Goal: Information Seeking & Learning: Learn about a topic

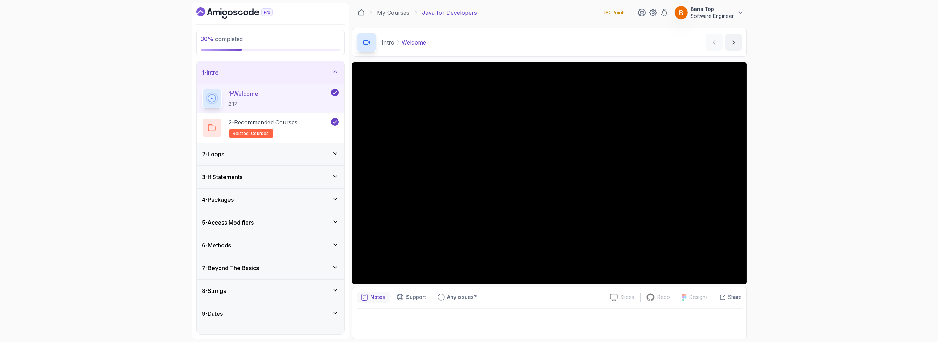
click at [808, 190] on div "30 % completed 1 - Intro 1 - Welcome 2:17 2 - Recommended Courses related-cours…" at bounding box center [469, 171] width 938 height 342
click at [303, 151] on div "2 - Loops" at bounding box center [270, 154] width 137 height 8
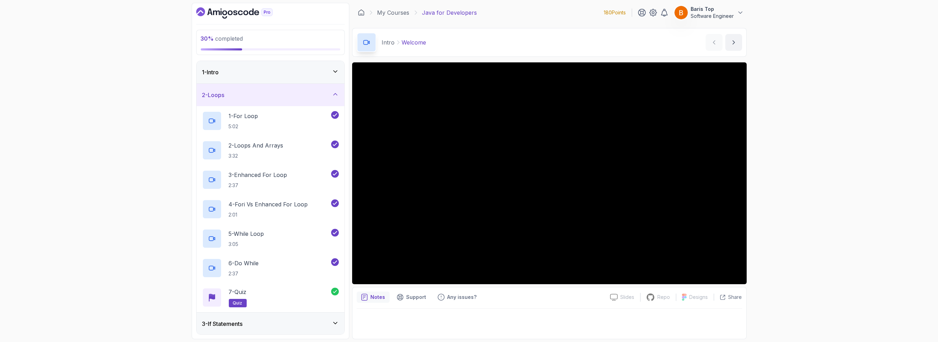
click at [302, 103] on div "2 - Loops" at bounding box center [271, 95] width 148 height 22
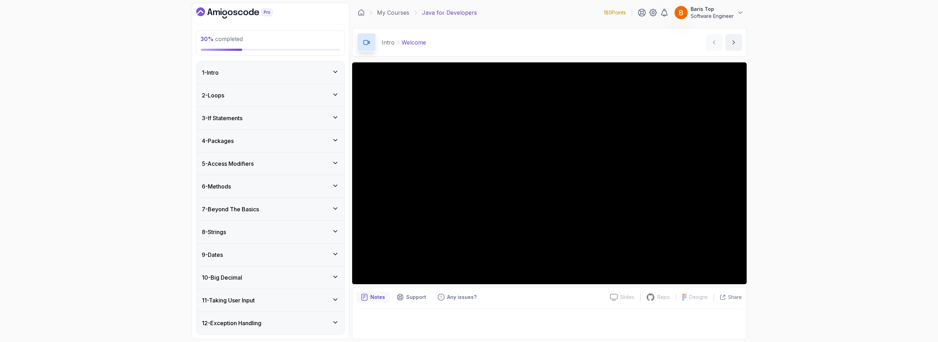
click at [286, 184] on div "6 - Methods" at bounding box center [270, 186] width 137 height 8
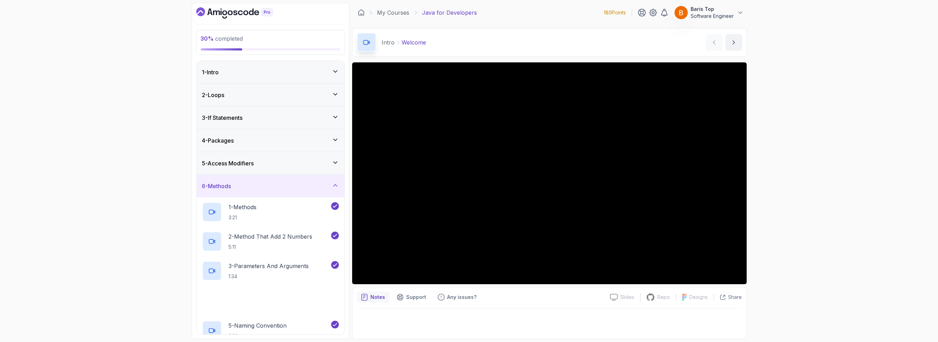
click at [286, 184] on div "6 - Methods" at bounding box center [270, 186] width 137 height 8
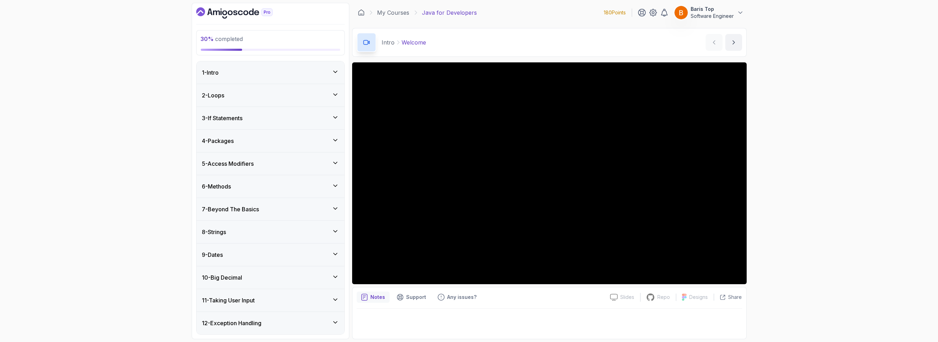
click at [282, 210] on div "7 - Beyond The Basics" at bounding box center [270, 209] width 137 height 8
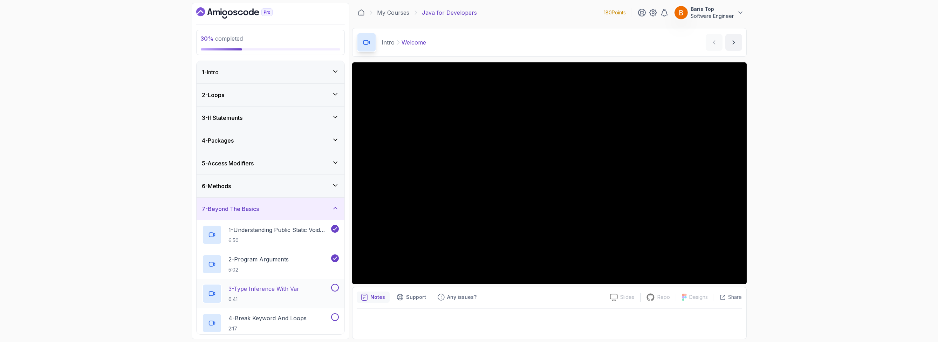
click at [308, 295] on div "3 - Type Inference With Var 6:41" at bounding box center [265, 294] width 127 height 20
click at [783, 185] on div "30 % completed 1 - Intro 2 - Loops 3 - If Statements 4 - Packages 5 - Access Mo…" at bounding box center [469, 171] width 938 height 342
click at [333, 287] on button at bounding box center [335, 288] width 8 height 8
click at [296, 312] on div "4 - Break Keyword And Loops 2:17" at bounding box center [271, 322] width 148 height 29
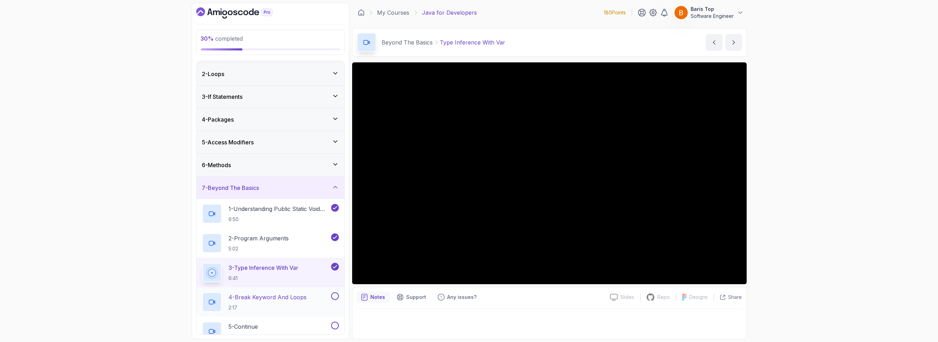
scroll to position [42, 0]
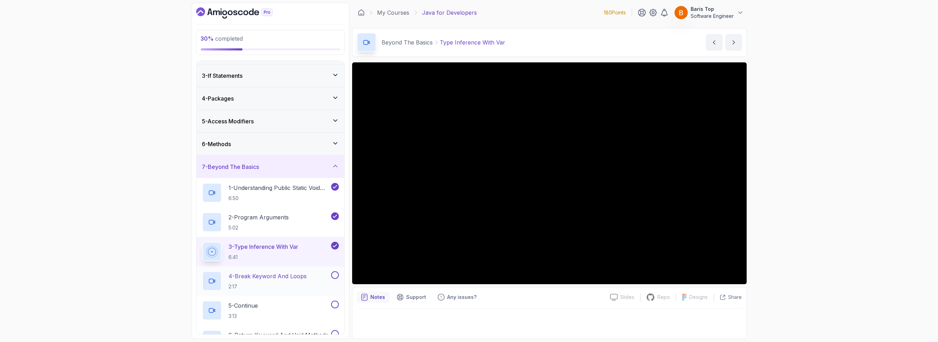
click at [319, 276] on div "4 - Break Keyword And Loops 2:17" at bounding box center [265, 281] width 127 height 20
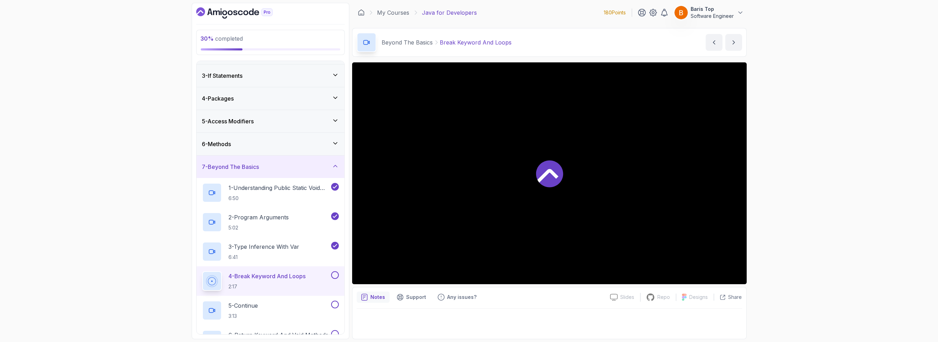
click at [337, 275] on button at bounding box center [335, 275] width 8 height 8
click at [335, 304] on button at bounding box center [335, 305] width 8 height 8
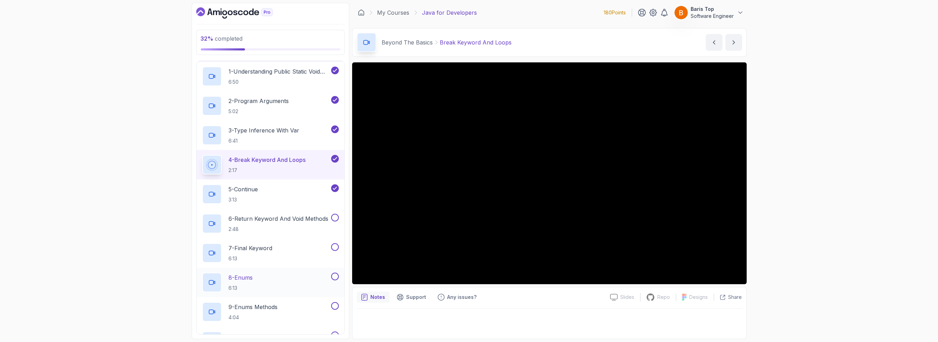
scroll to position [168, 0]
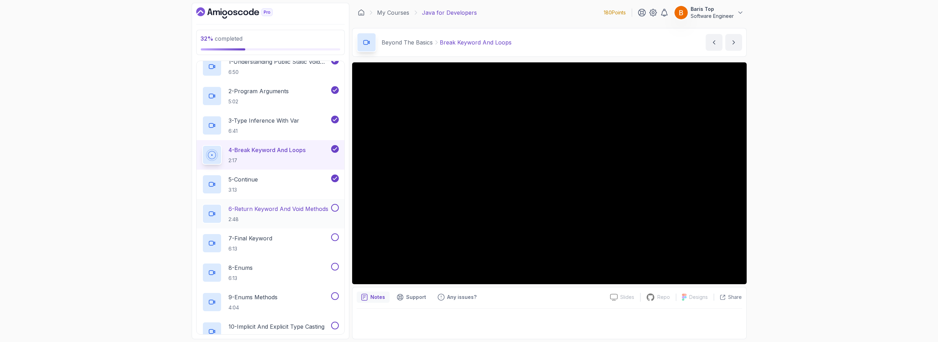
click at [333, 207] on button at bounding box center [335, 208] width 8 height 8
click at [306, 244] on div "7 - Final Keyword 6:13" at bounding box center [265, 243] width 127 height 20
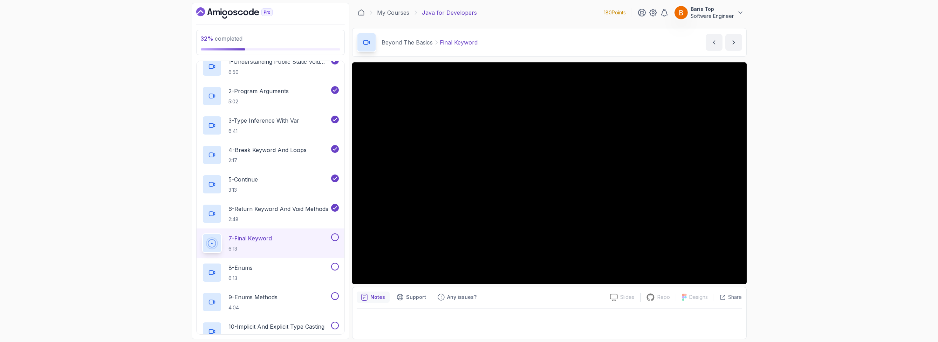
click at [332, 236] on button at bounding box center [335, 237] width 8 height 8
click at [310, 267] on div "8 - Enums 6:13" at bounding box center [265, 273] width 127 height 20
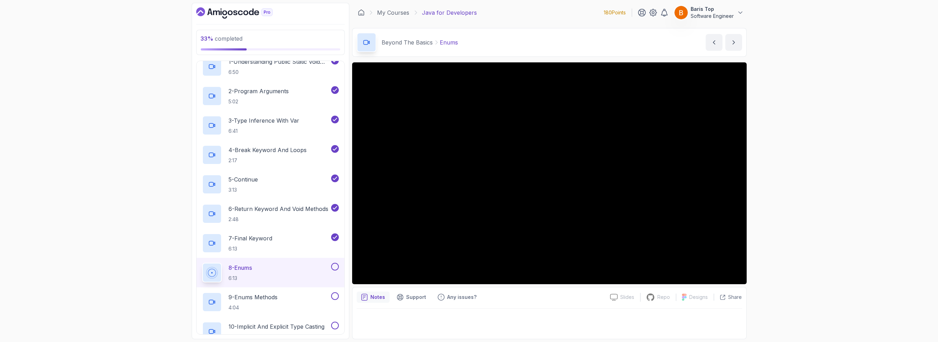
click at [335, 266] on button at bounding box center [335, 267] width 8 height 8
click at [312, 292] on div "9 - Enums Methods 4:04" at bounding box center [265, 302] width 127 height 20
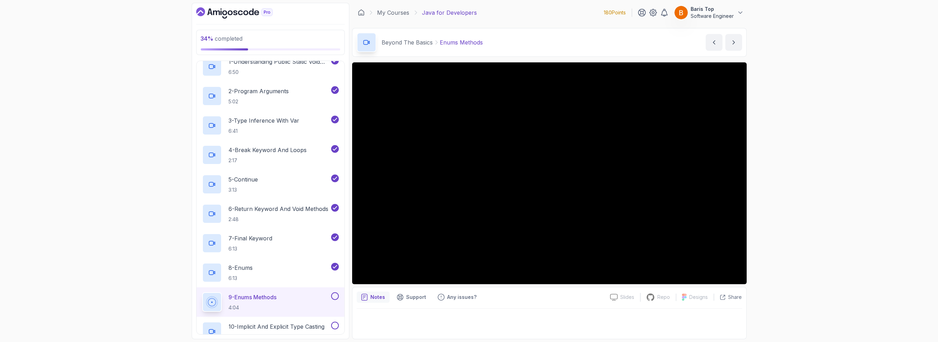
click at [330, 296] on div at bounding box center [334, 296] width 9 height 8
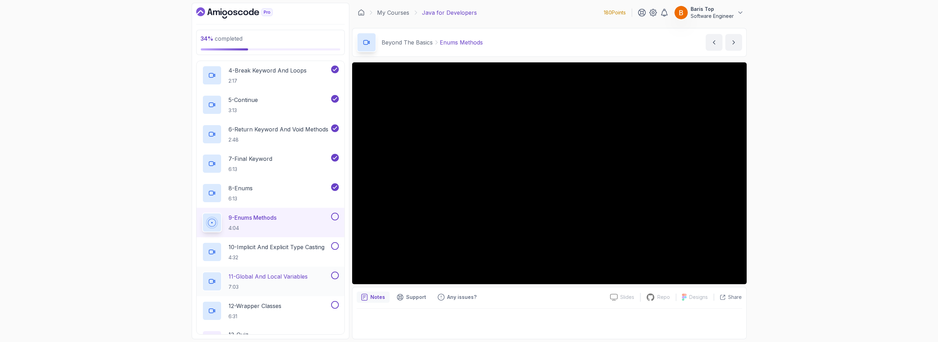
scroll to position [252, 0]
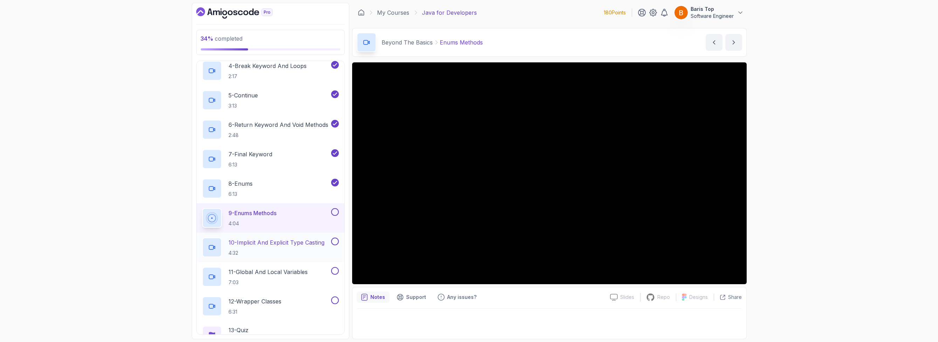
click at [333, 241] on button at bounding box center [335, 241] width 8 height 8
click at [333, 270] on button at bounding box center [335, 271] width 8 height 8
click at [317, 303] on div "12 - Wrapper Classes 6:31" at bounding box center [265, 306] width 127 height 20
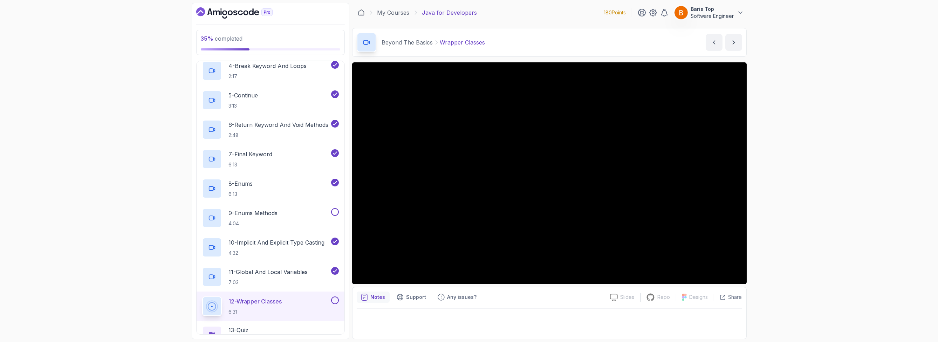
click at [338, 298] on button at bounding box center [335, 300] width 8 height 8
click at [333, 211] on button at bounding box center [335, 212] width 8 height 8
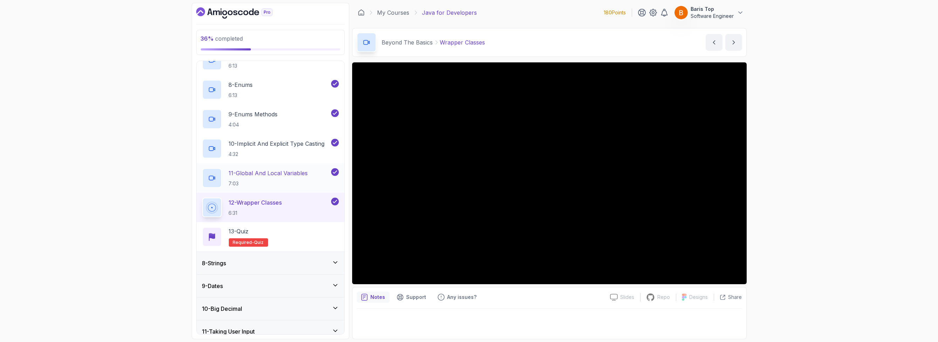
scroll to position [378, 0]
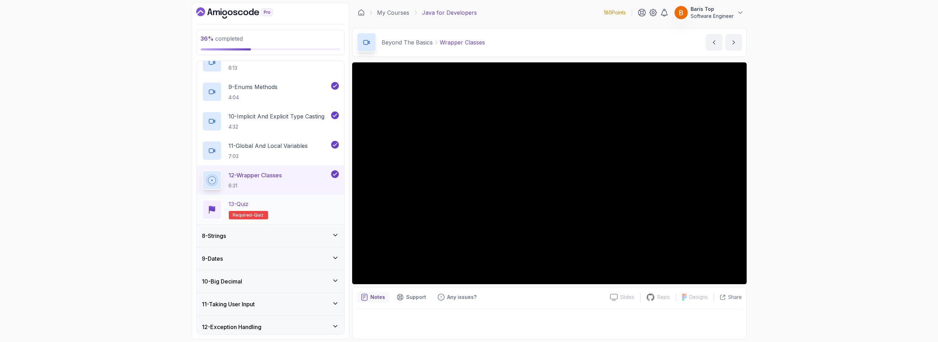
click at [302, 204] on div "13 - Quiz Required- quiz" at bounding box center [270, 210] width 137 height 20
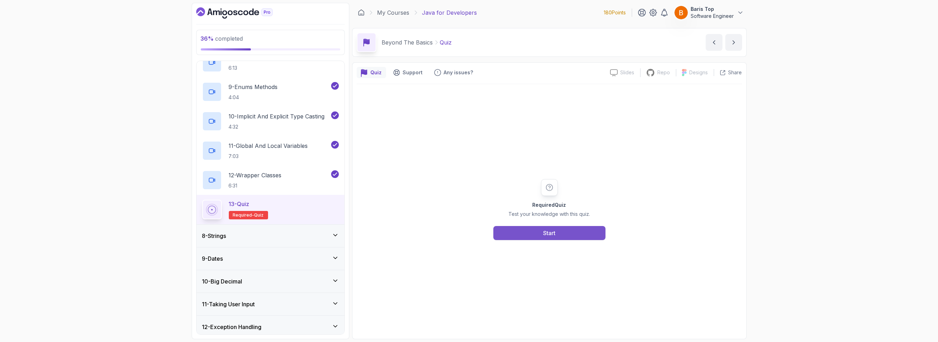
click at [554, 235] on div "Start" at bounding box center [549, 233] width 12 height 8
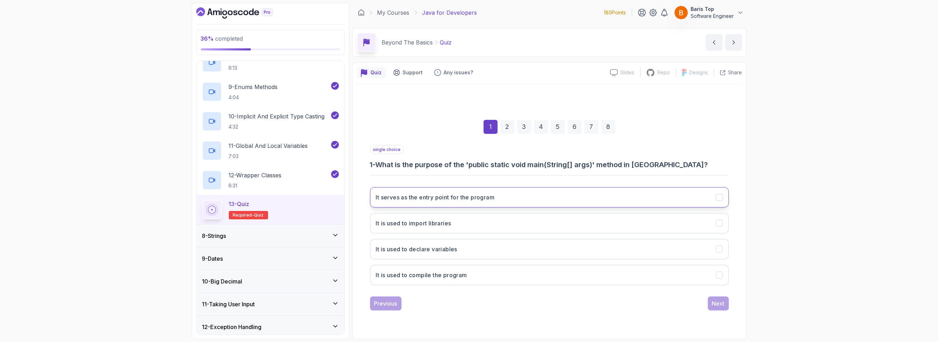
click at [488, 199] on h3 "It serves as the entry point for the program" at bounding box center [435, 197] width 119 height 8
click at [712, 301] on div "Next" at bounding box center [718, 303] width 13 height 8
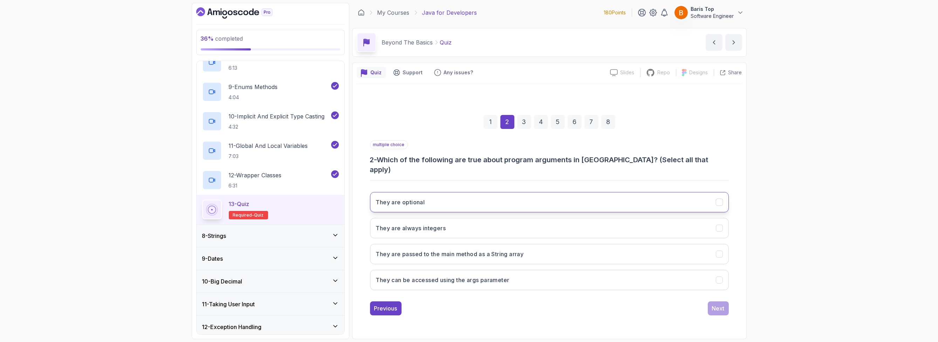
click at [513, 202] on button "They are optional" at bounding box center [549, 202] width 359 height 20
click at [540, 248] on button "They are passed to the main method as a String array" at bounding box center [549, 254] width 359 height 20
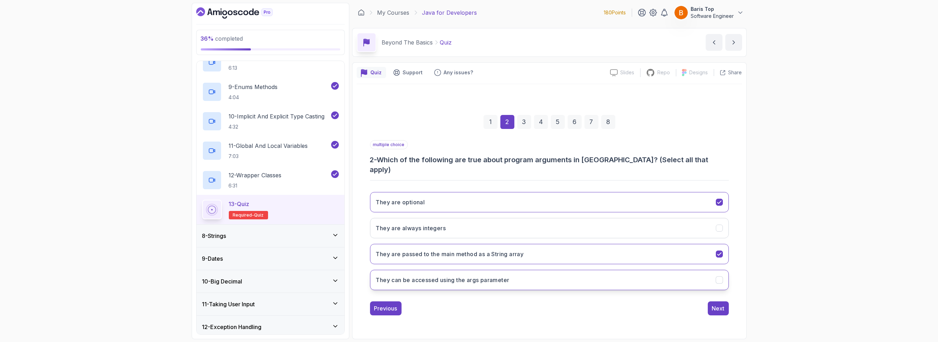
click at [542, 273] on button "They can be accessed using the args parameter" at bounding box center [549, 280] width 359 height 20
click at [721, 304] on div "Next" at bounding box center [718, 308] width 13 height 8
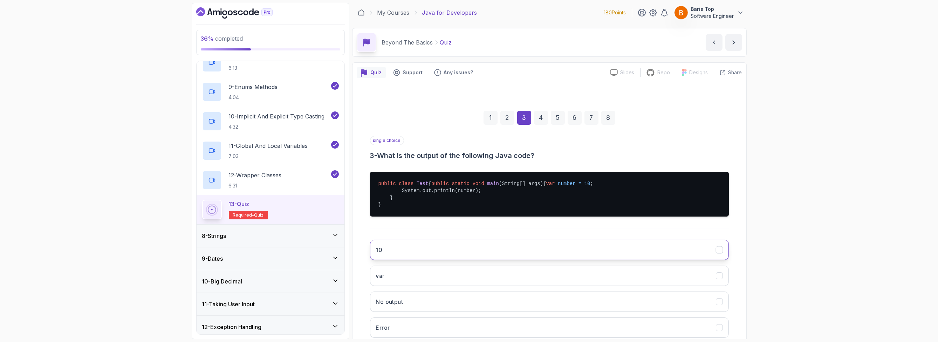
click at [414, 260] on button "10" at bounding box center [549, 250] width 359 height 20
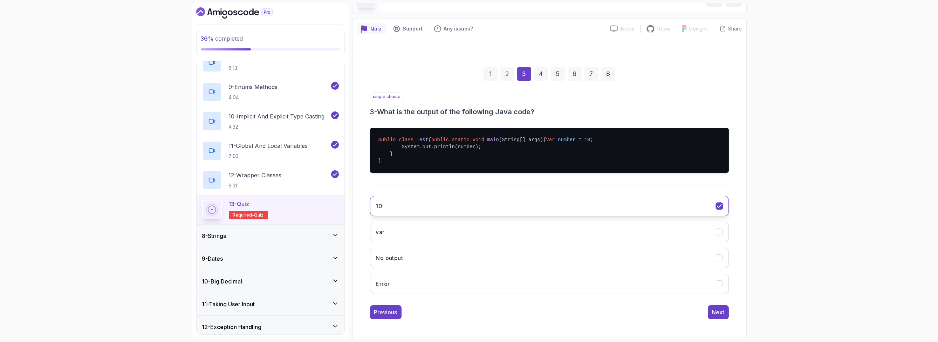
scroll to position [56, 0]
click at [714, 312] on div "Next" at bounding box center [718, 312] width 13 height 8
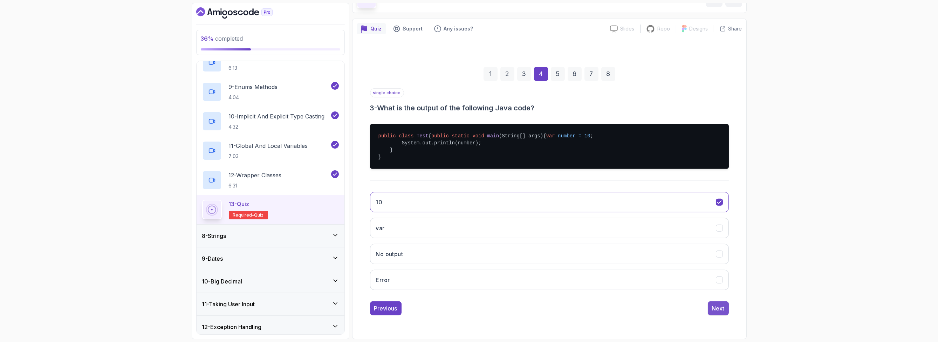
scroll to position [0, 0]
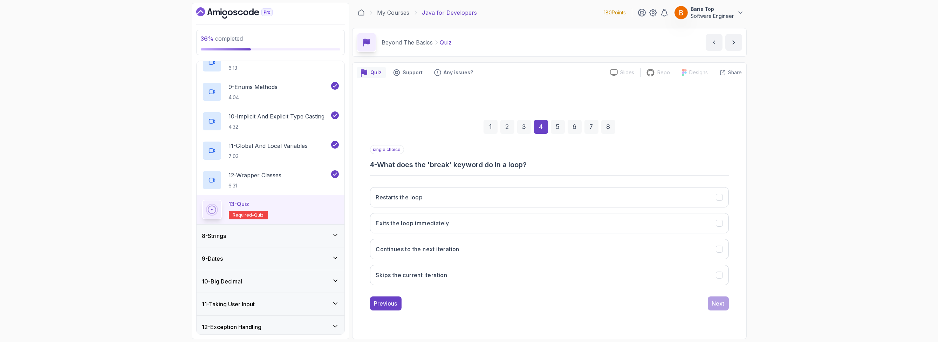
click at [550, 163] on h3 "4 - What does the 'break' keyword do in a loop?" at bounding box center [549, 165] width 359 height 10
click at [506, 220] on button "Exits the loop immediately" at bounding box center [549, 223] width 359 height 20
click at [712, 301] on div "Next" at bounding box center [718, 303] width 13 height 8
click at [414, 167] on h3 "5 - What is the purpose of the 'continue' keyword in a loop?" at bounding box center [549, 165] width 359 height 10
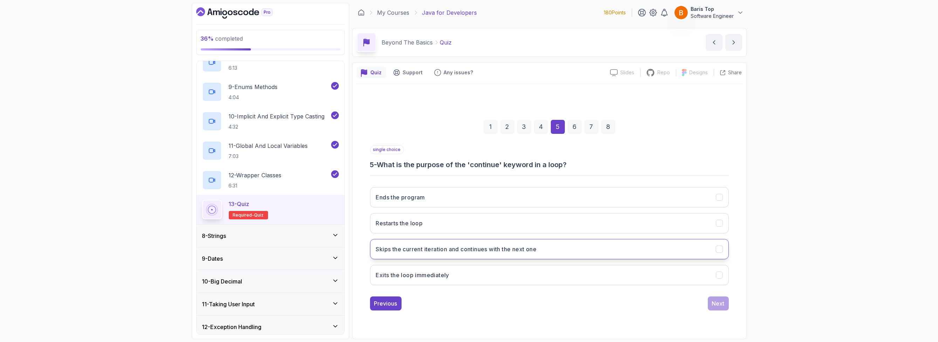
click at [551, 252] on button "Skips the current iteration and continues with the next one" at bounding box center [549, 249] width 359 height 20
click at [718, 301] on div "Next" at bounding box center [718, 303] width 13 height 8
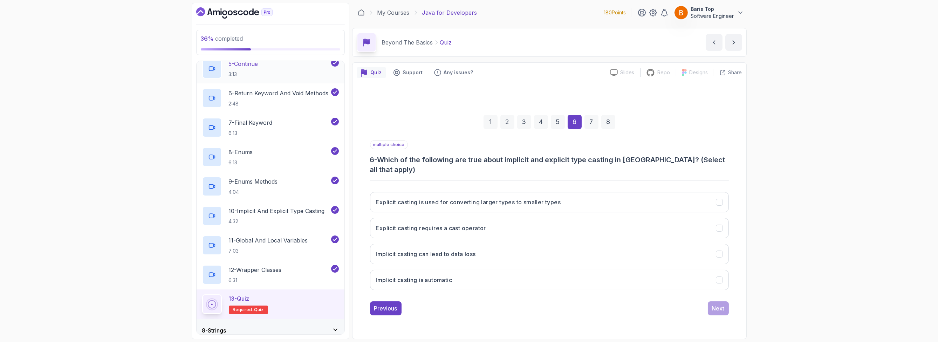
scroll to position [294, 0]
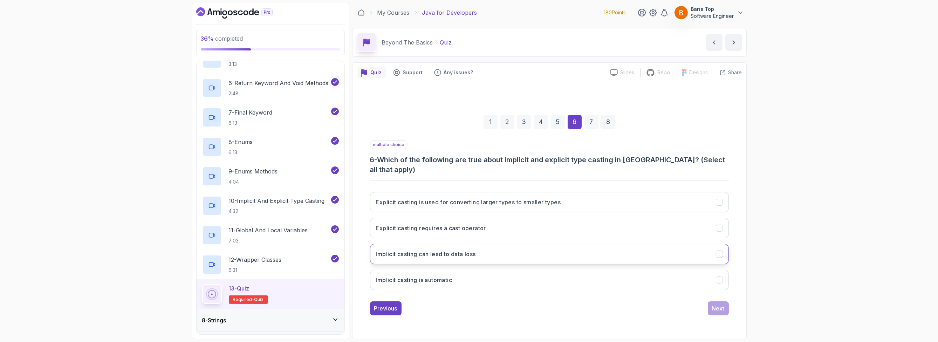
drag, startPoint x: 498, startPoint y: 247, endPoint x: 492, endPoint y: 241, distance: 8.9
click at [498, 248] on button "Implicit casting can lead to data loss" at bounding box center [549, 254] width 359 height 20
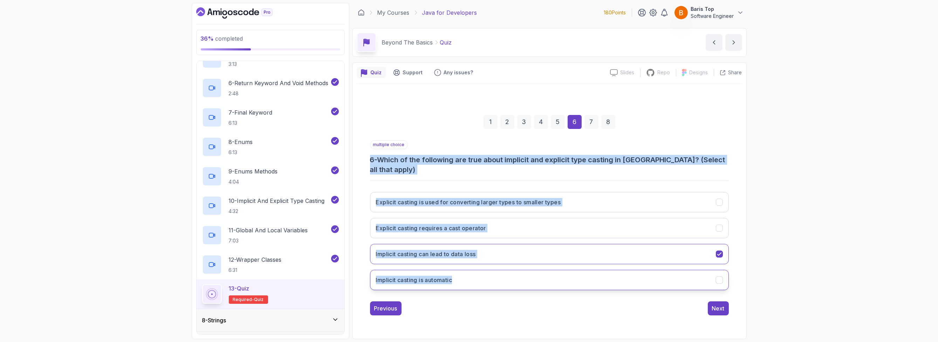
drag, startPoint x: 370, startPoint y: 165, endPoint x: 470, endPoint y: 273, distance: 148.2
click at [470, 273] on div "multiple choice 6 - Which of the following are true about implicit and explicit…" at bounding box center [549, 218] width 359 height 156
copy div "6 - Which of the following are true about implicit and explicit type casting in…"
click at [488, 178] on div "multiple choice 6 - Which of the following are true about implicit and explicit…" at bounding box center [549, 218] width 359 height 156
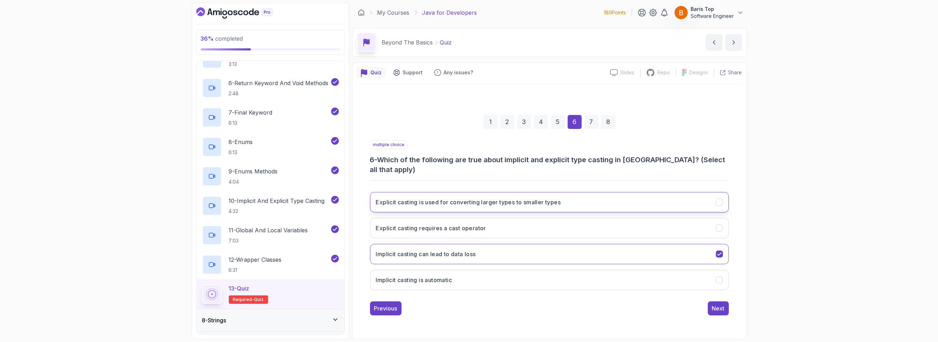
click at [482, 198] on h3 "Explicit casting is used for converting larger types to smaller types" at bounding box center [468, 202] width 185 height 8
click at [457, 224] on h3 "Explicit casting requires a cast operator" at bounding box center [431, 228] width 110 height 8
click at [417, 250] on h3 "Implicit casting can lead to data loss" at bounding box center [426, 254] width 100 height 8
click at [398, 278] on h3 "Implicit casting is automatic" at bounding box center [414, 280] width 76 height 8
click at [712, 304] on div "Next" at bounding box center [718, 308] width 13 height 8
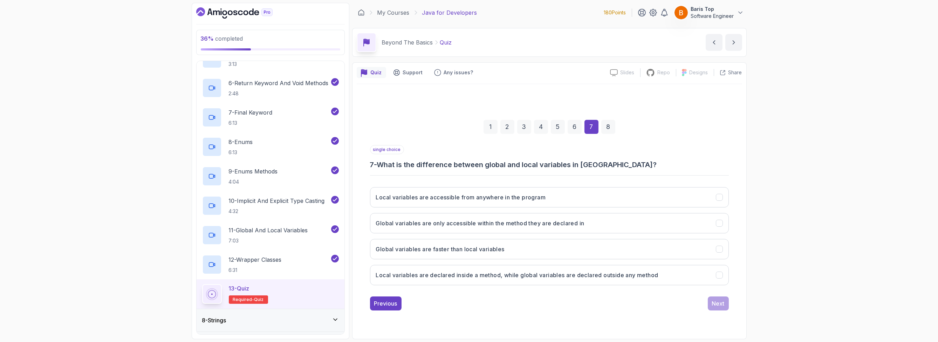
click at [544, 163] on h3 "7 - What is the difference between global and local variables in Java?" at bounding box center [549, 165] width 359 height 10
click at [514, 276] on h3 "Local variables are declared inside a method, while global variables are declar…" at bounding box center [517, 275] width 282 height 8
click at [716, 302] on div "Next" at bounding box center [718, 303] width 13 height 8
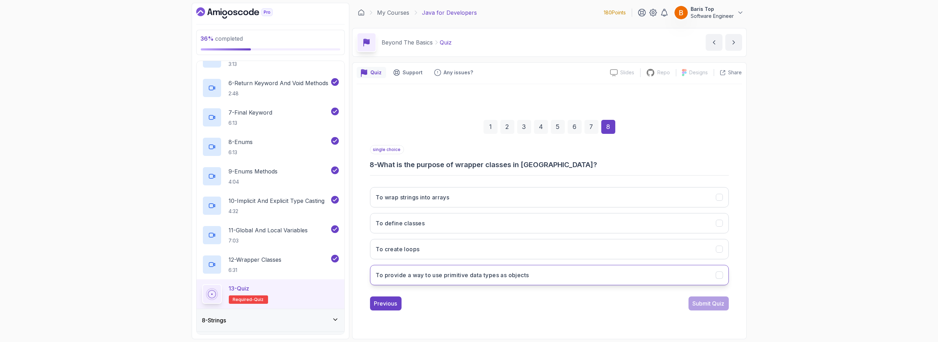
click at [569, 274] on button "To provide a way to use primitive data types as objects" at bounding box center [549, 275] width 359 height 20
click at [699, 301] on div "Submit Quiz" at bounding box center [708, 303] width 32 height 8
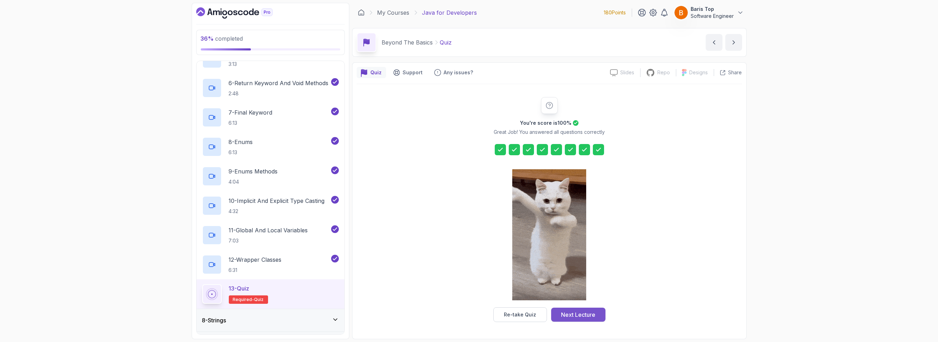
click at [561, 314] on div "Next Lecture" at bounding box center [578, 314] width 34 height 8
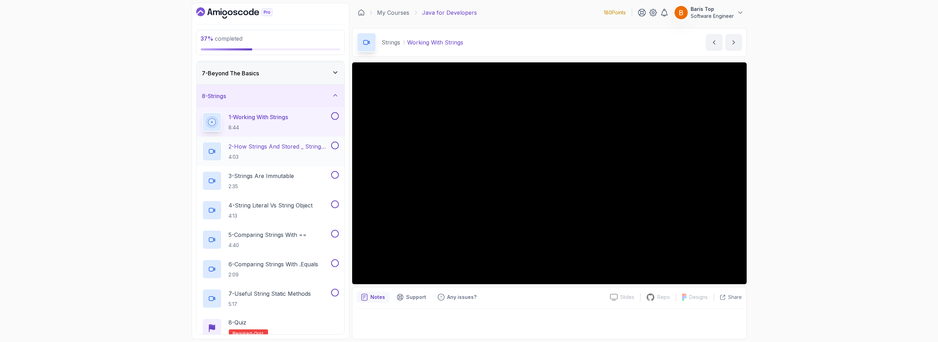
scroll to position [116, 0]
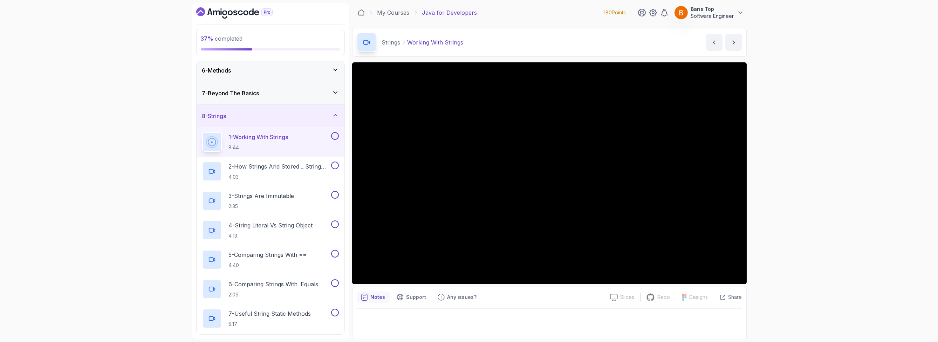
click at [333, 135] on button at bounding box center [335, 136] width 8 height 8
click at [333, 163] on button at bounding box center [335, 165] width 8 height 8
click at [333, 193] on button at bounding box center [335, 195] width 8 height 8
click at [335, 223] on button at bounding box center [335, 224] width 8 height 8
click at [335, 251] on button at bounding box center [335, 254] width 8 height 8
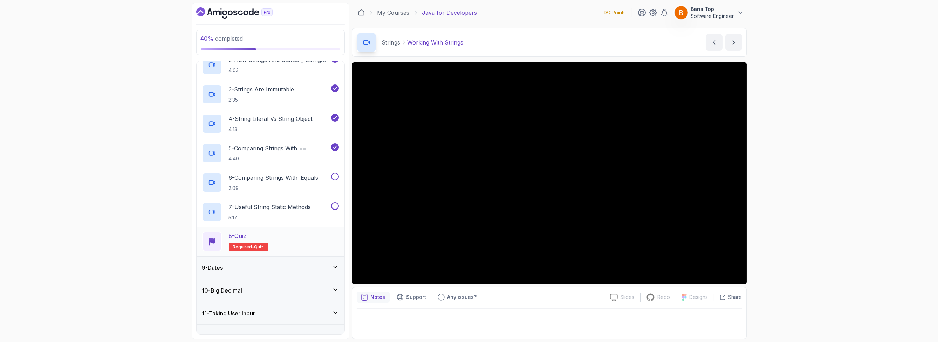
scroll to position [241, 0]
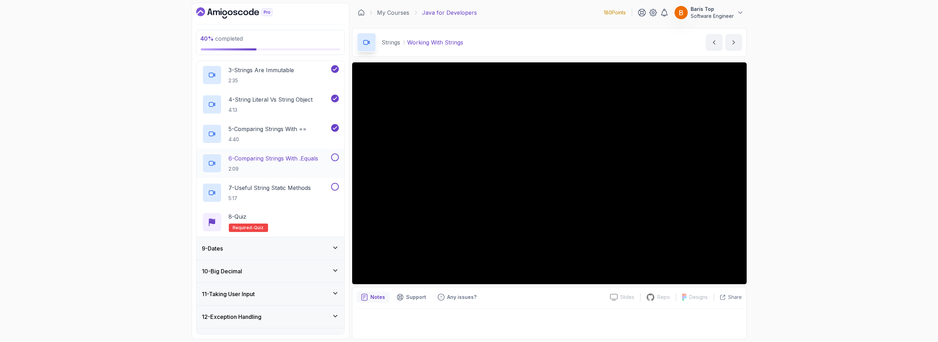
click at [335, 155] on button at bounding box center [335, 157] width 8 height 8
click at [333, 189] on button "7 - Useful String Static Methods 5:17" at bounding box center [270, 193] width 137 height 20
click at [333, 184] on button at bounding box center [335, 187] width 8 height 8
click at [292, 218] on div "8 - Quiz Required- quiz" at bounding box center [270, 222] width 137 height 20
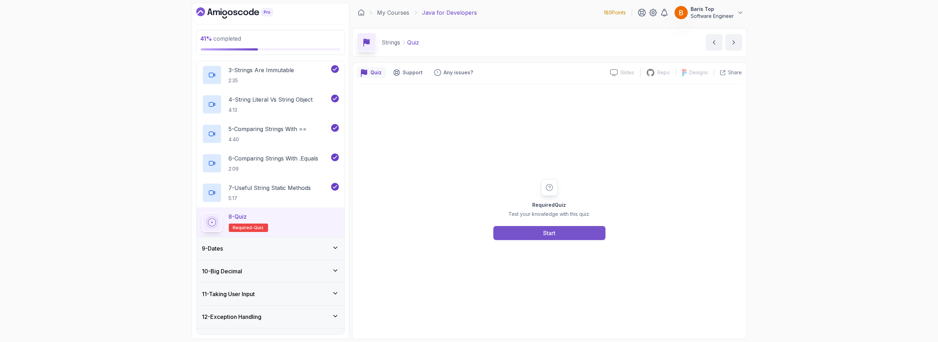
click at [521, 233] on button "Start" at bounding box center [549, 233] width 112 height 14
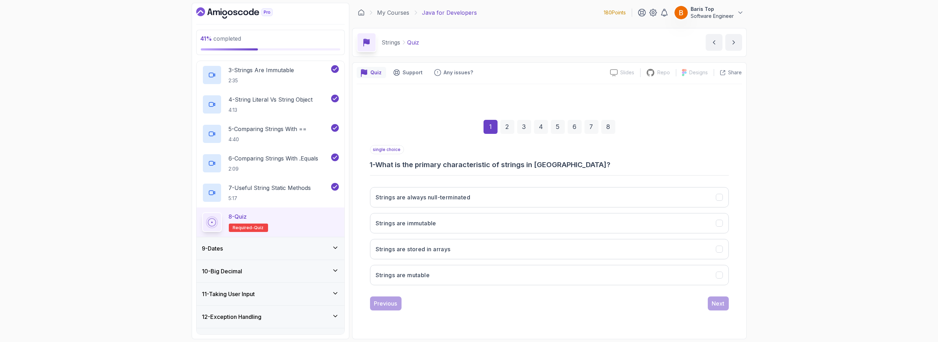
click at [472, 166] on h3 "1 - What is the primary characteristic of strings in Java?" at bounding box center [549, 165] width 359 height 10
click at [473, 166] on h3 "1 - What is the primary characteristic of strings in Java?" at bounding box center [549, 165] width 359 height 10
click at [453, 145] on div "1 2 3 4 5 6 7 8" at bounding box center [549, 127] width 359 height 36
click at [463, 220] on button "Strings are immutable" at bounding box center [549, 223] width 359 height 20
click at [712, 303] on div "Next" at bounding box center [718, 303] width 13 height 8
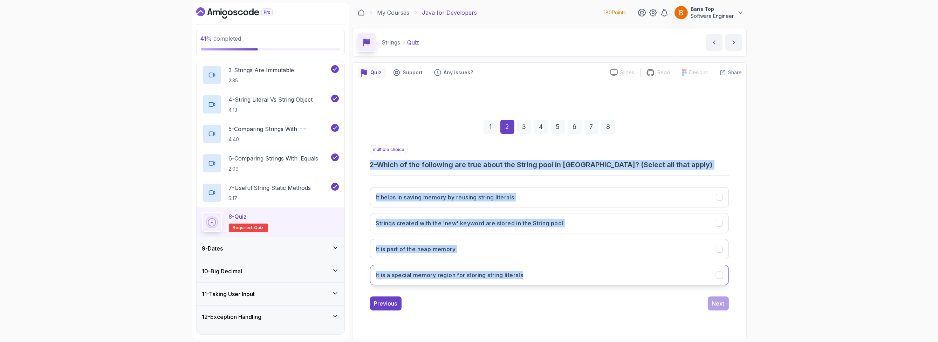
drag, startPoint x: 385, startPoint y: 173, endPoint x: 562, endPoint y: 271, distance: 202.6
click at [562, 271] on div "1 2 3 4 5 6 7 8 multiple choice 2 - Which of the following are true about the S…" at bounding box center [549, 209] width 385 height 213
copy div "2 - Which of the following are true about the String pool in Java? (Select all …"
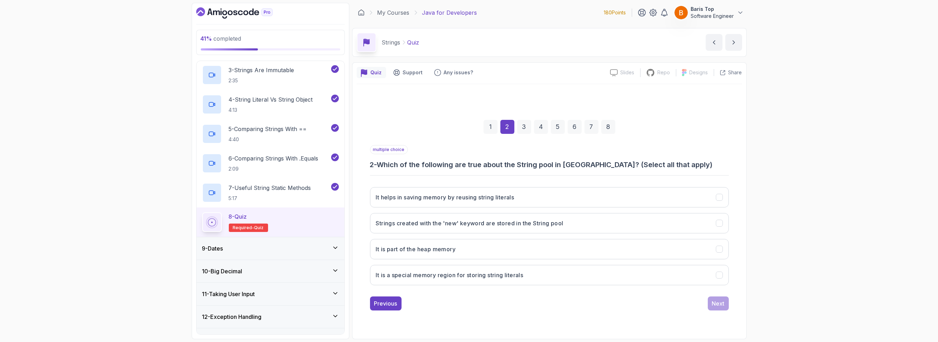
click at [497, 304] on div "Previous Next" at bounding box center [549, 303] width 359 height 14
click at [475, 221] on h3 "Strings created with the 'new' keyword are stored in the String pool" at bounding box center [469, 223] width 187 height 8
click at [463, 276] on h3 "It is a special memory region for storing string literals" at bounding box center [449, 275] width 147 height 8
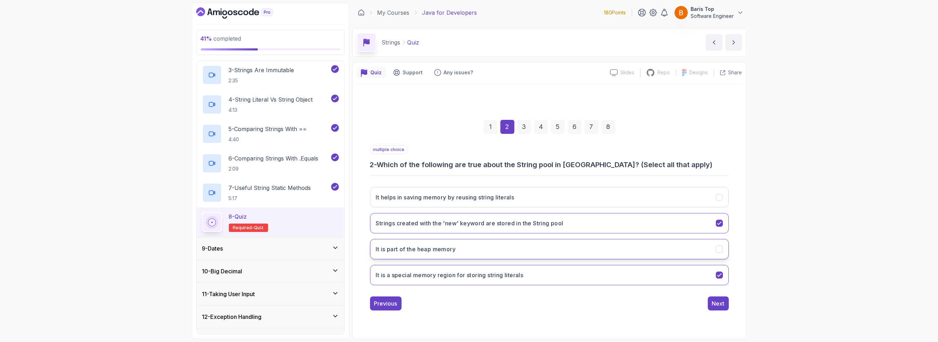
click at [409, 251] on h3 "It is part of the heap memory" at bounding box center [416, 249] width 80 height 8
click at [416, 197] on h3 "It helps in saving memory by reusing string literals" at bounding box center [445, 197] width 138 height 8
click at [417, 221] on h3 "Strings created with the 'new' keyword are stored in the String pool" at bounding box center [469, 223] width 187 height 8
click at [517, 297] on div "Previous Next" at bounding box center [549, 303] width 359 height 14
click at [714, 303] on div "Next" at bounding box center [718, 303] width 13 height 8
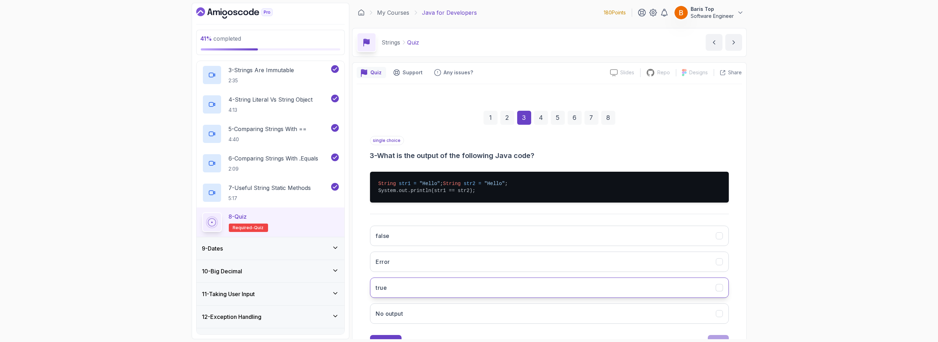
click at [426, 292] on button "true" at bounding box center [549, 287] width 359 height 20
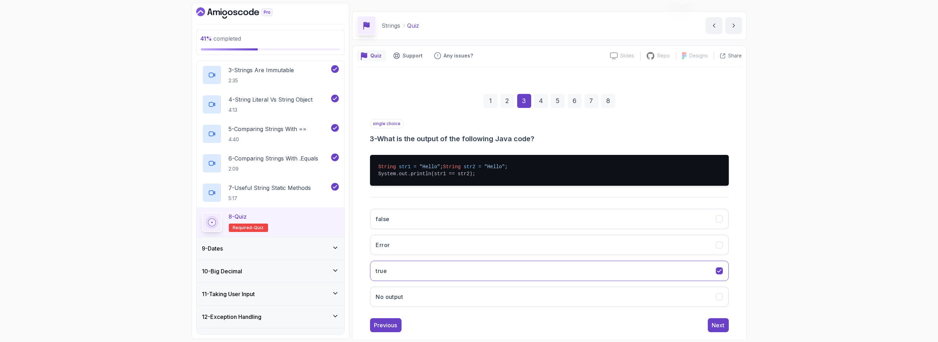
scroll to position [36, 0]
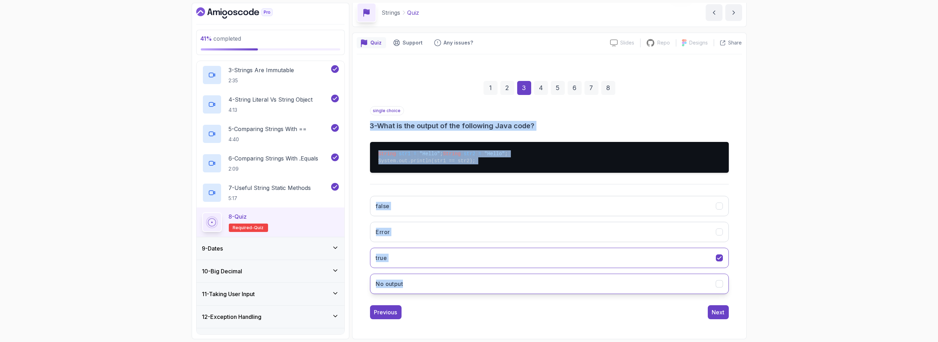
drag, startPoint x: 394, startPoint y: 135, endPoint x: 451, endPoint y: 285, distance: 159.8
click at [451, 285] on div "1 2 3 4 5 6 7 8 single choice 3 - What is the output of the following Java code…" at bounding box center [549, 194] width 385 height 261
copy div "3 - What is the output of the following Java code? String str1 = "Hello" ; Stri…"
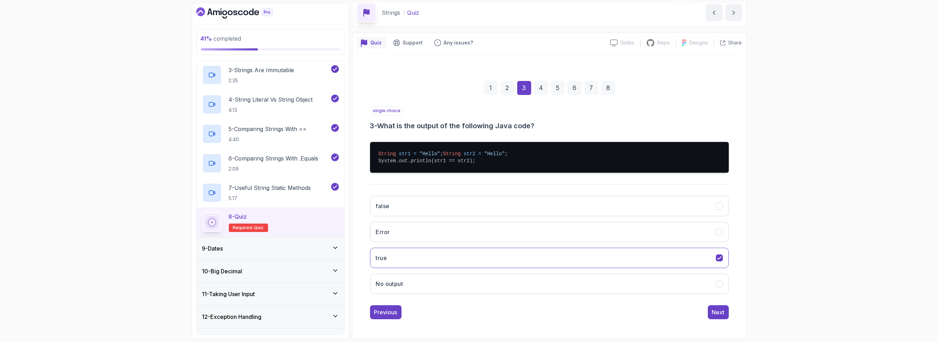
click at [531, 304] on div "single choice 3 - What is the output of the following Java code? String str1 = …" at bounding box center [549, 212] width 359 height 213
click at [712, 309] on div "Next" at bounding box center [718, 312] width 13 height 8
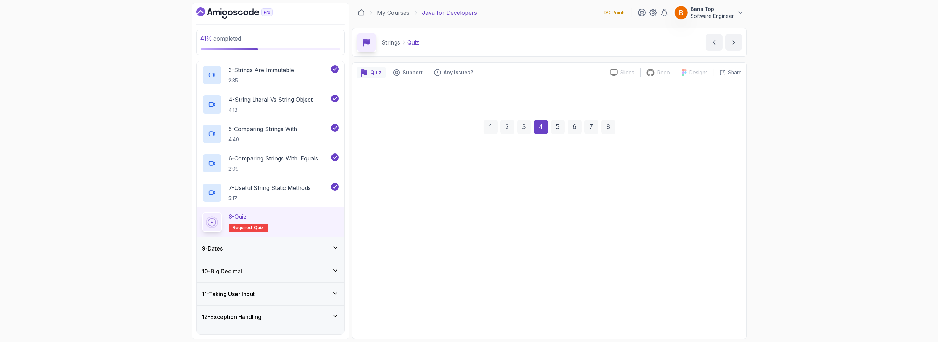
scroll to position [0, 0]
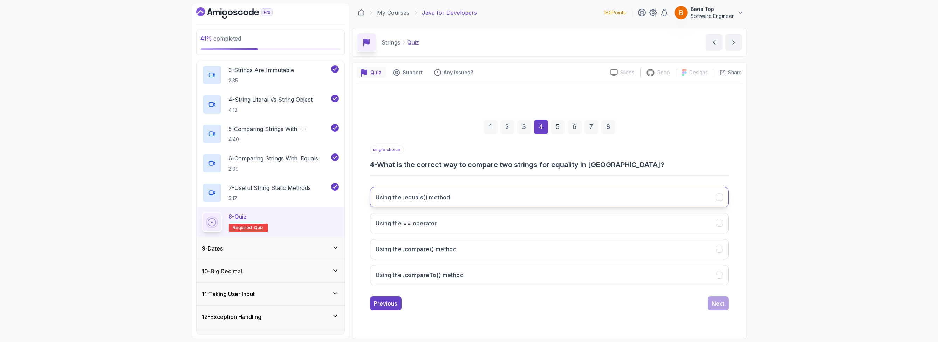
click at [495, 194] on button "Using the .equals() method" at bounding box center [549, 197] width 359 height 20
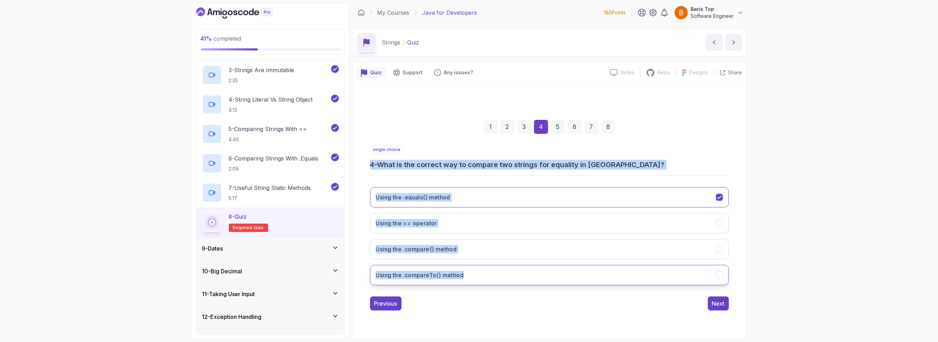
drag, startPoint x: 371, startPoint y: 167, endPoint x: 497, endPoint y: 277, distance: 167.6
click at [497, 277] on div "1 2 3 4 5 6 7 8 single choice 4 - What is the correct way to compare two string…" at bounding box center [549, 209] width 385 height 213
copy div "4 - What is the correct way to compare two strings for equality in Java? Using …"
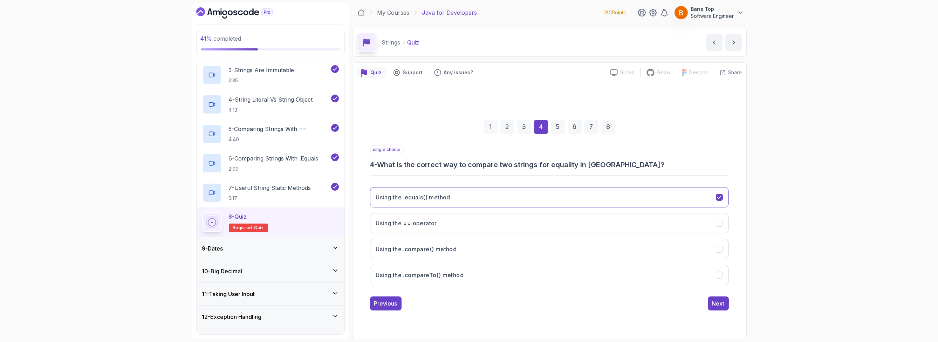
click at [591, 311] on div "1 2 3 4 5 6 7 8 single choice 4 - What is the correct way to compare two string…" at bounding box center [549, 209] width 385 height 213
click at [713, 302] on div "Next" at bounding box center [718, 303] width 13 height 8
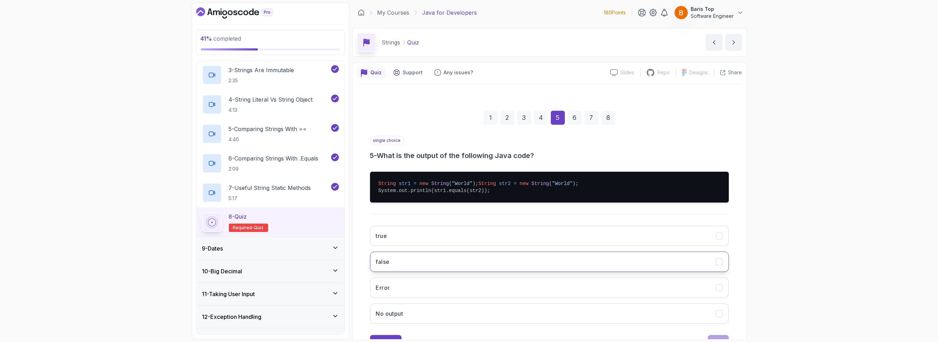
click at [446, 267] on button "false" at bounding box center [549, 261] width 359 height 20
click at [454, 246] on button "true" at bounding box center [549, 236] width 359 height 20
click at [828, 214] on div "41 % completed 1 - Intro 2 - Loops 3 - If Statements 4 - Packages 5 - Access Mo…" at bounding box center [469, 171] width 938 height 342
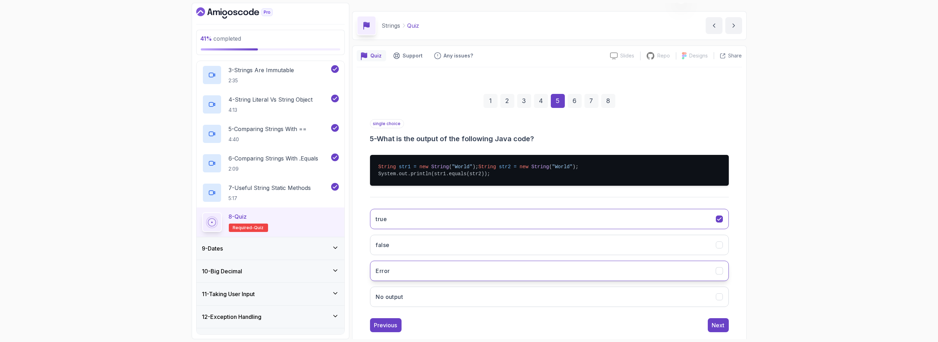
scroll to position [36, 0]
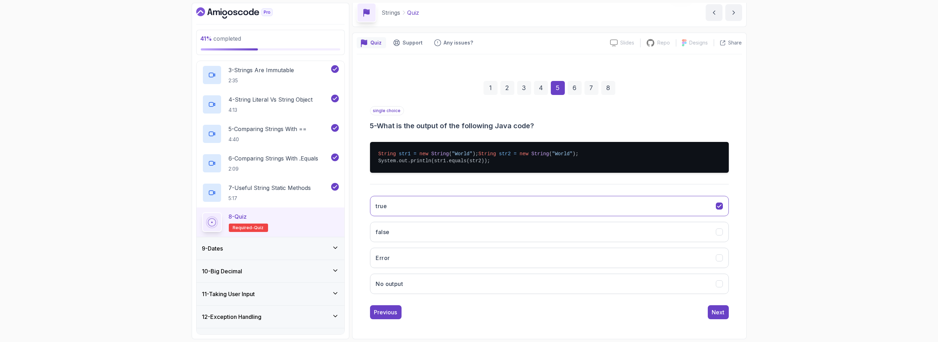
click at [722, 319] on div "1 2 3 4 5 6 7 8 single choice 5 - What is the output of the following Java code…" at bounding box center [549, 194] width 385 height 261
click at [714, 312] on div "Next" at bounding box center [718, 312] width 13 height 8
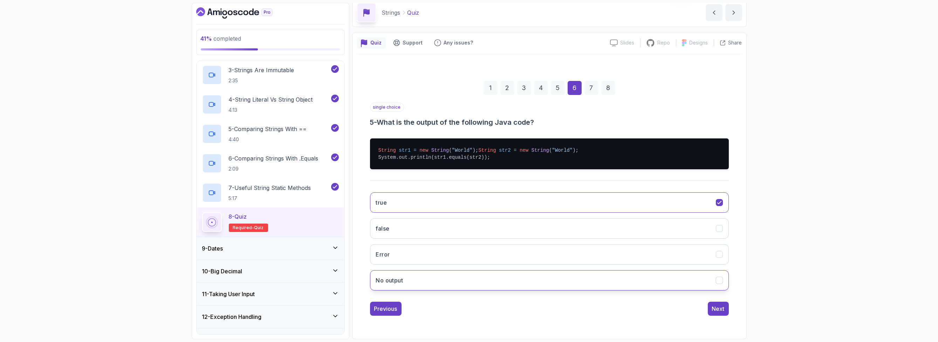
scroll to position [0, 0]
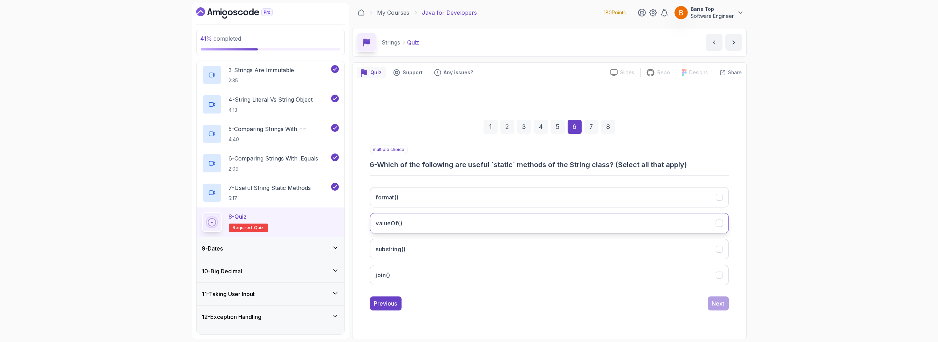
click at [458, 221] on button "valueOf()" at bounding box center [549, 223] width 359 height 20
click at [451, 250] on button "substring()" at bounding box center [549, 249] width 359 height 20
click at [439, 271] on button "join()" at bounding box center [549, 275] width 359 height 20
click at [480, 198] on button "format()" at bounding box center [549, 197] width 359 height 20
click at [715, 301] on div "Next" at bounding box center [718, 303] width 13 height 8
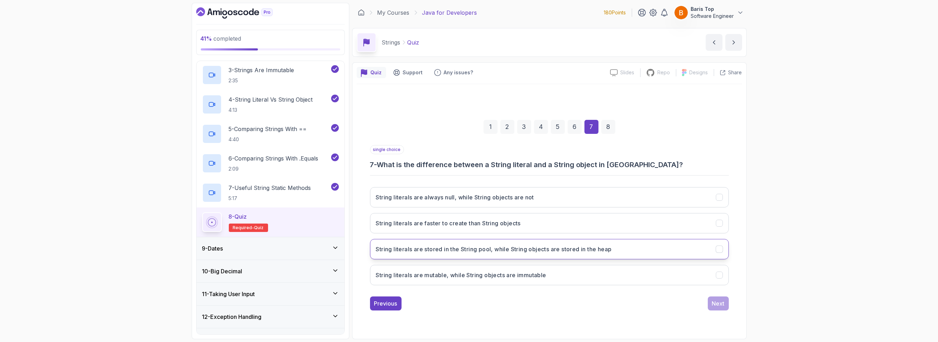
click at [537, 249] on h3 "String literals are stored in the String pool, while String objects are stored …" at bounding box center [494, 249] width 236 height 8
click at [537, 227] on button "String literals are faster to create than String objects" at bounding box center [549, 223] width 359 height 20
click at [442, 253] on button "String literals are stored in the String pool, while String objects are stored …" at bounding box center [549, 249] width 359 height 20
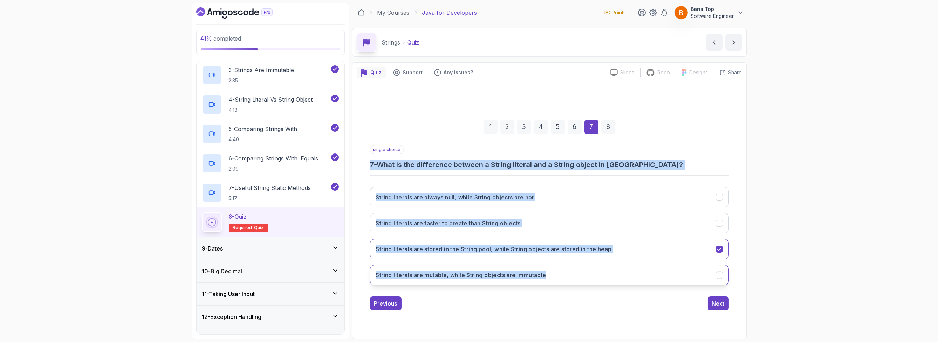
drag, startPoint x: 366, startPoint y: 161, endPoint x: 552, endPoint y: 277, distance: 219.5
click at [552, 277] on div "1 2 3 4 5 6 7 8 single choice 7 - What is the difference between a String liter…" at bounding box center [549, 209] width 385 height 213
copy div "7 - What is the difference between a String literal and a String object in Java…"
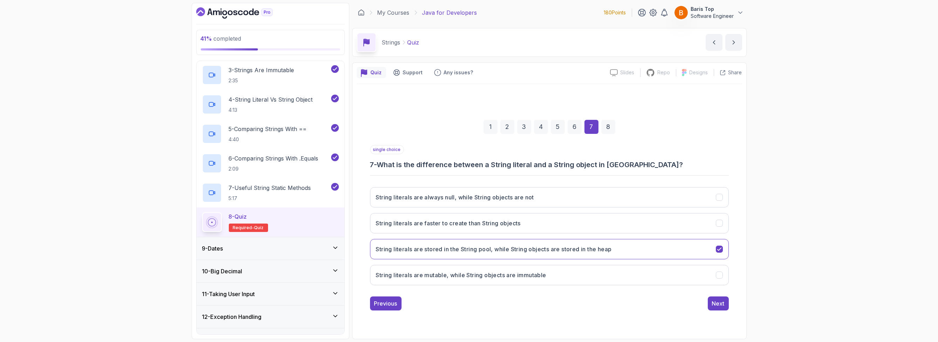
click at [479, 315] on div "1 2 3 4 5 6 7 8 single choice 7 - What is the difference between a String liter…" at bounding box center [549, 209] width 385 height 213
click at [463, 318] on div "1 2 3 4 5 6 7 8 single choice 7 - What is the difference between a String liter…" at bounding box center [549, 209] width 385 height 250
click at [719, 301] on div "Next" at bounding box center [718, 303] width 13 height 8
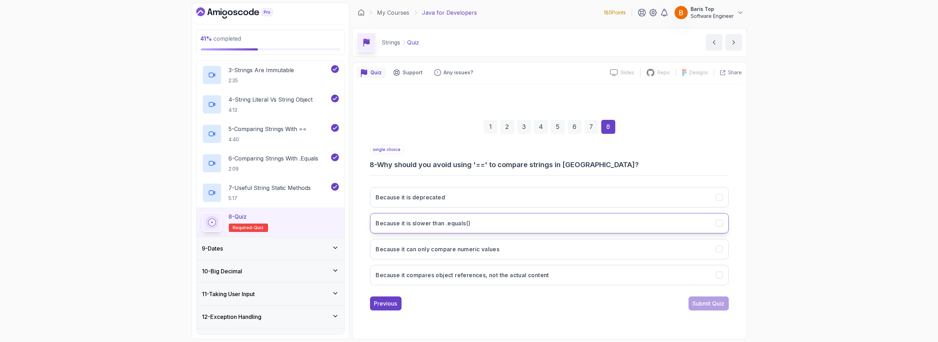
click at [518, 219] on button "Because it is slower than .equals()" at bounding box center [549, 223] width 359 height 20
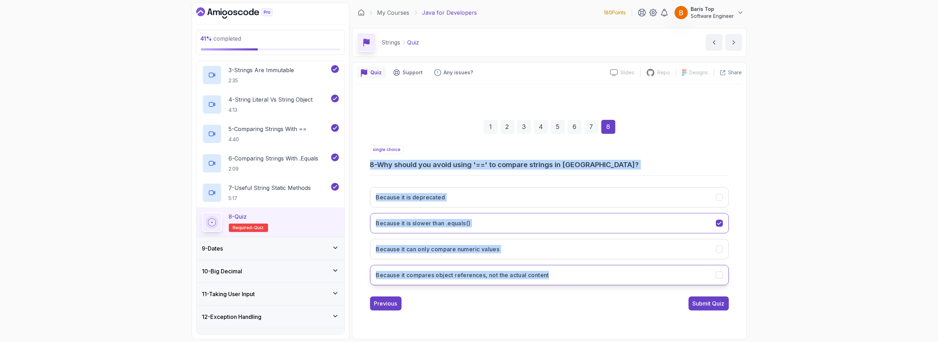
drag, startPoint x: 365, startPoint y: 161, endPoint x: 550, endPoint y: 277, distance: 218.2
click at [550, 277] on div "1 2 3 4 5 6 7 8 single choice 8 - Why should you avoid using '==' to compare st…" at bounding box center [549, 209] width 385 height 213
copy div "8 - Why should you avoid using '==' to compare strings in Java? Because it is d…"
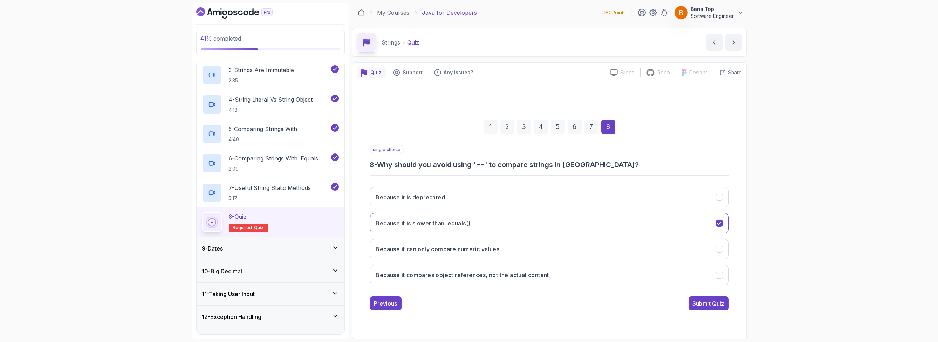
click at [492, 311] on div "1 2 3 4 5 6 7 8 single choice 8 - Why should you avoid using '==' to compare st…" at bounding box center [549, 209] width 385 height 213
click at [560, 272] on button "Because it compares object references, not the actual content" at bounding box center [549, 275] width 359 height 20
click at [704, 305] on div "Submit Quiz" at bounding box center [708, 303] width 32 height 8
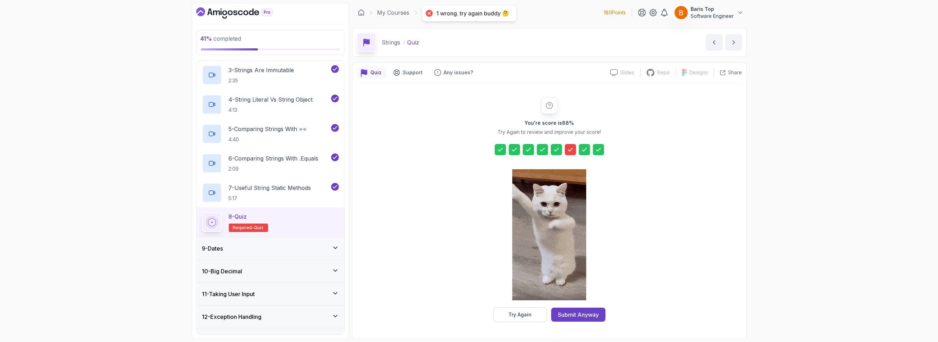
click at [570, 147] on icon at bounding box center [570, 149] width 7 height 7
click at [513, 316] on div "Try Again" at bounding box center [519, 314] width 23 height 7
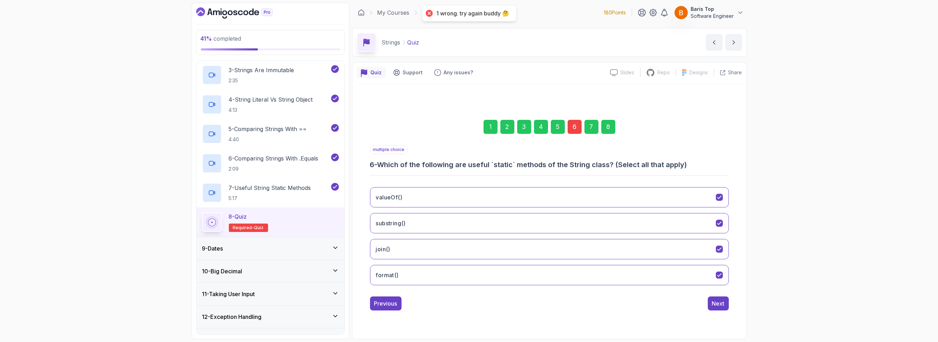
click at [571, 126] on div "6" at bounding box center [574, 127] width 14 height 14
click at [573, 126] on div "6" at bounding box center [574, 127] width 14 height 14
click at [403, 230] on button "substring()" at bounding box center [549, 223] width 359 height 20
click at [721, 304] on div "Next" at bounding box center [718, 303] width 13 height 8
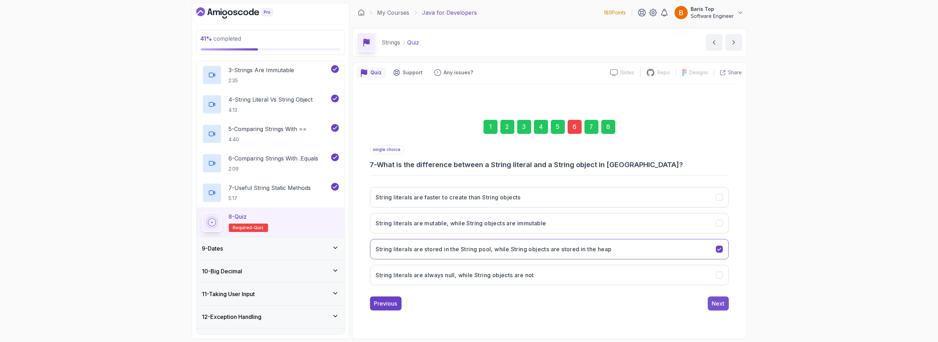
click at [721, 303] on div "Next" at bounding box center [718, 303] width 13 height 8
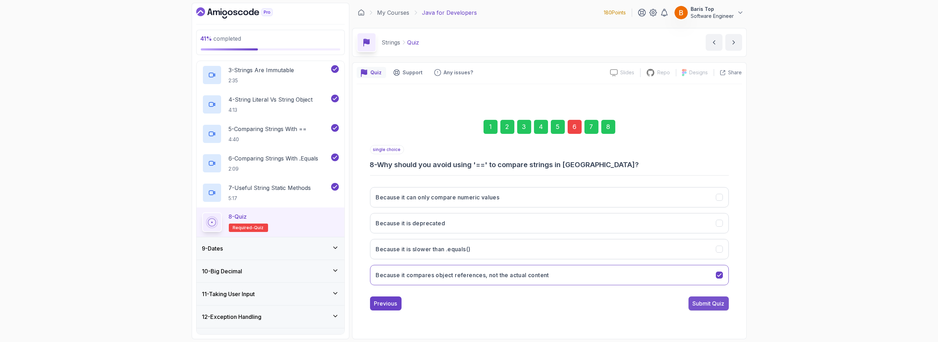
click at [715, 303] on div "Submit Quiz" at bounding box center [708, 303] width 32 height 8
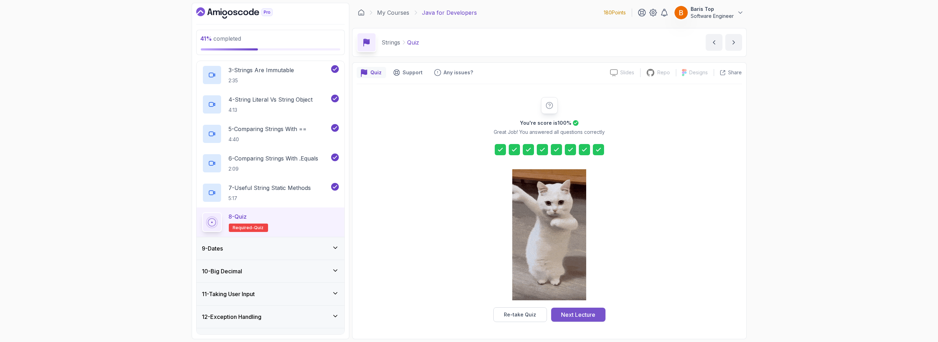
click at [576, 314] on div "Next Lecture" at bounding box center [578, 314] width 34 height 8
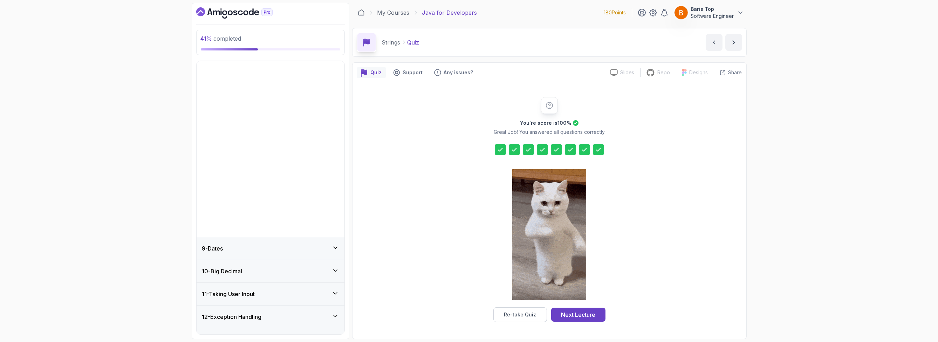
scroll to position [157, 0]
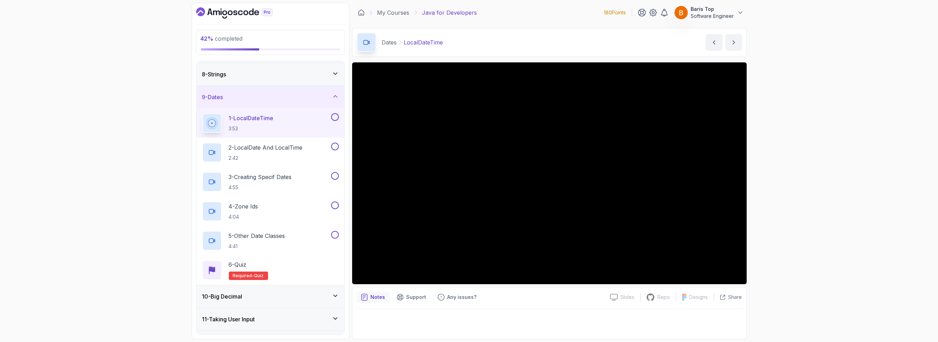
click at [333, 116] on button at bounding box center [335, 117] width 8 height 8
click at [317, 145] on div "2 - LocalDate And LocalTime 2:42" at bounding box center [265, 153] width 127 height 20
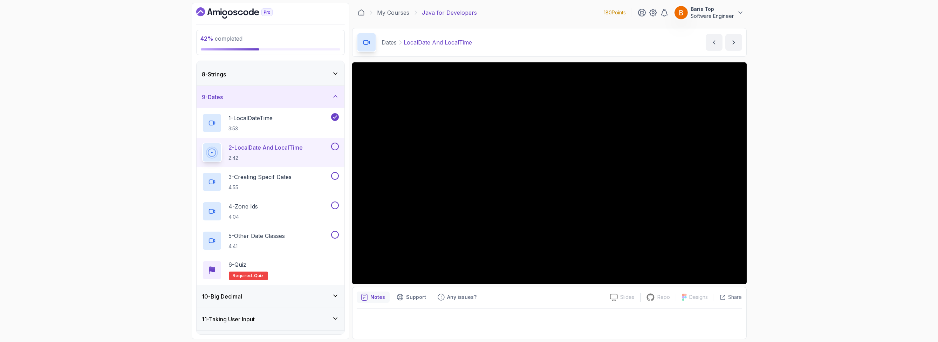
click at [334, 144] on button at bounding box center [335, 147] width 8 height 8
click at [299, 176] on div "3 - Creating Specif Dates 4:55" at bounding box center [265, 182] width 127 height 20
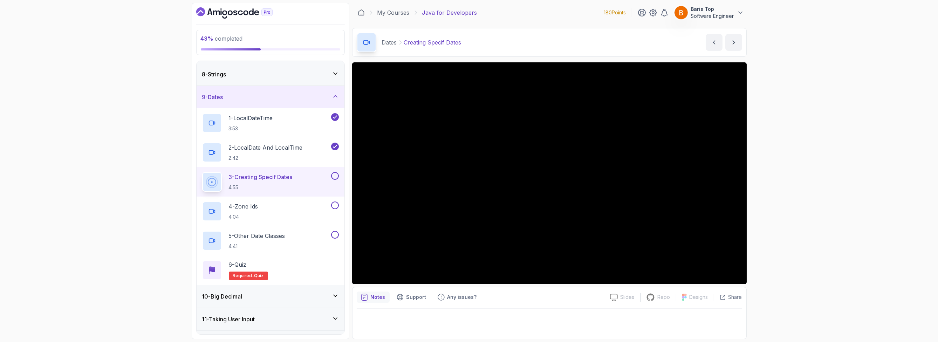
click at [339, 173] on div "3 - Creating Specif Dates 4:55" at bounding box center [271, 181] width 148 height 29
click at [310, 207] on div "4 - Zone Ids 4:04" at bounding box center [265, 211] width 127 height 20
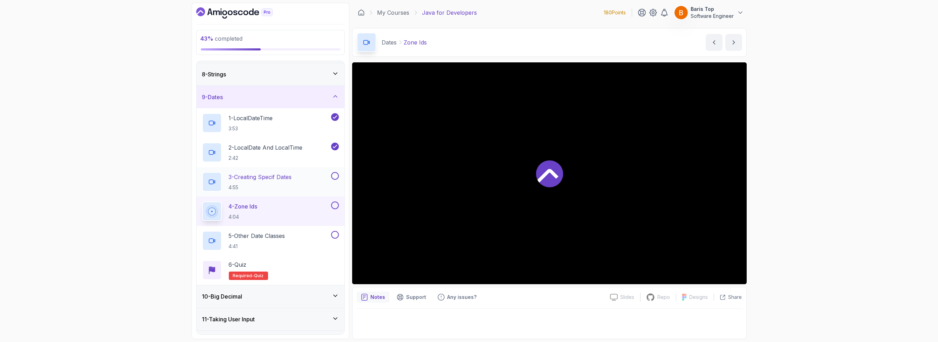
click at [334, 176] on button at bounding box center [335, 176] width 8 height 8
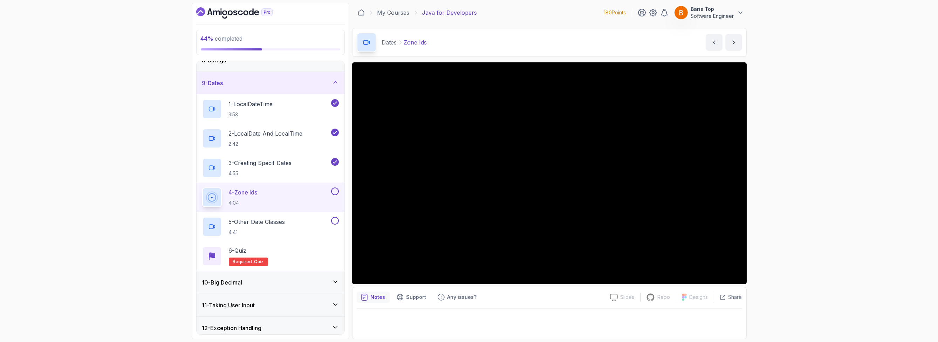
scroll to position [185, 0]
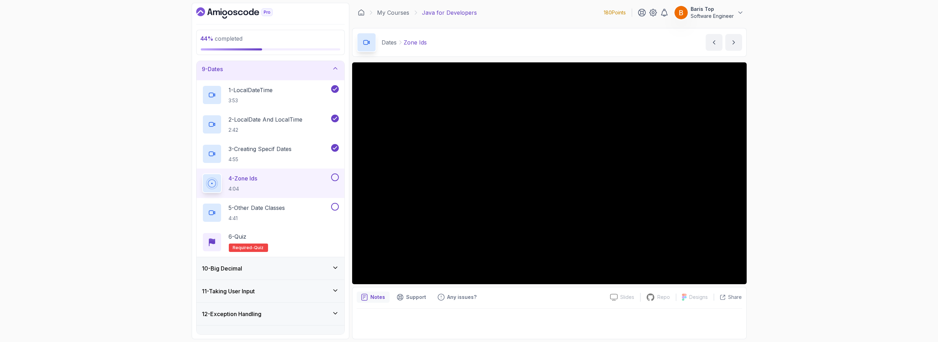
click at [332, 176] on button at bounding box center [335, 177] width 8 height 8
click at [305, 209] on div "5 - Other Date Classes 4:41" at bounding box center [265, 213] width 127 height 20
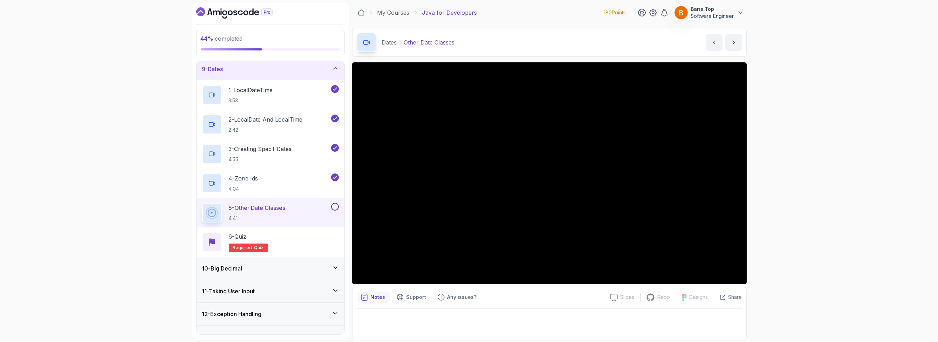
click at [336, 205] on button at bounding box center [335, 207] width 8 height 8
click at [304, 236] on div "6 - Quiz Required- quiz" at bounding box center [270, 242] width 137 height 20
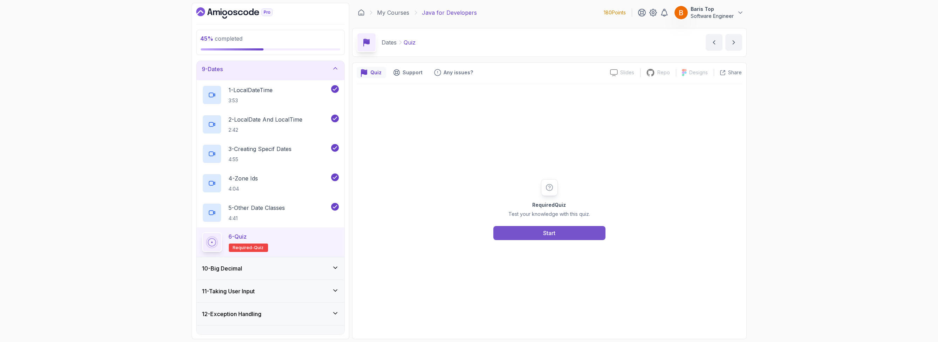
click at [536, 234] on button "Start" at bounding box center [549, 233] width 112 height 14
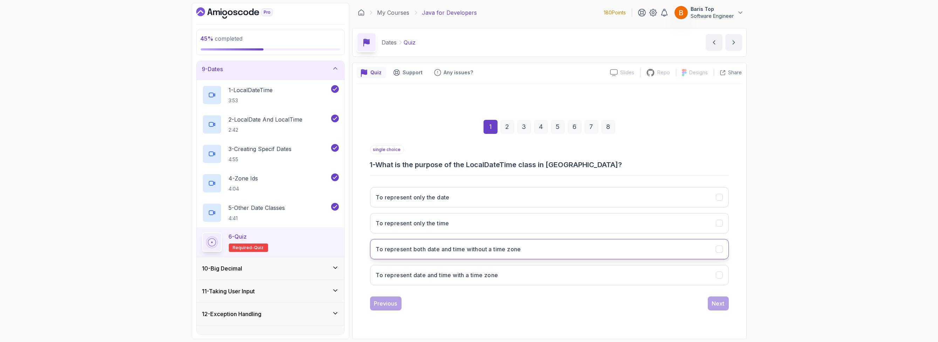
click at [506, 250] on h3 "To represent both date and time without a time zone" at bounding box center [448, 249] width 145 height 8
click at [716, 301] on div "Next" at bounding box center [718, 303] width 13 height 8
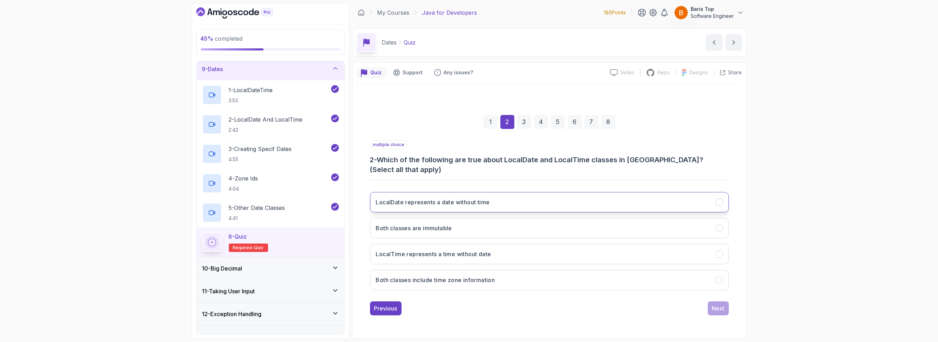
drag, startPoint x: 511, startPoint y: 194, endPoint x: 515, endPoint y: 194, distance: 3.9
click at [511, 194] on button "LocalDate represents a date without time" at bounding box center [549, 202] width 359 height 20
click at [515, 247] on button "LocalTime represents a time without date" at bounding box center [549, 254] width 359 height 20
click at [712, 304] on div "Next" at bounding box center [718, 308] width 13 height 8
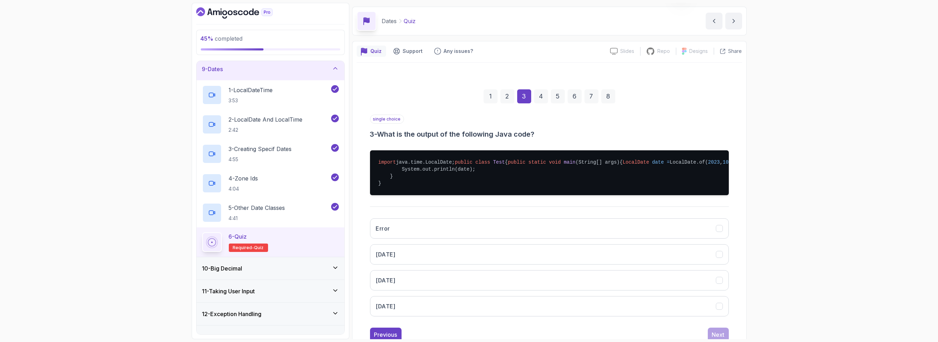
scroll to position [42, 0]
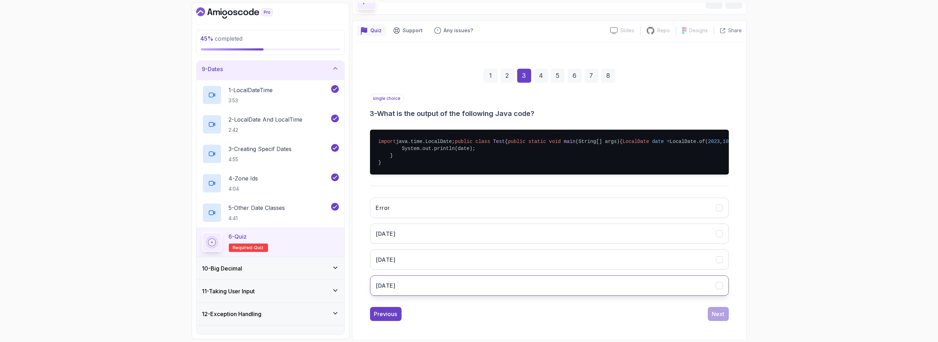
click at [472, 296] on button "2023-10-05" at bounding box center [549, 285] width 359 height 20
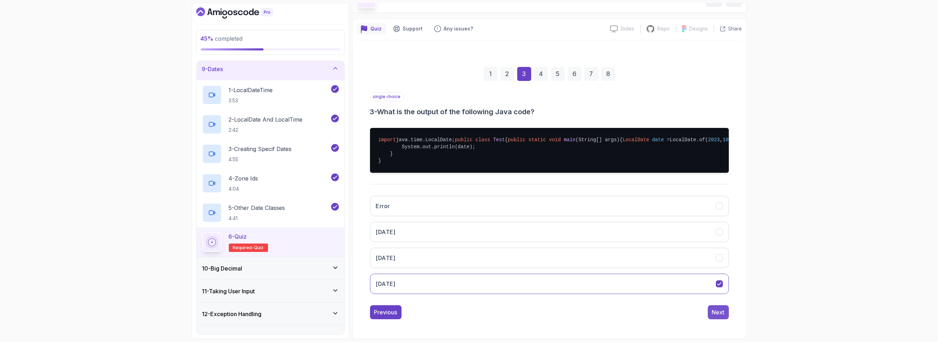
scroll to position [63, 0]
click at [714, 310] on div "Next" at bounding box center [718, 312] width 13 height 8
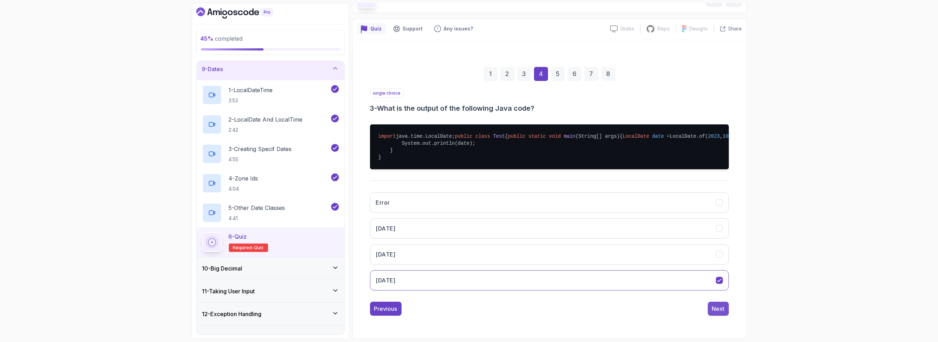
scroll to position [0, 0]
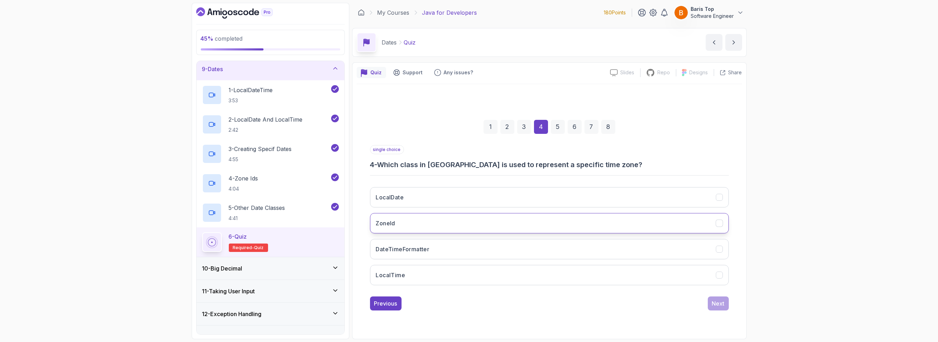
click at [462, 219] on button "ZoneId" at bounding box center [549, 223] width 359 height 20
click at [713, 303] on div "Next" at bounding box center [718, 303] width 13 height 8
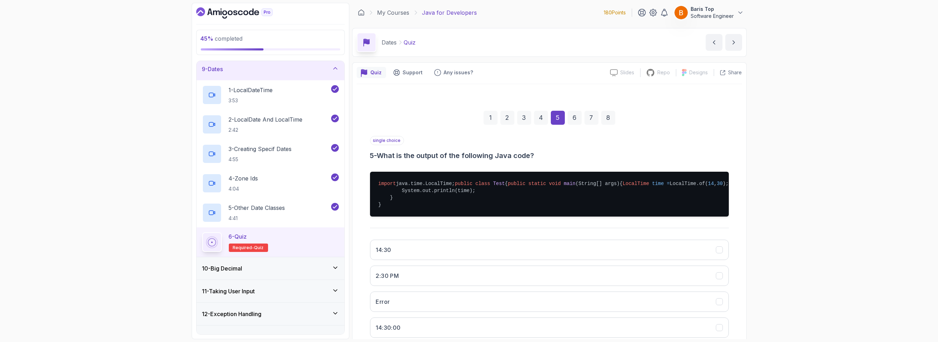
click at [453, 139] on div "single choice 5 - What is the output of the following Java code?" at bounding box center [549, 148] width 359 height 25
click at [456, 260] on button "14:30" at bounding box center [549, 250] width 359 height 20
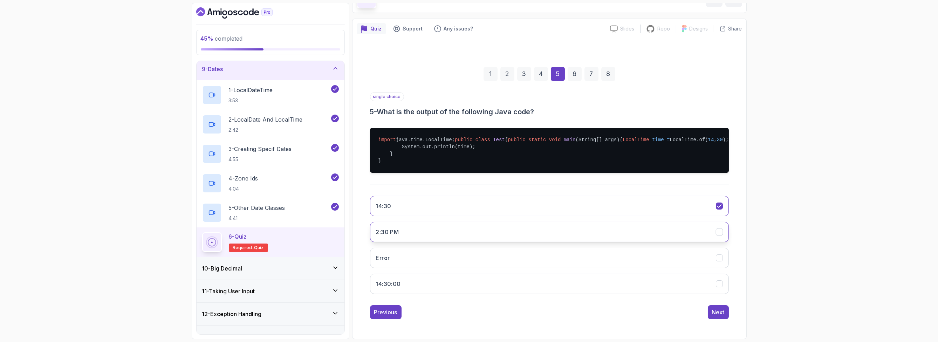
scroll to position [63, 0]
click at [564, 286] on button "14:30:00" at bounding box center [549, 284] width 359 height 20
drag, startPoint x: 483, startPoint y: 149, endPoint x: 396, endPoint y: 142, distance: 87.1
click at [396, 142] on pre "import java.time.LocalTime; public class Test { public static void main (String…" at bounding box center [549, 150] width 359 height 45
copy pre "LocalTime time = LocalTime.of( 14 , 30 ); System.out.println(time);"
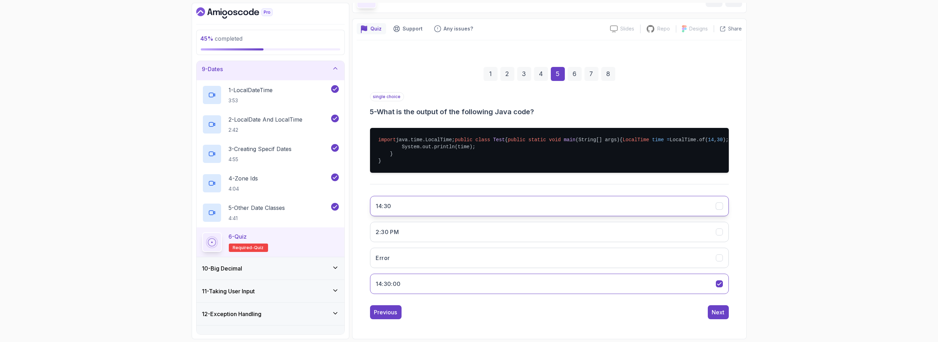
click at [443, 213] on button "14:30" at bounding box center [549, 206] width 359 height 20
click at [719, 313] on div "Next" at bounding box center [718, 312] width 13 height 8
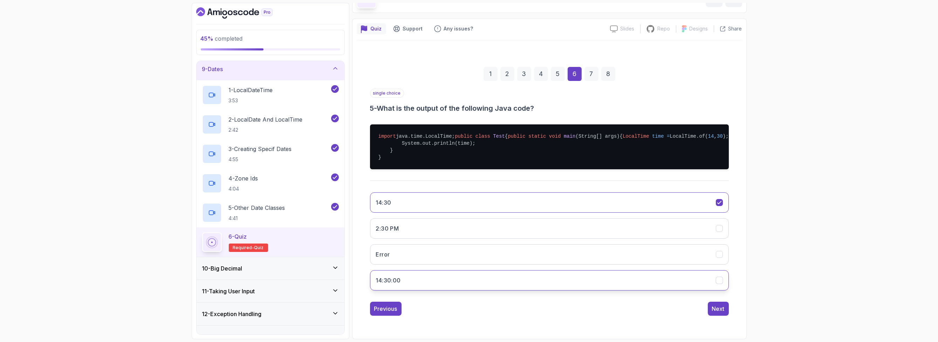
scroll to position [0, 0]
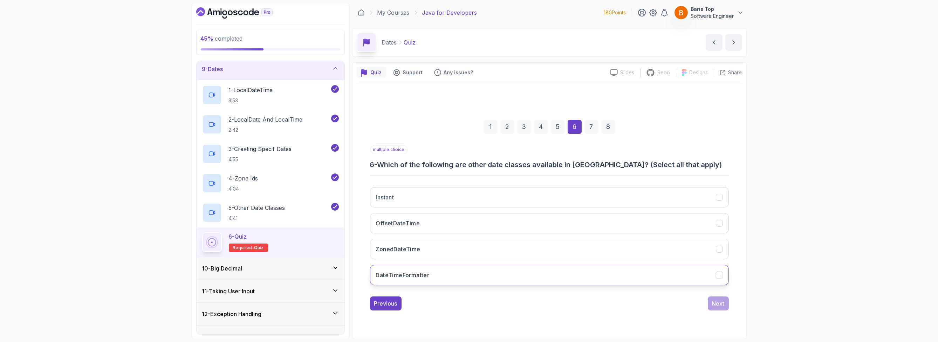
click at [446, 272] on button "DateTimeFormatter" at bounding box center [549, 275] width 359 height 20
click at [450, 245] on button "ZonedDateTime" at bounding box center [549, 249] width 359 height 20
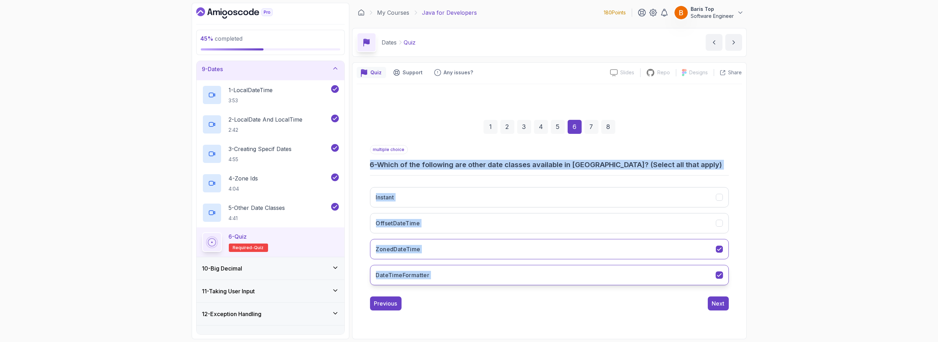
drag, startPoint x: 368, startPoint y: 163, endPoint x: 713, endPoint y: 271, distance: 361.7
click at [713, 271] on div "1 2 3 4 5 6 7 8 multiple choice 6 - Which of the following are other date class…" at bounding box center [549, 209] width 385 height 213
copy div "6 - Which of the following are other date classes available in Java? (Select al…"
click at [409, 276] on h3 "DateTimeFormatter" at bounding box center [403, 275] width 54 height 8
click at [357, 246] on div "1 2 3 4 5 6 7 8 multiple choice 6 - Which of the following are other date class…" at bounding box center [549, 209] width 385 height 213
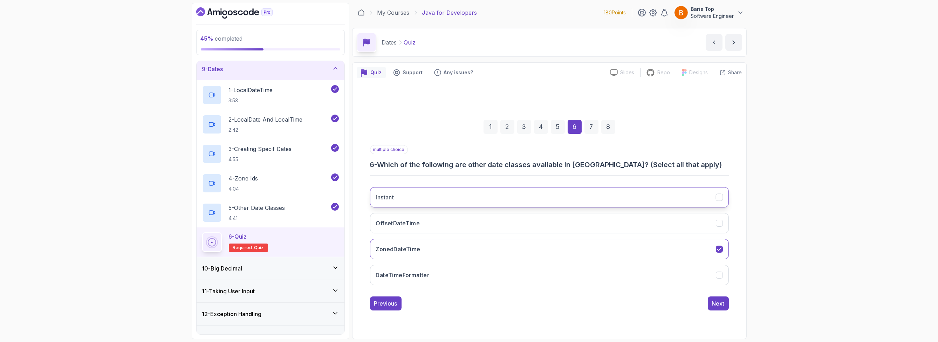
click at [416, 199] on button "Instant" at bounding box center [549, 197] width 359 height 20
click at [421, 222] on button "OffsetDateTime" at bounding box center [549, 223] width 359 height 20
click at [721, 305] on div "Next" at bounding box center [718, 303] width 13 height 8
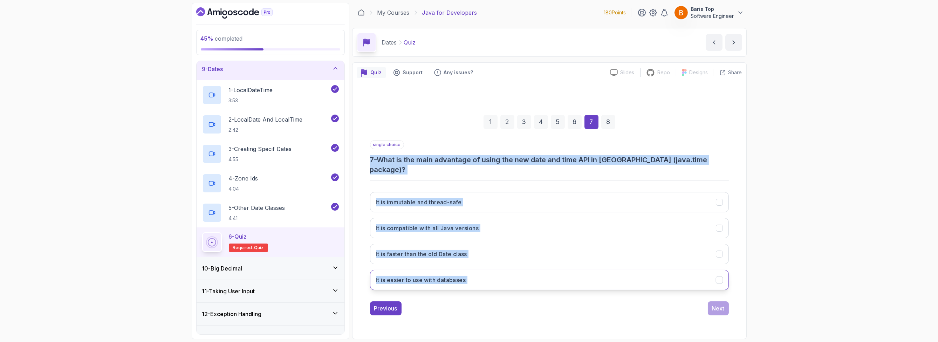
drag, startPoint x: 371, startPoint y: 165, endPoint x: 691, endPoint y: 269, distance: 336.7
click at [691, 269] on div "single choice 7 - What is the main advantage of using the new date and time API…" at bounding box center [549, 218] width 359 height 156
copy div "7 - What is the main advantage of using the new date and time API in Java (java…"
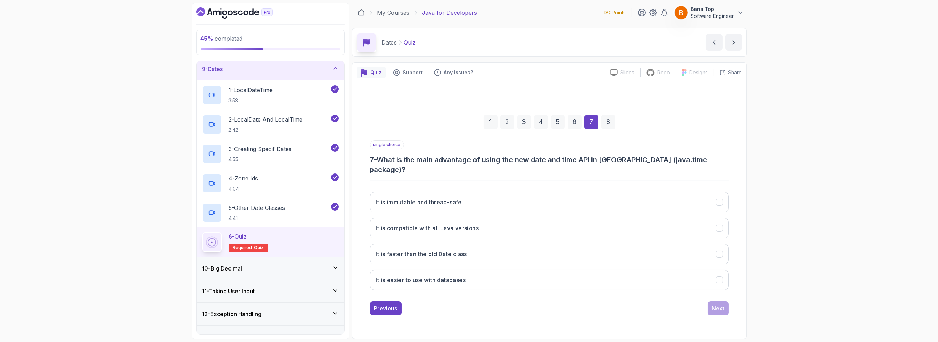
click at [492, 308] on div "Previous Next" at bounding box center [549, 308] width 359 height 14
click at [505, 195] on button "It is immutable and thread-safe" at bounding box center [549, 202] width 359 height 20
click at [716, 304] on div "Next" at bounding box center [718, 308] width 13 height 8
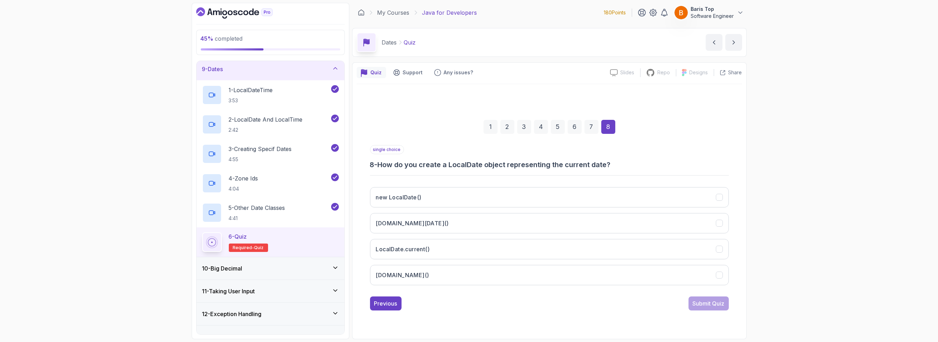
click at [560, 166] on h3 "8 - How do you create a LocalDate object representing the current date?" at bounding box center [549, 165] width 359 height 10
click at [434, 275] on button "LocalDate.now()" at bounding box center [549, 275] width 359 height 20
click at [703, 303] on div "Submit Quiz" at bounding box center [708, 303] width 32 height 8
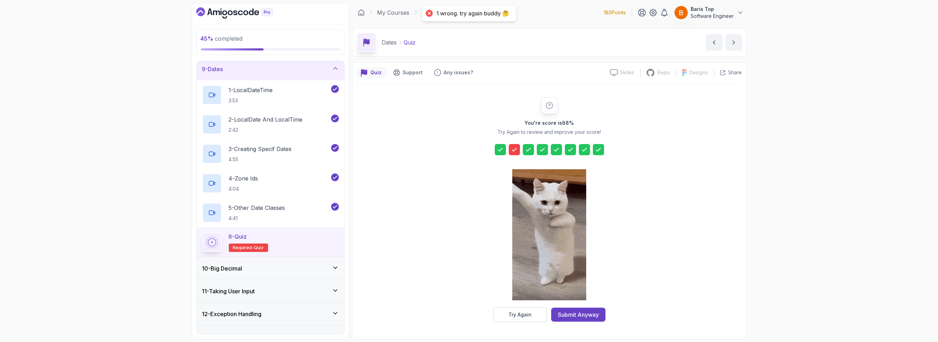
click at [513, 149] on icon at bounding box center [514, 149] width 7 height 7
click at [526, 312] on div "Try Again" at bounding box center [519, 314] width 23 height 7
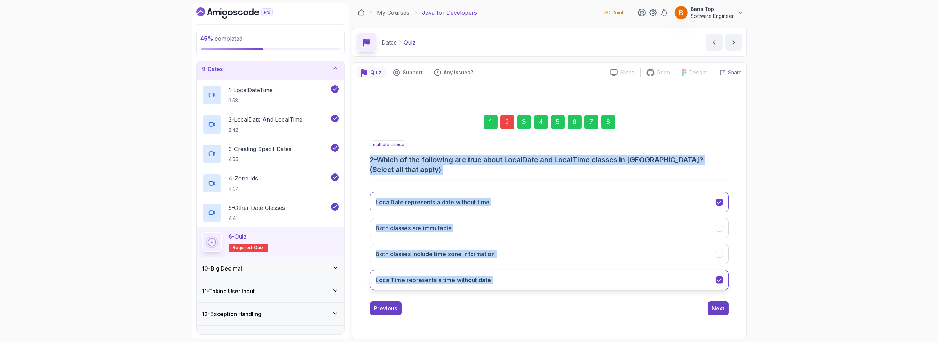
drag, startPoint x: 367, startPoint y: 164, endPoint x: 632, endPoint y: 276, distance: 288.1
click at [632, 276] on div "1 2 3 4 5 6 7 8 multiple choice 2 - Which of the following are true about Local…" at bounding box center [549, 209] width 385 height 223
copy div "2 - Which of the following are true about LocalDate and LocalTime classes in Ja…"
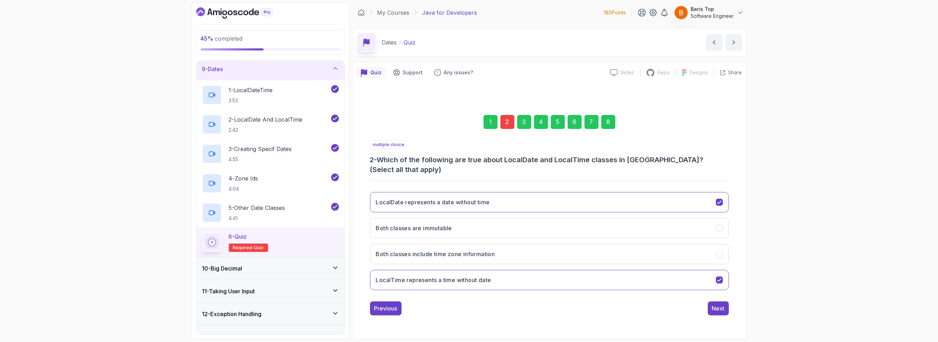
click at [425, 145] on div "multiple choice 2 - Which of the following are true about LocalDate and LocalTi…" at bounding box center [549, 157] width 359 height 34
click at [395, 149] on p "multiple choice" at bounding box center [389, 144] width 38 height 9
click at [419, 150] on div "multiple choice 2 - Which of the following are true about LocalDate and LocalTi…" at bounding box center [549, 157] width 359 height 34
drag, startPoint x: 412, startPoint y: 151, endPoint x: 372, endPoint y: 152, distance: 39.6
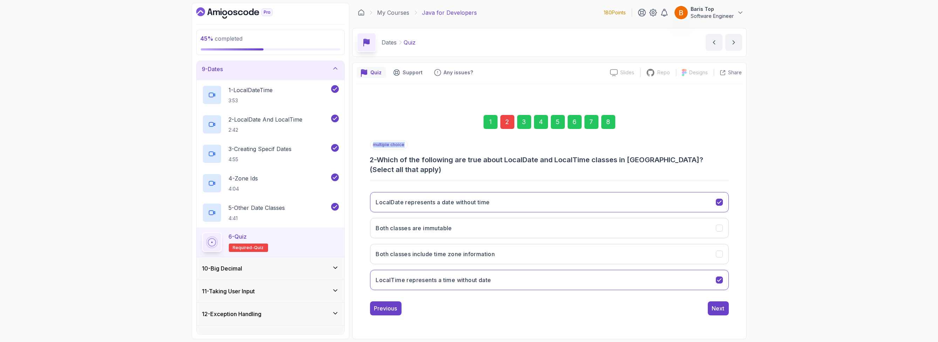
click at [372, 152] on div "multiple choice 2 - Which of the following are true about LocalDate and LocalTi…" at bounding box center [549, 157] width 359 height 34
click at [372, 149] on p "multiple choice" at bounding box center [389, 144] width 38 height 9
drag, startPoint x: 368, startPoint y: 148, endPoint x: 427, endPoint y: 149, distance: 58.5
click at [427, 149] on div "1 2 3 4 5 6 7 8 multiple choice 2 - Which of the following are true about Local…" at bounding box center [549, 209] width 385 height 223
click at [427, 149] on div "multiple choice 2 - Which of the following are true about LocalDate and LocalTi…" at bounding box center [549, 157] width 359 height 34
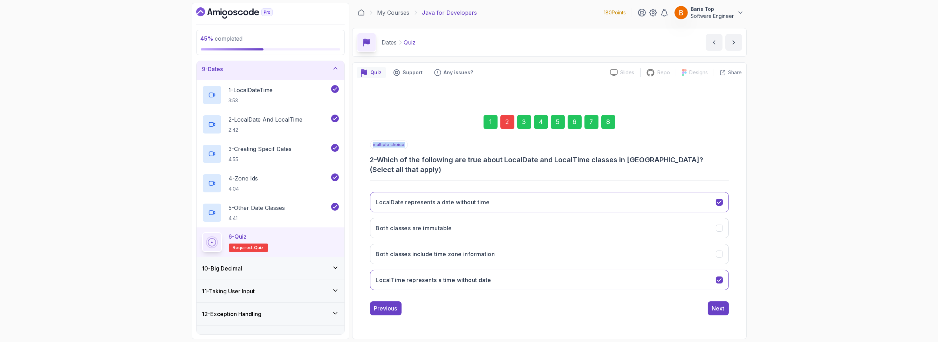
drag, startPoint x: 419, startPoint y: 150, endPoint x: 359, endPoint y: 150, distance: 59.5
click at [359, 150] on div "1 2 3 4 5 6 7 8 multiple choice 2 - Which of the following are true about Local…" at bounding box center [549, 209] width 385 height 223
drag, startPoint x: 361, startPoint y: 149, endPoint x: 415, endPoint y: 149, distance: 53.9
click at [412, 149] on div "1 2 3 4 5 6 7 8 multiple choice 2 - Which of the following are true about Local…" at bounding box center [549, 209] width 385 height 223
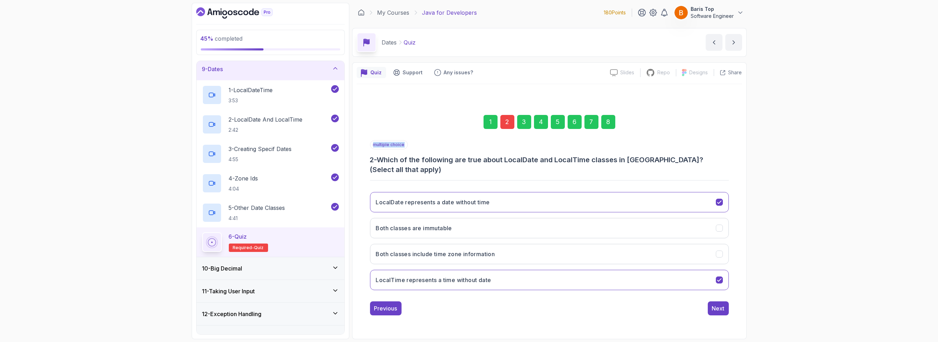
click at [415, 149] on div "multiple choice 2 - Which of the following are true about LocalDate and LocalTi…" at bounding box center [549, 157] width 359 height 34
click at [511, 228] on button "Both classes are immutable" at bounding box center [549, 228] width 359 height 20
click at [717, 304] on div "Next" at bounding box center [718, 308] width 13 height 8
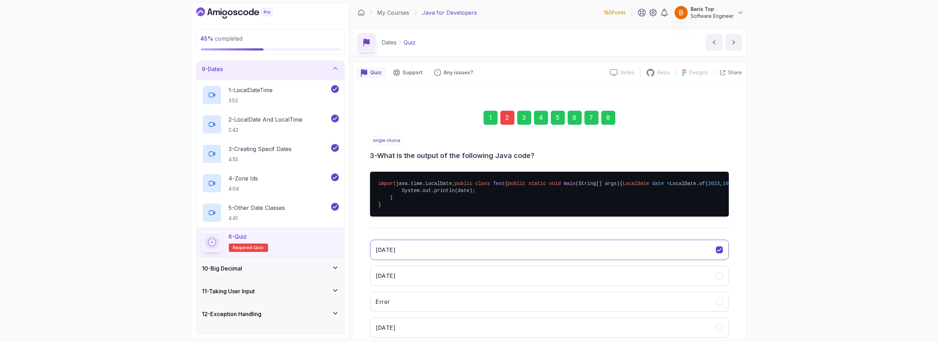
click at [591, 122] on div "7" at bounding box center [591, 118] width 14 height 14
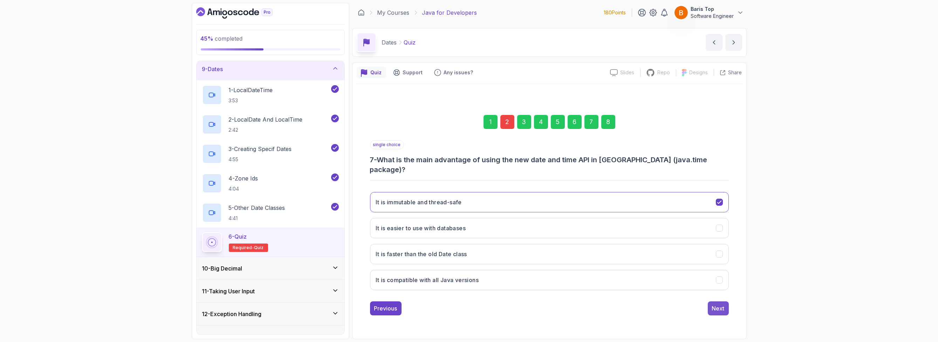
click at [710, 301] on button "Next" at bounding box center [718, 308] width 21 height 14
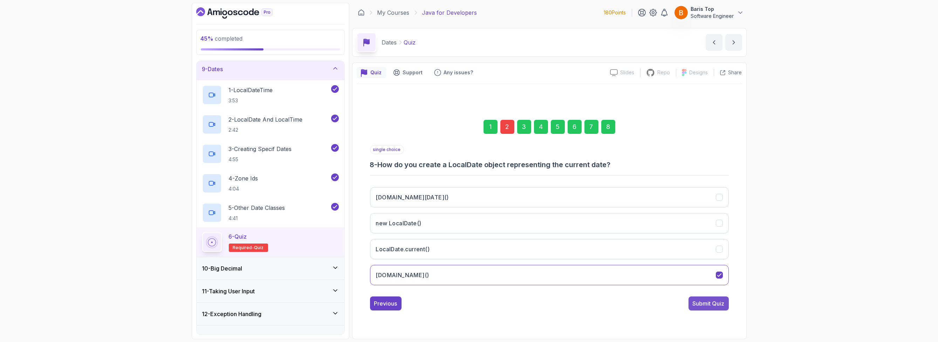
click at [710, 301] on div "Submit Quiz" at bounding box center [708, 303] width 32 height 8
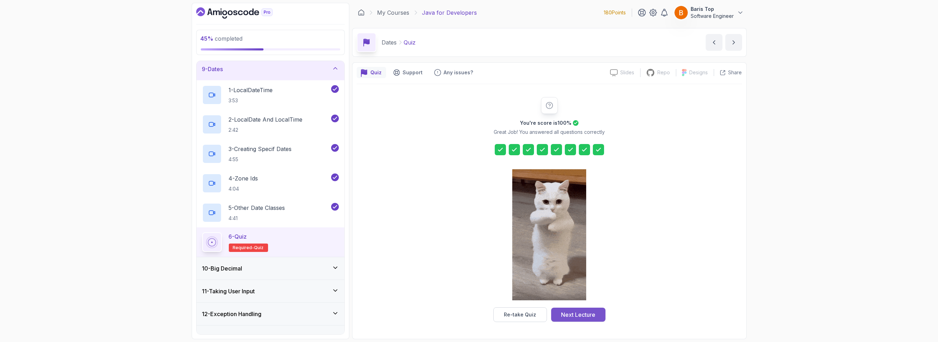
click at [586, 311] on div "Next Lecture" at bounding box center [578, 314] width 34 height 8
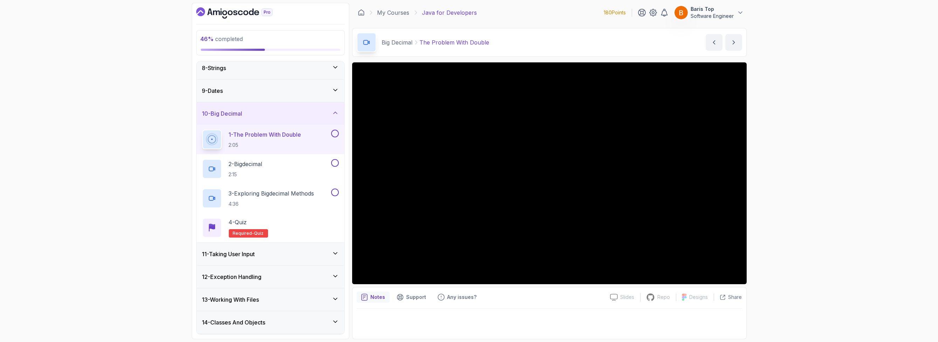
scroll to position [143, 0]
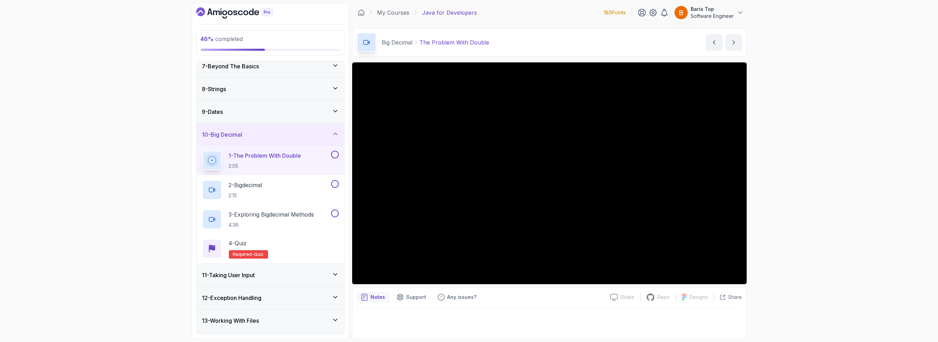
click at [162, 188] on div "46 % completed 1 - Intro 2 - Loops 3 - If Statements 4 - Packages 5 - Access Mo…" at bounding box center [469, 171] width 938 height 342
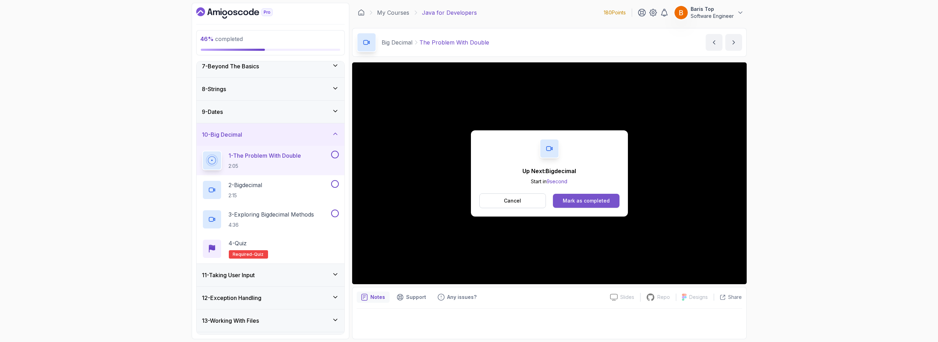
click at [606, 203] on div "Mark as completed" at bounding box center [586, 200] width 47 height 7
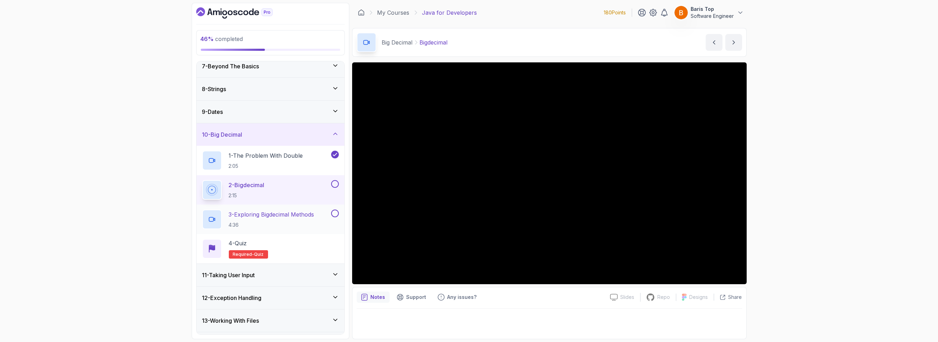
click at [298, 216] on p "3 - Exploring Bigdecimal Methods" at bounding box center [271, 214] width 85 height 8
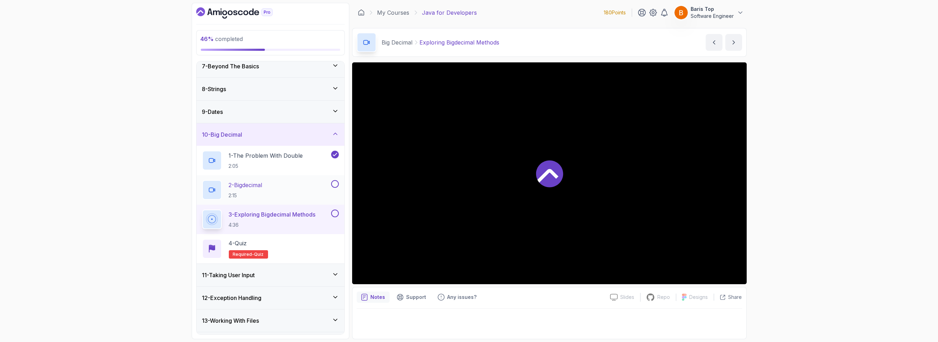
click at [335, 182] on button at bounding box center [335, 184] width 8 height 8
click at [336, 209] on button at bounding box center [335, 213] width 8 height 8
click at [315, 239] on div "4 - Quiz Required- quiz" at bounding box center [270, 249] width 137 height 20
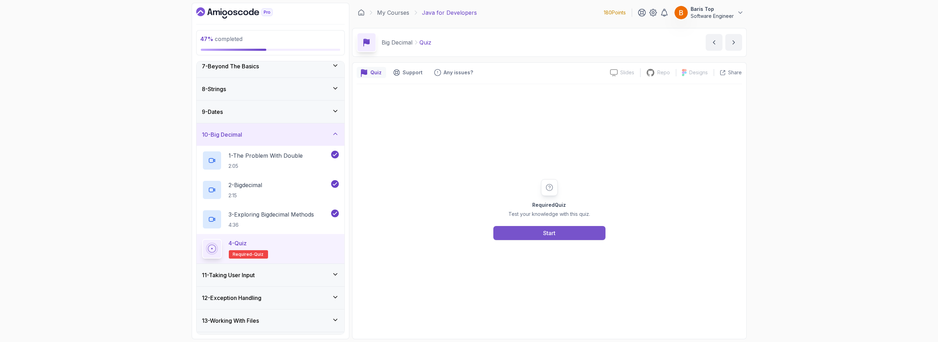
click at [518, 232] on button "Start" at bounding box center [549, 233] width 112 height 14
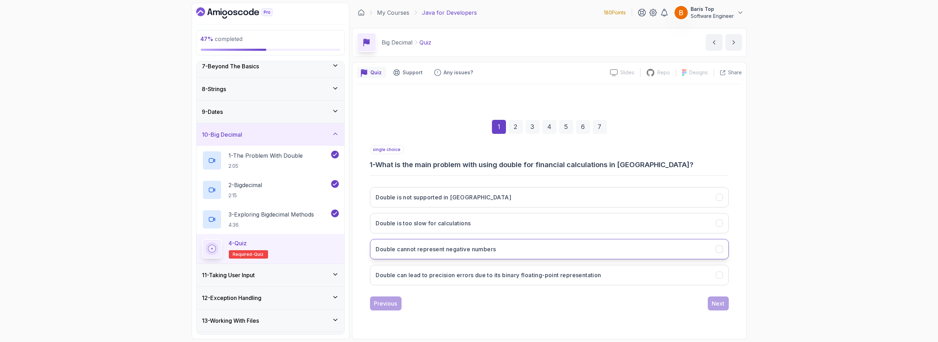
click at [505, 249] on button "Double cannot represent negative numbers" at bounding box center [549, 249] width 359 height 20
click at [509, 265] on button "Double can lead to precision errors due to its binary floating-point representa…" at bounding box center [549, 275] width 359 height 20
drag, startPoint x: 560, startPoint y: 298, endPoint x: 564, endPoint y: 298, distance: 3.9
click at [562, 298] on div "Previous Next" at bounding box center [549, 303] width 359 height 14
click at [715, 303] on div "Next" at bounding box center [718, 303] width 13 height 8
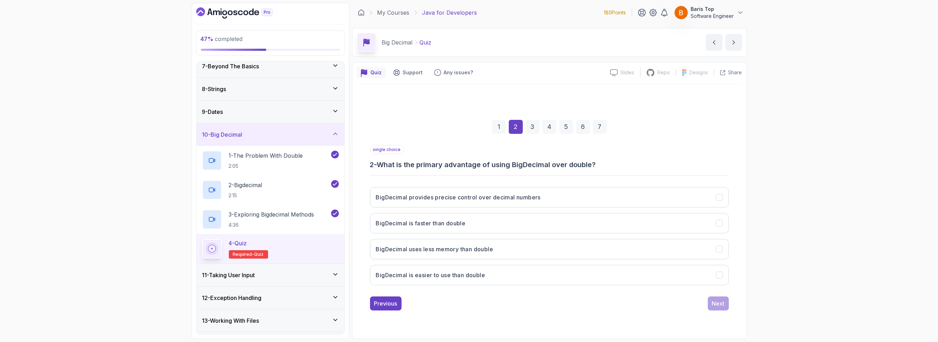
click at [497, 126] on div "1" at bounding box center [499, 127] width 14 height 14
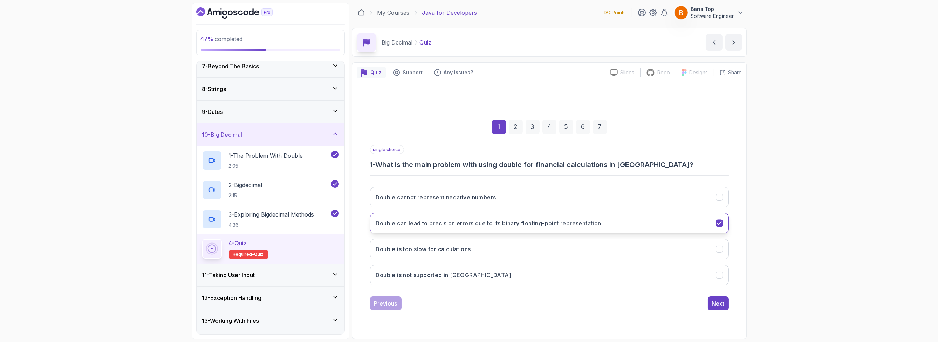
click at [615, 224] on button "Double can lead to precision errors due to its binary floating-point representa…" at bounding box center [549, 223] width 359 height 20
click at [630, 308] on div "Previous Next" at bounding box center [549, 303] width 359 height 14
click at [716, 304] on div "Next" at bounding box center [718, 303] width 13 height 8
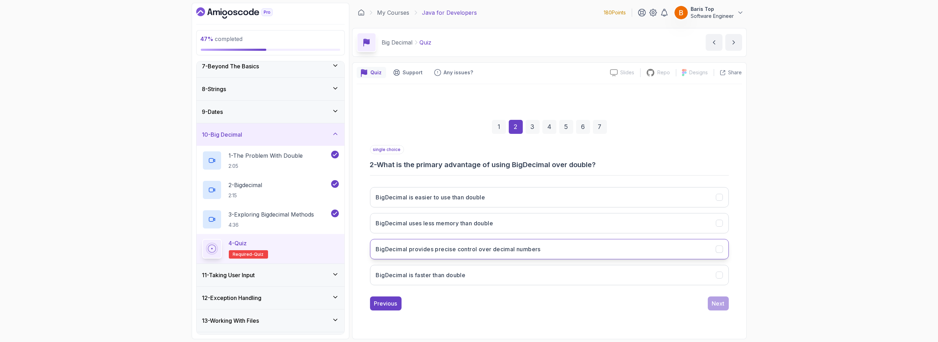
click at [561, 249] on button "BigDecimal provides precise control over decimal numbers" at bounding box center [549, 249] width 359 height 20
click at [715, 303] on div "Next" at bounding box center [718, 303] width 13 height 8
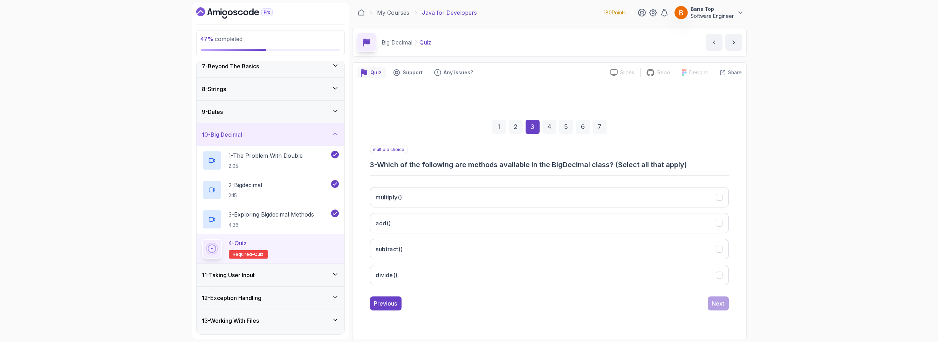
click at [512, 130] on div "2" at bounding box center [516, 127] width 14 height 14
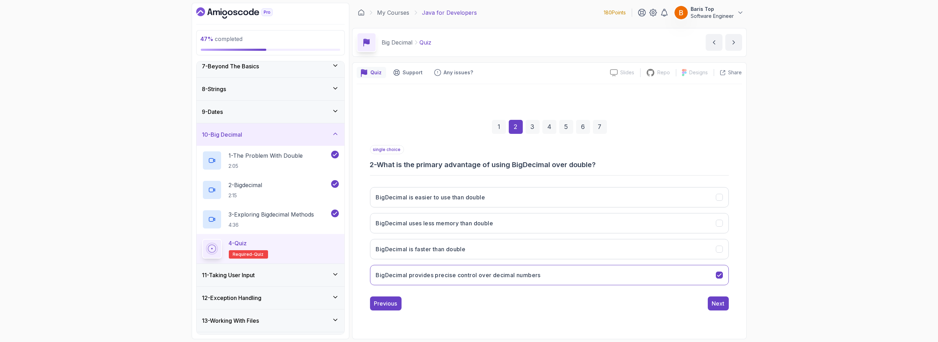
click at [533, 128] on div "3" at bounding box center [532, 127] width 14 height 14
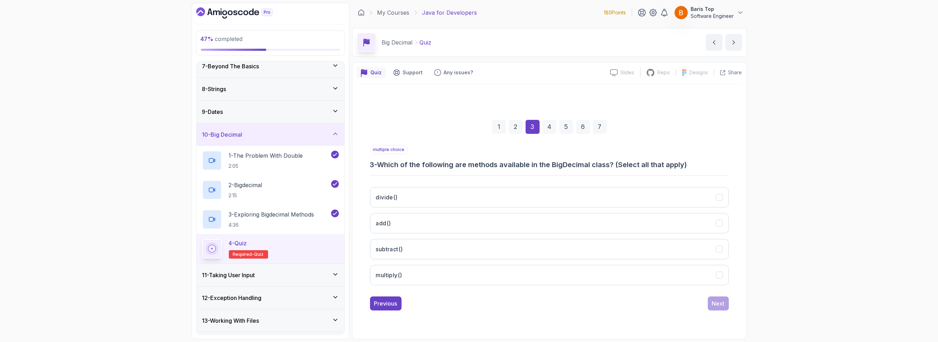
click at [484, 165] on h3 "3 - Which of the following are methods available in the BigDecimal class? (Sele…" at bounding box center [549, 165] width 359 height 10
click at [472, 156] on div "multiple choice 3 - Which of the following are methods available in the BigDeci…" at bounding box center [549, 157] width 359 height 25
click at [575, 163] on h3 "3 - Which of the following are methods available in the BigDecimal class? (Sele…" at bounding box center [549, 165] width 359 height 10
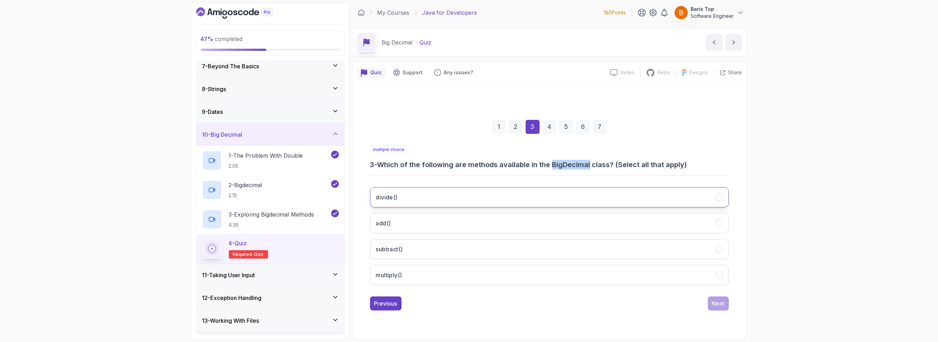
click at [437, 205] on button "divide()" at bounding box center [549, 197] width 359 height 20
click at [421, 221] on button "add()" at bounding box center [549, 223] width 359 height 20
click at [418, 243] on button "subtract()" at bounding box center [549, 249] width 359 height 20
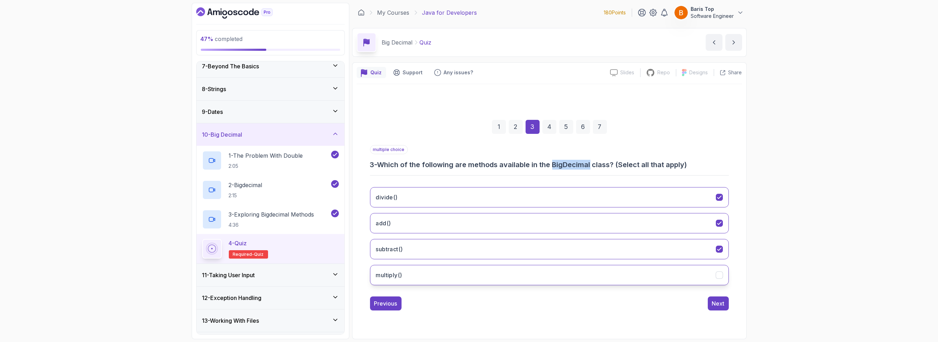
click at [411, 275] on button "multiply()" at bounding box center [549, 275] width 359 height 20
click at [720, 303] on div "Next" at bounding box center [718, 303] width 13 height 8
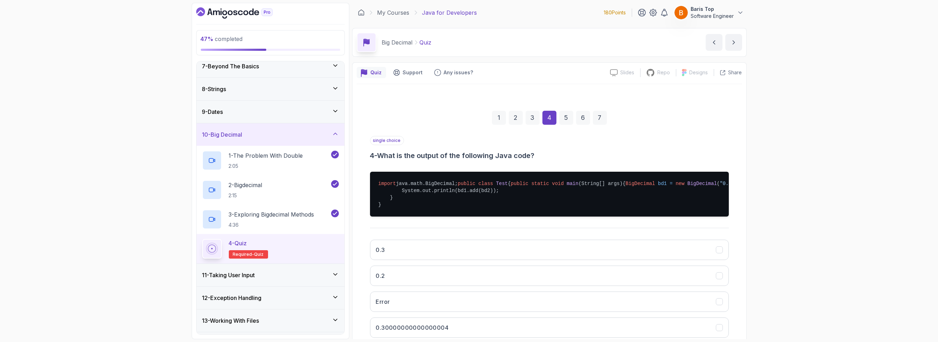
click at [478, 138] on div "single choice 4 - What is the output of the following Java code?" at bounding box center [549, 148] width 359 height 25
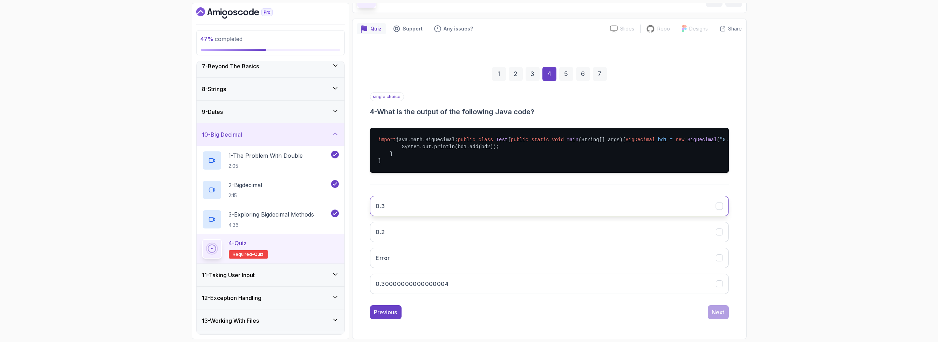
scroll to position [71, 0]
click at [457, 206] on button "0.3" at bounding box center [549, 206] width 359 height 20
click at [718, 312] on div "Next" at bounding box center [718, 312] width 13 height 8
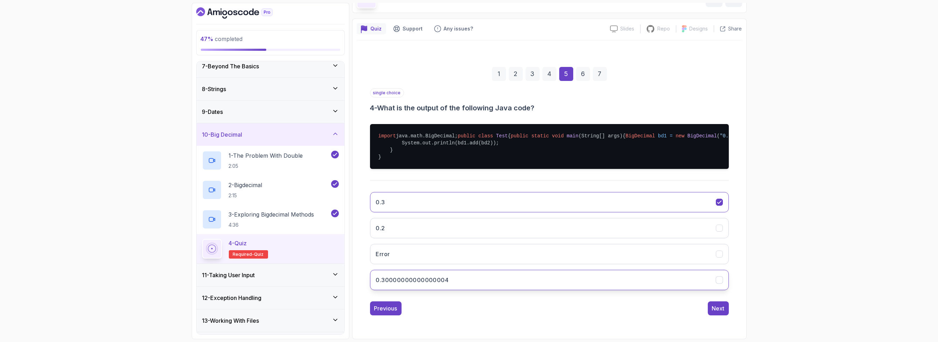
scroll to position [0, 0]
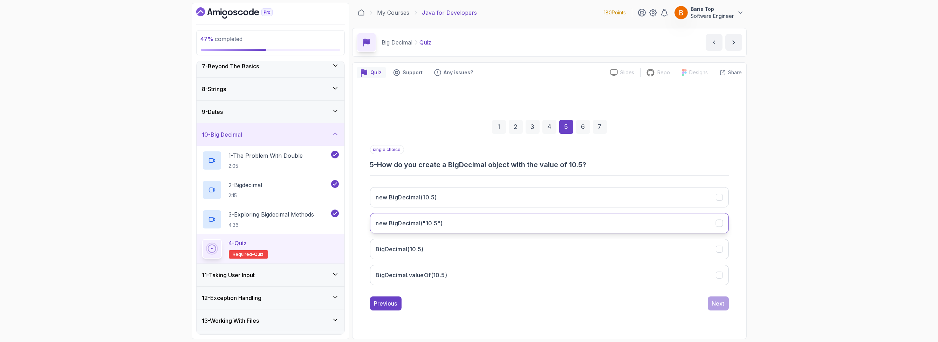
click at [472, 228] on button "new BigDecimal("10.5")" at bounding box center [549, 223] width 359 height 20
click at [716, 302] on div "Next" at bounding box center [718, 303] width 13 height 8
click at [452, 149] on div "single choice 6 - What is the recommended way to create a BigDecimal from a dou…" at bounding box center [549, 157] width 359 height 25
click at [510, 223] on button "new BigDecimal(doubleValue)" at bounding box center [549, 223] width 359 height 20
click at [721, 302] on div "Next" at bounding box center [718, 303] width 13 height 8
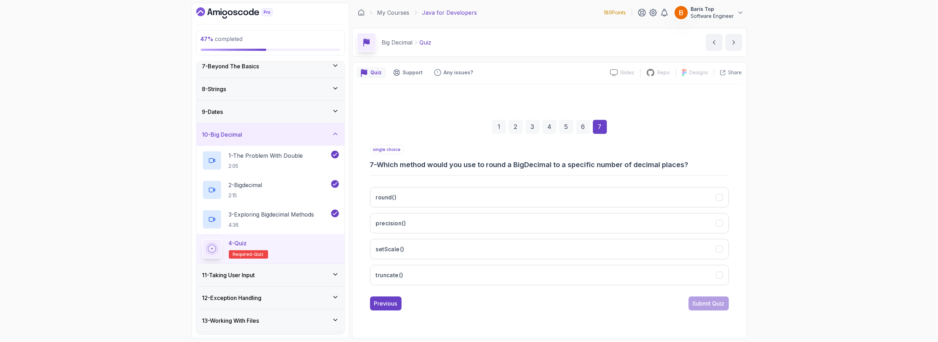
click at [510, 157] on div "single choice 7 - Which method would you use to round a BigDecimal to a specifi…" at bounding box center [549, 157] width 359 height 25
click at [433, 193] on button "round()" at bounding box center [549, 197] width 359 height 20
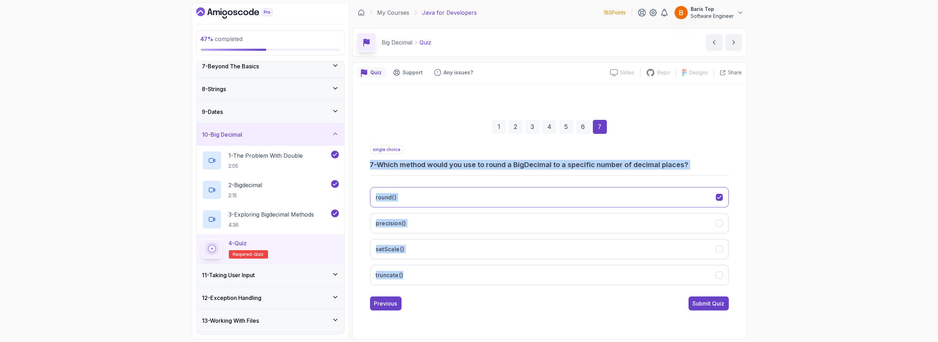
drag, startPoint x: 367, startPoint y: 163, endPoint x: 368, endPoint y: 276, distance: 112.4
click at [420, 274] on div "1 2 3 4 5 6 7 single choice 7 - Which method would you use to round a BigDecima…" at bounding box center [549, 209] width 385 height 213
click at [427, 172] on div "single choice 7 - Which method would you use to round a BigDecimal to a specifi…" at bounding box center [549, 218] width 359 height 146
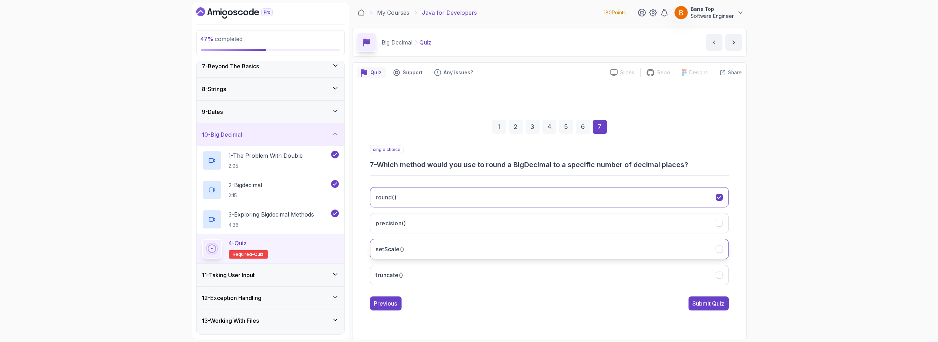
click at [415, 249] on button "setScale()" at bounding box center [549, 249] width 359 height 20
click at [696, 303] on div "Submit Quiz" at bounding box center [708, 303] width 32 height 8
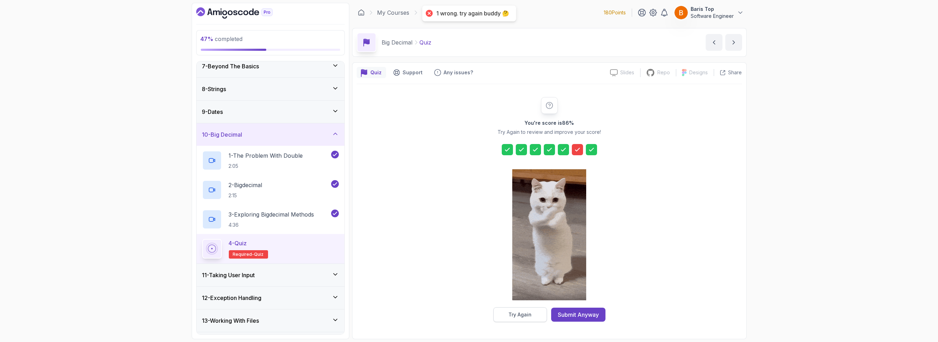
click at [502, 315] on button "Try Again" at bounding box center [520, 314] width 54 height 15
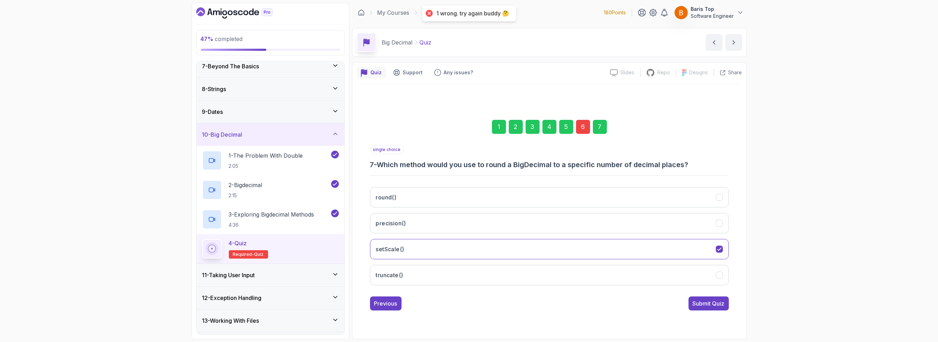
click at [578, 127] on div "6" at bounding box center [583, 127] width 14 height 14
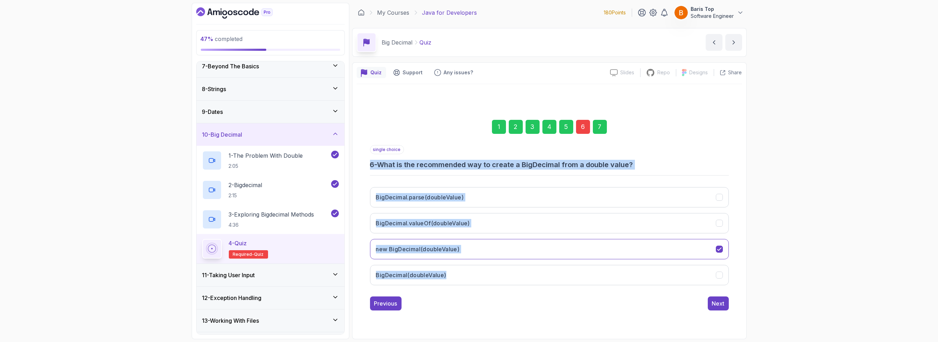
drag, startPoint x: 368, startPoint y: 165, endPoint x: 408, endPoint y: 285, distance: 126.3
click at [457, 276] on div "1 2 3 4 5 6 7 single choice 6 - What is the recommended way to create a BigDeci…" at bounding box center [549, 209] width 385 height 213
click at [436, 181] on div "single choice 6 - What is the recommended way to create a BigDecimal from a dou…" at bounding box center [549, 218] width 359 height 146
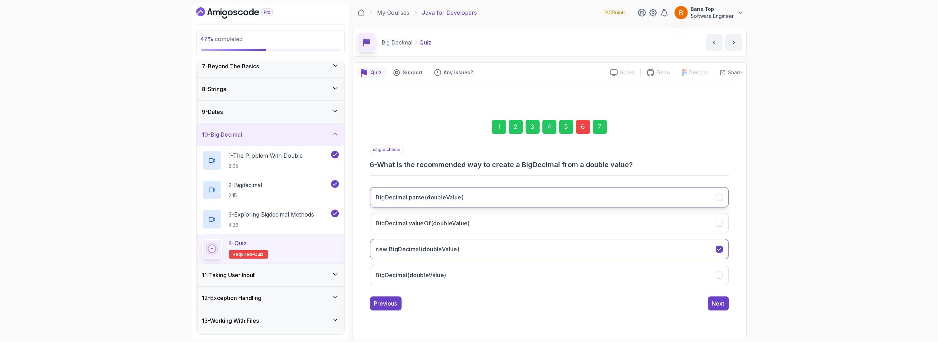
click at [438, 200] on h3 "BigDecimal.parse(doubleValue)" at bounding box center [420, 197] width 88 height 8
click at [464, 226] on h3 "BigDecimal.valueOf(doubleValue)" at bounding box center [423, 223] width 94 height 8
click at [710, 298] on button "Next" at bounding box center [718, 303] width 21 height 14
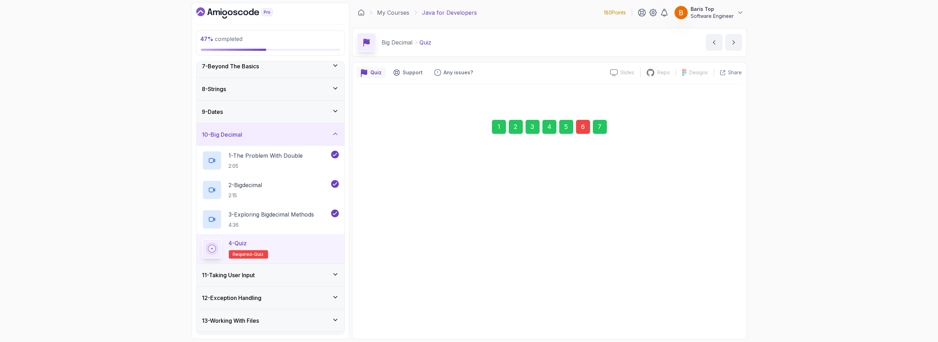
click at [721, 304] on div "Submit Quiz" at bounding box center [708, 303] width 32 height 8
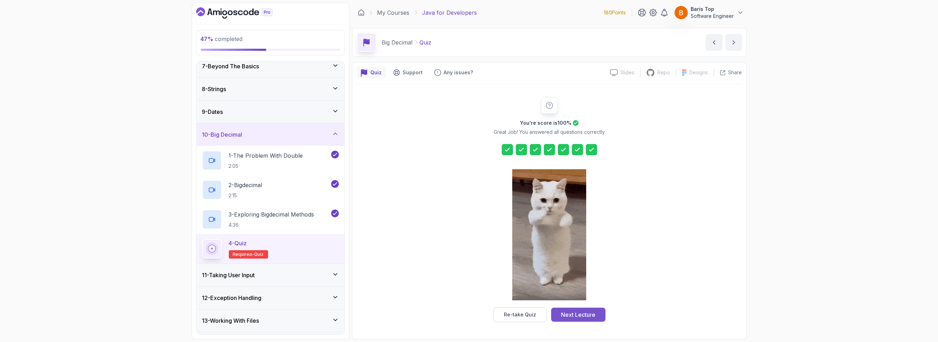
click at [575, 311] on div "Next Lecture" at bounding box center [578, 314] width 34 height 8
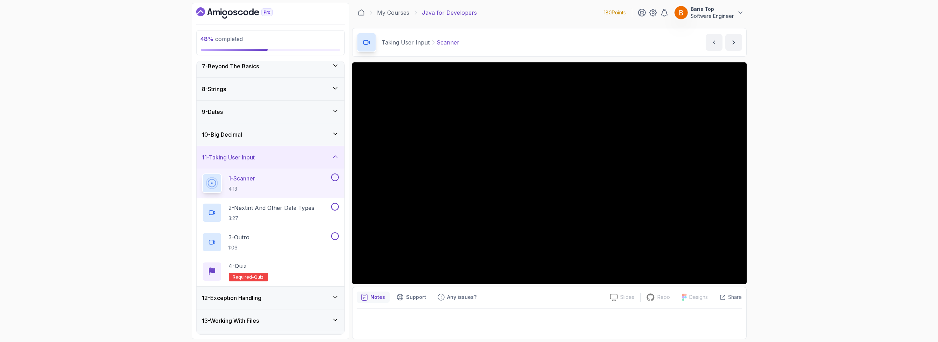
click at [339, 177] on div "1 - Scanner 4:13" at bounding box center [271, 182] width 148 height 29
click at [337, 206] on button at bounding box center [335, 207] width 8 height 8
click at [333, 234] on button at bounding box center [335, 236] width 8 height 8
click at [337, 176] on button at bounding box center [335, 177] width 8 height 8
click at [295, 267] on div "4 - Quiz Required- quiz" at bounding box center [270, 272] width 137 height 20
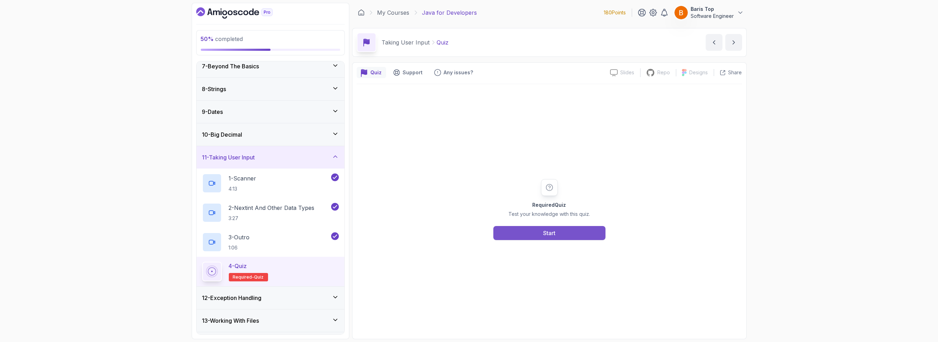
click at [508, 231] on button "Start" at bounding box center [549, 233] width 112 height 14
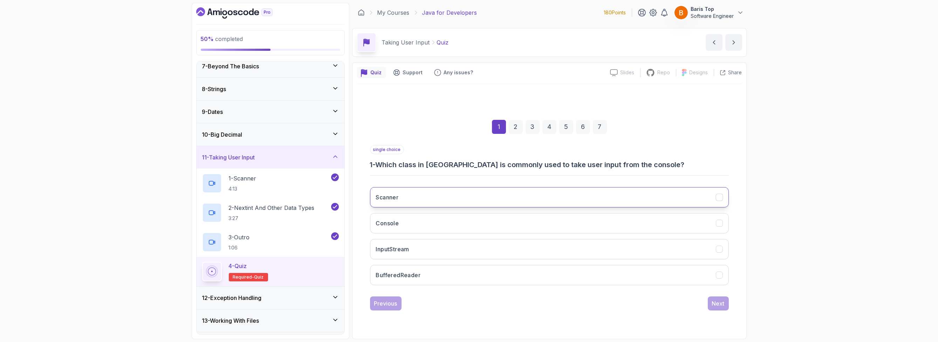
click at [461, 190] on button "Scanner" at bounding box center [549, 197] width 359 height 20
click at [718, 302] on div "Next" at bounding box center [718, 303] width 13 height 8
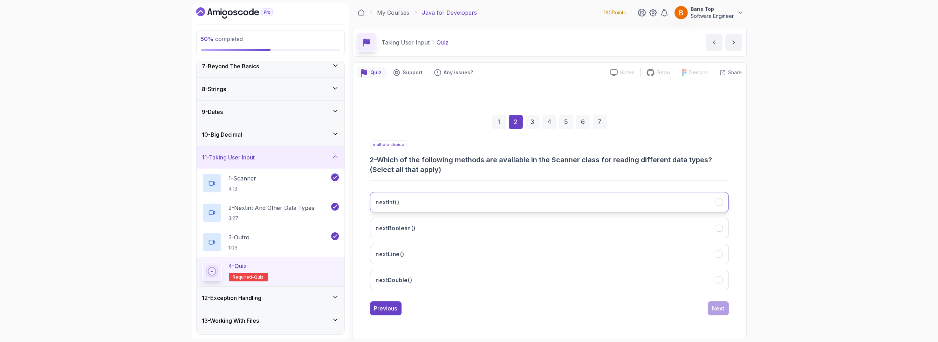
click at [520, 195] on button "nextInt()" at bounding box center [549, 202] width 359 height 20
click at [503, 222] on button "nextBoolean()" at bounding box center [549, 228] width 359 height 20
click at [489, 258] on button "nextLine()" at bounding box center [549, 254] width 359 height 20
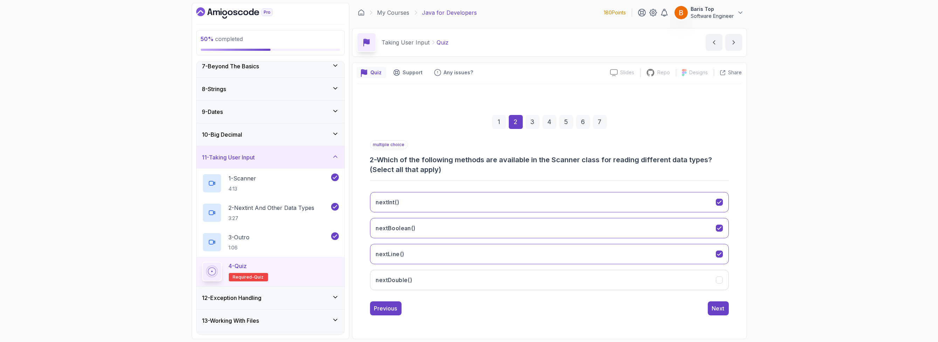
click at [472, 290] on div "nextInt() nextBoolean() nextLine() nextDouble()" at bounding box center [549, 240] width 359 height 109
click at [473, 284] on button "nextDouble()" at bounding box center [549, 280] width 359 height 20
click at [515, 157] on h3 "2 - Which of the following methods are available in the Scanner class for readi…" at bounding box center [549, 165] width 359 height 20
click at [723, 310] on div "Next" at bounding box center [718, 308] width 13 height 8
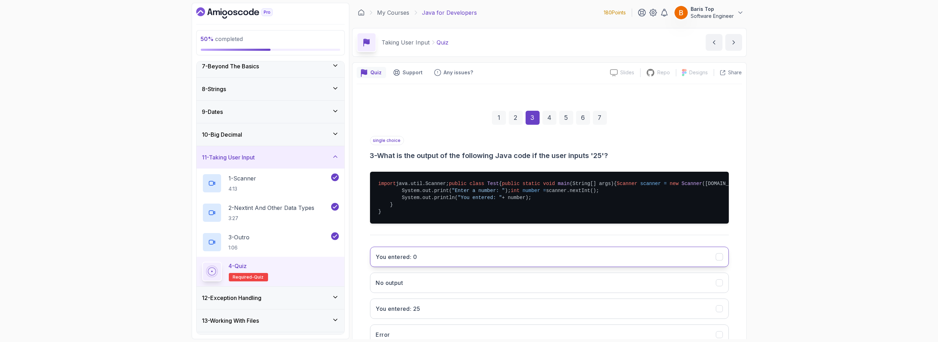
scroll to position [42, 0]
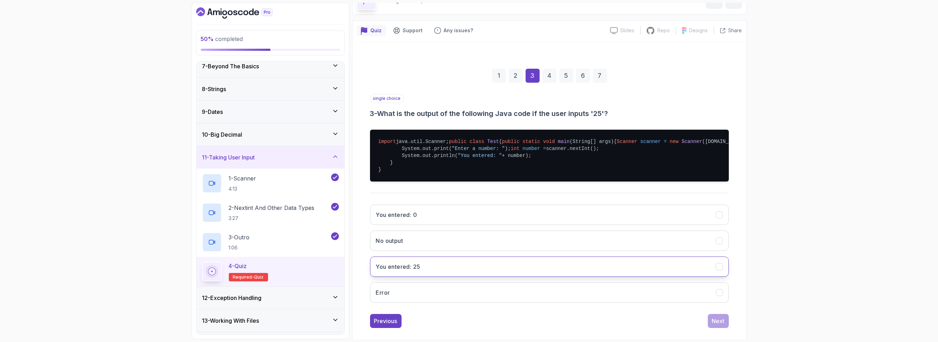
click at [468, 277] on button "You entered: 25" at bounding box center [549, 266] width 359 height 20
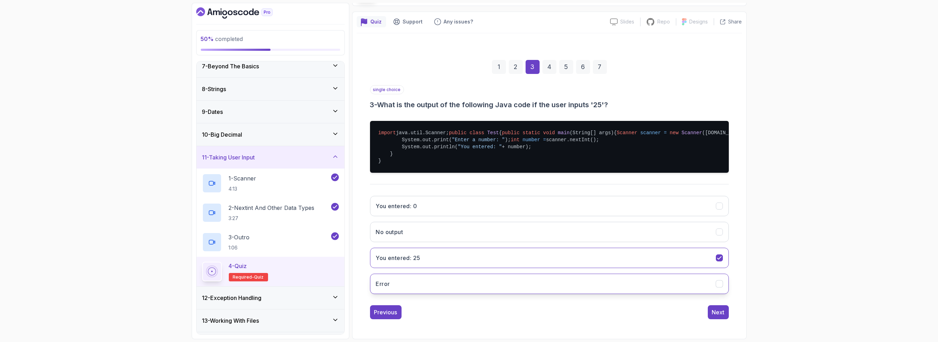
scroll to position [77, 0]
click at [720, 313] on div "Next" at bounding box center [718, 312] width 13 height 8
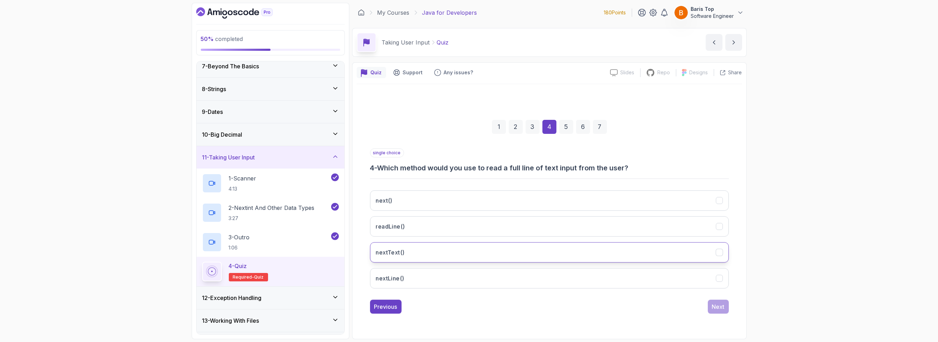
scroll to position [0, 0]
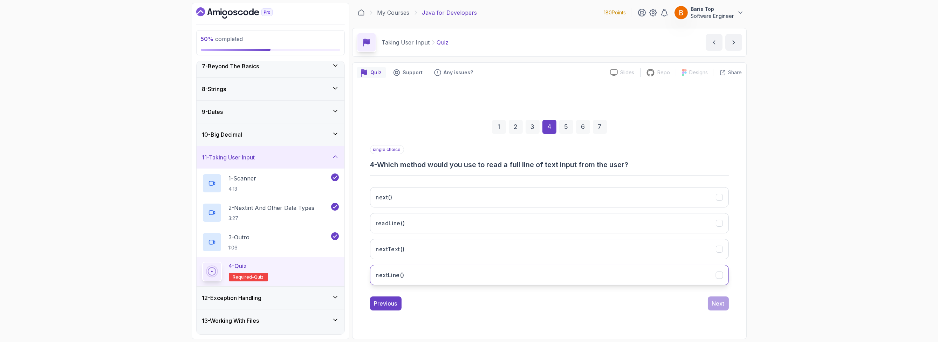
click at [447, 275] on button "nextLine()" at bounding box center [549, 275] width 359 height 20
click at [720, 305] on div "Next" at bounding box center [718, 303] width 13 height 8
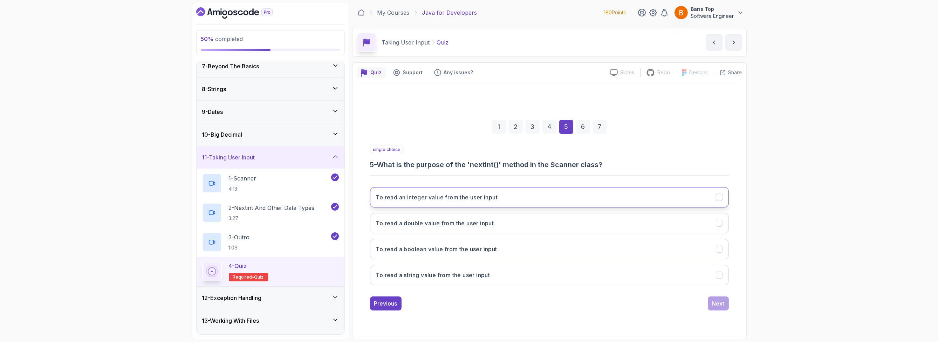
click at [532, 192] on button "To read an integer value from the user input" at bounding box center [549, 197] width 359 height 20
click at [715, 303] on div "Next" at bounding box center [718, 303] width 13 height 8
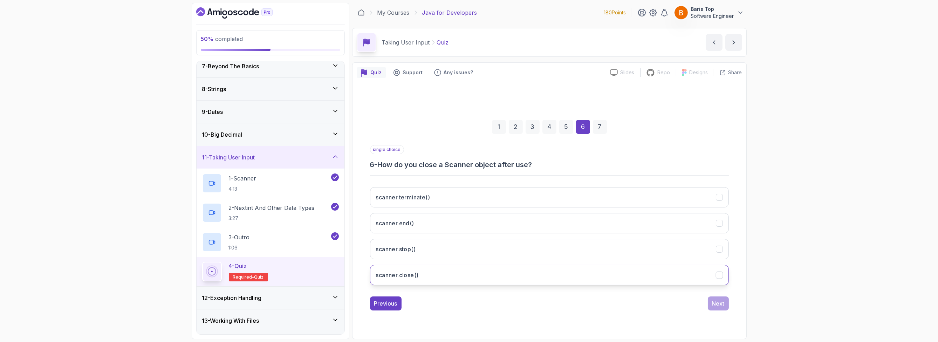
click at [438, 276] on button "scanner.close()" at bounding box center [549, 275] width 359 height 20
click at [714, 304] on div "Next" at bounding box center [718, 303] width 13 height 8
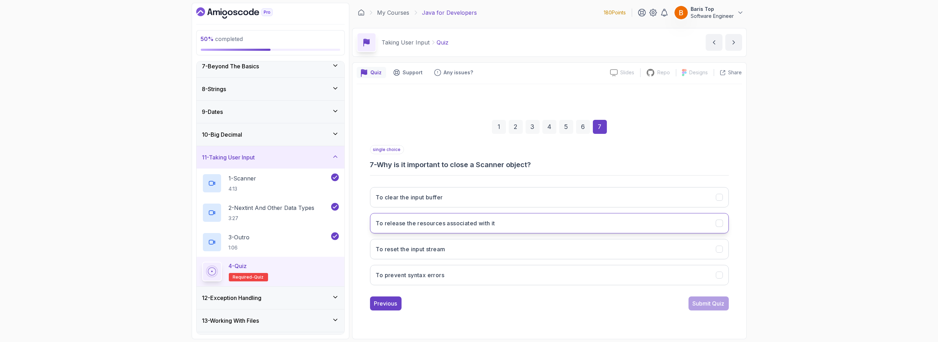
click at [513, 224] on button "To release the resources associated with it" at bounding box center [549, 223] width 359 height 20
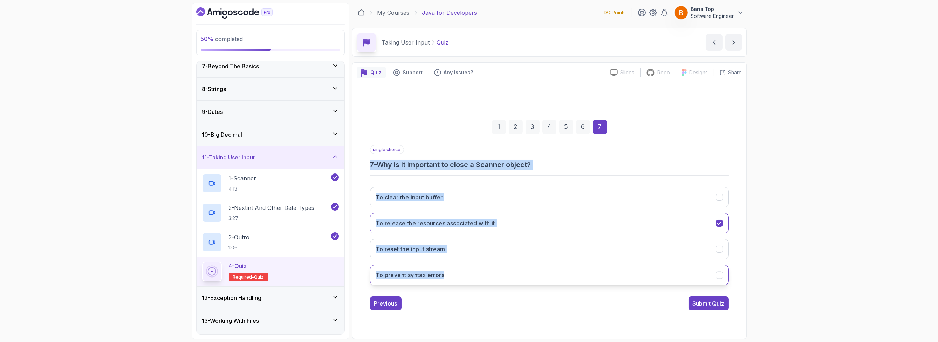
drag, startPoint x: 366, startPoint y: 165, endPoint x: 456, endPoint y: 276, distance: 143.2
click at [456, 276] on div "1 2 3 4 5 6 7 single choice 7 - Why is it important to close a Scanner object? …" at bounding box center [549, 209] width 385 height 213
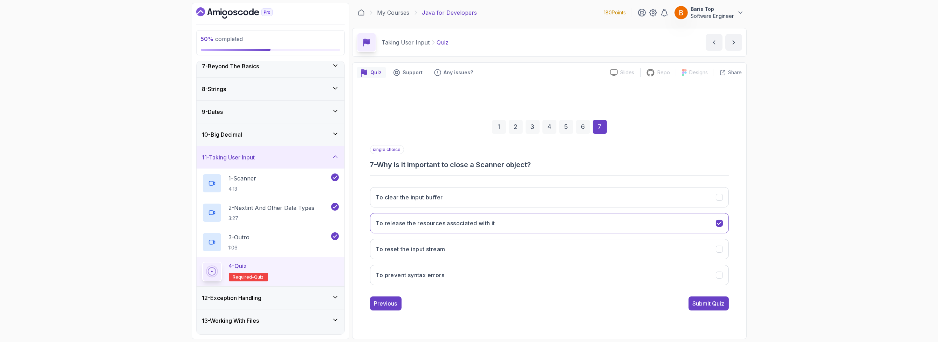
click at [461, 304] on div "Previous Submit Quiz" at bounding box center [549, 303] width 359 height 14
click at [452, 240] on button "To reset the input stream" at bounding box center [549, 249] width 359 height 20
click at [536, 221] on button "To release the resources associated with it" at bounding box center [549, 223] width 359 height 20
click at [703, 308] on button "Submit Quiz" at bounding box center [708, 303] width 40 height 14
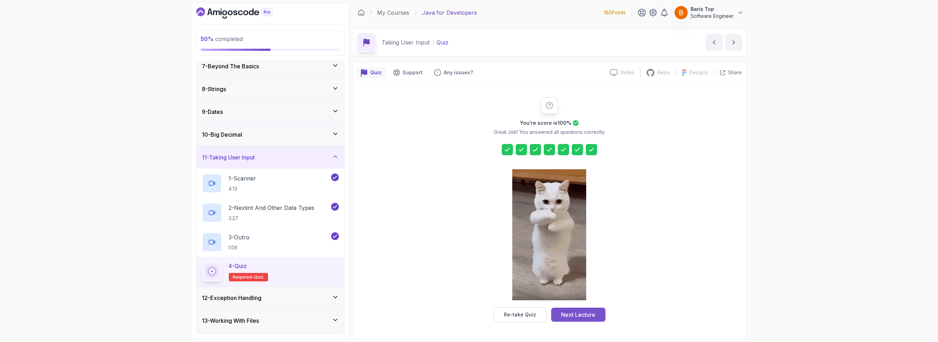
click at [580, 315] on div "Next Lecture" at bounding box center [578, 314] width 34 height 8
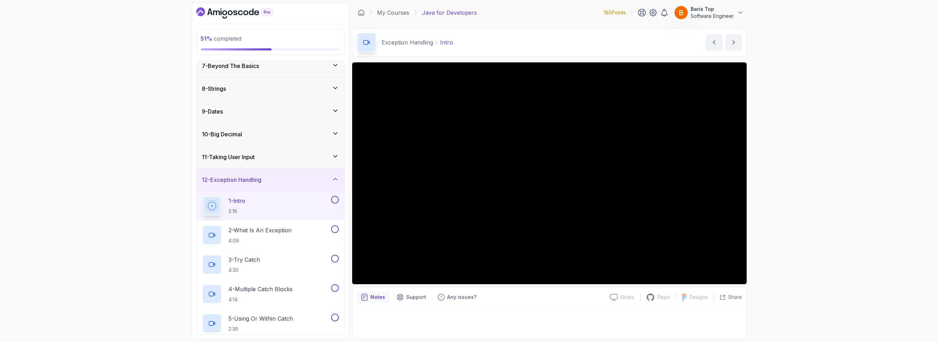
click at [333, 200] on button at bounding box center [335, 200] width 8 height 8
click at [308, 234] on div "2 - What Is An Exception 4:09" at bounding box center [265, 235] width 127 height 20
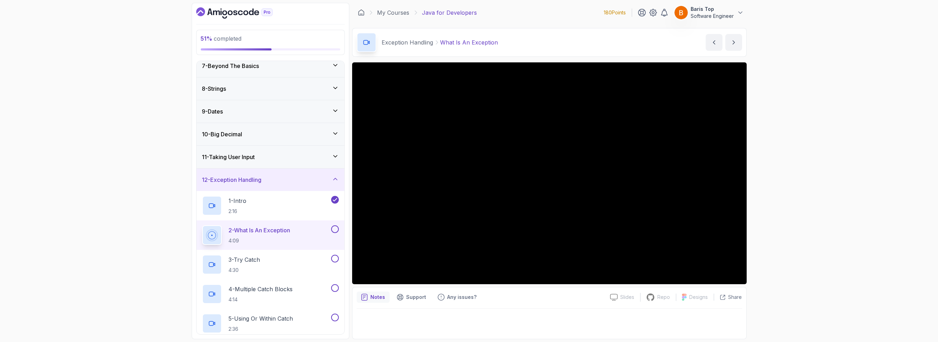
click at [338, 227] on button at bounding box center [335, 229] width 8 height 8
click at [301, 266] on div "3 - Try Catch 4:30" at bounding box center [265, 265] width 127 height 20
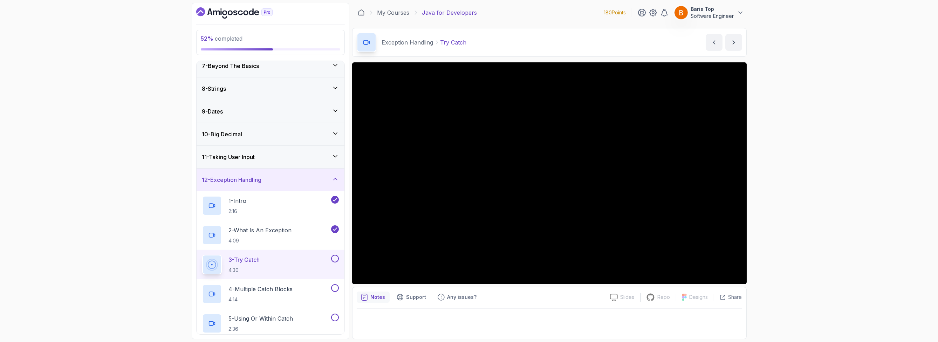
click at [335, 257] on button at bounding box center [335, 259] width 8 height 8
click at [333, 286] on button at bounding box center [335, 288] width 8 height 8
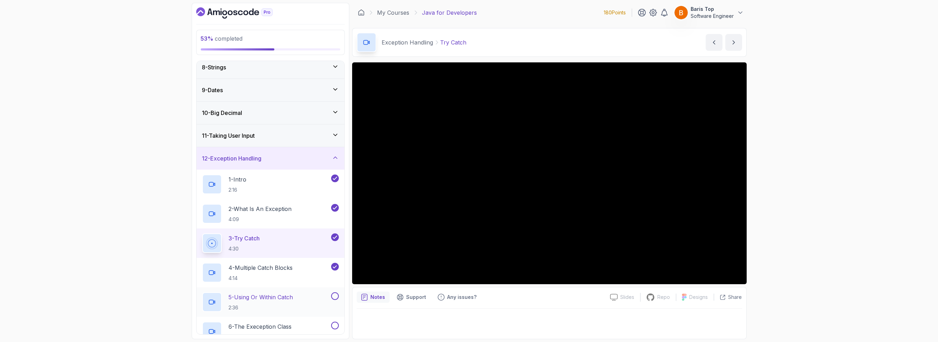
scroll to position [185, 0]
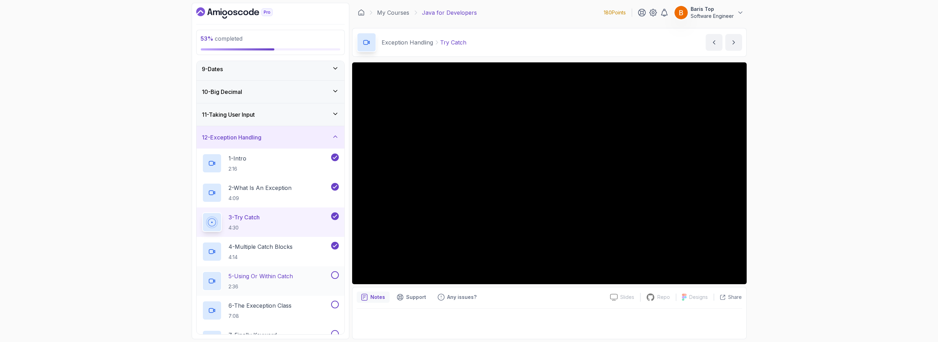
click at [316, 276] on div "5 - Using Or Within Catch 2:36" at bounding box center [265, 281] width 127 height 20
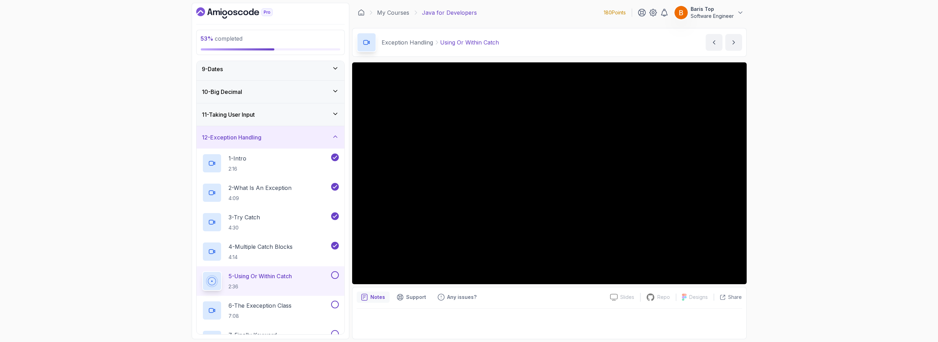
click at [333, 275] on button at bounding box center [335, 275] width 8 height 8
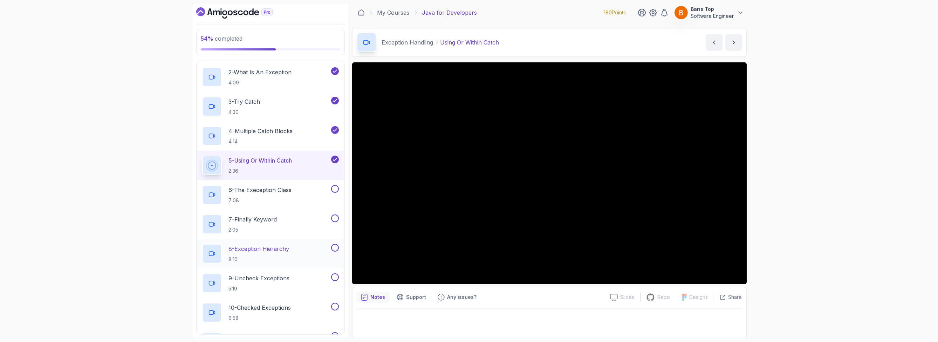
scroll to position [311, 0]
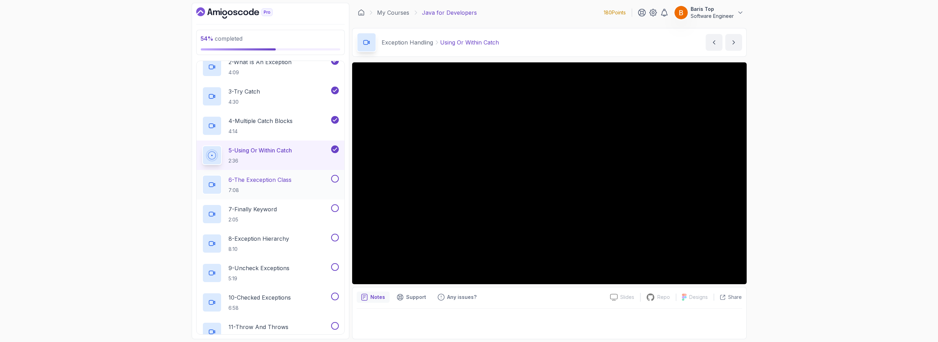
click at [336, 178] on button at bounding box center [335, 179] width 8 height 8
click at [336, 207] on button at bounding box center [335, 208] width 8 height 8
click at [333, 234] on button at bounding box center [335, 238] width 8 height 8
click at [316, 266] on div "9 - Uncheck Exceptions 5:19" at bounding box center [265, 273] width 127 height 20
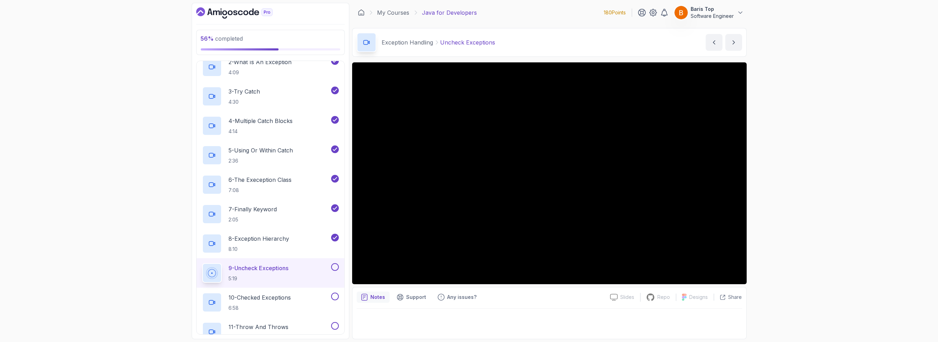
click at [337, 266] on button at bounding box center [335, 267] width 8 height 8
click at [309, 292] on div "10 - Checked Exceptions 6:58" at bounding box center [265, 302] width 127 height 20
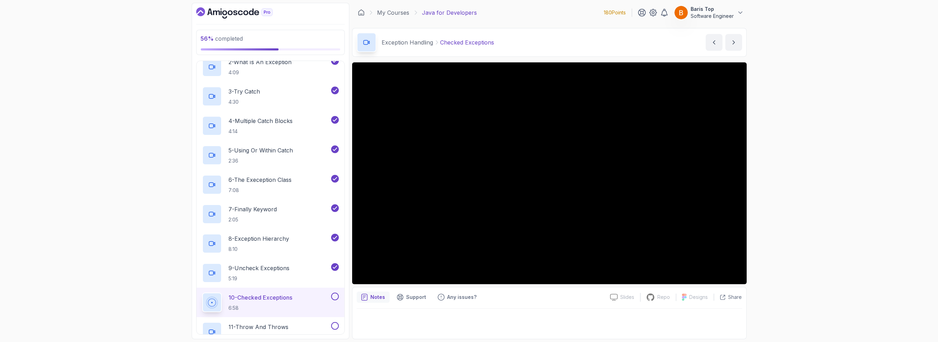
click at [330, 295] on div at bounding box center [334, 296] width 9 height 8
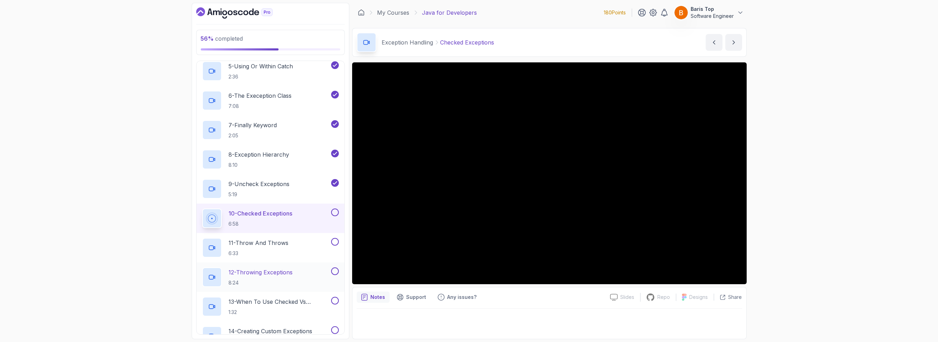
scroll to position [395, 0]
click at [335, 208] on button at bounding box center [335, 212] width 8 height 8
click at [310, 248] on div "11 - Throw And Throws 6:33" at bounding box center [265, 247] width 127 height 20
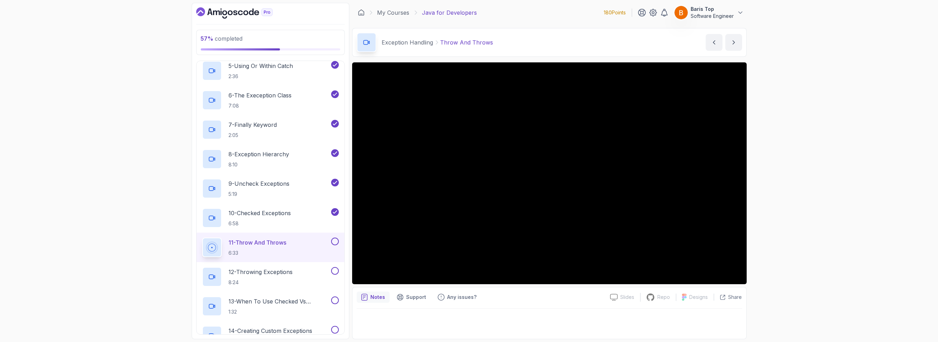
click at [337, 239] on button at bounding box center [335, 241] width 8 height 8
click at [333, 271] on button at bounding box center [335, 271] width 8 height 8
click at [321, 305] on h2 "13 - When To Use Checked Vs Unchecked Exeptions 1:32" at bounding box center [279, 306] width 101 height 18
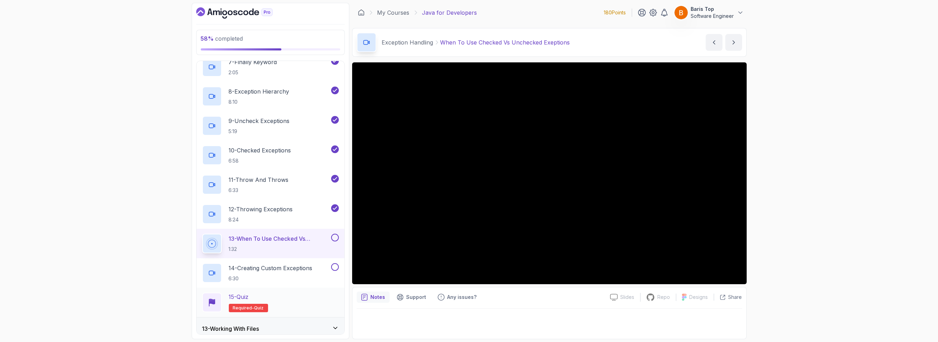
scroll to position [522, 0]
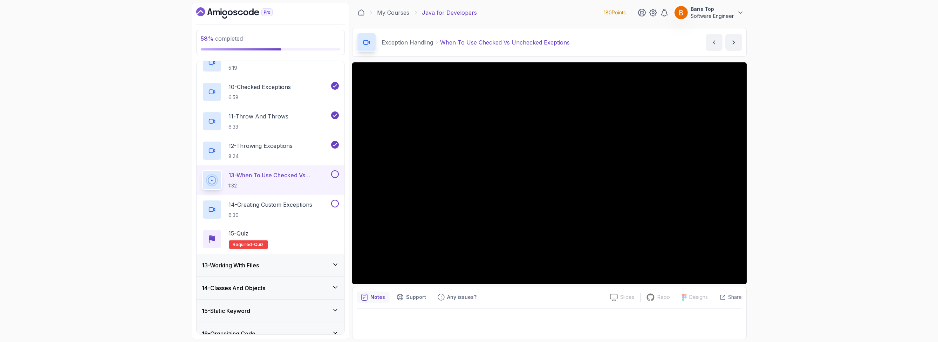
click at [335, 172] on button at bounding box center [335, 174] width 8 height 8
click at [333, 202] on button at bounding box center [335, 204] width 8 height 8
click at [306, 229] on div "15 - Quiz Required- quiz" at bounding box center [270, 239] width 137 height 20
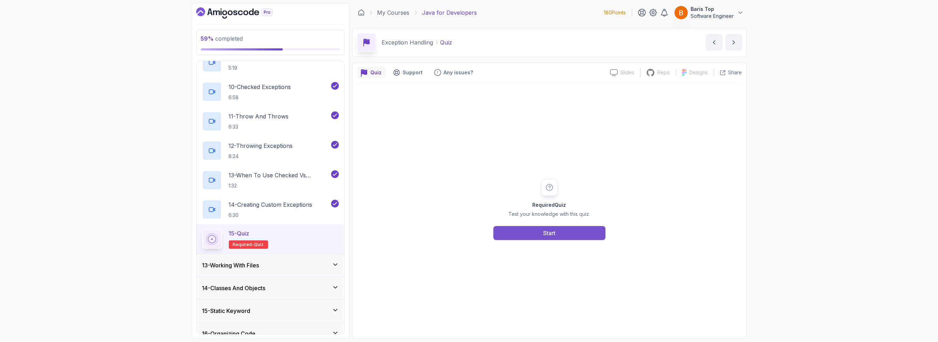
click at [516, 233] on button "Start" at bounding box center [549, 233] width 112 height 14
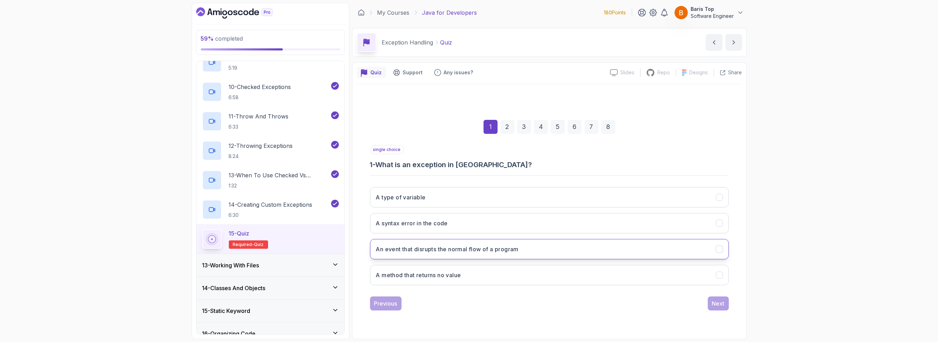
click at [554, 247] on button "An event that disrupts the normal flow of a program" at bounding box center [549, 249] width 359 height 20
click at [715, 307] on button "Next" at bounding box center [718, 303] width 21 height 14
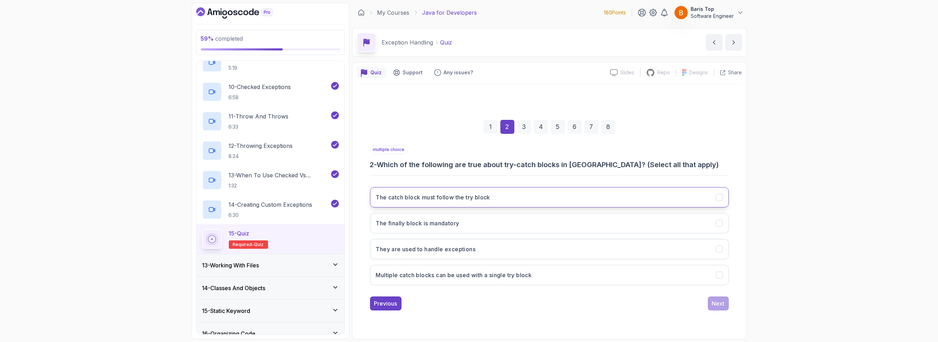
click at [515, 199] on button "The catch block must follow the try block" at bounding box center [549, 197] width 359 height 20
click at [501, 247] on button "They are used to handle exceptions" at bounding box center [549, 249] width 359 height 20
click at [549, 272] on button "Multiple catch blocks can be used with a single try block" at bounding box center [549, 275] width 359 height 20
click at [713, 304] on div "Next" at bounding box center [718, 303] width 13 height 8
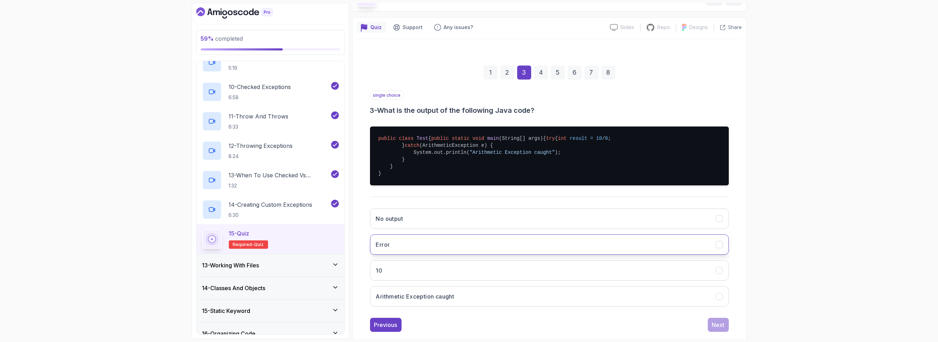
scroll to position [77, 0]
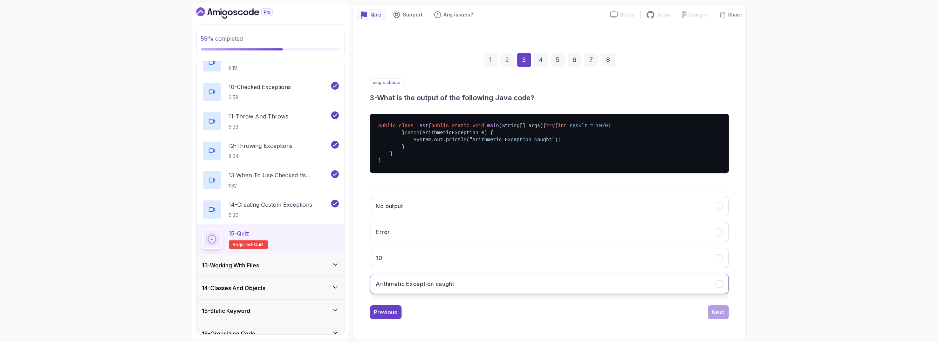
click at [463, 283] on button "Arithmetic Exception caught" at bounding box center [549, 284] width 359 height 20
click at [715, 315] on div "Next" at bounding box center [718, 312] width 13 height 8
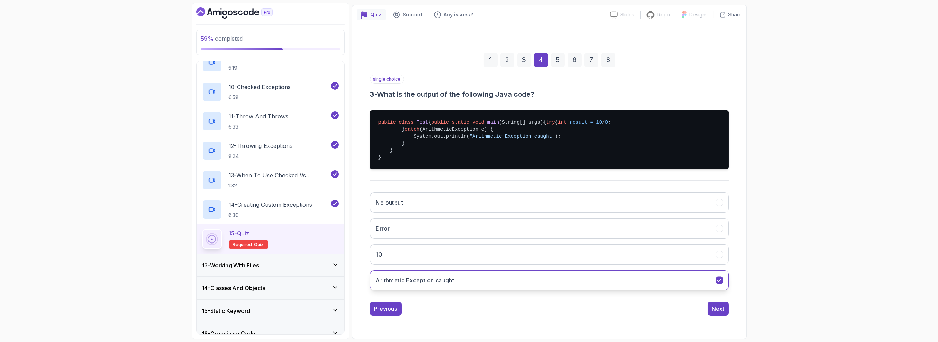
scroll to position [0, 0]
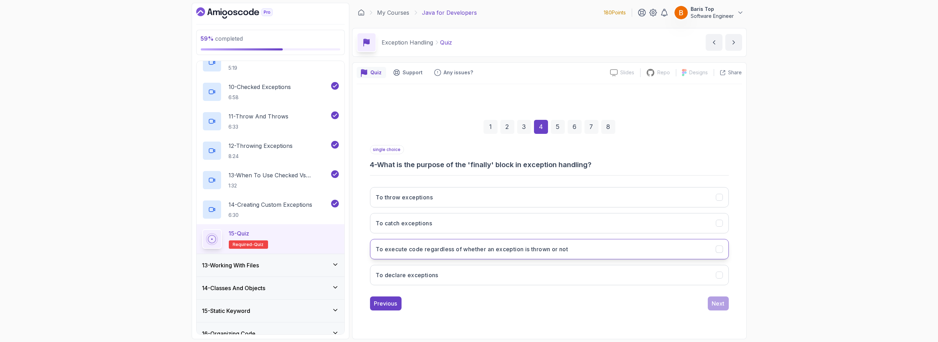
click at [508, 246] on h3 "To execute code regardless of whether an exception is thrown or not" at bounding box center [472, 249] width 192 height 8
click at [717, 302] on div "Next" at bounding box center [718, 303] width 13 height 8
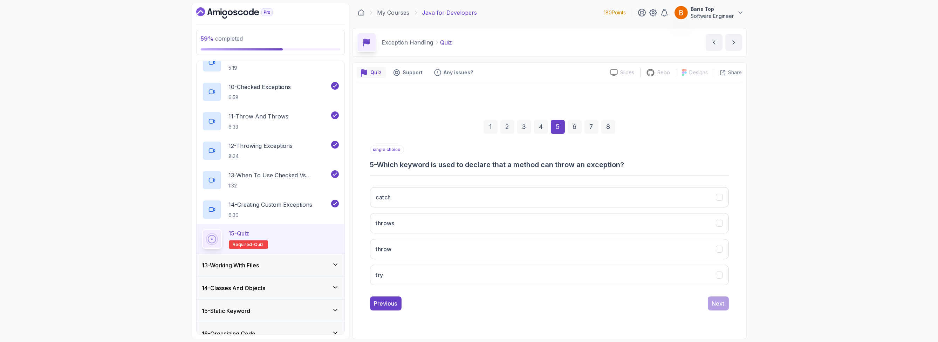
click at [472, 151] on div "single choice 5 - Which keyword is used to declare that a method can throw an e…" at bounding box center [549, 157] width 359 height 25
click at [469, 222] on button "throws" at bounding box center [549, 223] width 359 height 20
click at [713, 304] on div "Next" at bounding box center [718, 303] width 13 height 8
click at [477, 153] on div "multiple choice 6 - Which of the following are checked exceptions in Java? (Sel…" at bounding box center [549, 157] width 359 height 25
click at [453, 230] on button "IOException" at bounding box center [549, 223] width 359 height 20
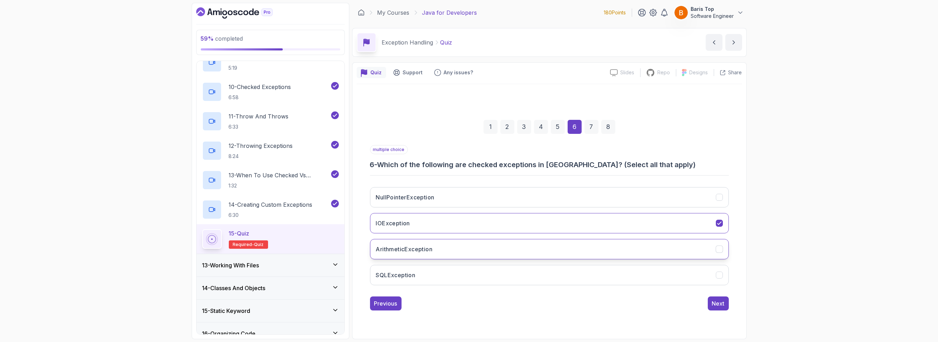
click at [448, 246] on button "ArithmeticException" at bounding box center [549, 249] width 359 height 20
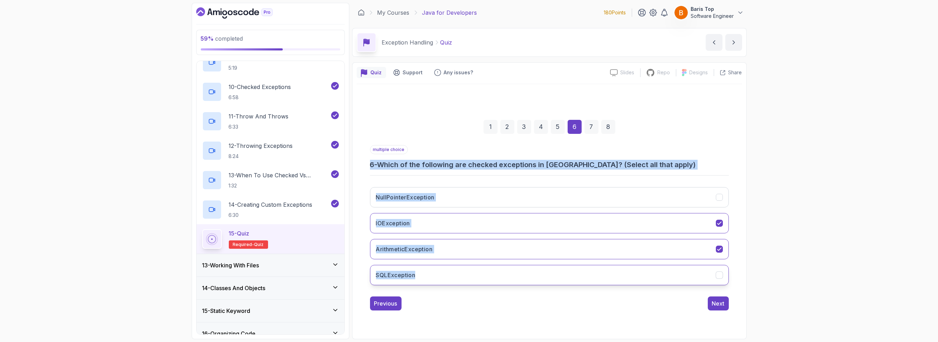
drag, startPoint x: 370, startPoint y: 160, endPoint x: 442, endPoint y: 280, distance: 139.5
click at [442, 280] on div "1 2 3 4 5 6 7 8 multiple choice 6 - Which of the following are checked exceptio…" at bounding box center [549, 209] width 385 height 213
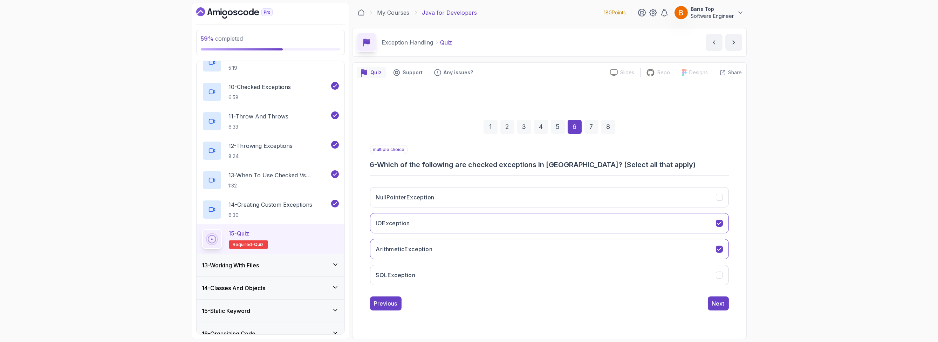
click at [460, 300] on div "Previous Next" at bounding box center [549, 303] width 359 height 14
click at [460, 238] on div "NullPointerException IOException ArithmeticException SQLException" at bounding box center [549, 235] width 359 height 109
click at [425, 251] on h3 "ArithmeticException" at bounding box center [404, 249] width 57 height 8
click at [417, 277] on button "SQLException" at bounding box center [549, 275] width 359 height 20
click at [712, 299] on div "Next" at bounding box center [718, 303] width 13 height 8
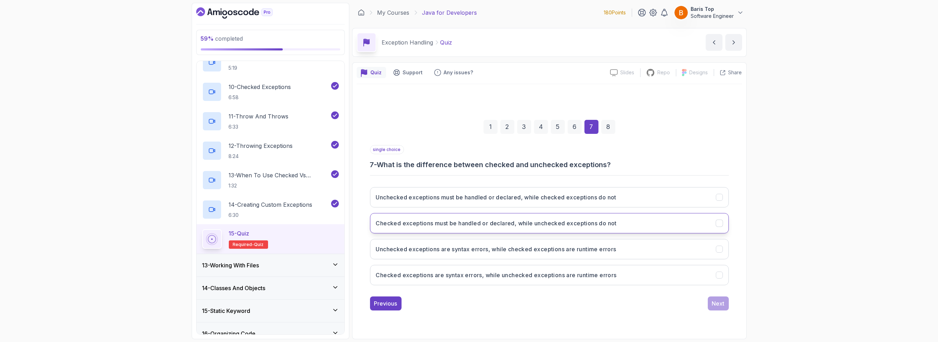
click at [515, 226] on h3 "Checked exceptions must be handled or declared, while unchecked exceptions do n…" at bounding box center [496, 223] width 241 height 8
drag, startPoint x: 699, startPoint y: 306, endPoint x: 707, endPoint y: 306, distance: 7.7
click at [699, 306] on div "Previous Next" at bounding box center [549, 303] width 359 height 14
drag, startPoint x: 723, startPoint y: 305, endPoint x: 717, endPoint y: 307, distance: 5.9
click at [722, 306] on div "Next" at bounding box center [718, 303] width 13 height 8
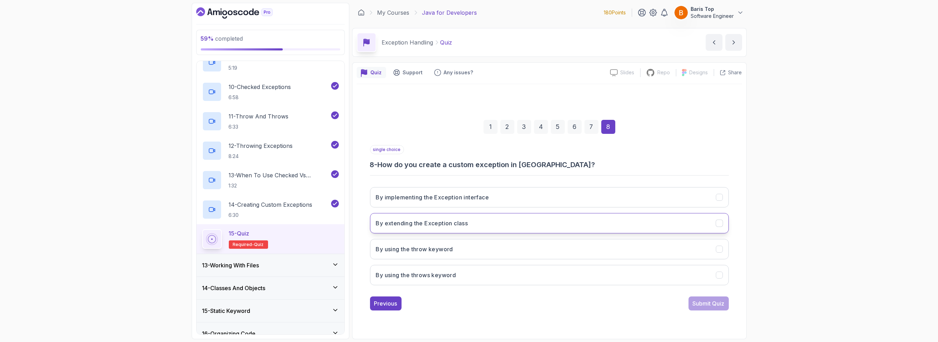
click at [482, 219] on button "By extending the Exception class" at bounding box center [549, 223] width 359 height 20
click at [528, 199] on button "By implementing the Exception interface" at bounding box center [549, 197] width 359 height 20
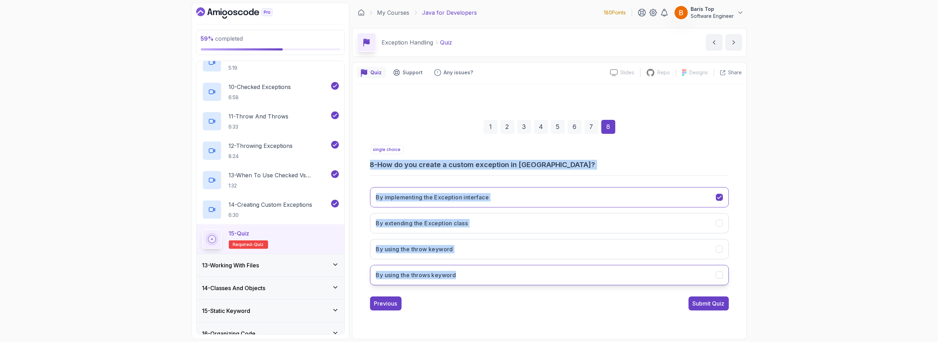
drag, startPoint x: 371, startPoint y: 164, endPoint x: 473, endPoint y: 271, distance: 147.9
click at [473, 271] on div "single choice 8 - How do you create a custom exception in Java? By implementing…" at bounding box center [549, 218] width 359 height 146
click at [447, 218] on button "By extending the Exception class" at bounding box center [549, 223] width 359 height 20
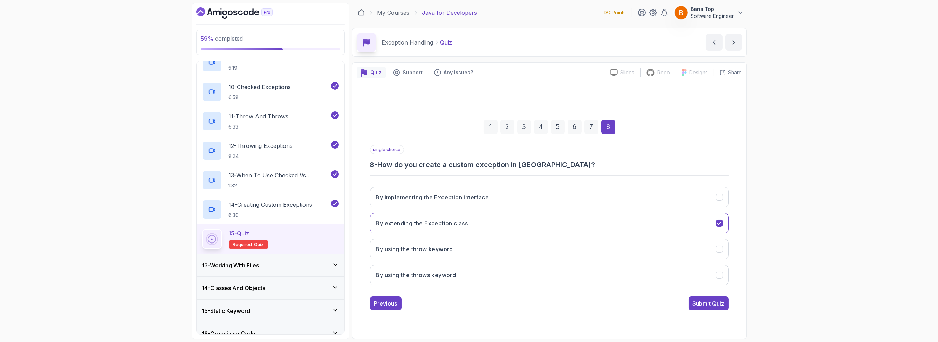
click at [449, 317] on div "1 2 3 4 5 6 7 8 single choice 8 - How do you create a custom exception in Java?…" at bounding box center [549, 209] width 385 height 250
click at [717, 301] on div "Submit Quiz" at bounding box center [708, 303] width 32 height 8
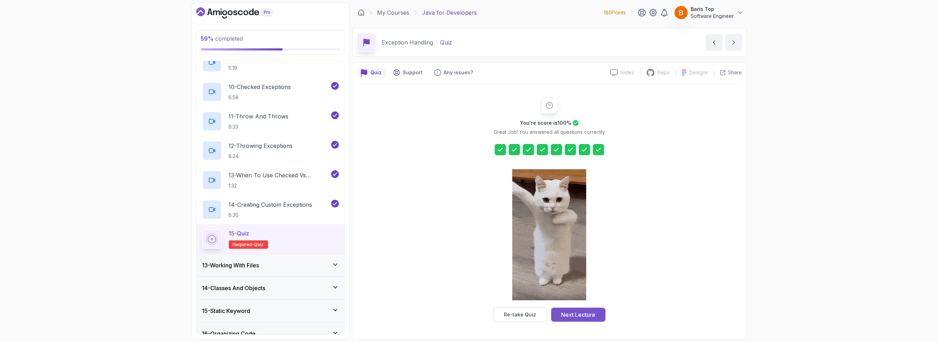
click at [567, 309] on button "Next Lecture" at bounding box center [578, 315] width 54 height 14
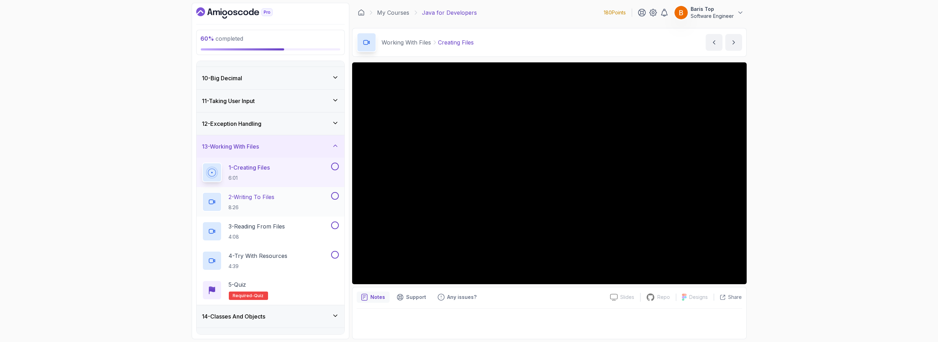
scroll to position [199, 0]
click at [337, 167] on button at bounding box center [335, 166] width 8 height 8
click at [335, 202] on button "2 - Writing To Files 8:26" at bounding box center [270, 202] width 137 height 20
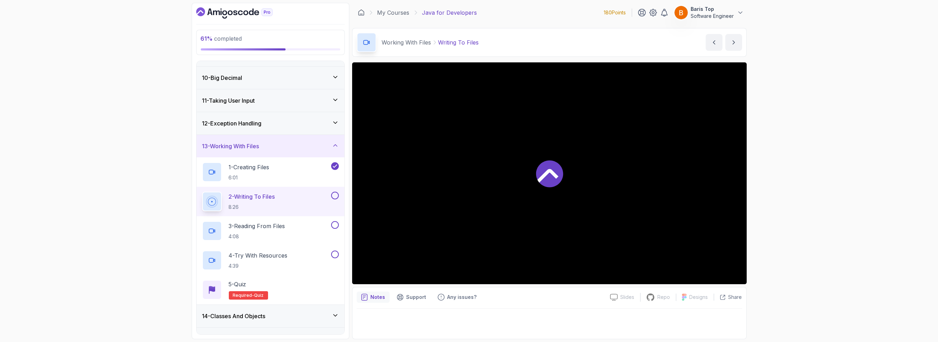
click at [335, 196] on button at bounding box center [335, 196] width 8 height 8
click at [336, 223] on button at bounding box center [335, 225] width 8 height 8
click at [337, 253] on button at bounding box center [335, 254] width 8 height 8
click at [302, 287] on div "5 - Quiz Required- quiz" at bounding box center [270, 290] width 137 height 20
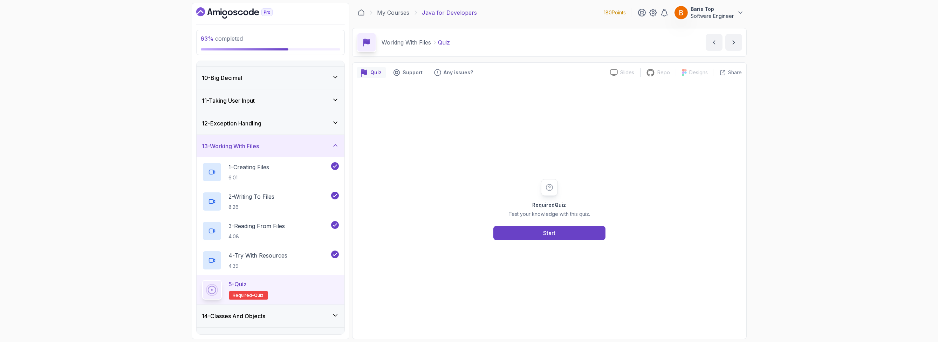
click at [529, 225] on div "Required Quiz Test your knowledge with this quiz. Start" at bounding box center [549, 209] width 135 height 61
click at [523, 230] on button "Start" at bounding box center [549, 233] width 112 height 14
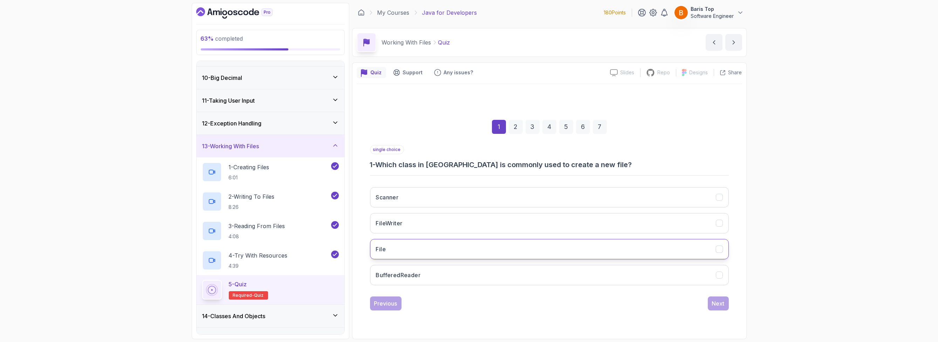
click at [447, 253] on button "File" at bounding box center [549, 249] width 359 height 20
click at [718, 304] on div "Next" at bounding box center [718, 303] width 13 height 8
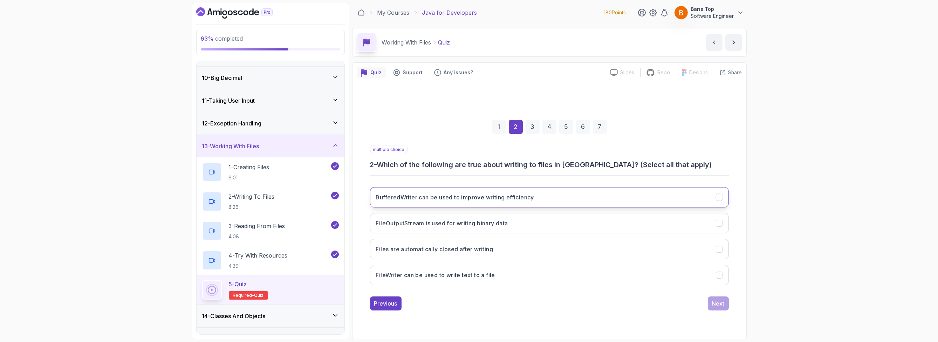
click at [498, 191] on button "BufferedWriter can be used to improve writing efficiency" at bounding box center [549, 197] width 359 height 20
click at [494, 225] on h3 "FileOutputStream is used for writing binary data" at bounding box center [442, 223] width 132 height 8
click at [507, 277] on button "FileWriter can be used to write text to a file" at bounding box center [549, 275] width 359 height 20
click at [719, 303] on div "Next" at bounding box center [718, 303] width 13 height 8
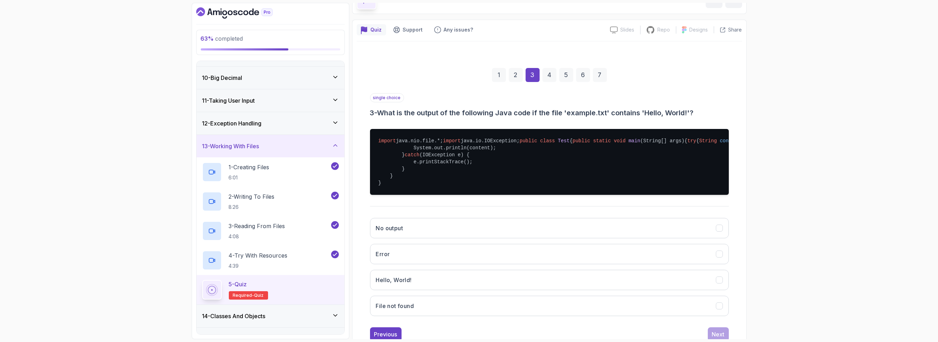
scroll to position [98, 0]
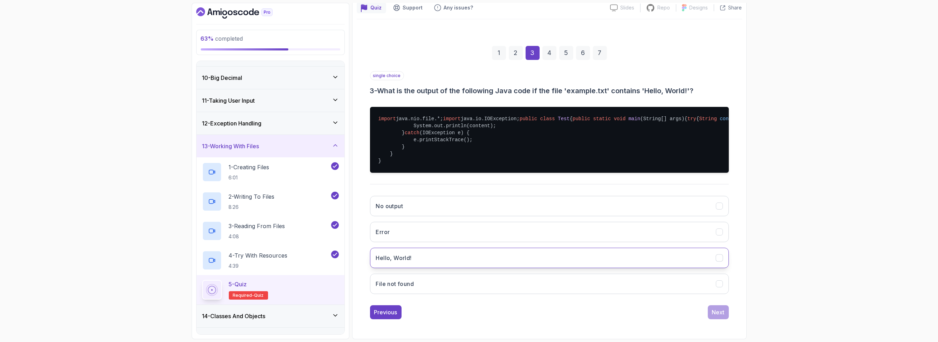
click at [482, 254] on button "Hello, World!" at bounding box center [549, 258] width 359 height 20
click at [724, 315] on div "Next" at bounding box center [718, 312] width 13 height 8
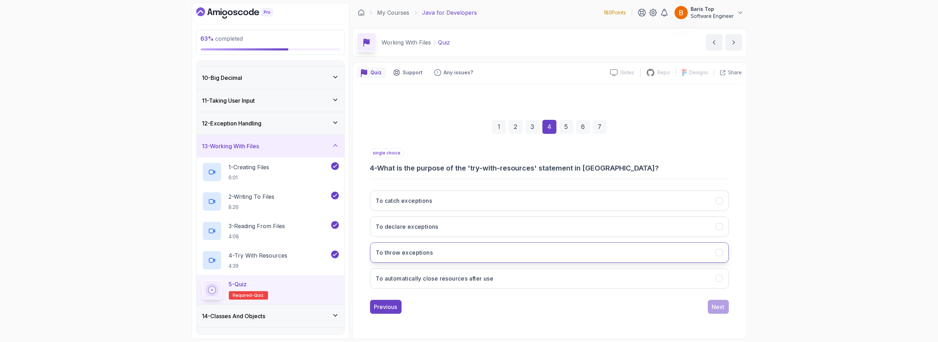
scroll to position [0, 0]
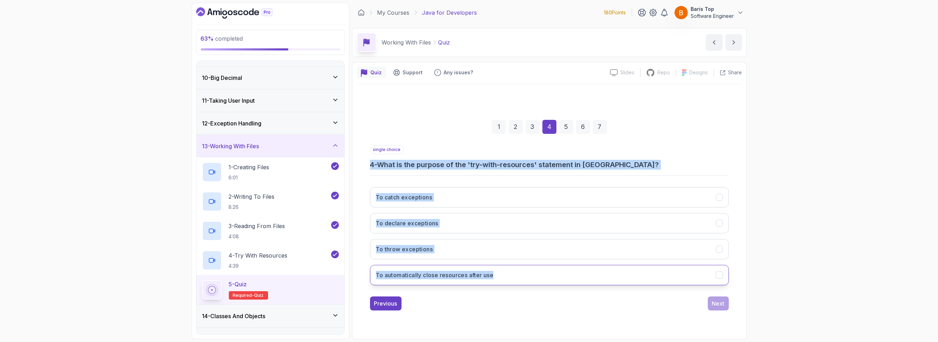
drag, startPoint x: 372, startPoint y: 163, endPoint x: 501, endPoint y: 277, distance: 171.9
click at [501, 277] on div "single choice 4 - What is the purpose of the 'try-with-resources' statement in …" at bounding box center [549, 218] width 359 height 146
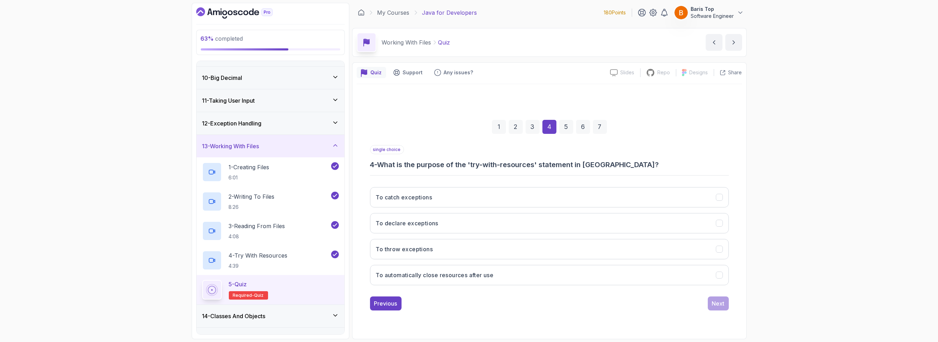
click at [505, 306] on div "Previous Next" at bounding box center [549, 303] width 359 height 14
click at [482, 192] on button "To catch exceptions" at bounding box center [549, 197] width 359 height 20
click at [481, 273] on h3 "To automatically close resources after use" at bounding box center [435, 275] width 118 height 8
click at [535, 124] on div "3" at bounding box center [532, 127] width 14 height 14
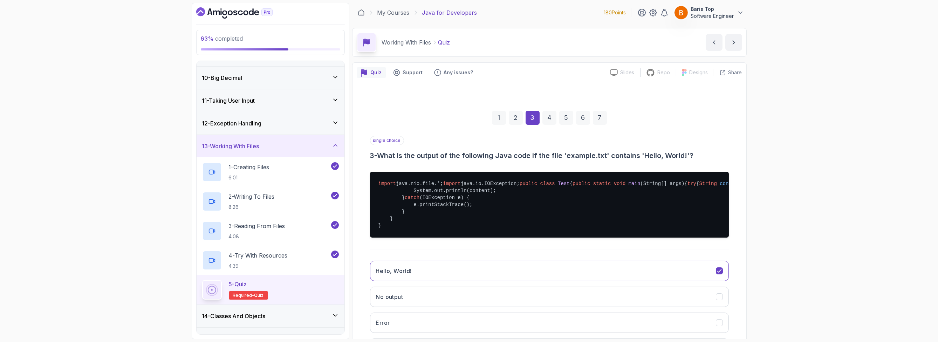
click at [514, 127] on div "1 2 3 4 5 6 7" at bounding box center [549, 117] width 359 height 36
click at [514, 118] on div "2" at bounding box center [516, 118] width 14 height 14
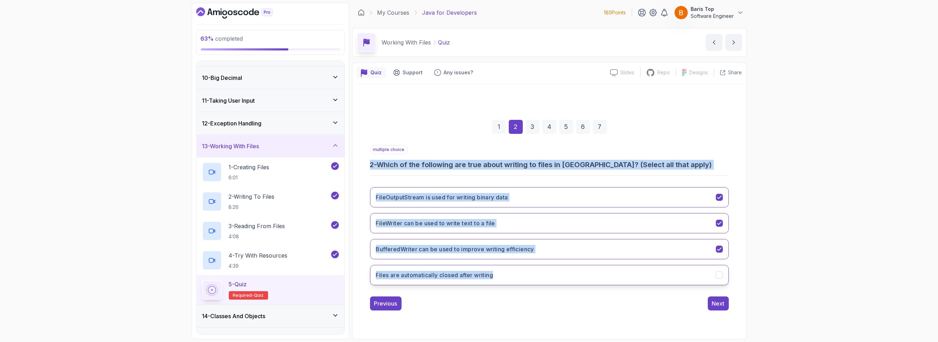
drag, startPoint x: 368, startPoint y: 164, endPoint x: 518, endPoint y: 279, distance: 189.4
click at [518, 279] on div "1 2 3 4 5 6 7 multiple choice 2 - Which of the following are true about writing…" at bounding box center [549, 209] width 385 height 213
click at [487, 284] on div "FileOutputStream is used for writing binary data FileWriter can be used to writ…" at bounding box center [549, 235] width 359 height 109
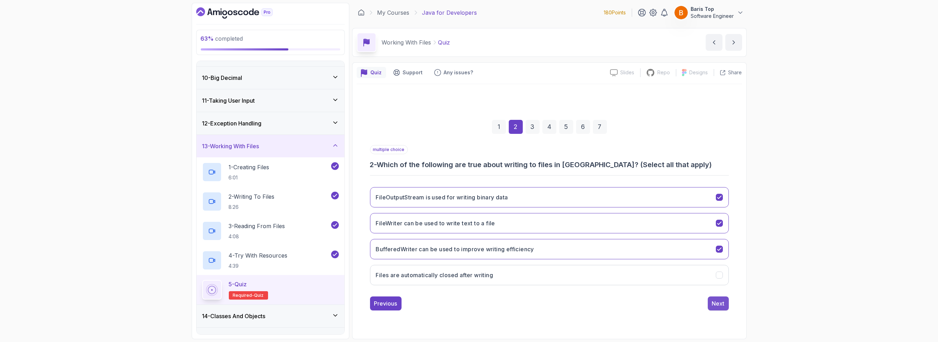
click at [713, 301] on div "Next" at bounding box center [718, 303] width 13 height 8
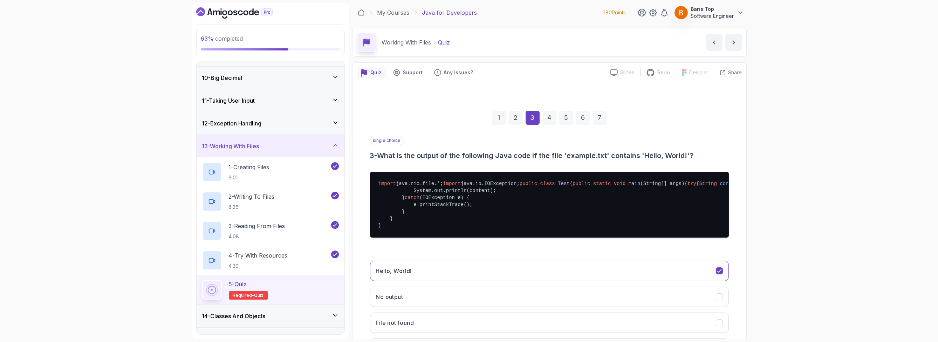
scroll to position [84, 0]
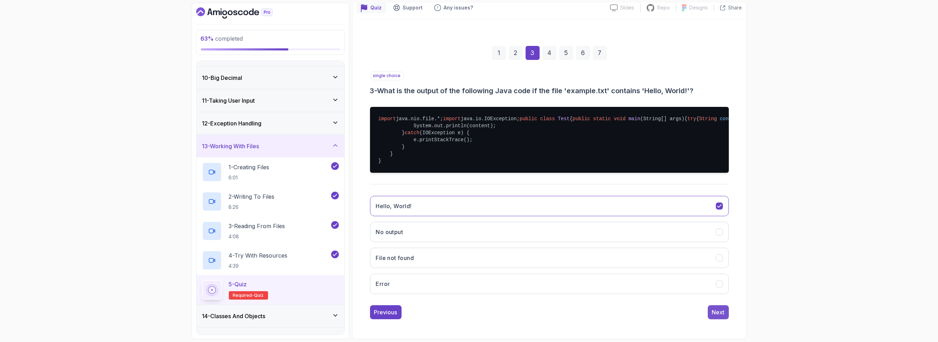
click at [708, 319] on button "Next" at bounding box center [718, 312] width 21 height 14
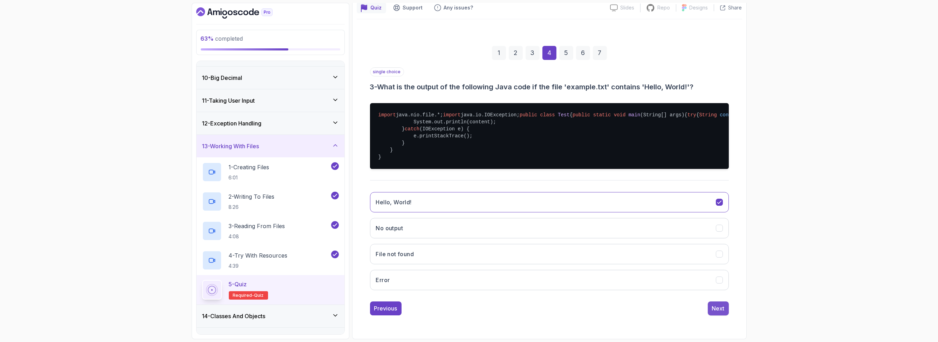
scroll to position [0, 0]
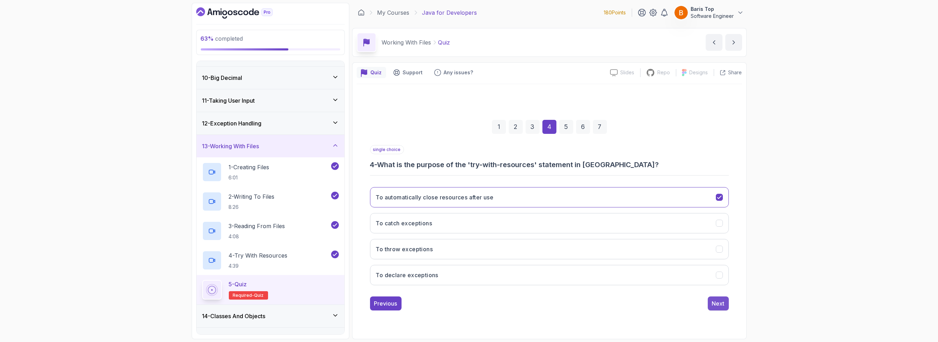
click at [721, 304] on div "Next" at bounding box center [718, 303] width 13 height 8
click at [501, 221] on button "Files.readAllLines()" at bounding box center [549, 223] width 359 height 20
click at [715, 302] on div "Next" at bounding box center [718, 303] width 13 height 8
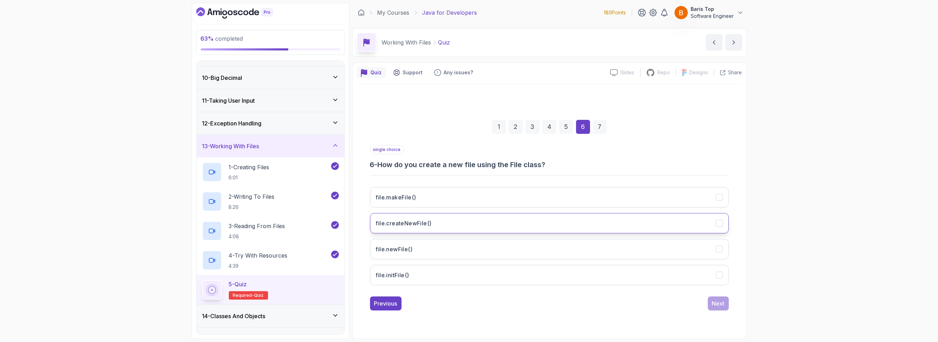
click at [448, 227] on button "file.createNewFile()" at bounding box center [549, 223] width 359 height 20
click at [716, 302] on div "Next" at bounding box center [718, 303] width 13 height 8
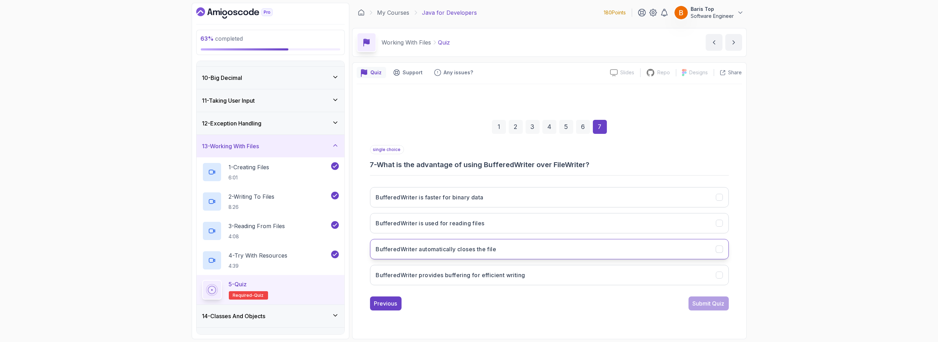
click at [523, 247] on button "BufferedWriter automatically closes the file" at bounding box center [549, 249] width 359 height 20
click at [547, 275] on button "BufferedWriter provides buffering for efficient writing" at bounding box center [549, 275] width 359 height 20
click at [695, 301] on div "Submit Quiz" at bounding box center [708, 303] width 32 height 8
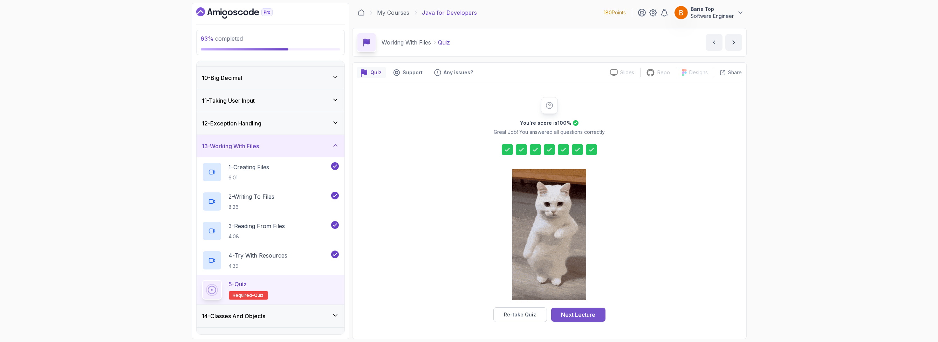
click at [598, 313] on button "Next Lecture" at bounding box center [578, 315] width 54 height 14
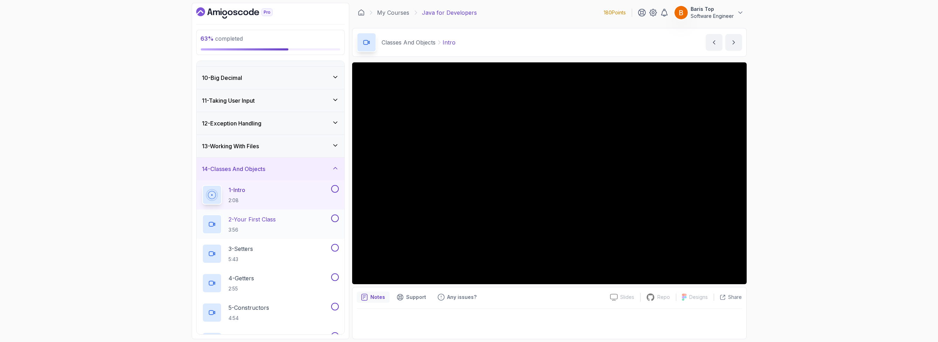
scroll to position [241, 0]
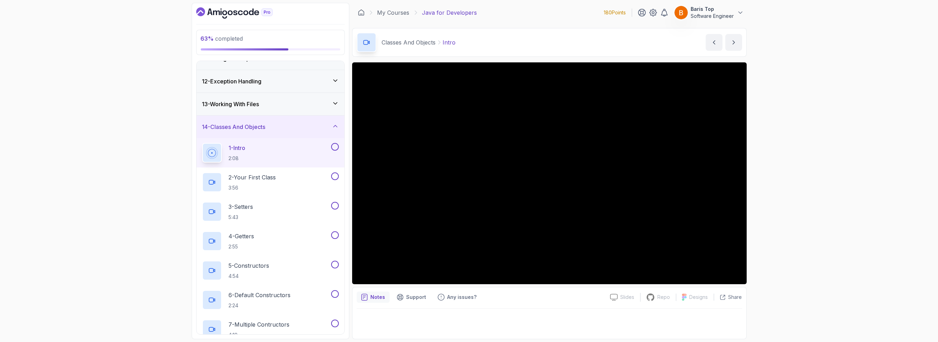
click at [336, 144] on button at bounding box center [335, 147] width 8 height 8
click at [335, 176] on button at bounding box center [335, 176] width 8 height 8
click at [335, 207] on button at bounding box center [335, 206] width 8 height 8
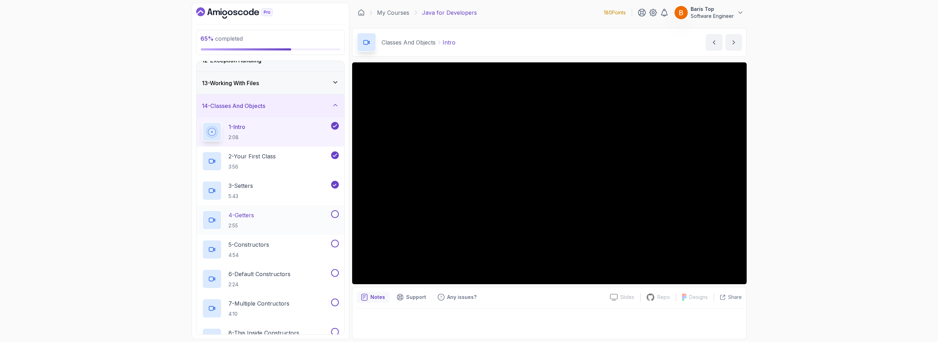
scroll to position [283, 0]
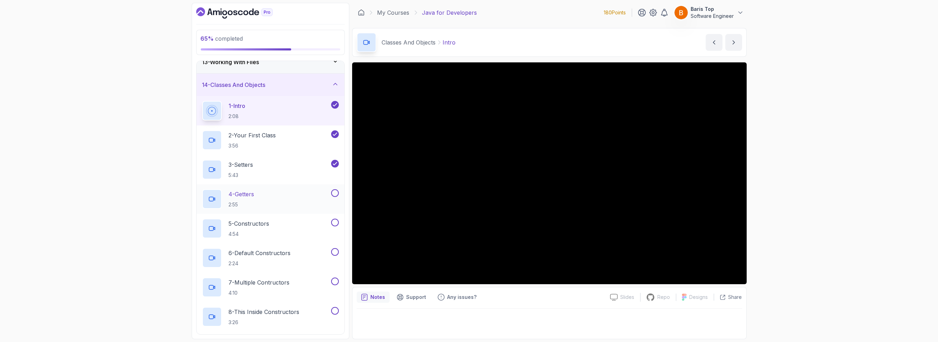
click at [332, 192] on button at bounding box center [335, 193] width 8 height 8
click at [337, 222] on button at bounding box center [335, 223] width 8 height 8
click at [335, 251] on button at bounding box center [335, 252] width 8 height 8
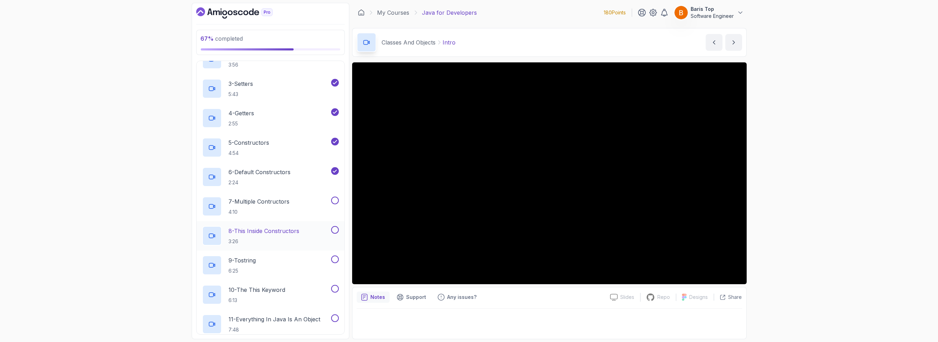
scroll to position [367, 0]
click at [335, 197] on button at bounding box center [335, 197] width 8 height 8
click at [336, 226] on button at bounding box center [335, 227] width 8 height 8
click at [334, 252] on button at bounding box center [335, 256] width 8 height 8
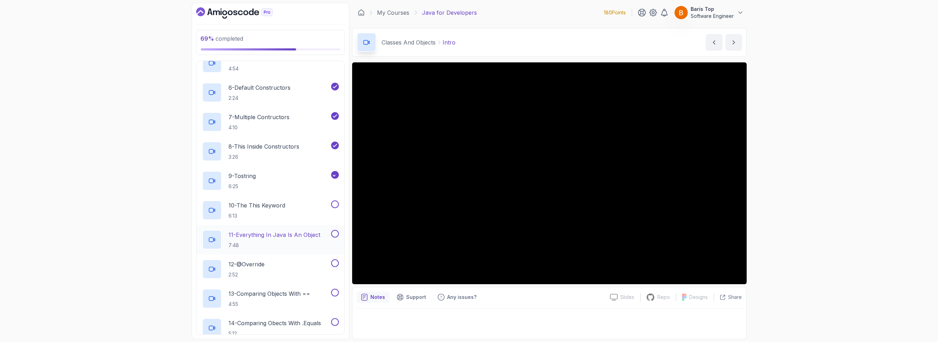
scroll to position [451, 0]
click at [334, 199] on button at bounding box center [335, 202] width 8 height 8
click at [334, 229] on button at bounding box center [335, 231] width 8 height 8
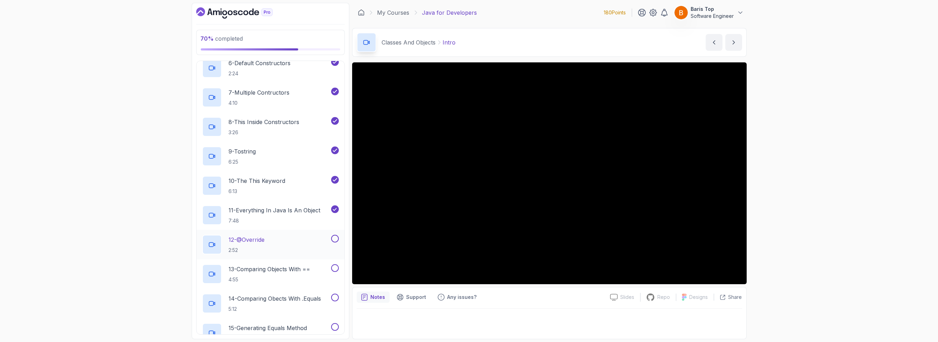
scroll to position [494, 0]
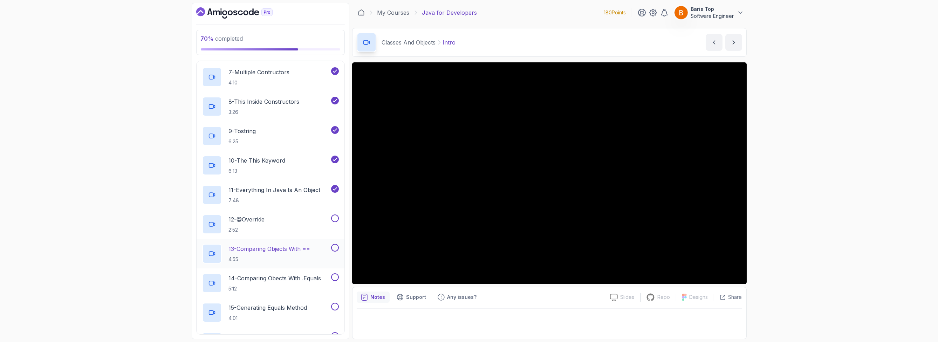
click at [336, 247] on button at bounding box center [335, 248] width 8 height 8
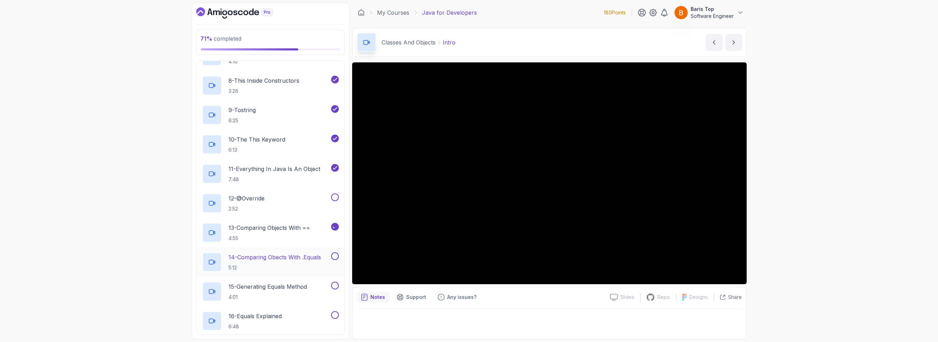
scroll to position [536, 0]
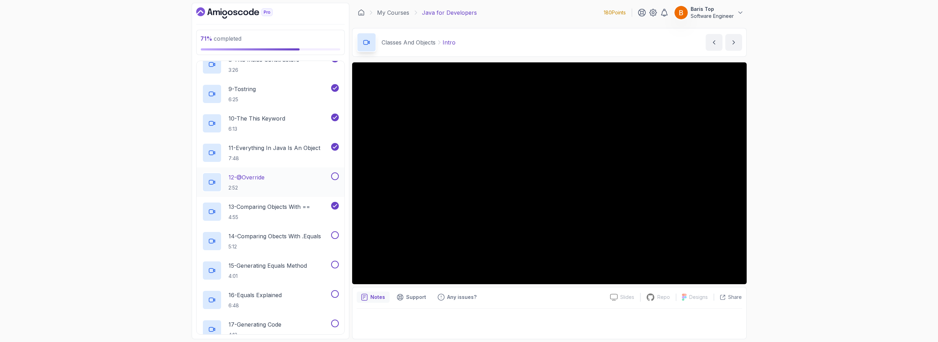
click at [335, 175] on button at bounding box center [335, 176] width 8 height 8
click at [335, 234] on button at bounding box center [335, 235] width 8 height 8
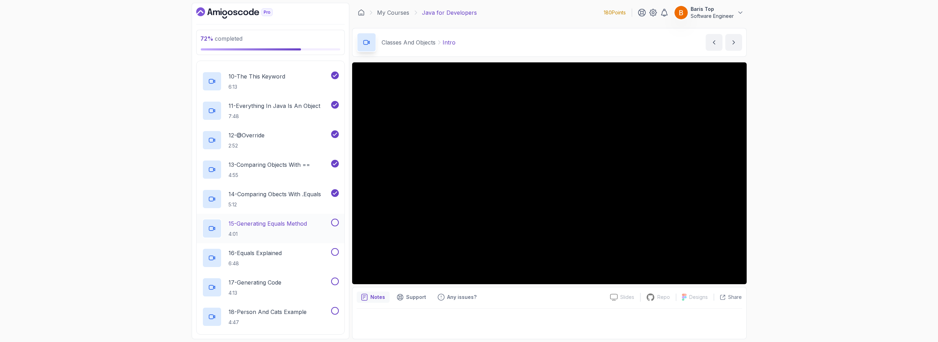
click at [337, 222] on button at bounding box center [335, 223] width 8 height 8
click at [335, 252] on button at bounding box center [335, 252] width 8 height 8
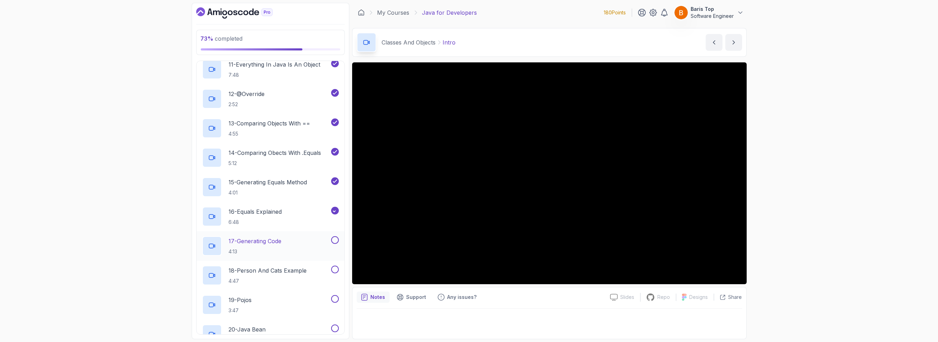
scroll to position [620, 0]
click at [335, 238] on button at bounding box center [335, 239] width 8 height 8
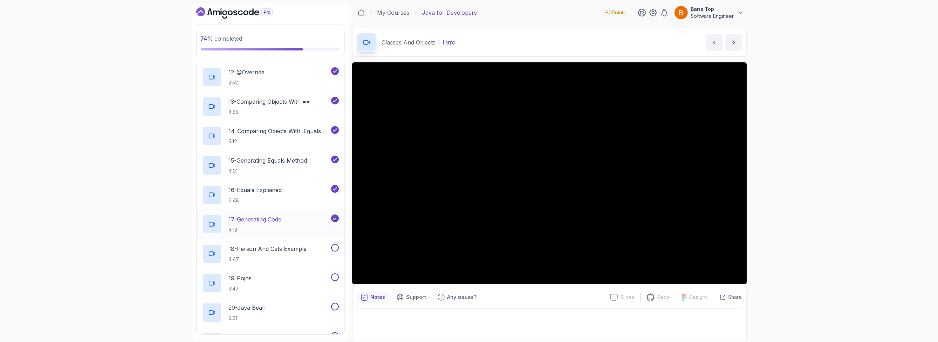
scroll to position [662, 0]
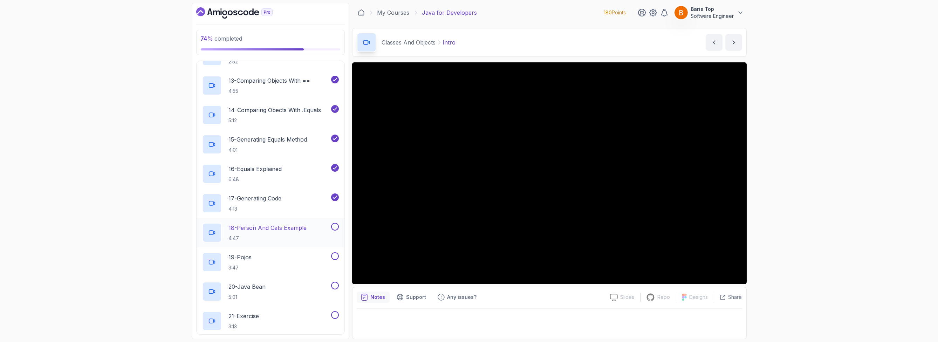
click at [335, 224] on button at bounding box center [335, 227] width 8 height 8
click at [297, 260] on div "19 - Pojos 3:47" at bounding box center [265, 262] width 127 height 20
click at [331, 255] on button at bounding box center [335, 256] width 8 height 8
click at [298, 287] on div "20 - Java Bean 5:01" at bounding box center [265, 292] width 127 height 20
click at [335, 287] on button at bounding box center [335, 286] width 8 height 8
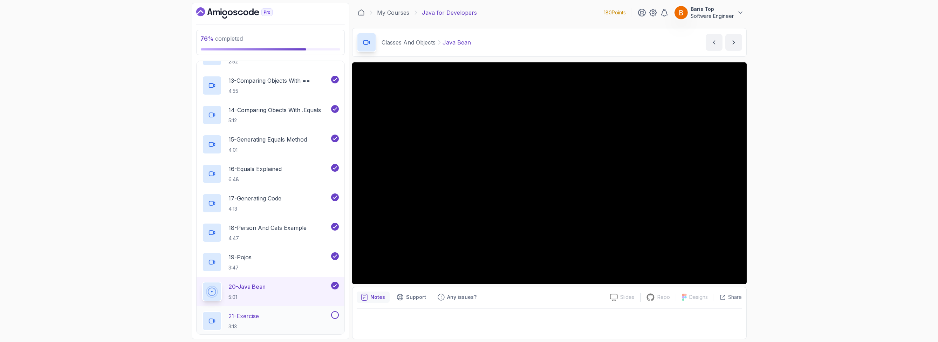
click at [306, 319] on div "21 - Exercise 3:13" at bounding box center [265, 321] width 127 height 20
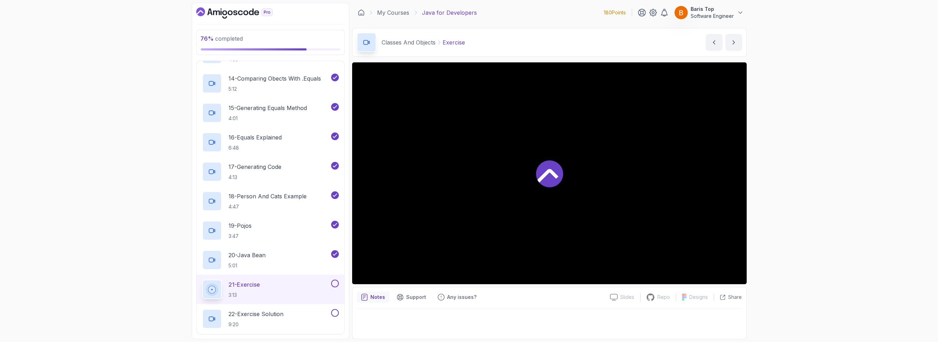
scroll to position [746, 0]
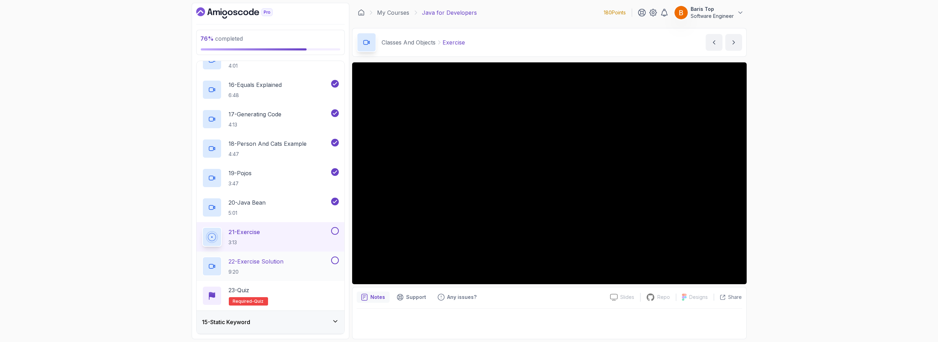
click at [278, 268] on p "9:20" at bounding box center [256, 271] width 55 height 7
click at [333, 229] on button at bounding box center [335, 231] width 8 height 8
click at [335, 262] on button at bounding box center [335, 260] width 8 height 8
click at [304, 297] on div "23 - Quiz Required- quiz" at bounding box center [270, 296] width 137 height 20
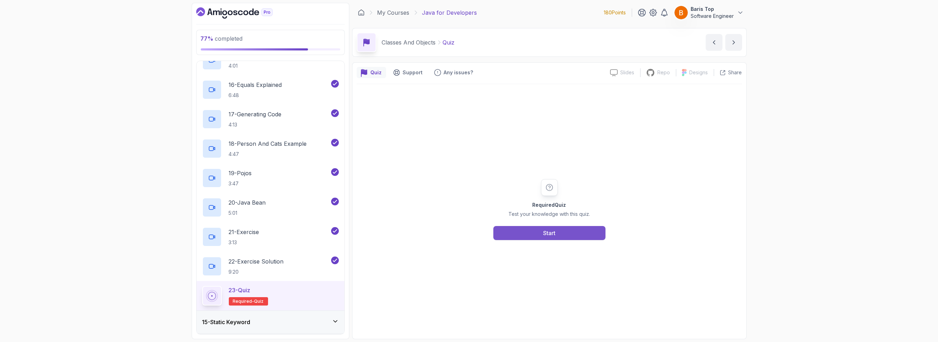
click at [537, 236] on button "Start" at bounding box center [549, 233] width 112 height 14
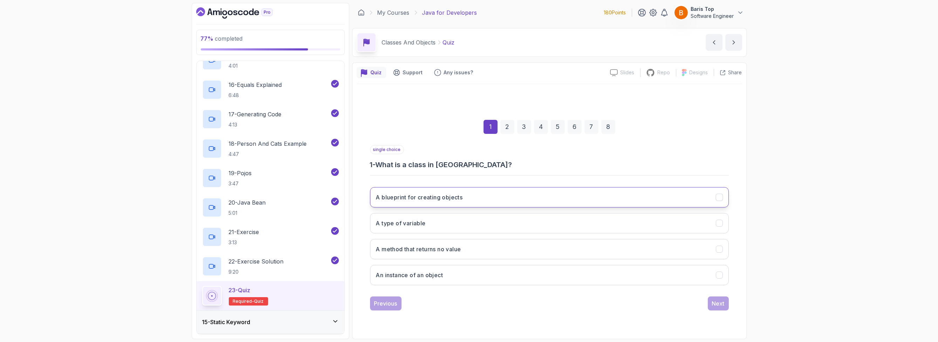
click at [474, 195] on button "A blueprint for creating objects" at bounding box center [549, 197] width 359 height 20
click at [721, 299] on div "Next" at bounding box center [718, 303] width 13 height 8
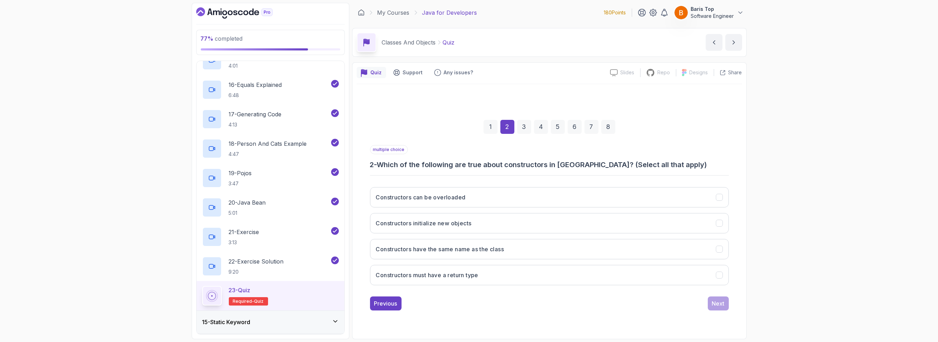
click at [447, 165] on h3 "2 - Which of the following are true about constructors in Java? (Select all tha…" at bounding box center [549, 165] width 359 height 10
click at [503, 195] on button "Constructors can be overloaded" at bounding box center [549, 197] width 359 height 20
click at [506, 217] on button "Constructors initialize new objects" at bounding box center [549, 223] width 359 height 20
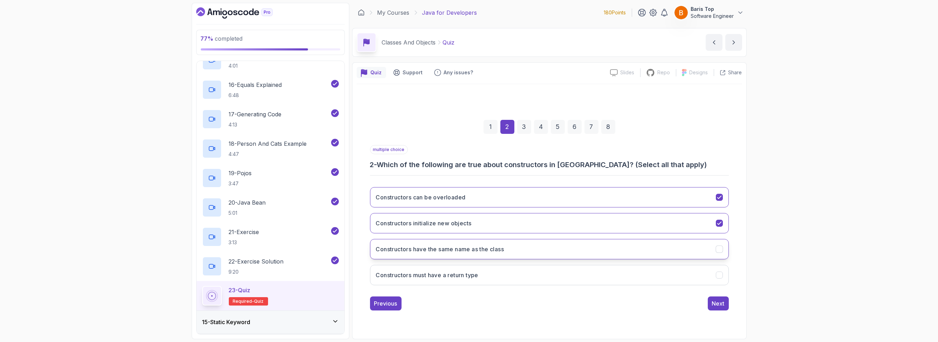
click at [517, 244] on button "Constructors have the same name as the class" at bounding box center [549, 249] width 359 height 20
click at [515, 268] on button "Constructors must have a return type" at bounding box center [549, 275] width 359 height 20
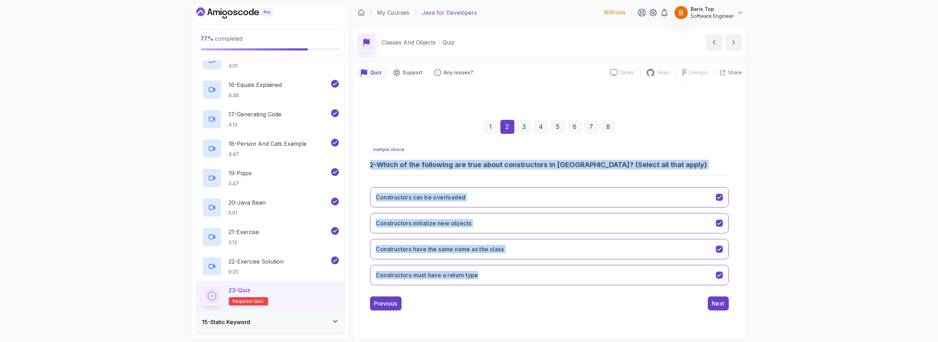
drag, startPoint x: 366, startPoint y: 166, endPoint x: 505, endPoint y: 287, distance: 183.2
click at [505, 287] on div "1 2 3 4 5 6 7 8 multiple choice 2 - Which of the following are true about const…" at bounding box center [549, 209] width 385 height 213
click at [392, 277] on h3 "Constructors must have a return type" at bounding box center [427, 275] width 102 height 8
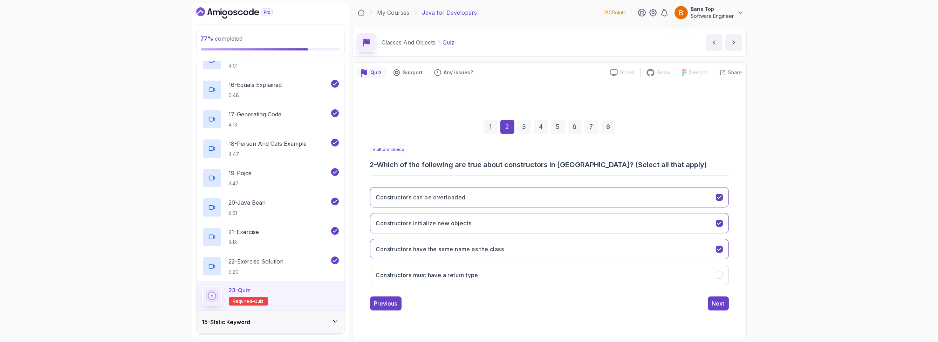
click at [473, 301] on div "Previous Next" at bounding box center [549, 303] width 359 height 14
click at [716, 304] on div "Next" at bounding box center [718, 303] width 13 height 8
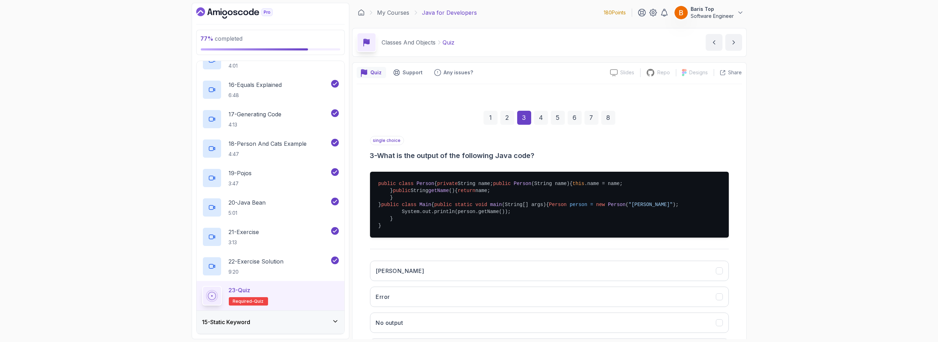
drag, startPoint x: 389, startPoint y: 199, endPoint x: 499, endPoint y: 199, distance: 109.6
click at [499, 199] on pre "public class Person { private String name; public Person (String name) { this .…" at bounding box center [549, 205] width 359 height 66
click at [478, 215] on pre "public class Person { private String name; public Person (String name) { this .…" at bounding box center [549, 205] width 359 height 66
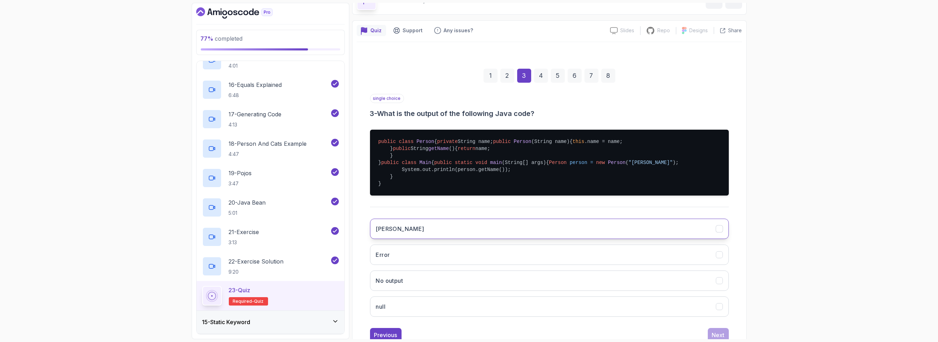
click at [433, 239] on button "Alice" at bounding box center [549, 229] width 359 height 20
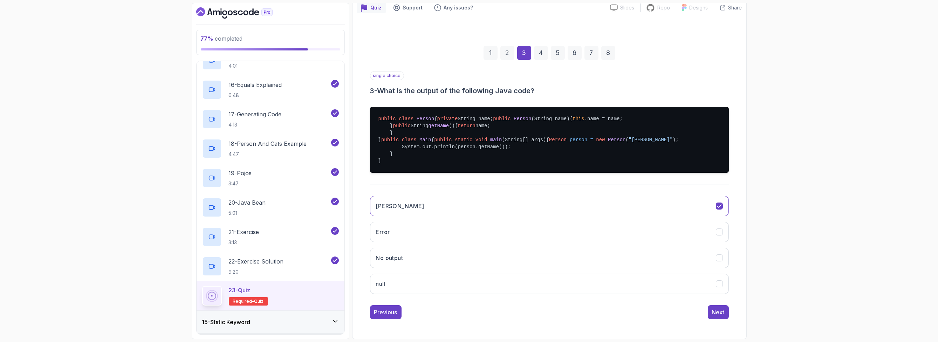
scroll to position [119, 0]
click at [723, 317] on button "Next" at bounding box center [718, 312] width 21 height 14
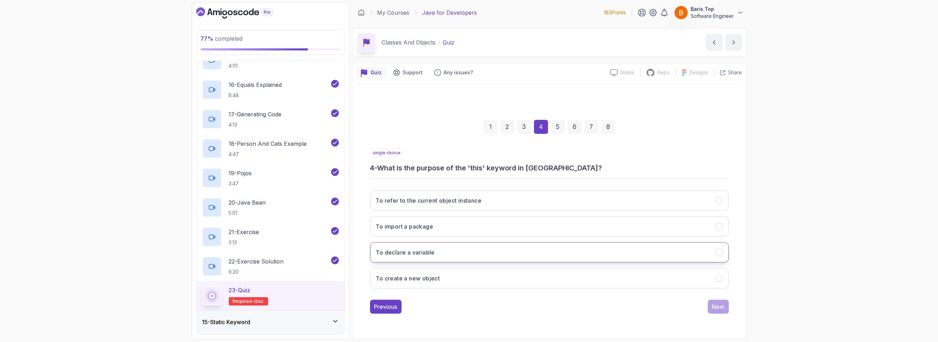
scroll to position [0, 0]
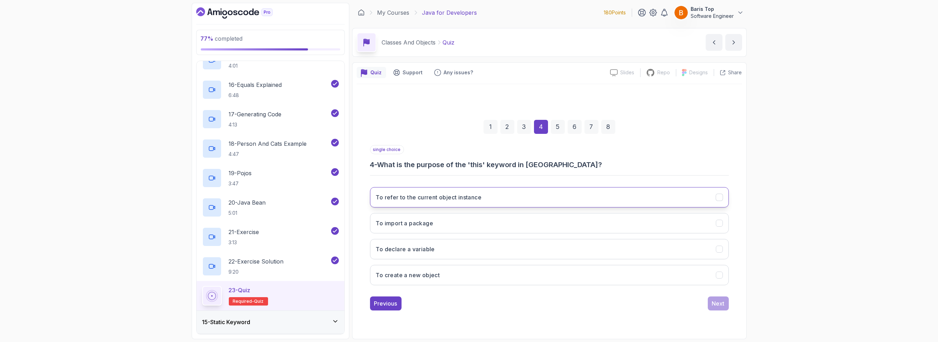
click at [511, 194] on button "To refer to the current object instance" at bounding box center [549, 197] width 359 height 20
click at [715, 302] on div "Next" at bounding box center [718, 303] width 13 height 8
click at [479, 187] on button ".compareTo()" at bounding box center [549, 197] width 359 height 20
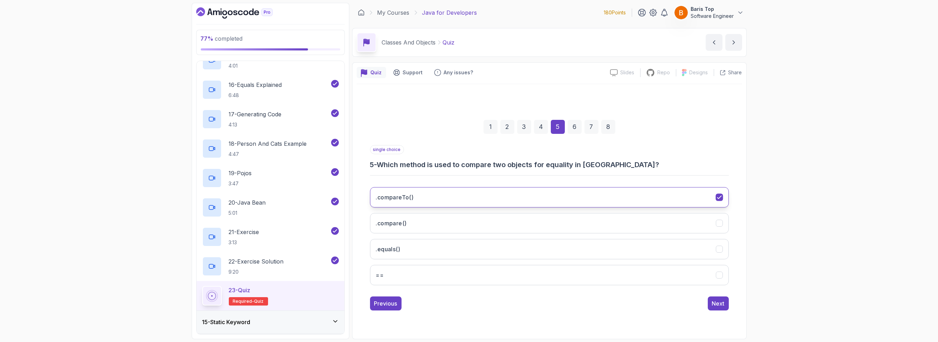
click at [475, 193] on button ".compareTo()" at bounding box center [549, 197] width 359 height 20
click at [720, 301] on div "Next" at bounding box center [718, 303] width 13 height 8
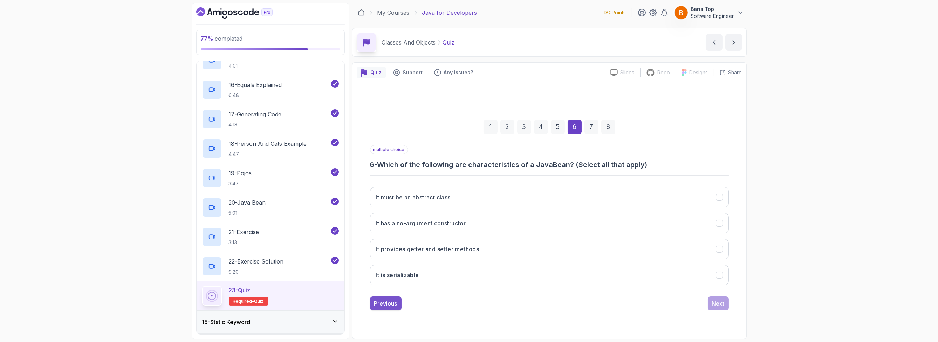
click at [384, 306] on div "Previous" at bounding box center [385, 303] width 23 height 8
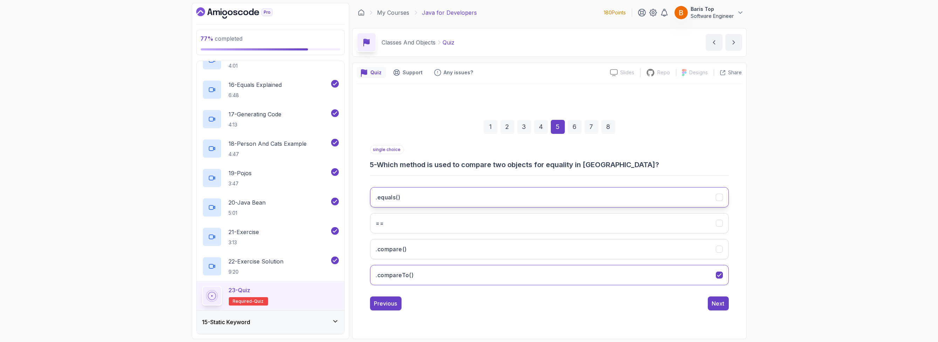
click at [475, 188] on button ".equals()" at bounding box center [549, 197] width 359 height 20
click at [717, 306] on div "Next" at bounding box center [718, 303] width 13 height 8
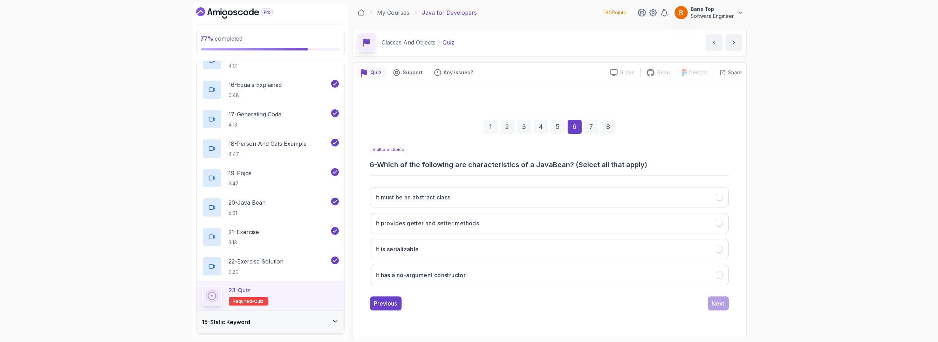
click at [439, 152] on div "multiple choice 6 - Which of the following are characteristics of a JavaBean? (…" at bounding box center [549, 157] width 359 height 25
drag, startPoint x: 504, startPoint y: 223, endPoint x: 505, endPoint y: 230, distance: 6.7
click at [504, 225] on button "It provides getter and setter methods" at bounding box center [549, 223] width 359 height 20
click at [498, 249] on button "It is serializable" at bounding box center [549, 249] width 359 height 20
click at [530, 247] on button "It is serializable" at bounding box center [549, 249] width 359 height 20
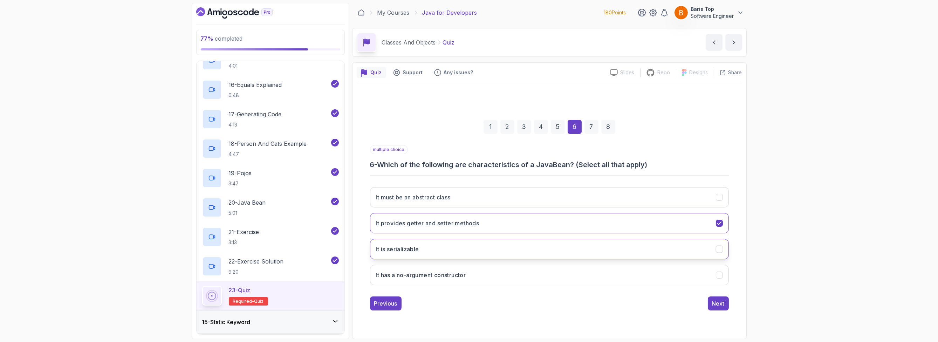
click at [530, 247] on button "It is serializable" at bounding box center [549, 249] width 359 height 20
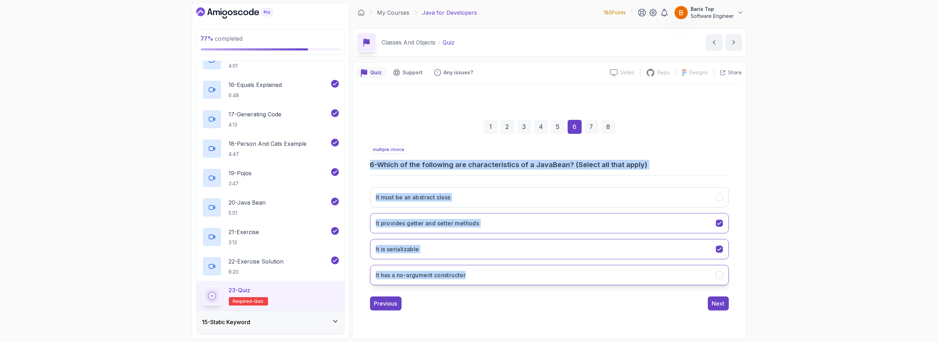
drag, startPoint x: 399, startPoint y: 193, endPoint x: 388, endPoint y: 280, distance: 87.9
click at [485, 276] on div "1 2 3 4 5 6 7 8 multiple choice 6 - Which of the following are characteristics …" at bounding box center [549, 209] width 385 height 213
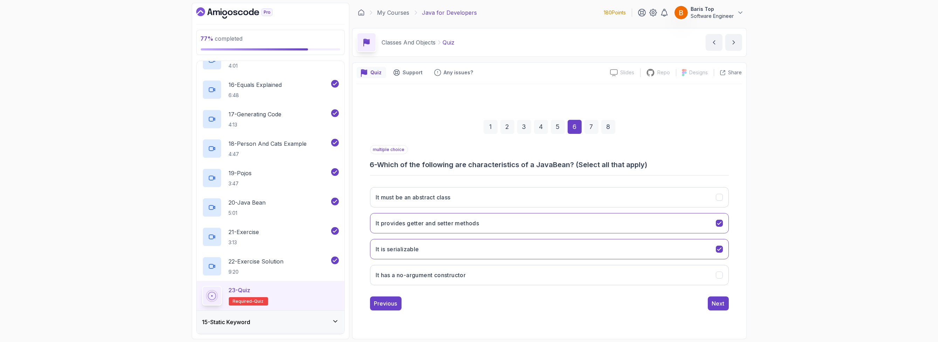
click at [434, 323] on div "1 2 3 4 5 6 7 8 multiple choice 6 - Which of the following are characteristics …" at bounding box center [549, 209] width 385 height 250
click at [437, 275] on h3 "It has a no-argument constructor" at bounding box center [421, 275] width 90 height 8
click at [718, 299] on div "Next" at bounding box center [718, 303] width 13 height 8
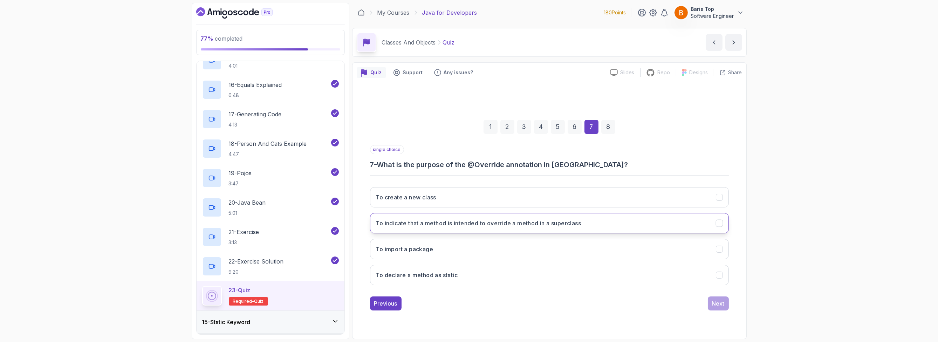
click at [631, 224] on button "To indicate that a method is intended to override a method in a superclass" at bounding box center [549, 223] width 359 height 20
click at [710, 303] on button "Next" at bounding box center [718, 303] width 21 height 14
click at [568, 226] on button "By overriding the equals() method from the Object class" at bounding box center [549, 223] width 359 height 20
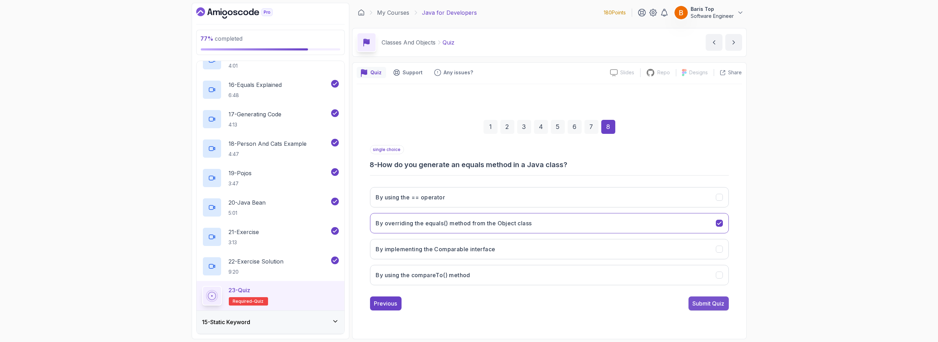
click at [706, 304] on div "Submit Quiz" at bounding box center [708, 303] width 32 height 8
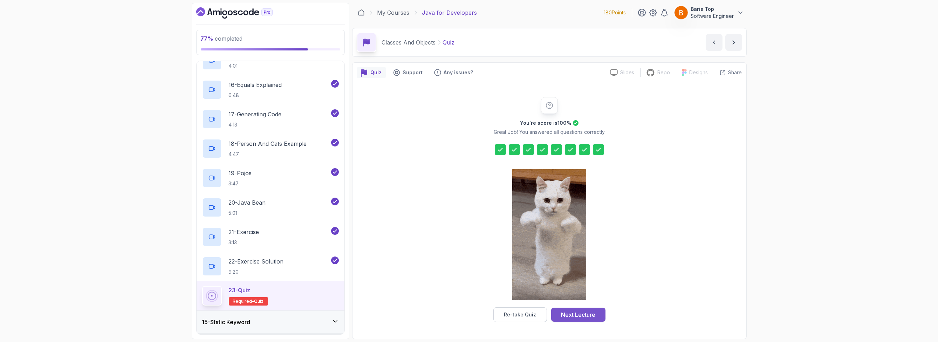
click at [589, 312] on div "Next Lecture" at bounding box center [578, 314] width 34 height 8
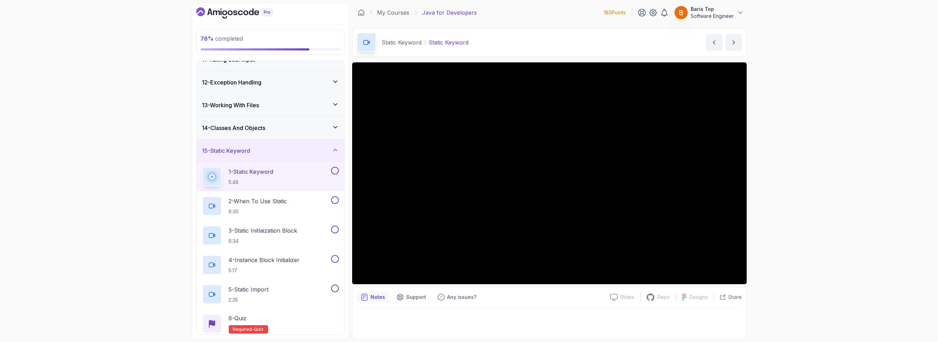
scroll to position [241, 0]
click at [333, 169] on button at bounding box center [335, 170] width 8 height 8
click at [336, 198] on button at bounding box center [335, 199] width 8 height 8
click at [336, 227] on button at bounding box center [335, 229] width 8 height 8
click at [310, 262] on div "4 - Instance Block Initializer 5:17" at bounding box center [265, 264] width 127 height 20
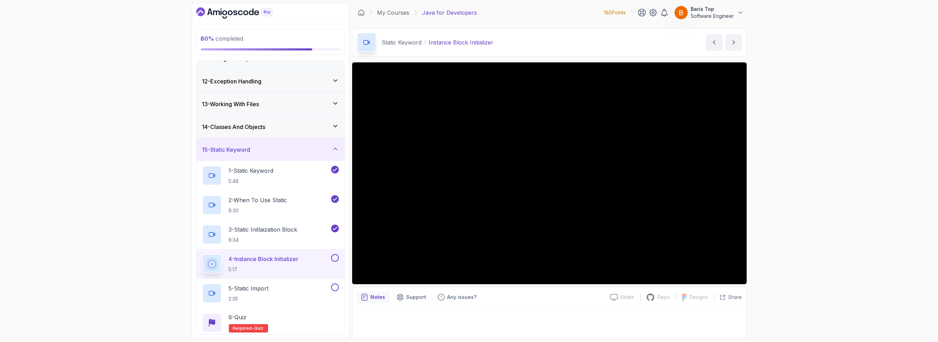
drag, startPoint x: 340, startPoint y: 254, endPoint x: 336, endPoint y: 257, distance: 4.8
click at [338, 255] on div "4 - Instance Block Initializer 5:17" at bounding box center [271, 263] width 148 height 29
click at [335, 257] on button at bounding box center [335, 258] width 8 height 8
click at [308, 280] on div "5 - Static Import 2:35" at bounding box center [271, 292] width 148 height 29
click at [278, 289] on div "5 - Static Import 2:35" at bounding box center [265, 293] width 127 height 20
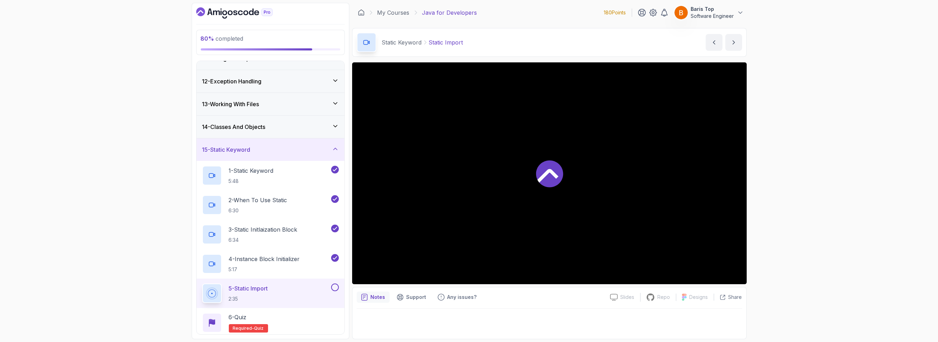
click at [479, 275] on div at bounding box center [549, 173] width 394 height 222
click at [336, 287] on button at bounding box center [335, 287] width 8 height 8
click at [306, 313] on div "6 - Quiz Required- quiz" at bounding box center [270, 323] width 137 height 20
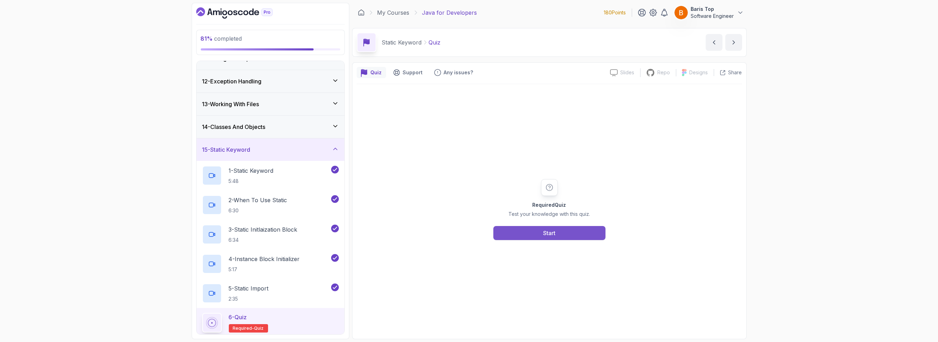
click at [513, 235] on button "Start" at bounding box center [549, 233] width 112 height 14
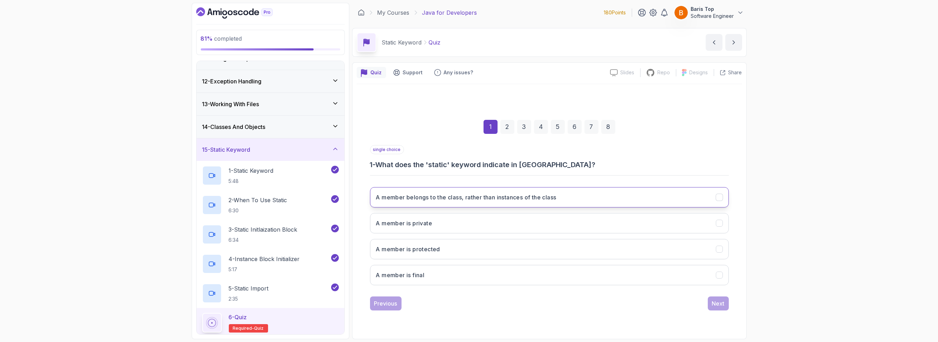
click at [558, 192] on button "A member belongs to the class, rather than instances of the class" at bounding box center [549, 197] width 359 height 20
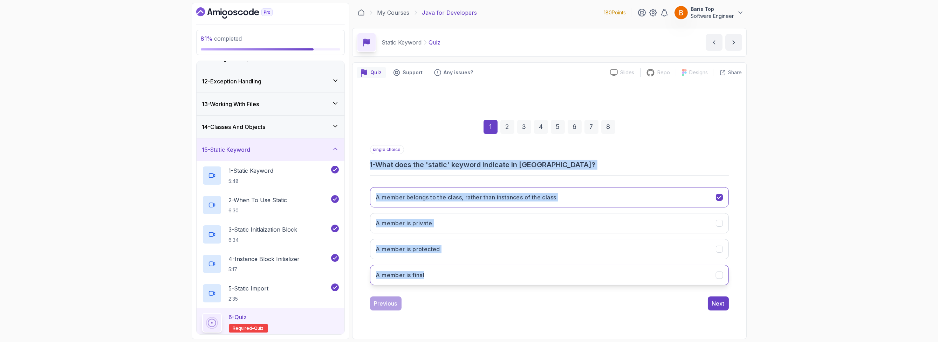
drag, startPoint x: 369, startPoint y: 163, endPoint x: 436, endPoint y: 273, distance: 128.9
click at [436, 273] on div "1 2 3 4 5 6 7 8 single choice 1 - What does the 'static' keyword indicate in Ja…" at bounding box center [549, 209] width 385 height 213
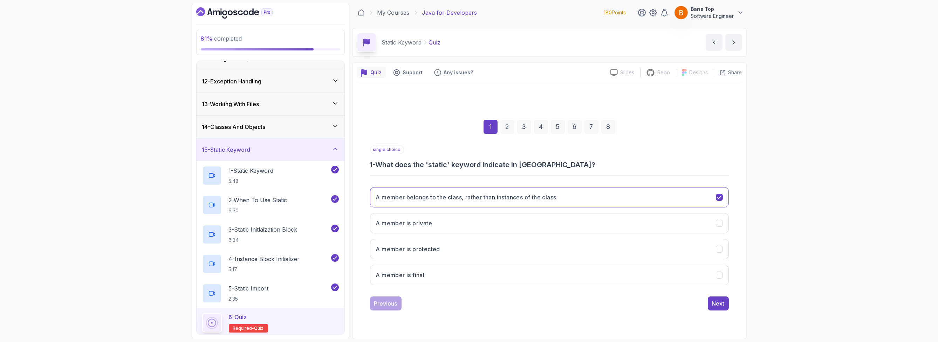
click at [678, 301] on div "Previous Next" at bounding box center [549, 303] width 359 height 14
click at [727, 301] on button "Next" at bounding box center [718, 303] width 21 height 14
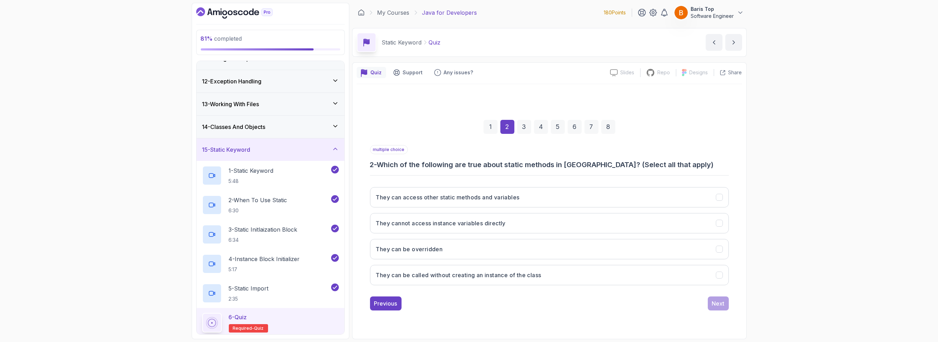
click at [490, 123] on div "1" at bounding box center [490, 127] width 14 height 14
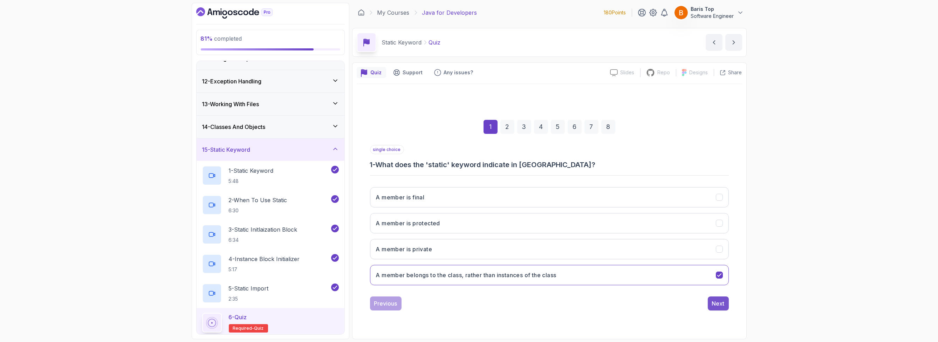
click at [718, 302] on div "Next" at bounding box center [718, 303] width 13 height 8
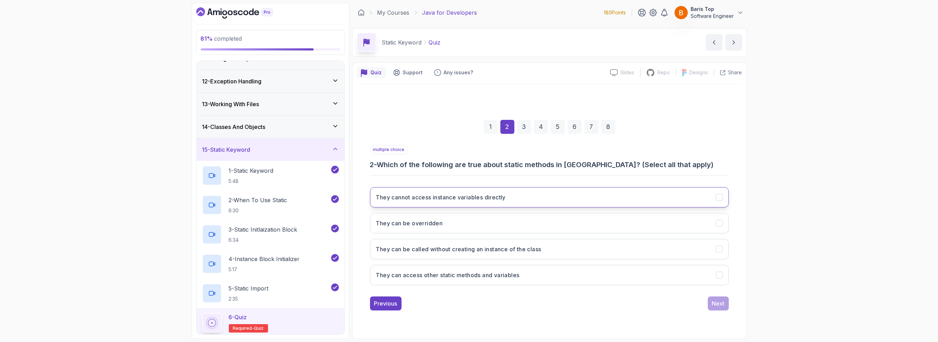
click at [516, 197] on button "They cannot access instance variables directly" at bounding box center [549, 197] width 359 height 20
click at [517, 248] on h3 "They can be called without creating an instance of the class" at bounding box center [458, 249] width 165 height 8
click at [513, 268] on button "They can access other static methods and variables" at bounding box center [549, 275] width 359 height 20
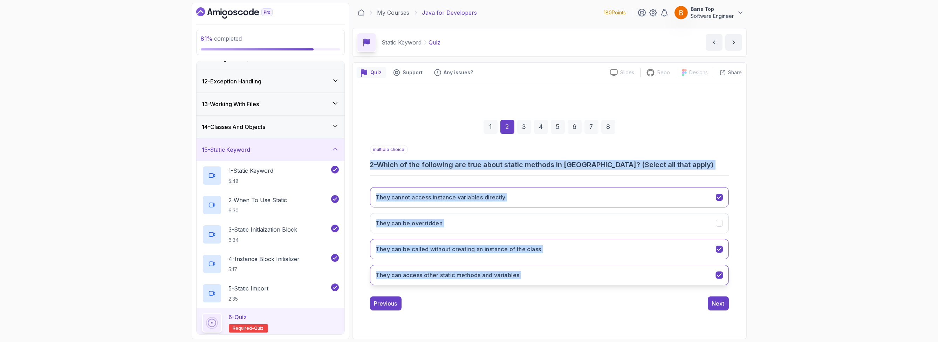
drag, startPoint x: 370, startPoint y: 161, endPoint x: 623, endPoint y: 280, distance: 279.7
click at [623, 280] on div "1 2 3 4 5 6 7 8 multiple choice 2 - Which of the following are true about stati…" at bounding box center [549, 209] width 385 height 213
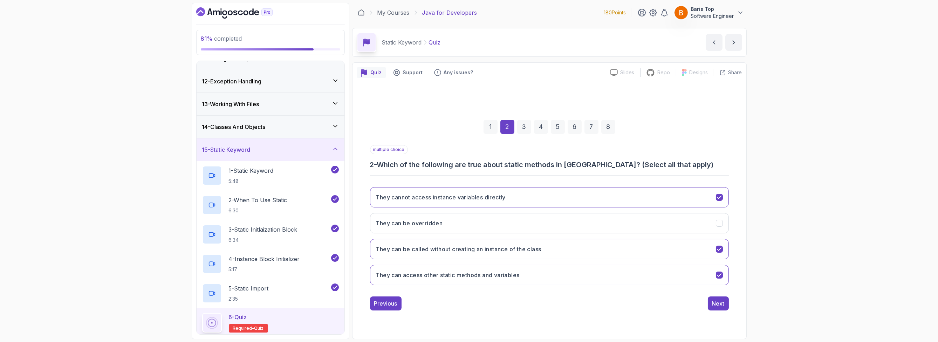
click at [478, 307] on div "Previous Next" at bounding box center [549, 303] width 359 height 14
click at [560, 318] on div "1 2 3 4 5 6 7 8 multiple choice 2 - Which of the following are true about stati…" at bounding box center [549, 209] width 385 height 250
click at [722, 306] on div "Next" at bounding box center [718, 303] width 13 height 8
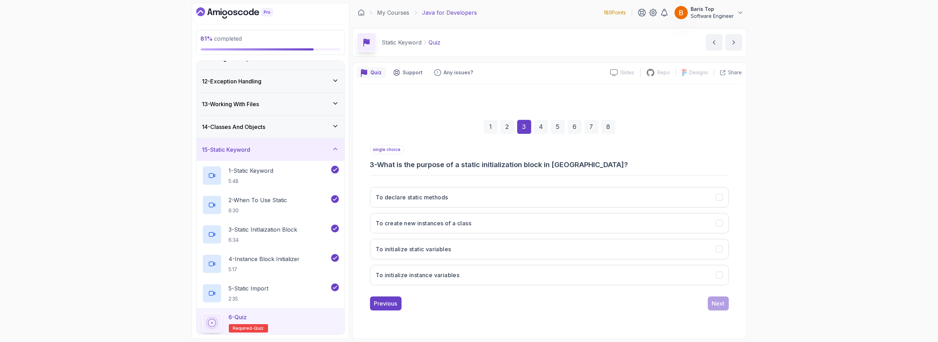
click at [448, 142] on div "1 2 3 4 5 6 7 8" at bounding box center [549, 127] width 359 height 36
click at [489, 195] on button "To declare static methods" at bounding box center [549, 197] width 359 height 20
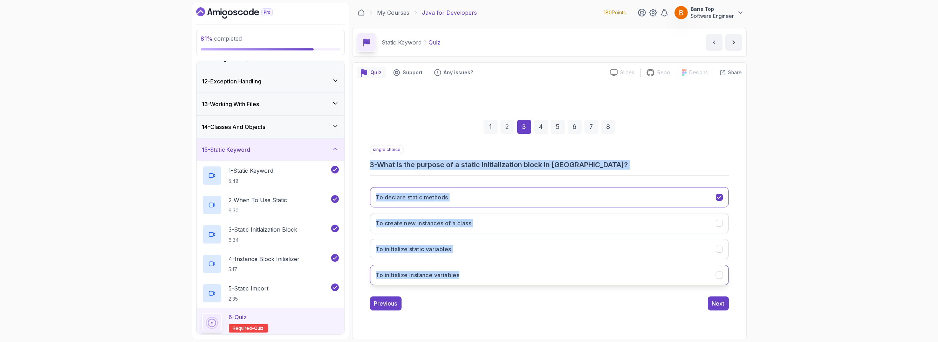
drag, startPoint x: 368, startPoint y: 163, endPoint x: 479, endPoint y: 275, distance: 157.3
click at [479, 275] on div "1 2 3 4 5 6 7 8 single choice 3 - What is the purpose of a static initializatio…" at bounding box center [549, 209] width 385 height 213
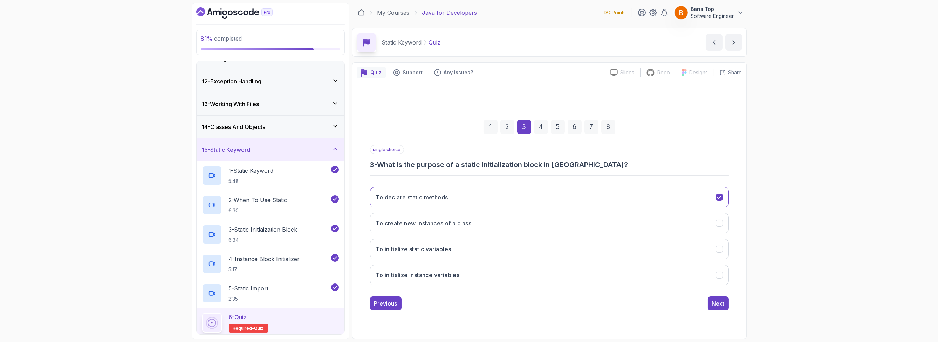
click at [501, 306] on div "Previous Next" at bounding box center [549, 303] width 359 height 14
click at [497, 276] on button "To initialize instance variables" at bounding box center [549, 275] width 359 height 20
click at [484, 251] on button "To initialize static variables" at bounding box center [549, 249] width 359 height 20
click at [536, 295] on div "single choice 3 - What is the purpose of a static initialization block in Java?…" at bounding box center [549, 227] width 359 height 165
click at [712, 299] on div "Next" at bounding box center [718, 303] width 13 height 8
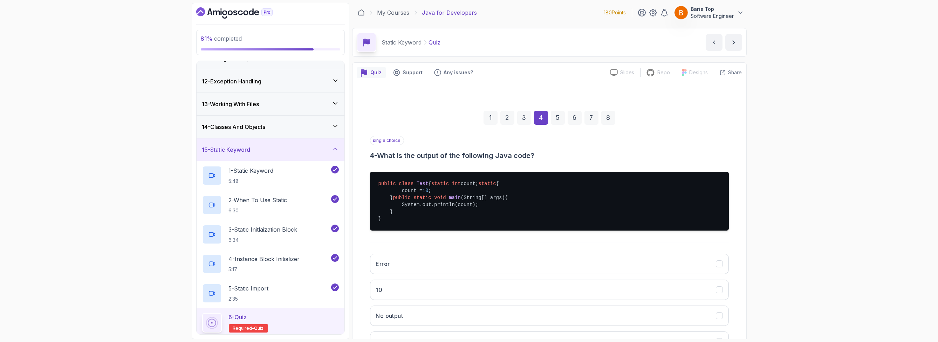
click at [448, 259] on div "single choice 4 - What is the output of the following Java code? public class T…" at bounding box center [549, 246] width 359 height 221
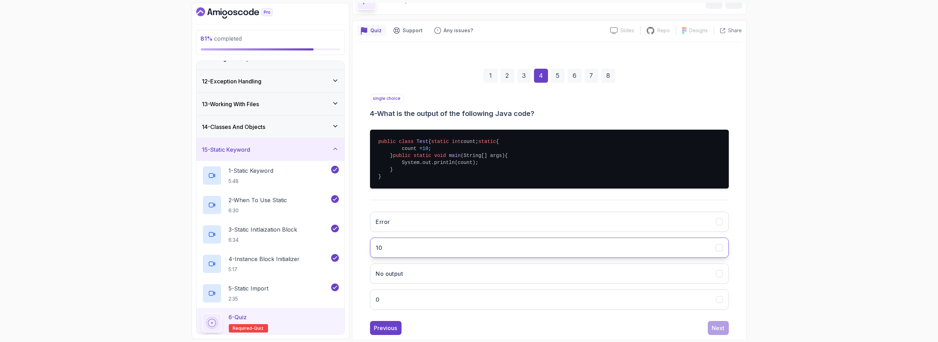
click at [462, 258] on button "10" at bounding box center [549, 247] width 359 height 20
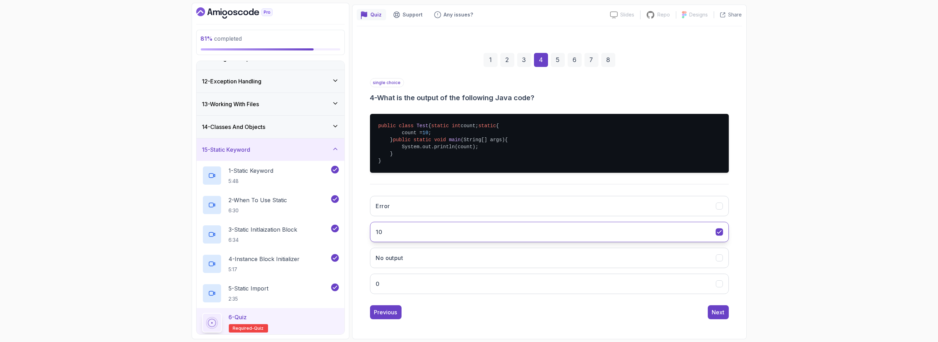
scroll to position [77, 0]
click at [717, 311] on div "Next" at bounding box center [718, 312] width 13 height 8
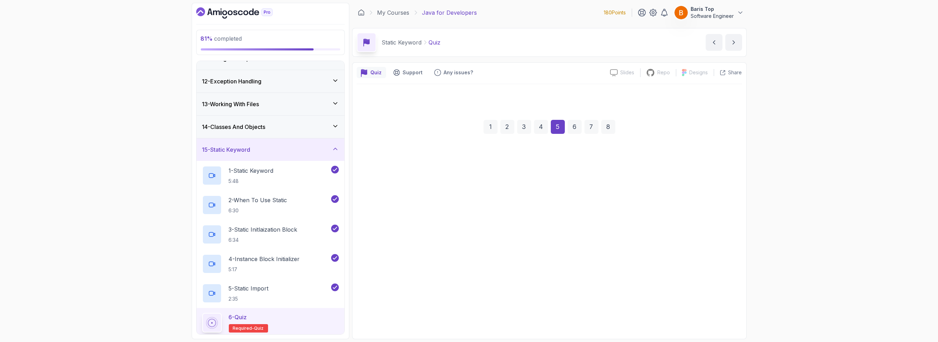
scroll to position [0, 0]
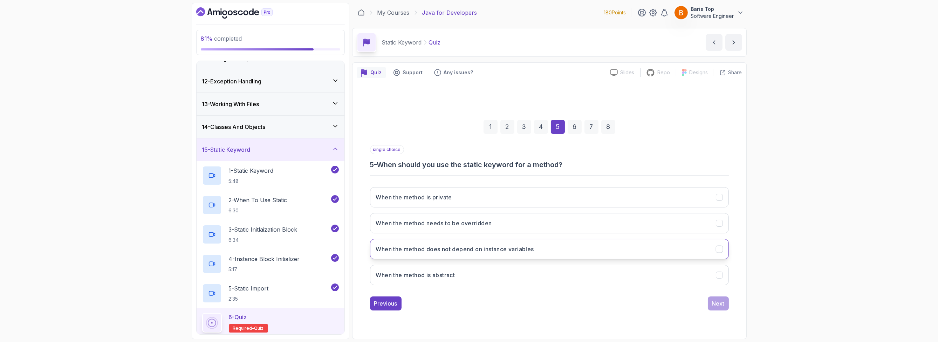
click at [558, 250] on button "When the method does not depend on instance variables" at bounding box center [549, 249] width 359 height 20
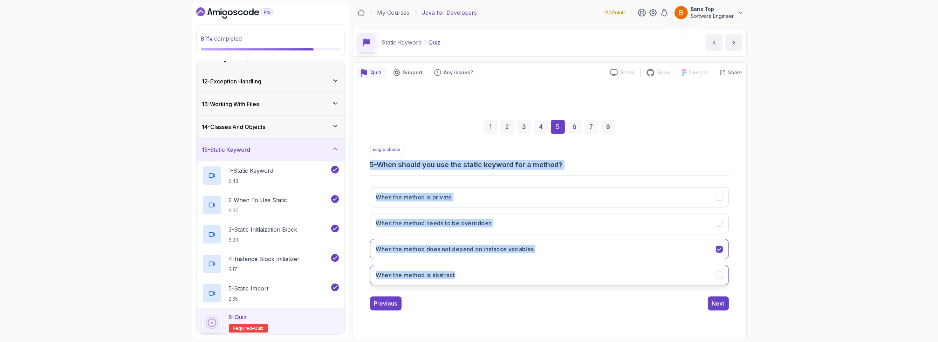
drag, startPoint x: 369, startPoint y: 165, endPoint x: 469, endPoint y: 276, distance: 149.6
click at [469, 276] on div "1 2 3 4 5 6 7 8 single choice 5 - When should you use the static keyword for a …" at bounding box center [549, 209] width 385 height 213
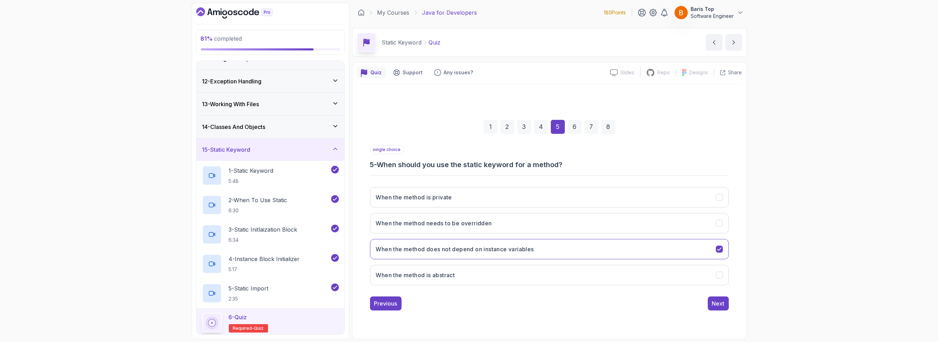
click at [129, 274] on div "81 % completed 1 - Intro 2 - Loops 3 - If Statements 4 - Packages 5 - Access Mo…" at bounding box center [469, 171] width 938 height 342
click at [561, 325] on div "1 2 3 4 5 6 7 8 single choice 5 - When should you use the static keyword for a …" at bounding box center [549, 209] width 385 height 250
click at [719, 304] on div "Next" at bounding box center [718, 303] width 13 height 8
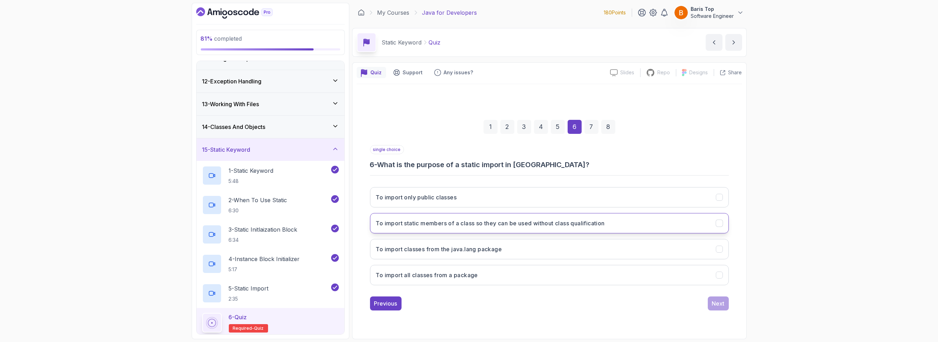
drag, startPoint x: 648, startPoint y: 223, endPoint x: 652, endPoint y: 223, distance: 3.6
click at [650, 223] on button "To import static members of a class so they can be used without class qualifica…" at bounding box center [549, 223] width 359 height 20
click at [713, 302] on div "Next" at bounding box center [718, 303] width 13 height 8
click at [520, 198] on button "A block of code that initializes static variables" at bounding box center [549, 197] width 359 height 20
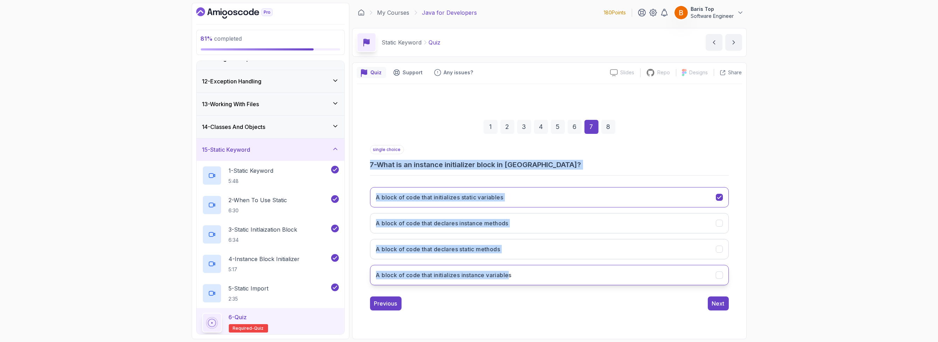
drag, startPoint x: 368, startPoint y: 166, endPoint x: 511, endPoint y: 276, distance: 180.0
click at [511, 276] on div "1 2 3 4 5 6 7 8 single choice 7 - What is an instance initializer block in Java…" at bounding box center [549, 209] width 385 height 213
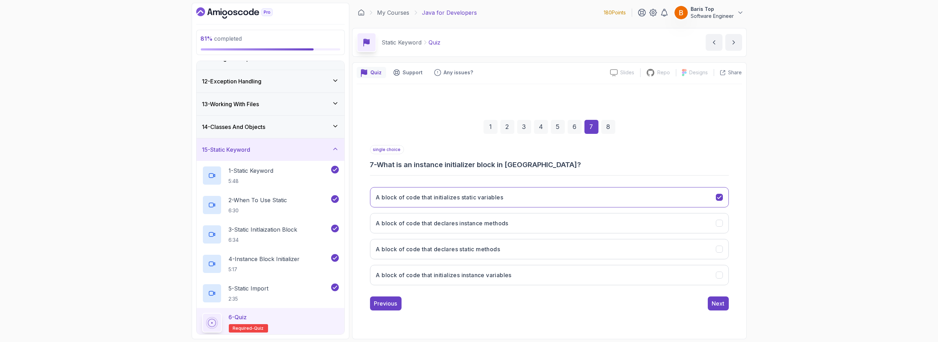
click at [531, 312] on div "1 2 3 4 5 6 7 8 single choice 7 - What is an instance initializer block in Java…" at bounding box center [549, 209] width 385 height 213
click at [529, 278] on button "A block of code that initializes instance variables" at bounding box center [549, 275] width 359 height 20
click at [475, 309] on div "1 2 3 4 5 6 7 8 single choice 7 - What is an instance initializer block in Java…" at bounding box center [549, 209] width 385 height 213
click at [718, 302] on div "Next" at bounding box center [718, 303] width 13 height 8
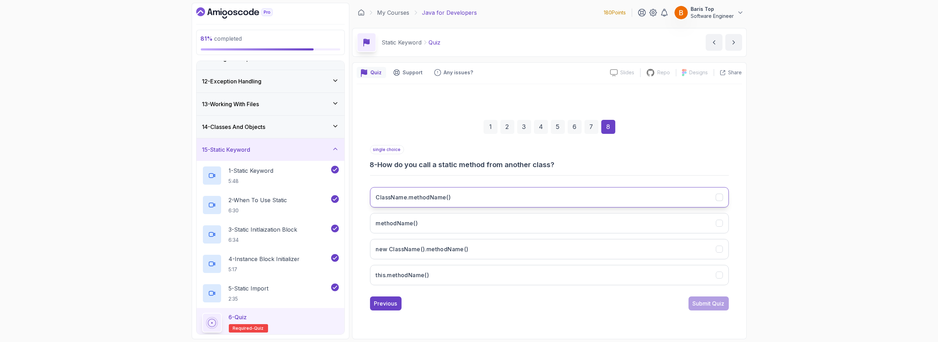
click at [466, 190] on button "ClassName.methodName()" at bounding box center [549, 197] width 359 height 20
click at [700, 300] on div "Submit Quiz" at bounding box center [708, 303] width 32 height 8
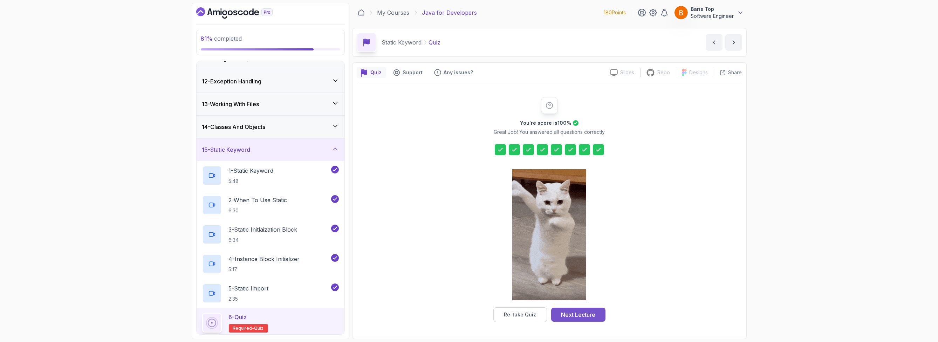
click at [582, 311] on div "Next Lecture" at bounding box center [578, 314] width 34 height 8
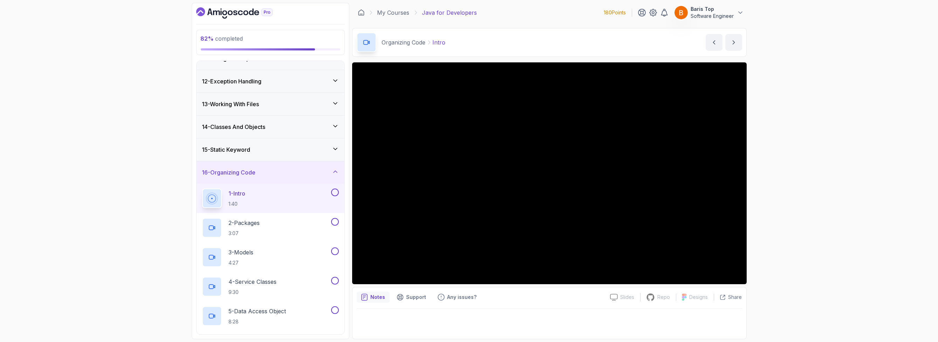
click at [336, 190] on button at bounding box center [335, 192] width 8 height 8
click at [312, 220] on div "2 - Packages 3:07" at bounding box center [265, 228] width 127 height 20
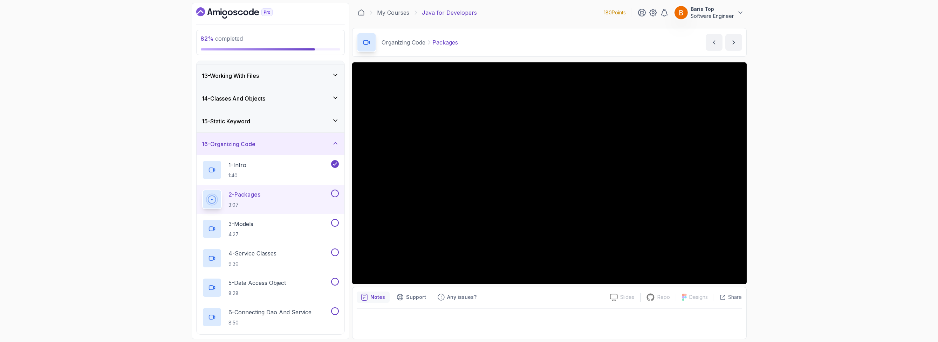
scroll to position [254, 0]
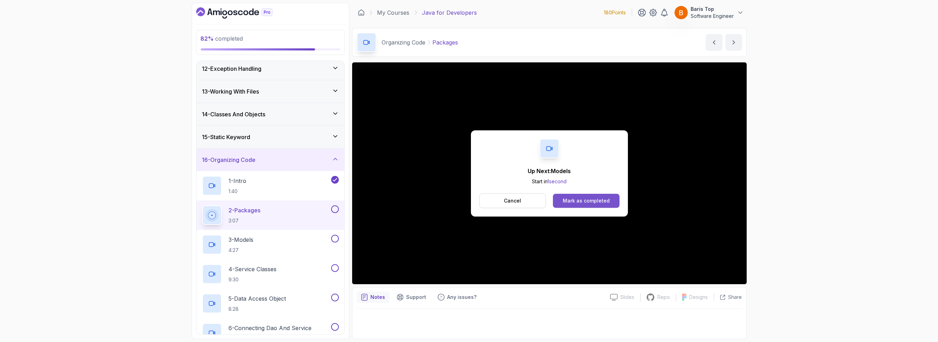
click at [591, 196] on button "Mark as completed" at bounding box center [586, 201] width 66 height 14
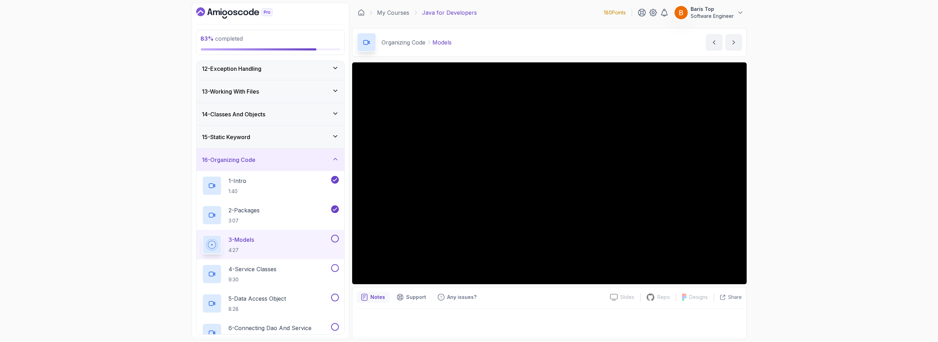
click at [336, 236] on button at bounding box center [335, 239] width 8 height 8
click at [309, 270] on div "4 - Service Classes 9:30" at bounding box center [265, 274] width 127 height 20
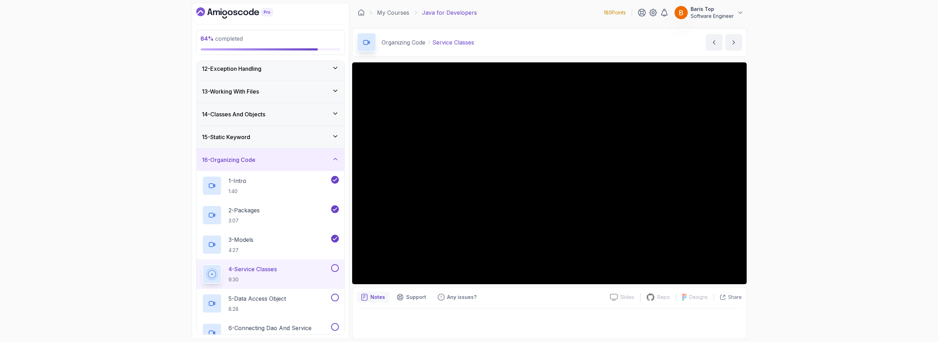
click at [336, 266] on button at bounding box center [335, 268] width 8 height 8
click at [311, 297] on div "5 - Data Access Object 8:28" at bounding box center [265, 304] width 127 height 20
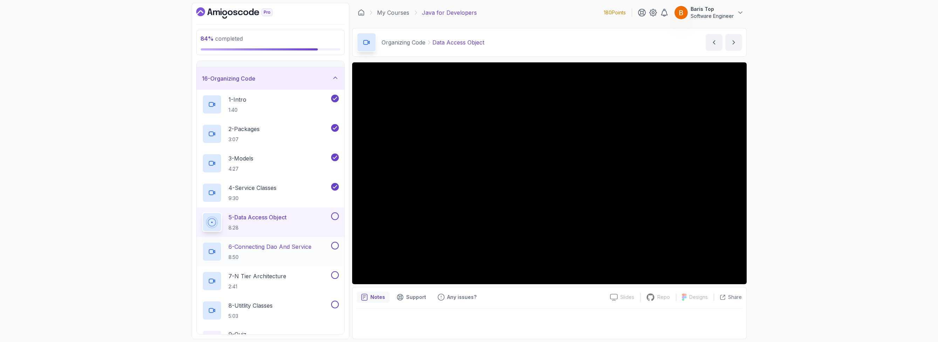
scroll to position [338, 0]
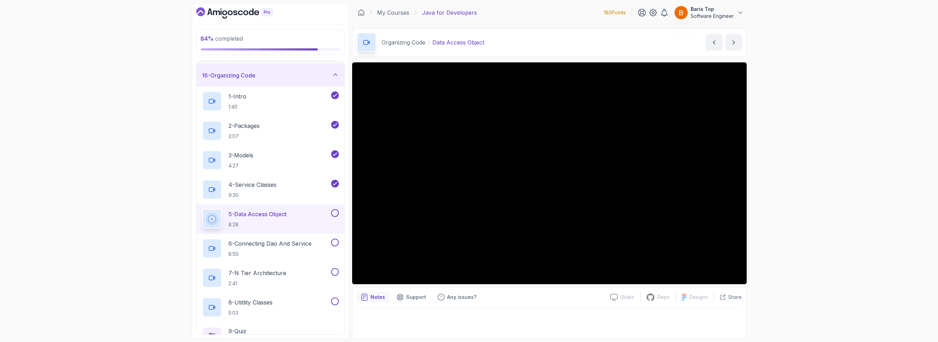
click at [332, 211] on button at bounding box center [335, 213] width 8 height 8
click at [336, 241] on button at bounding box center [335, 243] width 8 height 8
click at [313, 276] on div "7 - N Tier Architecture 2:41" at bounding box center [265, 278] width 127 height 20
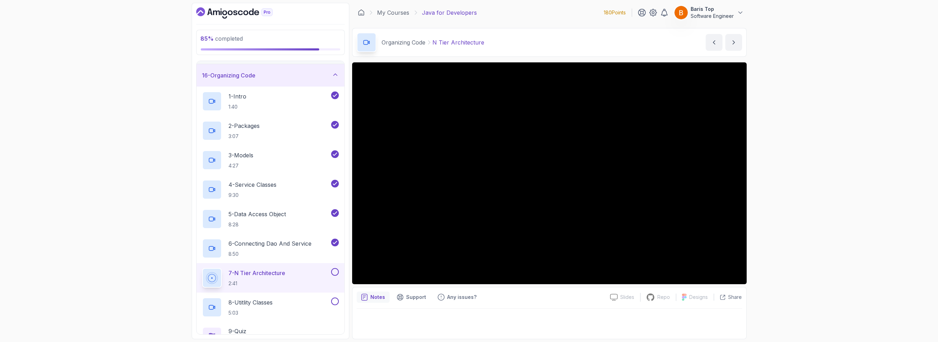
click at [333, 270] on button at bounding box center [335, 272] width 8 height 8
click at [304, 301] on div "8 - Utitlity Classes 5:03" at bounding box center [265, 307] width 127 height 20
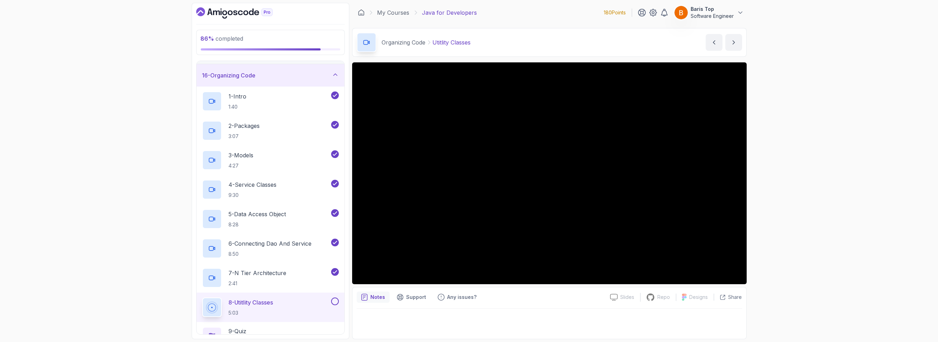
click at [333, 299] on button at bounding box center [335, 301] width 8 height 8
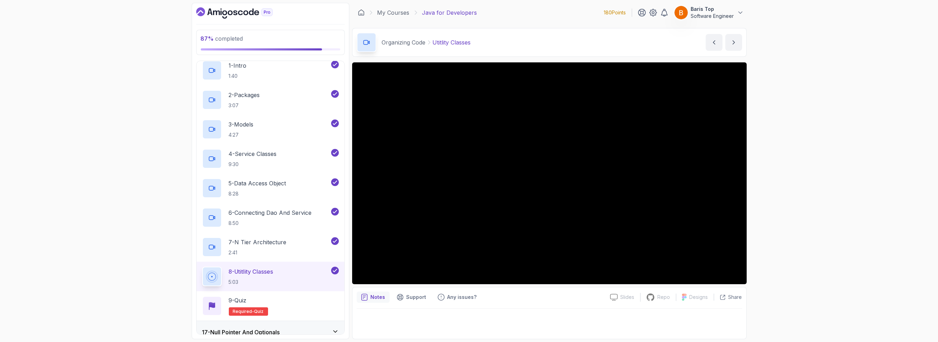
scroll to position [422, 0]
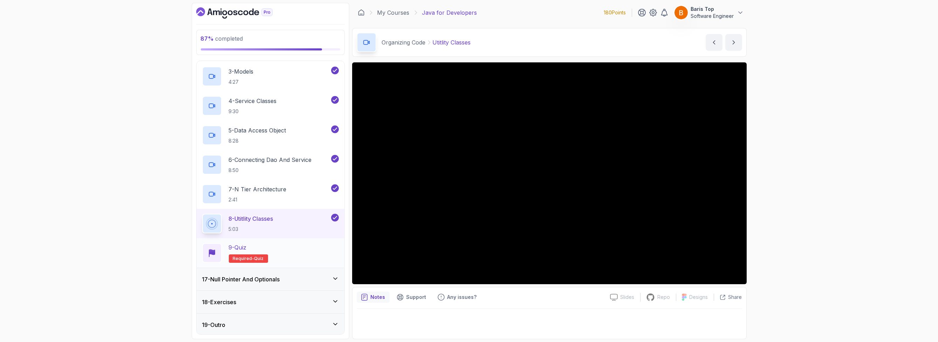
click at [304, 244] on div "9 - Quiz Required- quiz" at bounding box center [270, 253] width 137 height 20
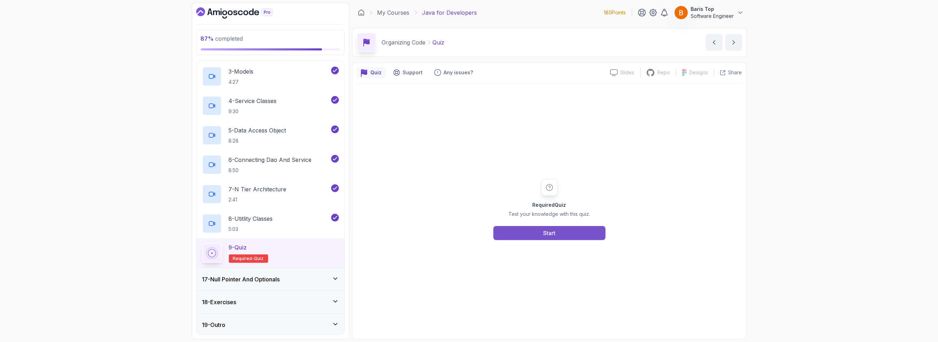
click at [544, 237] on button "Start" at bounding box center [549, 233] width 112 height 14
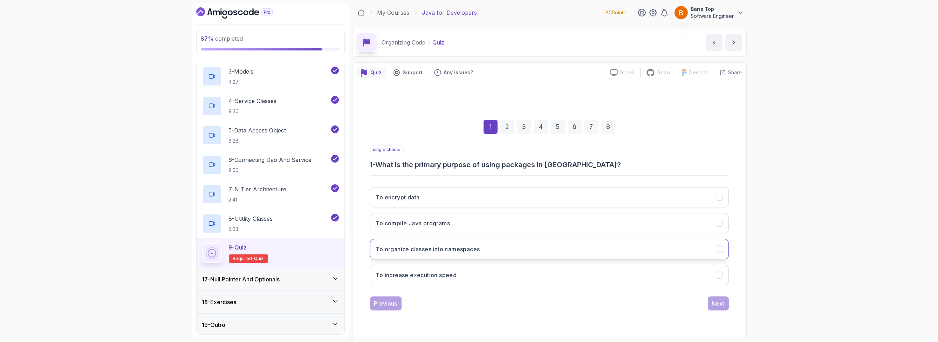
click at [499, 250] on button "To organize classes into namespaces" at bounding box center [549, 249] width 359 height 20
click at [716, 303] on div "Next" at bounding box center [718, 303] width 13 height 8
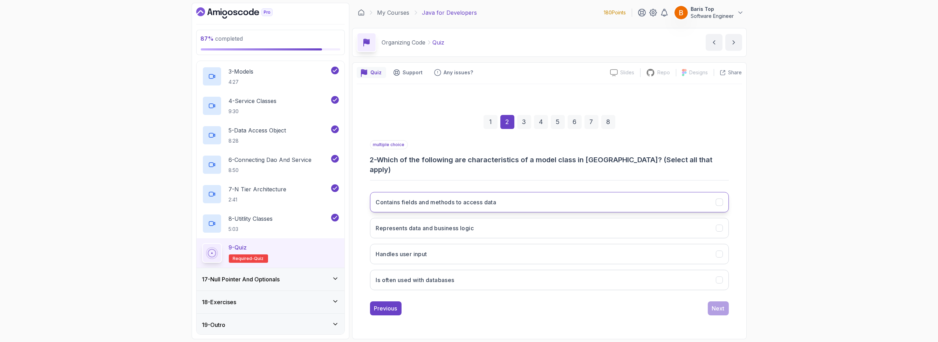
click at [523, 200] on button "Contains fields and methods to access data" at bounding box center [549, 202] width 359 height 20
click at [505, 272] on button "Is often used with databases" at bounding box center [549, 280] width 359 height 20
click at [712, 304] on div "Next" at bounding box center [718, 308] width 13 height 8
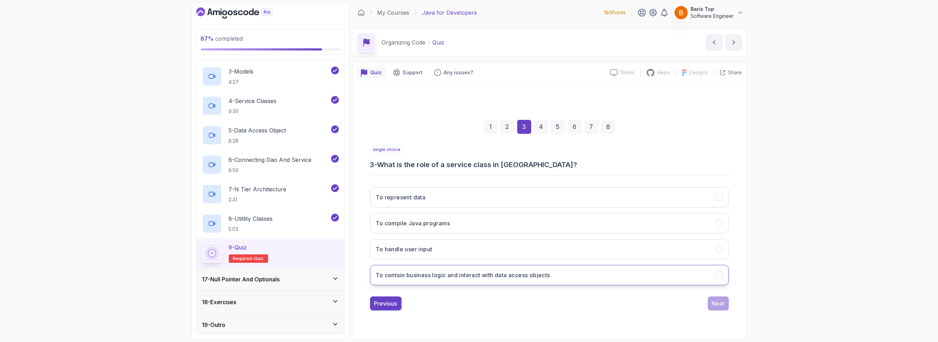
click at [502, 277] on h3 "To contain business logic and interact with data access objects" at bounding box center [463, 275] width 174 height 8
click at [723, 306] on div "Next" at bounding box center [718, 303] width 13 height 8
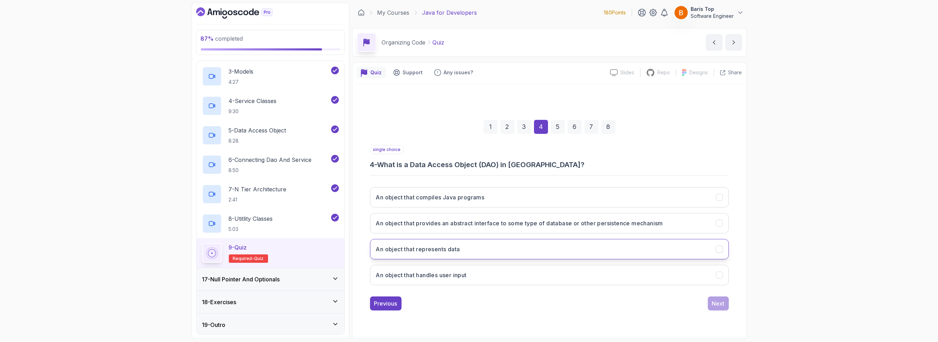
click at [531, 249] on button "An object that represents data" at bounding box center [549, 249] width 359 height 20
drag, startPoint x: 562, startPoint y: 219, endPoint x: 521, endPoint y: 211, distance: 41.3
click at [561, 219] on h3 "An object that provides an abstract interface to some type of database or other…" at bounding box center [519, 223] width 287 height 8
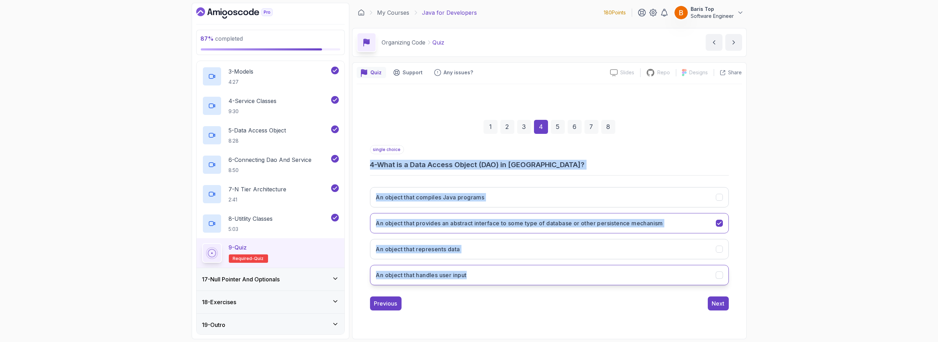
drag, startPoint x: 361, startPoint y: 161, endPoint x: 474, endPoint y: 277, distance: 161.2
click at [474, 277] on div "1 2 3 4 5 6 7 8 single choice 4 - What is a Data Access Object (DAO) in Java? A…" at bounding box center [549, 209] width 385 height 213
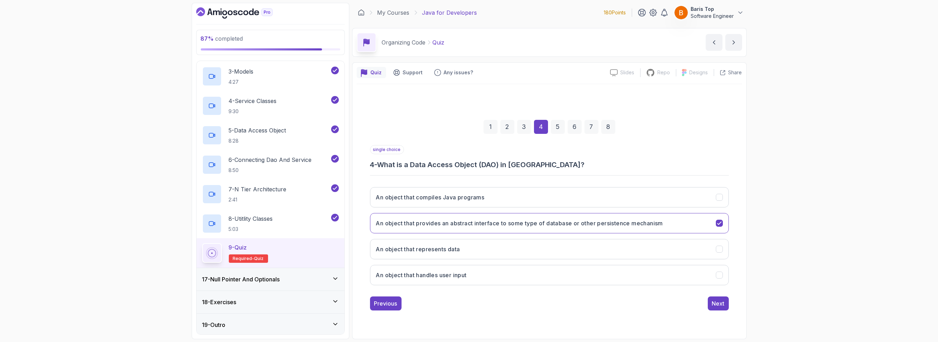
click at [474, 319] on div "1 2 3 4 5 6 7 8 single choice 4 - What is a Data Access Object (DAO) in Java? A…" at bounding box center [549, 209] width 385 height 250
click at [725, 304] on button "Next" at bounding box center [718, 303] width 21 height 14
click at [650, 221] on button "To provide static methods and constants that can be used across the application" at bounding box center [549, 223] width 359 height 20
click at [716, 302] on div "Next" at bounding box center [718, 303] width 13 height 8
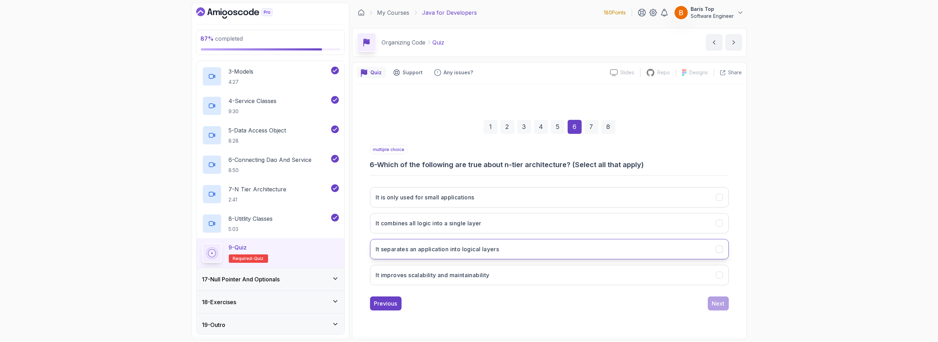
click at [534, 242] on button "It separates an application into logical layers" at bounding box center [549, 249] width 359 height 20
click at [551, 273] on button "It improves scalability and maintainability" at bounding box center [549, 275] width 359 height 20
click at [716, 304] on div "Next" at bounding box center [718, 303] width 13 height 8
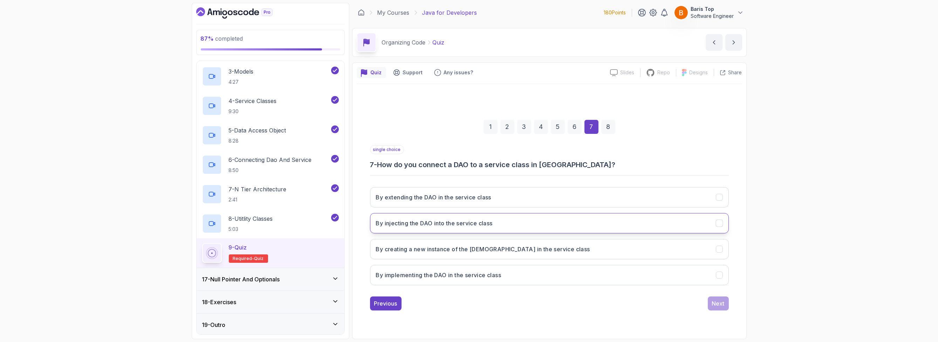
click at [544, 225] on button "By injecting the DAO into the service class" at bounding box center [549, 223] width 359 height 20
click at [573, 246] on button "By creating a new instance of the DAO in the service class" at bounding box center [549, 249] width 359 height 20
click at [569, 217] on button "By injecting the DAO into the service class" at bounding box center [549, 223] width 359 height 20
click at [559, 248] on button "By creating a new instance of the DAO in the service class" at bounding box center [549, 249] width 359 height 20
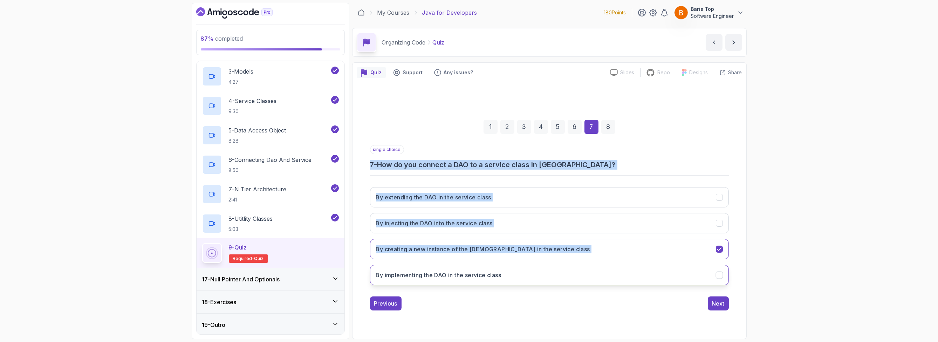
drag, startPoint x: 368, startPoint y: 166, endPoint x: 498, endPoint y: 267, distance: 164.7
click at [507, 270] on div "1 2 3 4 5 6 7 8 single choice 7 - How do you connect a DAO to a service class i…" at bounding box center [549, 209] width 385 height 213
click at [367, 169] on div "1 2 3 4 5 6 7 8 single choice 7 - How do you connect a DAO to a service class i…" at bounding box center [549, 209] width 385 height 213
drag, startPoint x: 380, startPoint y: 173, endPoint x: 535, endPoint y: 280, distance: 188.5
click at [535, 280] on div "1 2 3 4 5 6 7 8 single choice 7 - How do you connect a DAO to a service class i…" at bounding box center [549, 209] width 385 height 213
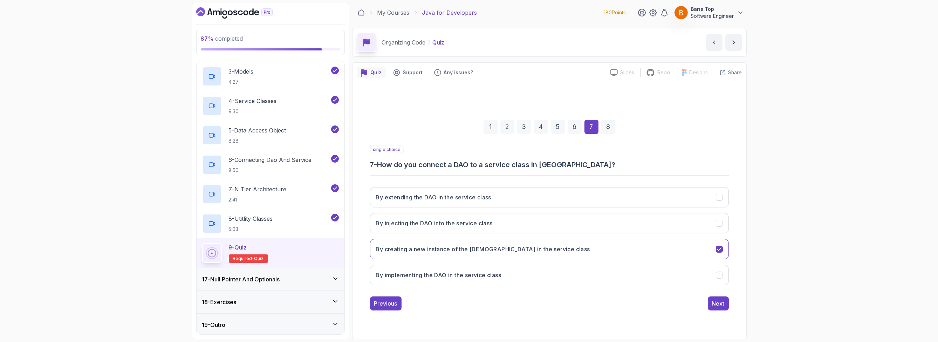
click at [467, 325] on div "1 2 3 4 5 6 7 8 single choice 7 - How do you connect a DAO to a service class i…" at bounding box center [549, 209] width 385 height 250
click at [544, 218] on button "By injecting the DAO into the service class" at bounding box center [549, 223] width 359 height 20
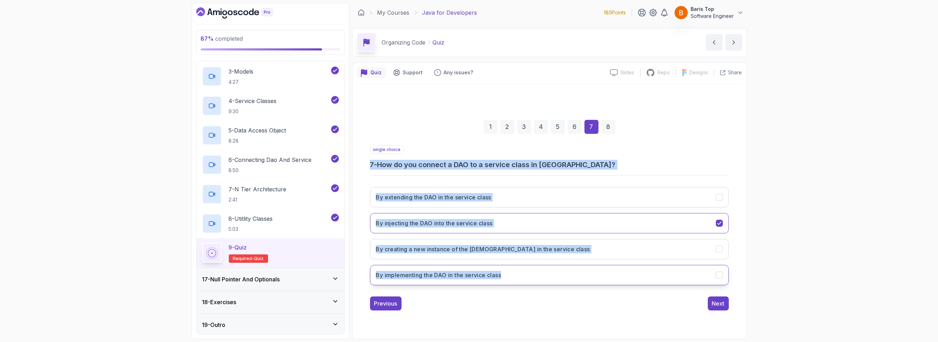
drag, startPoint x: 364, startPoint y: 162, endPoint x: 532, endPoint y: 274, distance: 202.0
click at [532, 274] on div "1 2 3 4 5 6 7 8 single choice 7 - How do you connect a DAO to a service class i…" at bounding box center [549, 209] width 385 height 213
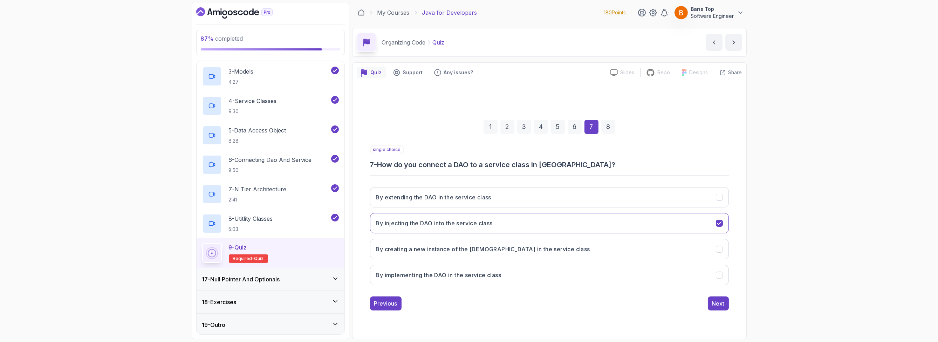
click at [516, 304] on div "Previous Next" at bounding box center [549, 303] width 359 height 14
click at [721, 300] on div "Next" at bounding box center [718, 303] width 13 height 8
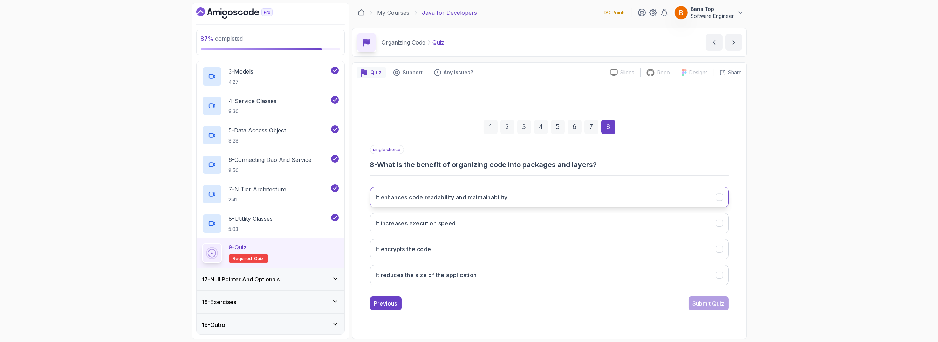
click at [522, 193] on button "It enhances code readability and maintainability" at bounding box center [549, 197] width 359 height 20
click at [695, 299] on div "Submit Quiz" at bounding box center [708, 303] width 32 height 8
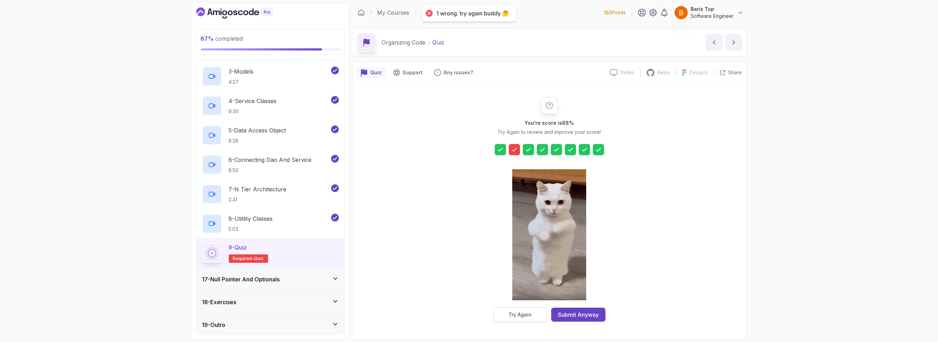
click at [511, 316] on div "Try Again" at bounding box center [519, 314] width 23 height 7
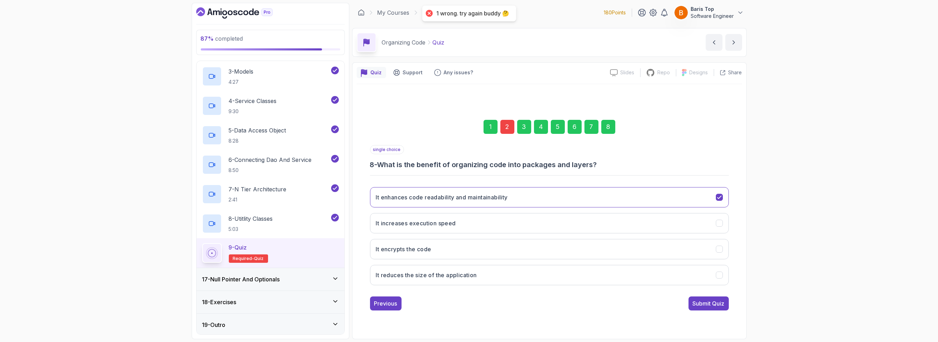
click at [504, 127] on div "2" at bounding box center [507, 127] width 14 height 14
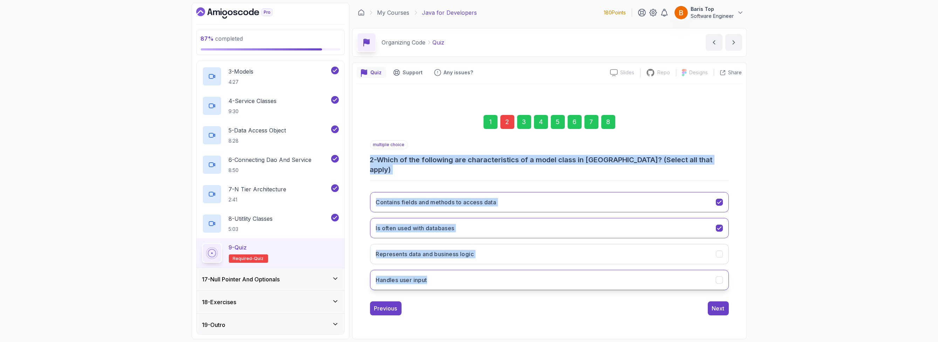
drag, startPoint x: 366, startPoint y: 166, endPoint x: 475, endPoint y: 275, distance: 154.6
click at [475, 275] on div "1 2 3 4 5 6 7 8 multiple choice 2 - Which of the following are characteristics …" at bounding box center [549, 209] width 385 height 223
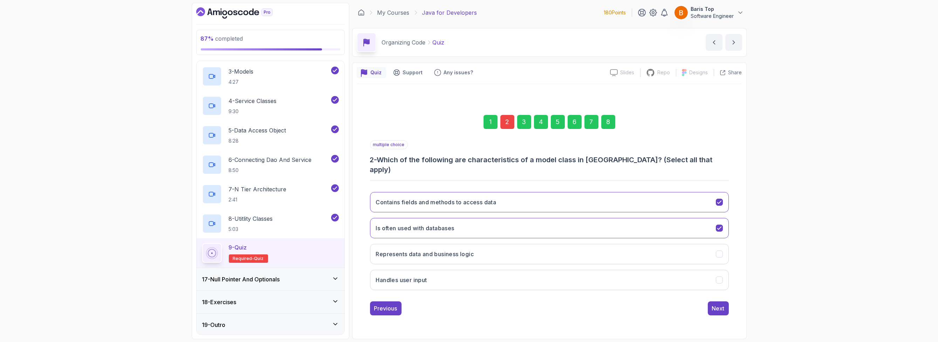
click at [506, 305] on div "Previous Next" at bounding box center [549, 308] width 359 height 14
click at [484, 244] on button "Represents data and business logic" at bounding box center [549, 254] width 359 height 20
click at [474, 250] on h3 "Represents data and business logic" at bounding box center [425, 254] width 98 height 8
click at [491, 247] on button "Represents data and business logic" at bounding box center [549, 254] width 359 height 20
click at [715, 304] on div "Next" at bounding box center [718, 308] width 13 height 8
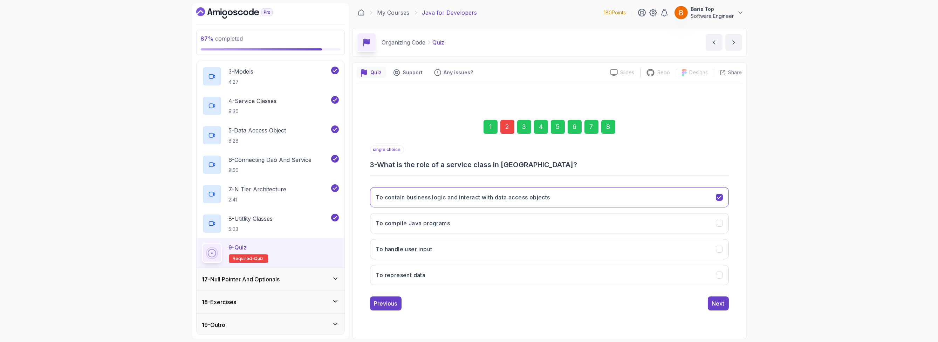
click at [606, 122] on div "8" at bounding box center [608, 127] width 14 height 14
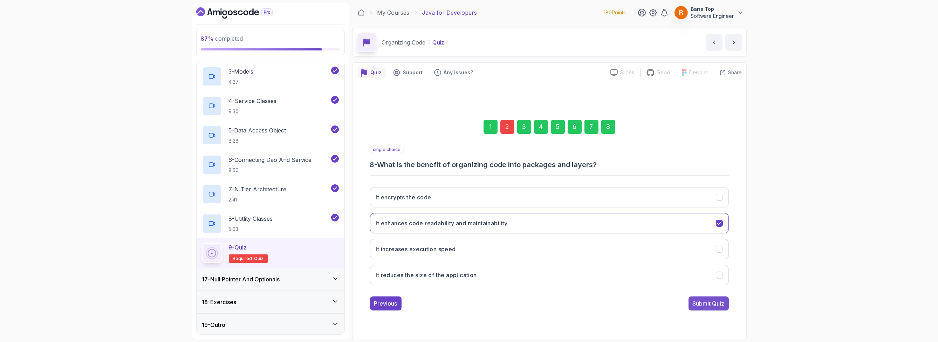
click at [703, 301] on div "Submit Quiz" at bounding box center [708, 303] width 32 height 8
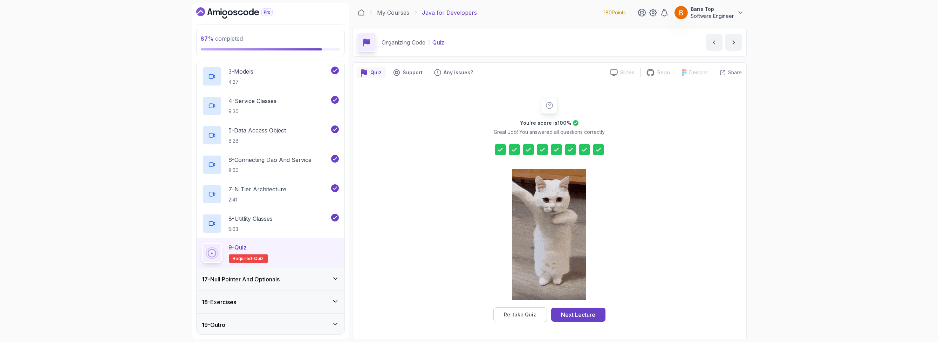
click at [515, 149] on icon at bounding box center [514, 149] width 4 height 3
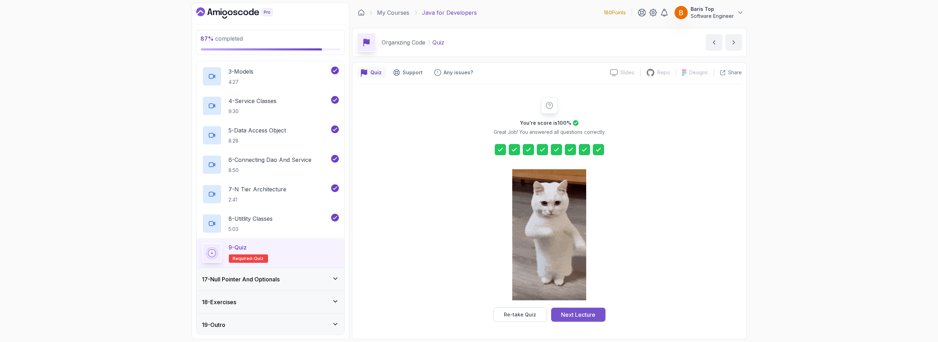
click at [585, 317] on div "Next Lecture" at bounding box center [578, 314] width 34 height 8
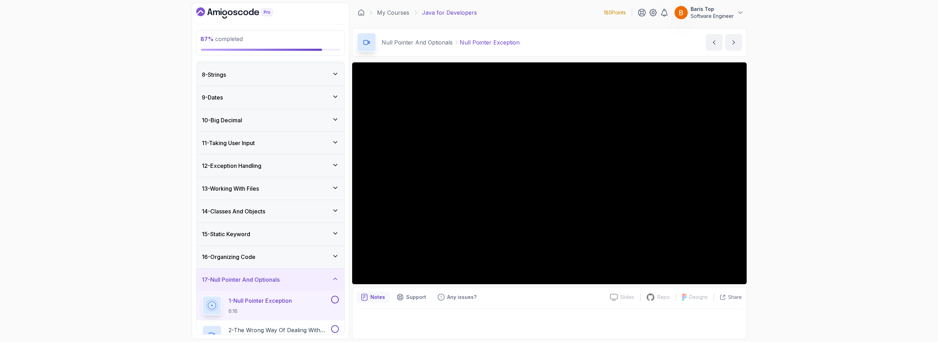
scroll to position [241, 0]
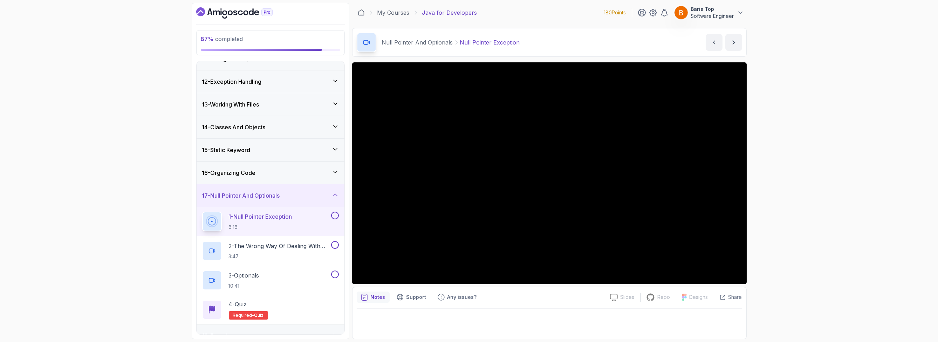
click at [336, 213] on button at bounding box center [335, 216] width 8 height 8
click at [306, 242] on p "2 - The Wrong Way Of Dealing With Null" at bounding box center [279, 246] width 101 height 8
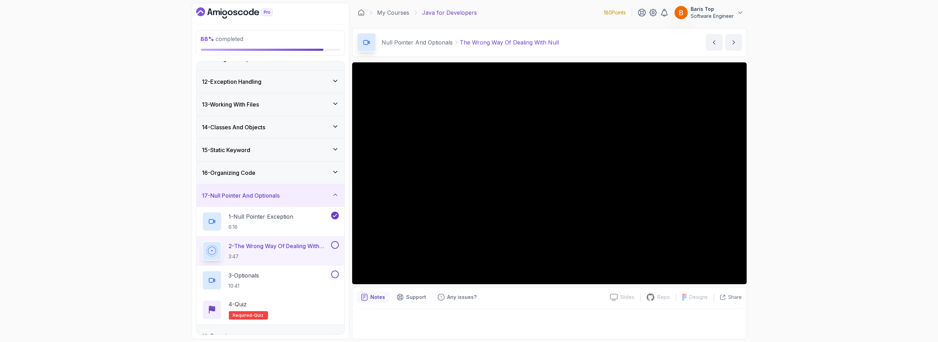
click at [333, 243] on button at bounding box center [335, 245] width 8 height 8
click at [319, 273] on div "3 - Optionals 10:41" at bounding box center [265, 280] width 127 height 20
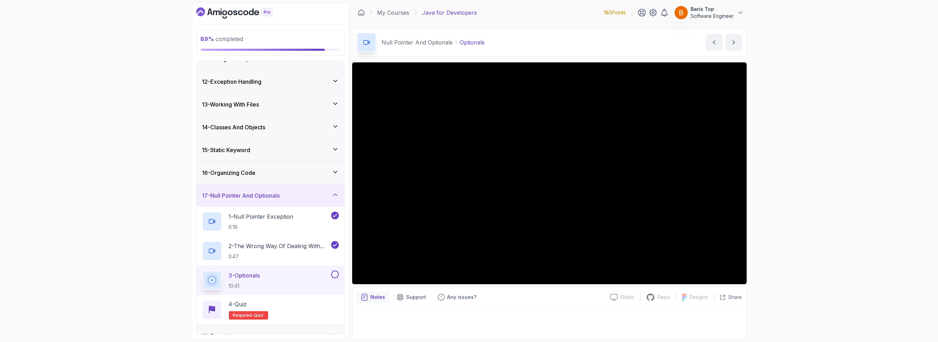
click at [337, 274] on button at bounding box center [335, 274] width 8 height 8
click at [322, 302] on div "4 - Quiz Required- quiz" at bounding box center [270, 310] width 137 height 20
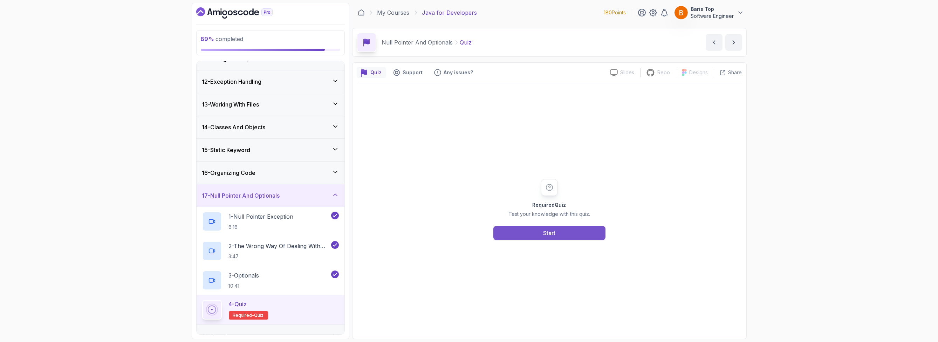
click at [529, 229] on button "Start" at bounding box center [549, 233] width 112 height 14
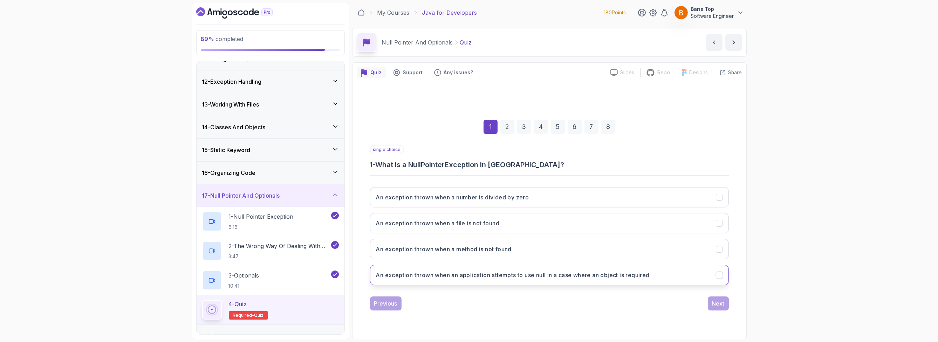
click at [528, 272] on h3 "An exception thrown when an application attempts to use null in a case where an…" at bounding box center [513, 275] width 274 height 8
click at [580, 303] on div "Previous Next" at bounding box center [549, 303] width 359 height 14
click at [718, 304] on div "Next" at bounding box center [718, 303] width 13 height 8
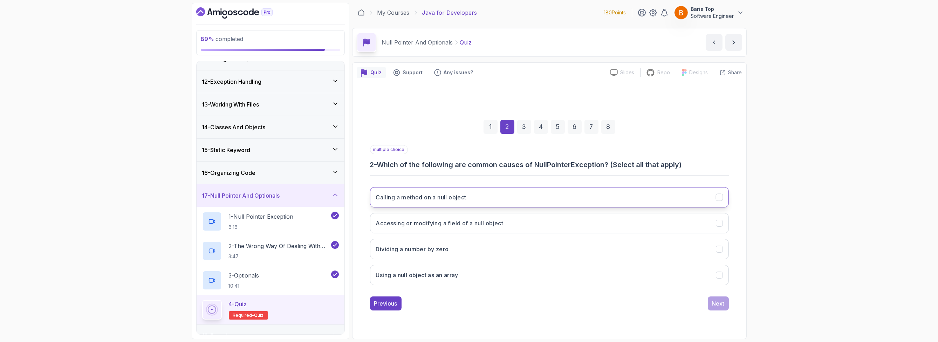
click at [489, 194] on button "Calling a method on a null object" at bounding box center [549, 197] width 359 height 20
click at [528, 221] on button "Accessing or modifying a field of a null object" at bounding box center [549, 223] width 359 height 20
click at [710, 304] on button "Next" at bounding box center [718, 303] width 21 height 14
click at [509, 195] on button "Using if statements to check for null" at bounding box center [549, 197] width 359 height 20
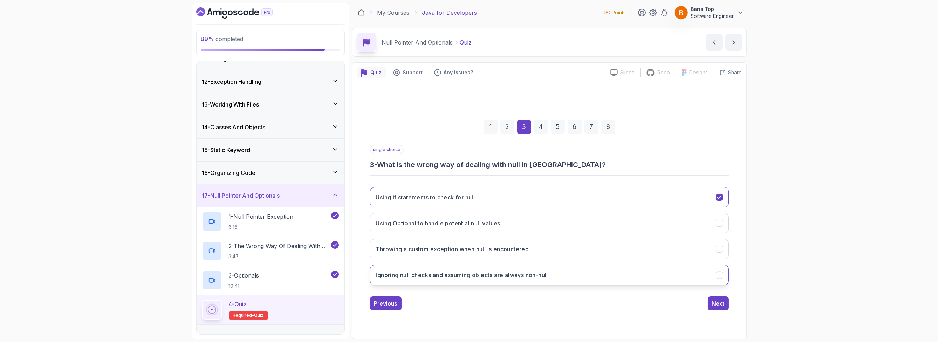
click at [571, 271] on button "Ignoring null checks and assuming objects are always non-null" at bounding box center [549, 275] width 359 height 20
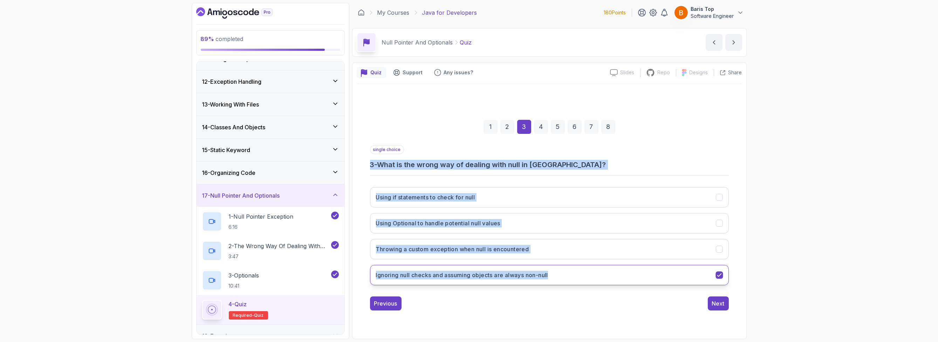
drag, startPoint x: 366, startPoint y: 165, endPoint x: 555, endPoint y: 274, distance: 217.5
click at [555, 274] on div "1 2 3 4 5 6 7 8 single choice 3 - What is the wrong way of dealing with null in…" at bounding box center [549, 209] width 385 height 213
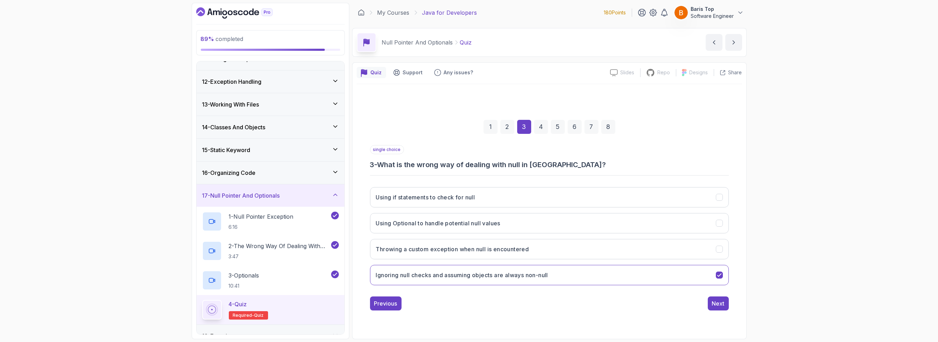
click at [509, 319] on div "1 2 3 4 5 6 7 8 single choice 3 - What is the wrong way of dealing with null in…" at bounding box center [549, 209] width 385 height 250
click at [717, 299] on div "Next" at bounding box center [718, 303] width 13 height 8
click at [431, 145] on div "single choice 4 - What is the purpose of the Optional class in Java?" at bounding box center [549, 157] width 359 height 25
click at [524, 274] on h3 "To provide a container that may or may not contain a non-null value" at bounding box center [469, 275] width 186 height 8
click at [580, 313] on div "1 2 3 4 5 6 7 8 single choice 4 - What is the purpose of the Optional class in …" at bounding box center [549, 209] width 385 height 213
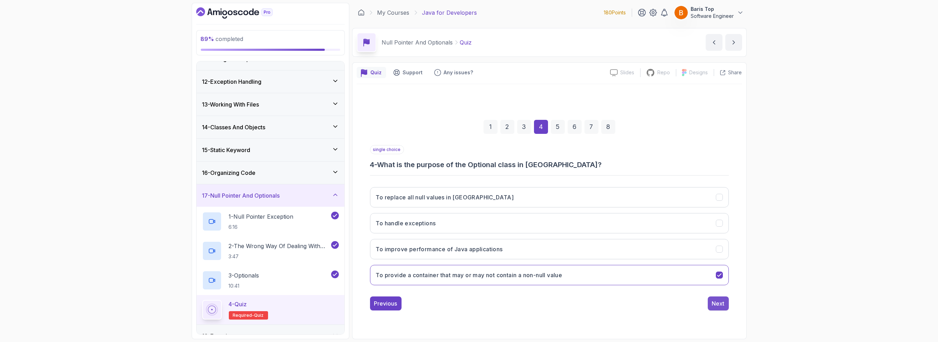
click at [715, 303] on div "Next" at bounding box center [718, 303] width 13 height 8
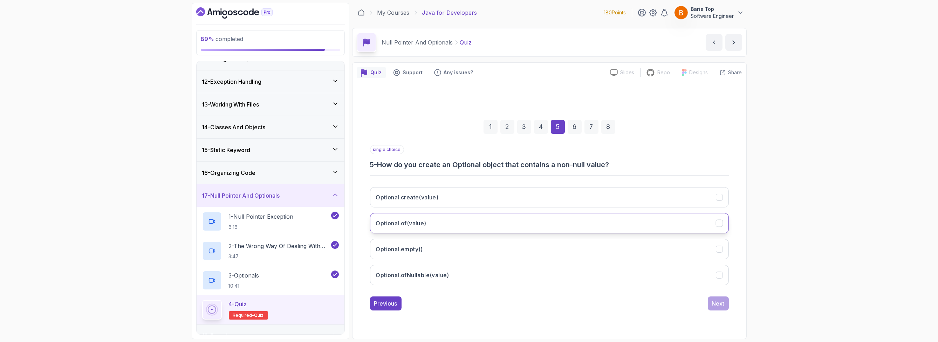
click at [453, 221] on button "Optional.of(value)" at bounding box center [549, 223] width 359 height 20
click at [708, 300] on div "Next" at bounding box center [718, 303] width 21 height 14
click at [712, 303] on div "Next" at bounding box center [718, 303] width 13 height 8
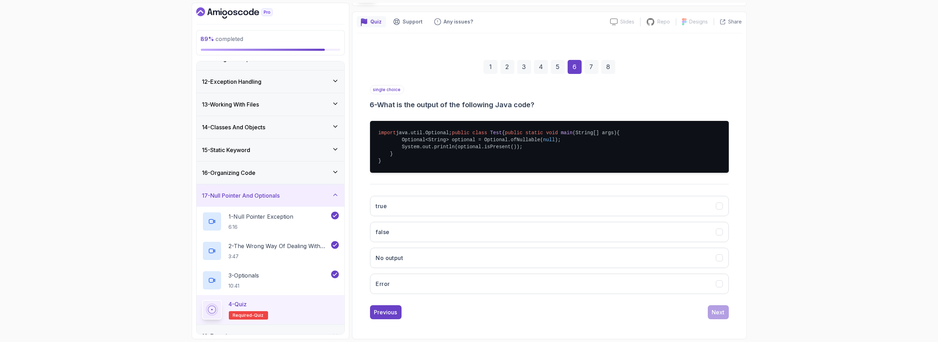
scroll to position [63, 0]
click at [418, 235] on button "false" at bounding box center [549, 232] width 359 height 20
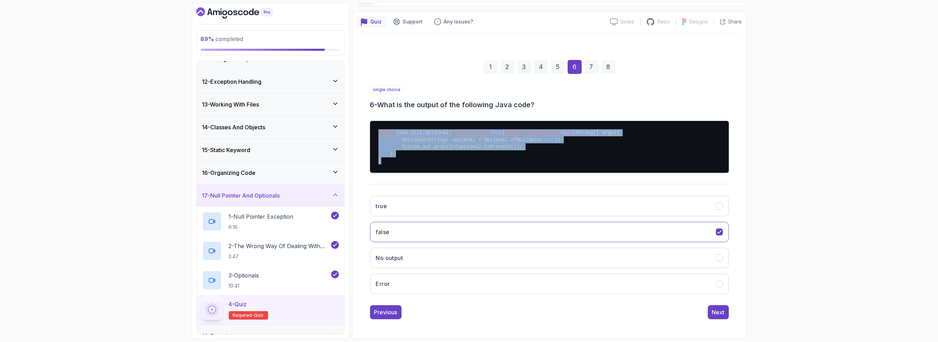
drag, startPoint x: 391, startPoint y: 157, endPoint x: 376, endPoint y: 117, distance: 42.5
click at [376, 121] on pre "import java.util.Optional; public class Test { public static void main (String[…" at bounding box center [549, 147] width 359 height 52
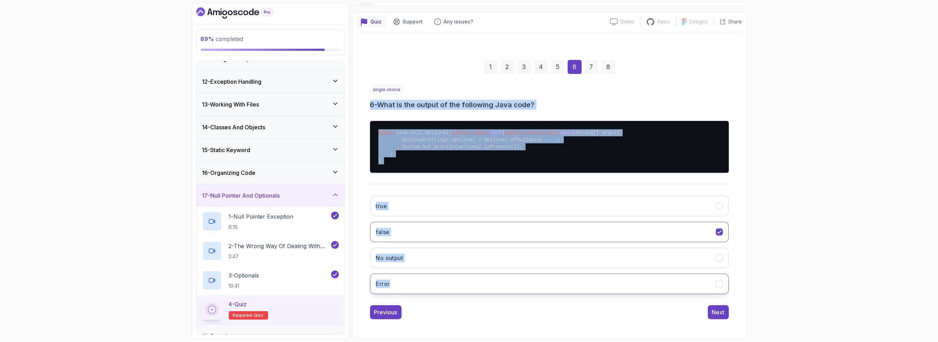
drag, startPoint x: 370, startPoint y: 91, endPoint x: 414, endPoint y: 290, distance: 204.2
click at [414, 290] on div "single choice 6 - What is the output of the following Java code? import java.ut…" at bounding box center [549, 192] width 359 height 214
click at [476, 159] on pre "import java.util.Optional; public class Test { public static void main (String[…" at bounding box center [549, 147] width 359 height 52
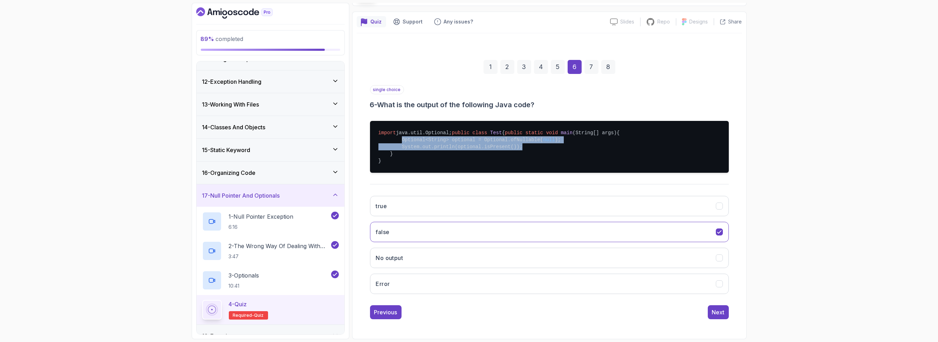
drag, startPoint x: 534, startPoint y: 147, endPoint x: 399, endPoint y: 141, distance: 134.7
click at [399, 141] on pre "import java.util.Optional; public class Test { public static void main (String[…" at bounding box center [549, 147] width 359 height 52
click at [715, 311] on div "Next" at bounding box center [718, 312] width 13 height 8
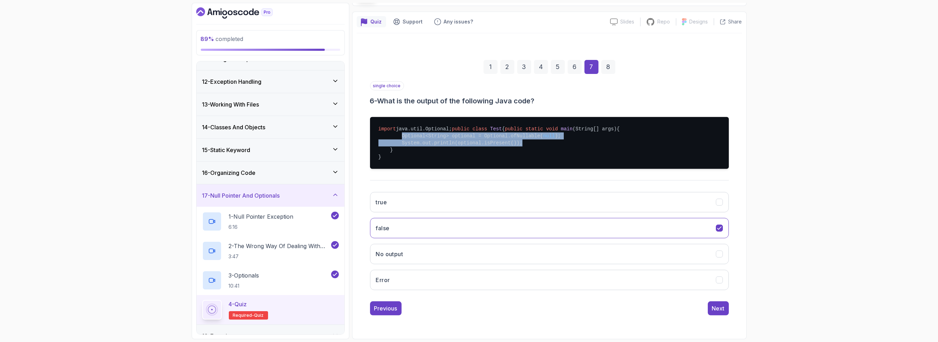
scroll to position [0, 0]
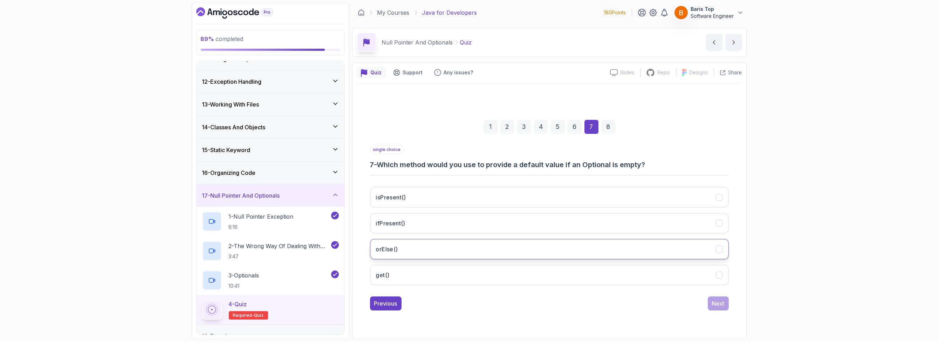
click at [478, 252] on button "orElse()" at bounding box center [549, 249] width 359 height 20
click at [712, 304] on div "Next" at bounding box center [718, 303] width 13 height 8
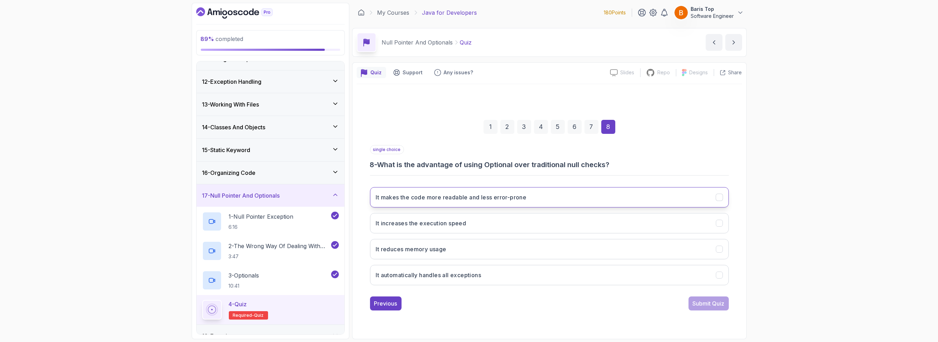
click at [551, 201] on button "It makes the code more readable and less error-prone" at bounding box center [549, 197] width 359 height 20
click at [698, 303] on div "Submit Quiz" at bounding box center [708, 303] width 32 height 8
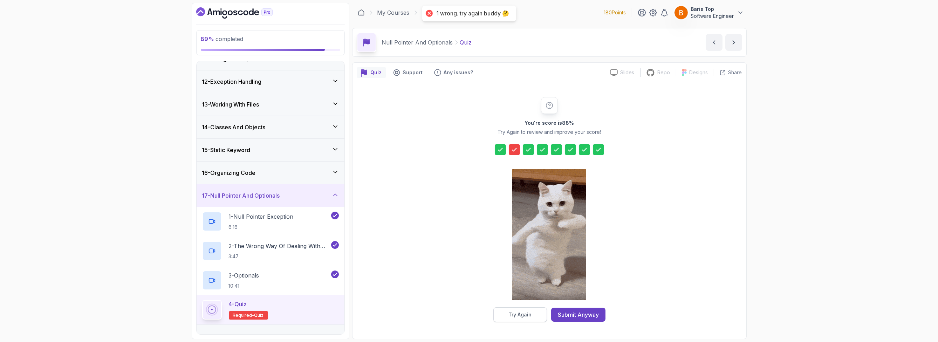
click at [508, 315] on button "Try Again" at bounding box center [520, 314] width 54 height 15
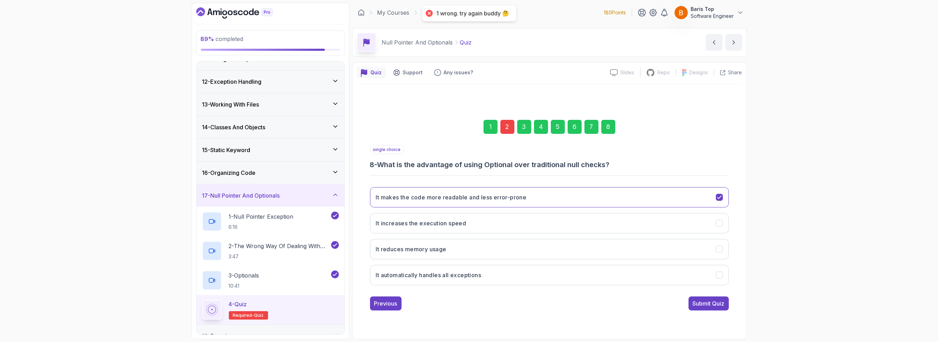
click at [502, 125] on div "2" at bounding box center [507, 127] width 14 height 14
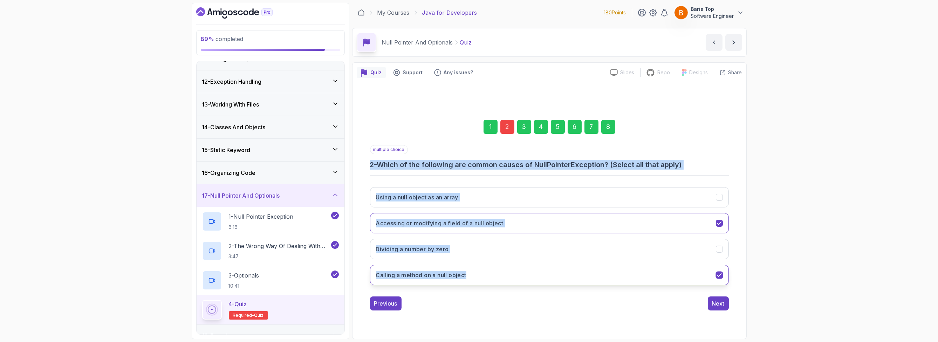
drag, startPoint x: 366, startPoint y: 165, endPoint x: 503, endPoint y: 283, distance: 181.1
click at [502, 283] on div "1 2 3 4 5 6 7 8 multiple choice 2 - Which of the following are common causes of…" at bounding box center [549, 209] width 385 height 213
click at [458, 196] on h3 "Using a null object as an array" at bounding box center [417, 197] width 82 height 8
click at [499, 182] on div "Using a null object as an array Accessing or modifying a field of a null object…" at bounding box center [549, 235] width 359 height 109
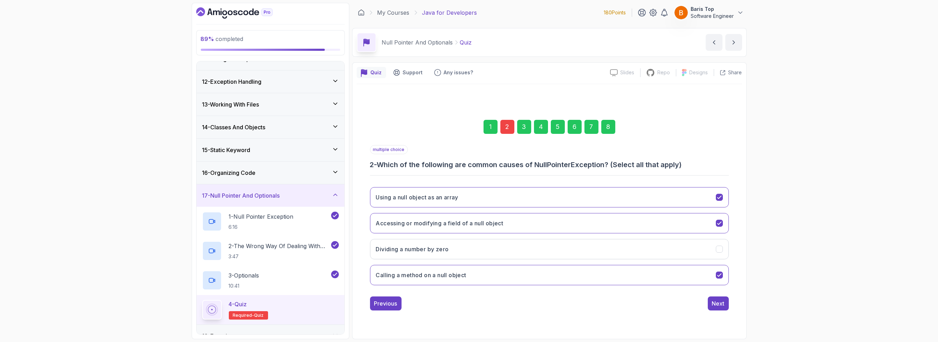
click at [609, 127] on div "8" at bounding box center [608, 127] width 14 height 14
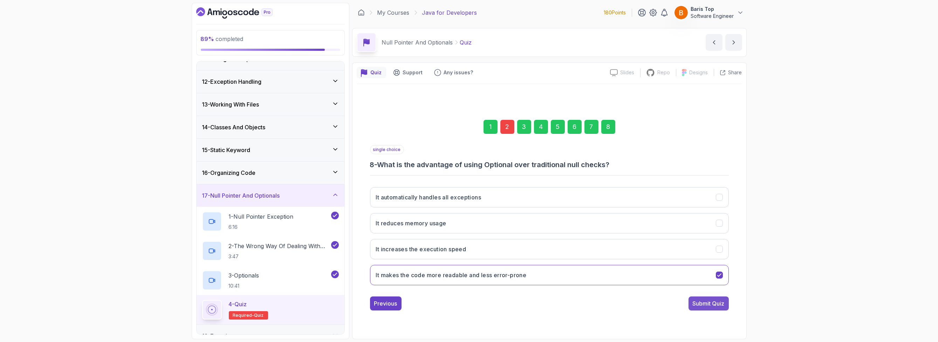
click at [703, 302] on div "Submit Quiz" at bounding box center [708, 303] width 32 height 8
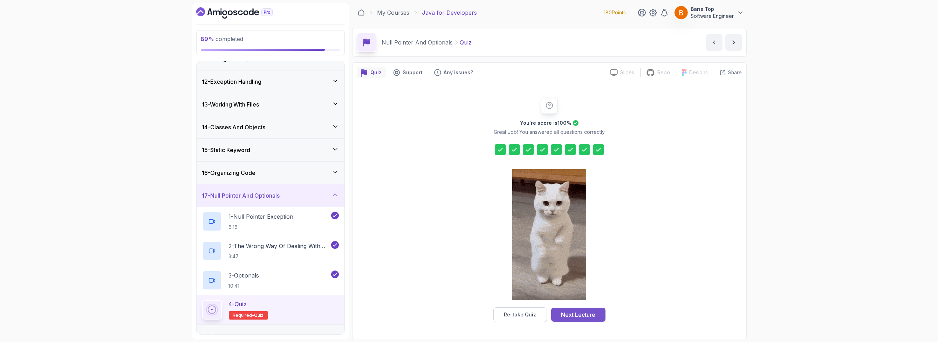
click at [582, 313] on div "Next Lecture" at bounding box center [578, 314] width 34 height 8
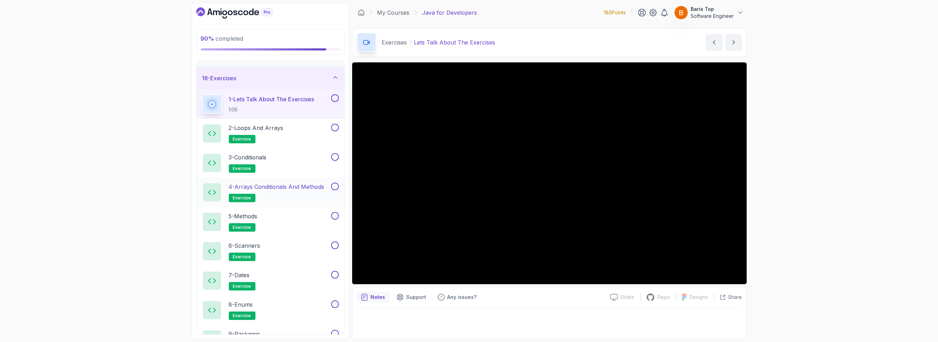
scroll to position [372, 0]
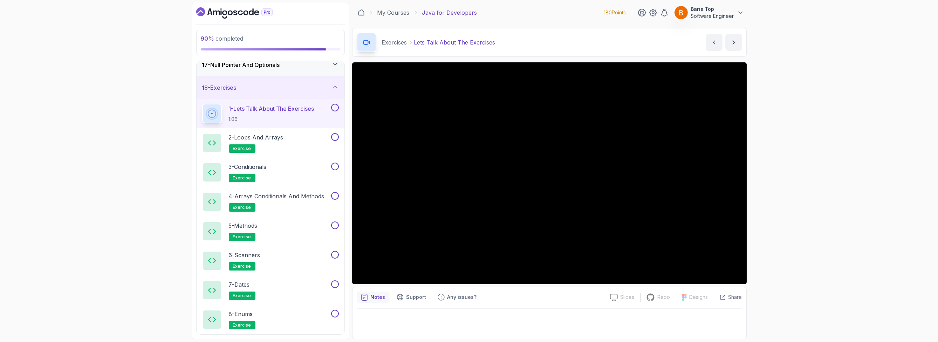
click at [335, 106] on button at bounding box center [335, 108] width 8 height 8
click at [312, 135] on div "2 - Loops and Arrays exercise" at bounding box center [265, 143] width 127 height 20
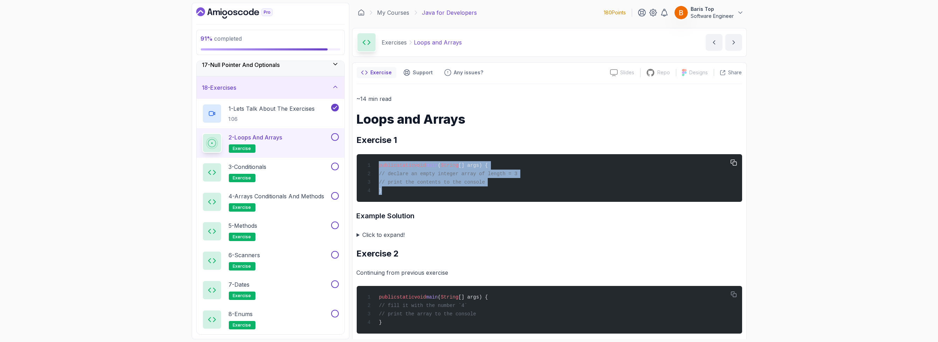
drag, startPoint x: 403, startPoint y: 191, endPoint x: 377, endPoint y: 167, distance: 35.5
click at [377, 167] on div "public static void main ( String [] args) { // declare an empty integer array o…" at bounding box center [549, 177] width 374 height 39
click at [430, 197] on div "public static void main ( String [] args) { // declare an empty integer array o…" at bounding box center [549, 177] width 374 height 39
click at [508, 180] on div "public static void main ( String [] args) { // declare an empty integer array o…" at bounding box center [549, 177] width 374 height 39
click at [509, 183] on div "public static void main ( String [] args) { // declare an empty integer array o…" at bounding box center [549, 177] width 374 height 39
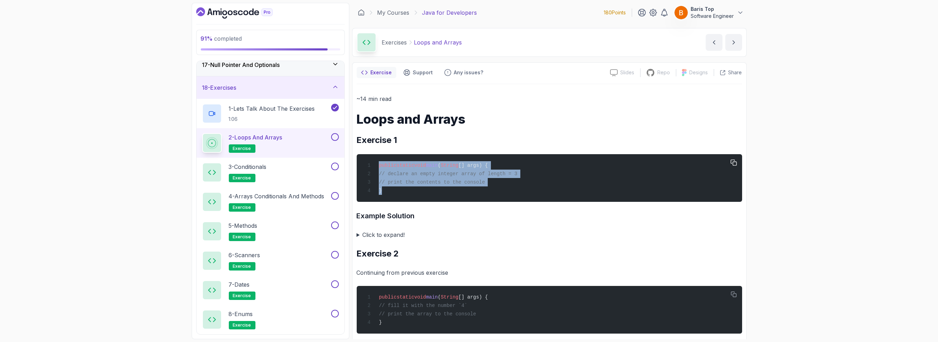
drag, startPoint x: 504, startPoint y: 184, endPoint x: 386, endPoint y: 174, distance: 118.1
click at [386, 174] on div "public static void main ( String [] args) { // declare an empty integer array o…" at bounding box center [549, 177] width 374 height 39
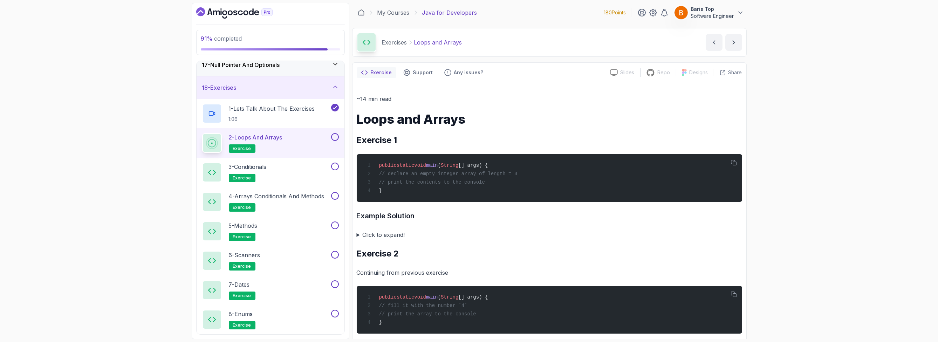
click at [383, 235] on summary "Click to expand!" at bounding box center [549, 235] width 385 height 10
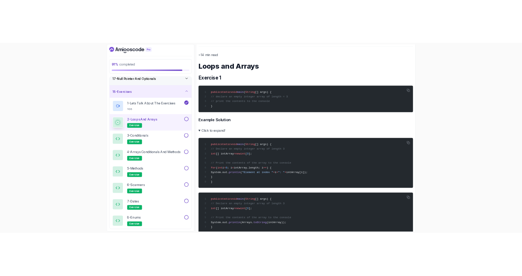
scroll to position [84, 0]
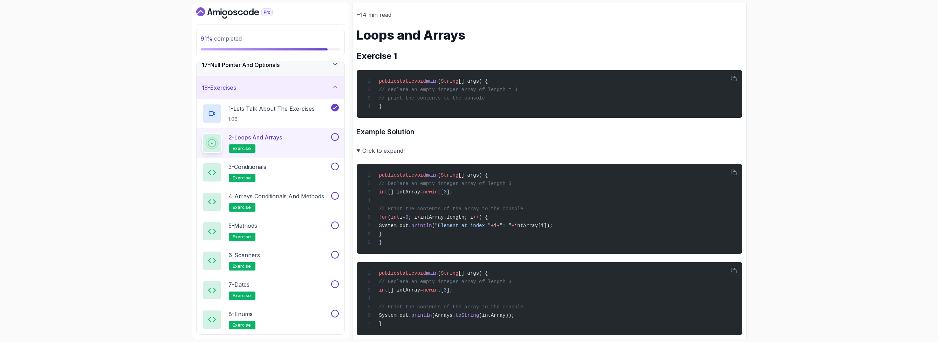
click at [401, 149] on summary "Click to expand!" at bounding box center [549, 151] width 385 height 10
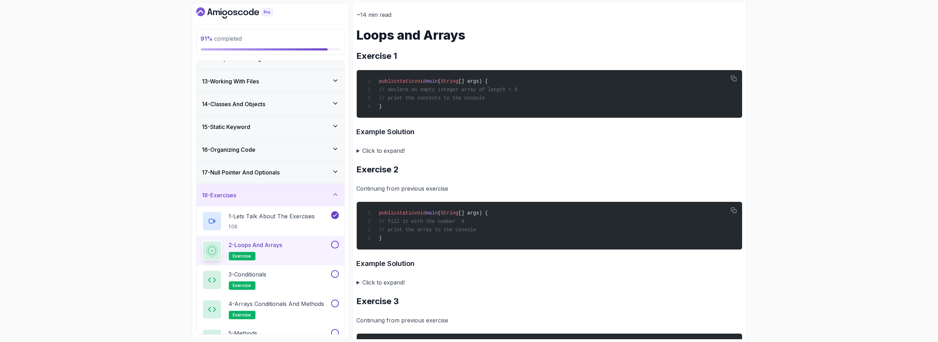
click at [431, 186] on p "Continuing from previous exercise" at bounding box center [549, 189] width 385 height 10
click at [477, 185] on p "Continuing from previous exercise" at bounding box center [549, 189] width 385 height 10
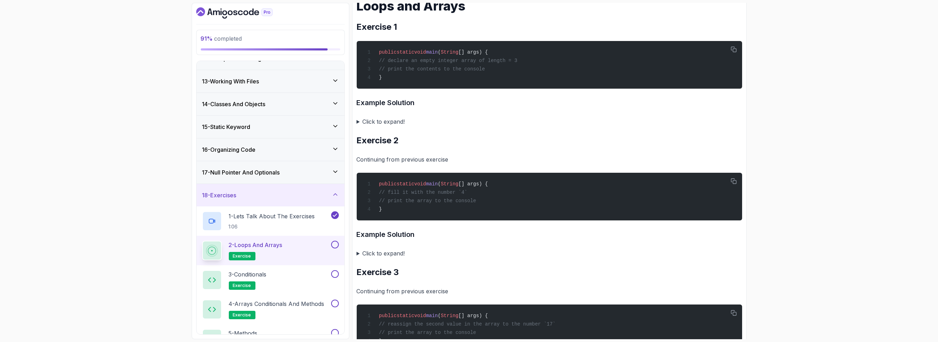
scroll to position [168, 0]
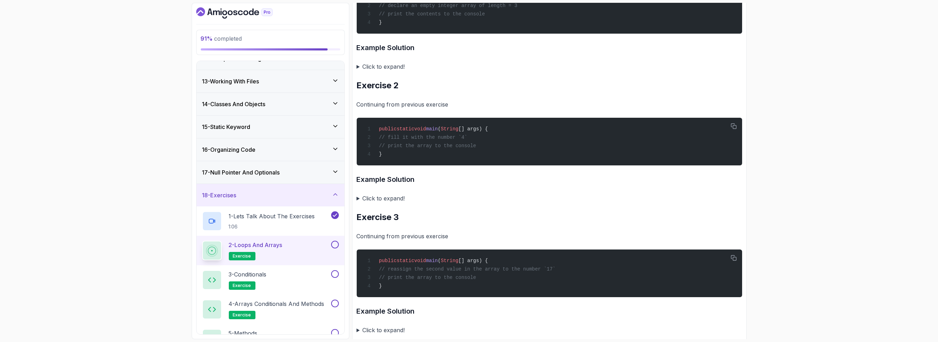
click at [388, 202] on summary "Click to expand!" at bounding box center [549, 198] width 385 height 10
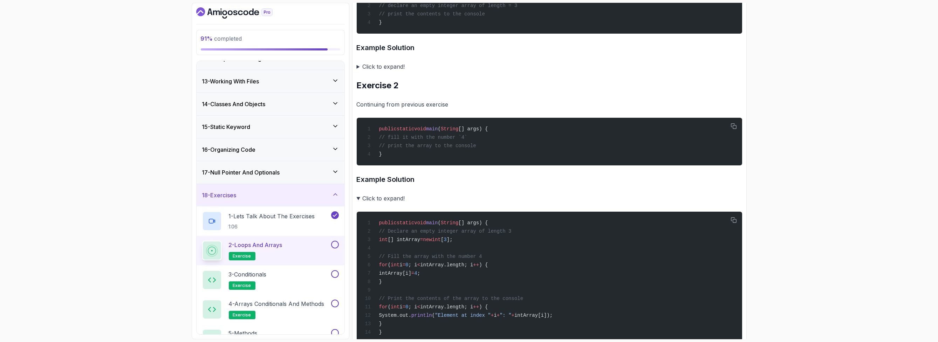
click at [388, 202] on summary "Click to expand!" at bounding box center [549, 198] width 385 height 10
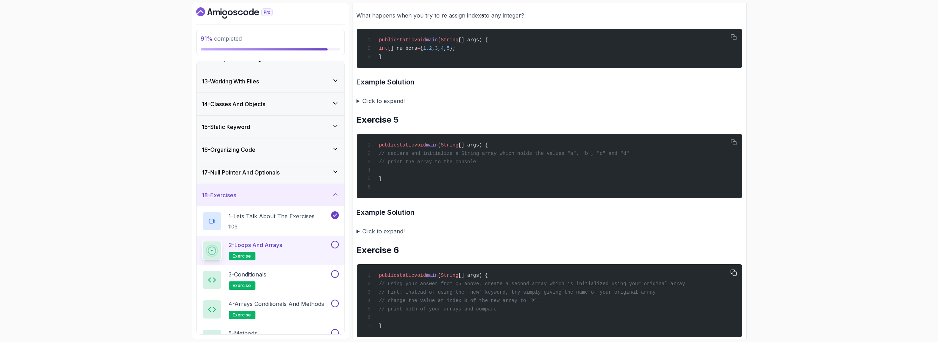
scroll to position [673, 0]
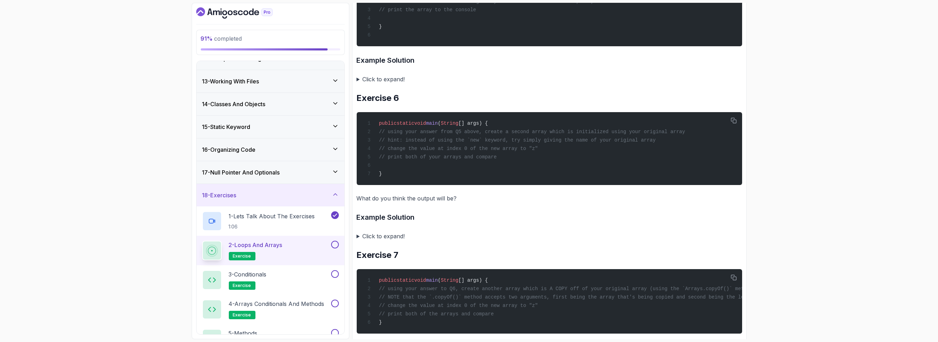
click at [334, 242] on button at bounding box center [335, 245] width 8 height 8
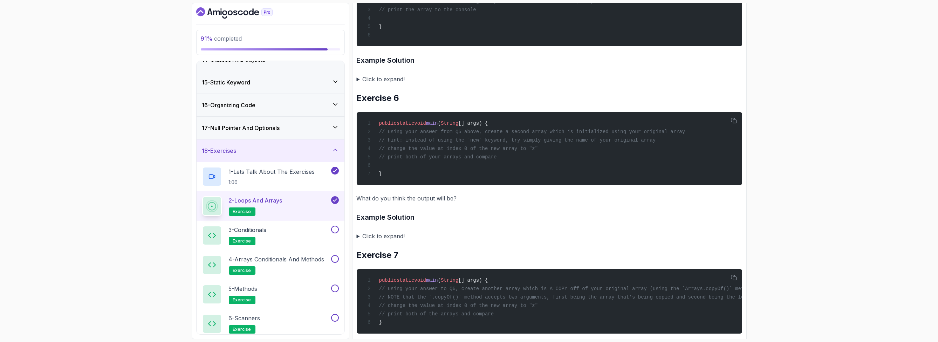
scroll to position [349, 0]
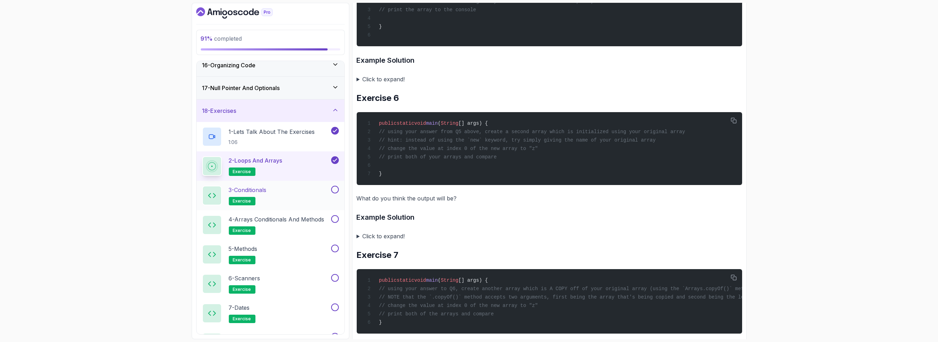
click at [336, 187] on button at bounding box center [335, 190] width 8 height 8
click at [316, 223] on h2 "4 - Arrays Conditionals and Methods exercise" at bounding box center [277, 225] width 96 height 20
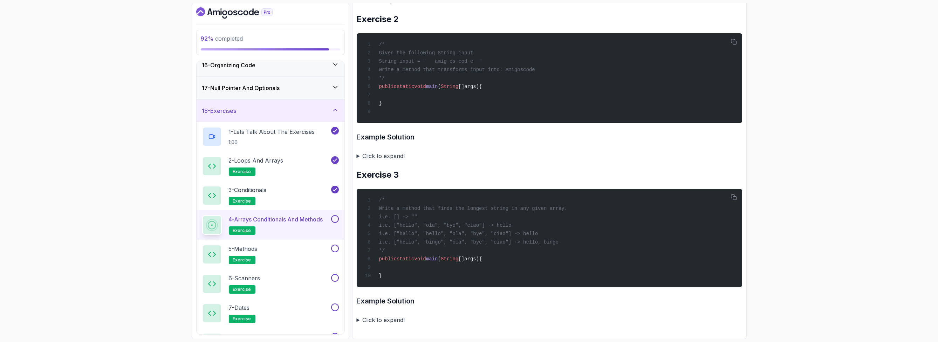
scroll to position [268, 0]
click at [309, 200] on div "3 - Conditionals exercise" at bounding box center [265, 196] width 127 height 20
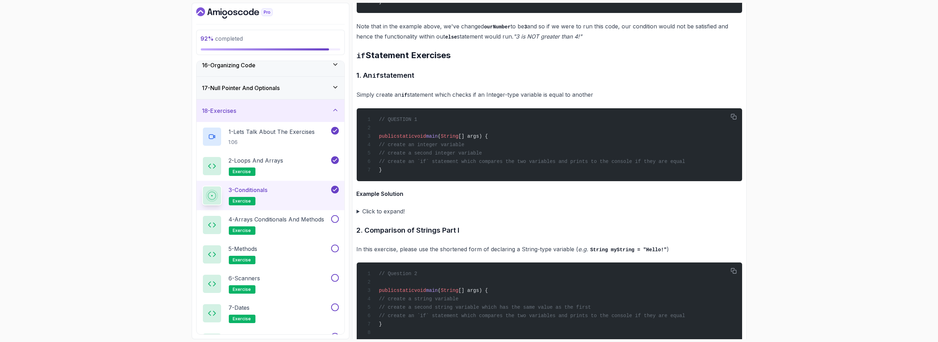
scroll to position [1108, 0]
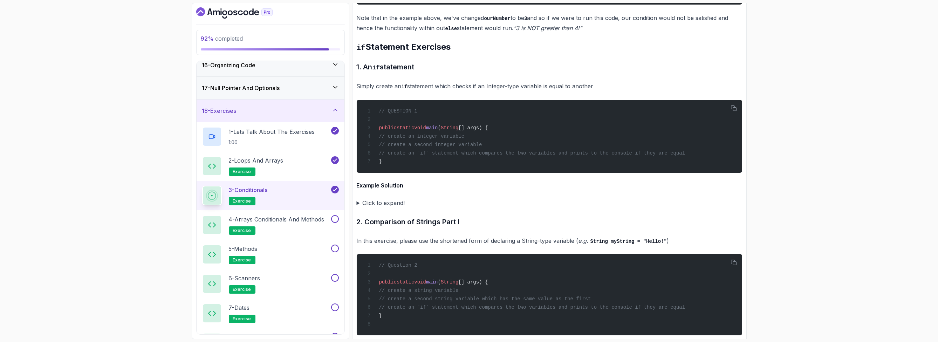
click at [390, 198] on summary "Click to expand!" at bounding box center [549, 203] width 385 height 10
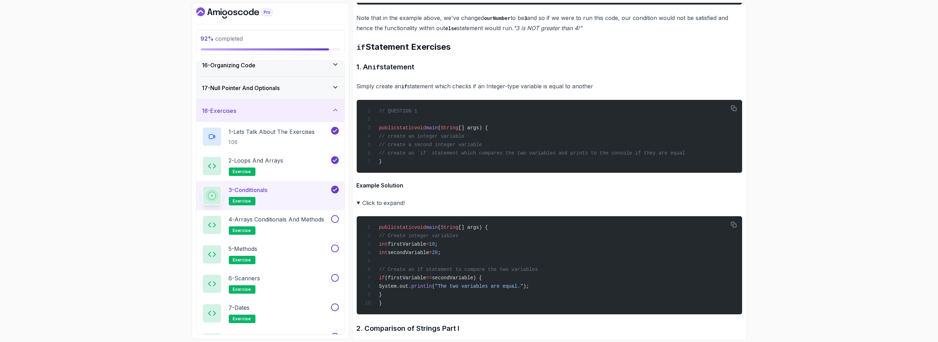
click at [390, 198] on summary "Click to expand!" at bounding box center [549, 203] width 385 height 10
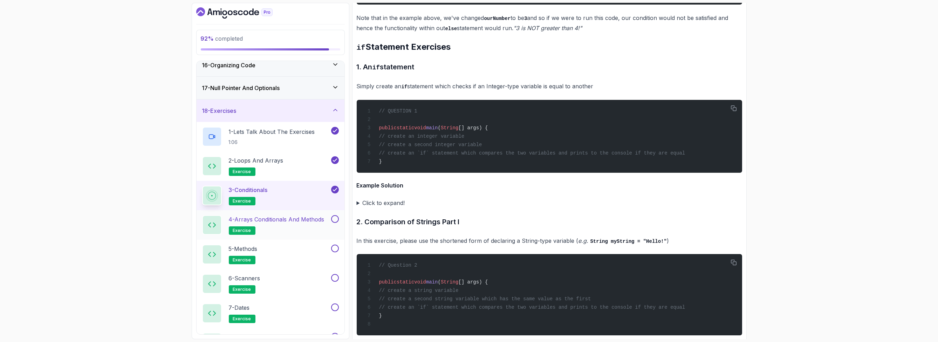
click at [336, 219] on button at bounding box center [335, 219] width 8 height 8
click at [325, 250] on div "5 - Methods exercise" at bounding box center [265, 254] width 127 height 20
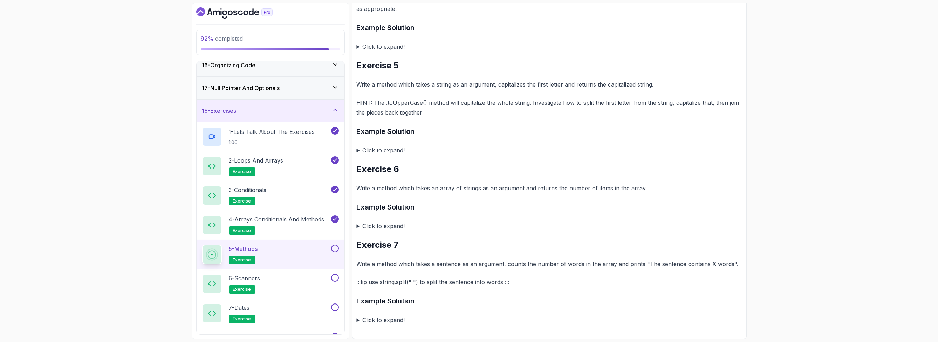
scroll to position [620, 0]
click at [337, 244] on button at bounding box center [335, 248] width 8 height 8
click at [397, 208] on h3 "Example Solution" at bounding box center [549, 206] width 385 height 11
click at [392, 223] on summary "Click to expand!" at bounding box center [549, 226] width 385 height 10
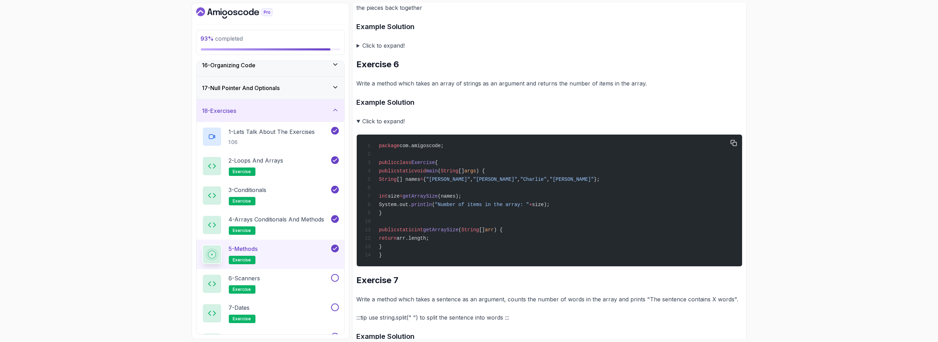
scroll to position [704, 0]
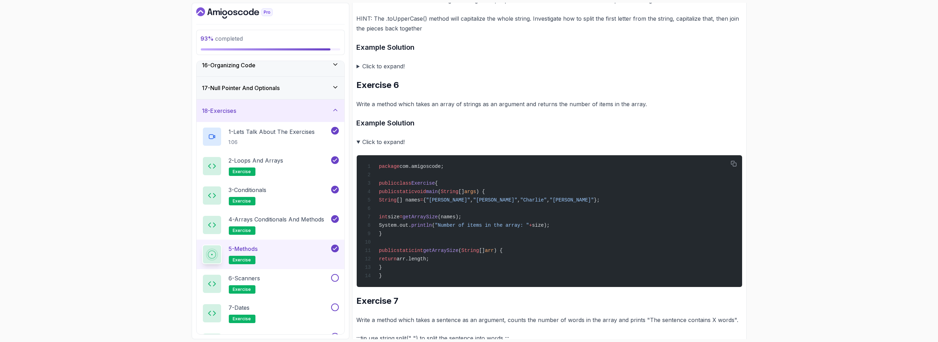
click at [393, 141] on summary "Click to expand!" at bounding box center [549, 142] width 385 height 10
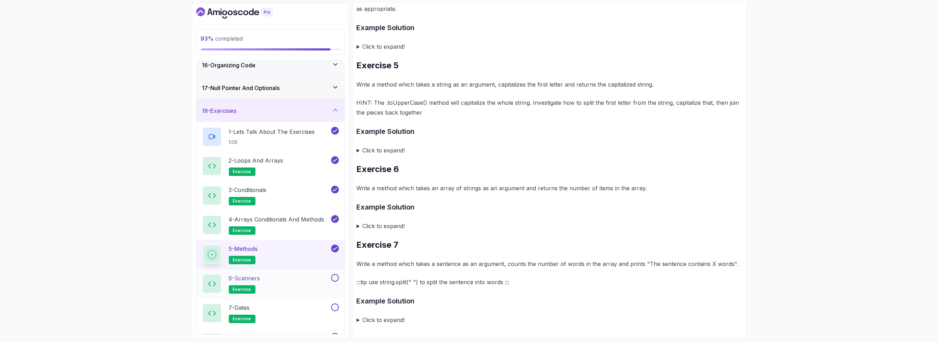
click at [336, 276] on button at bounding box center [335, 278] width 8 height 8
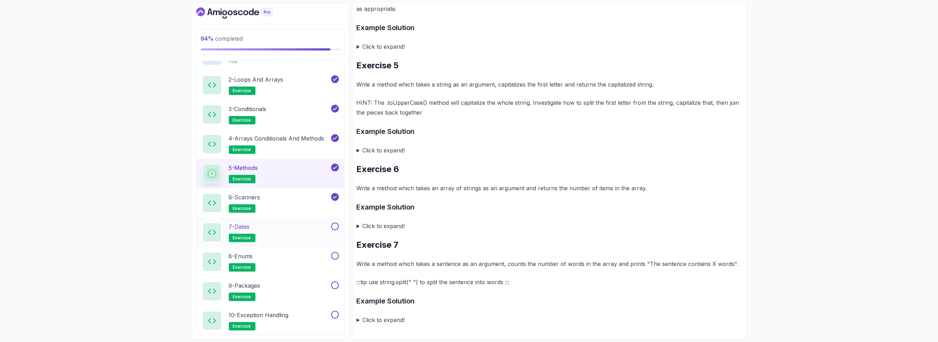
scroll to position [432, 0]
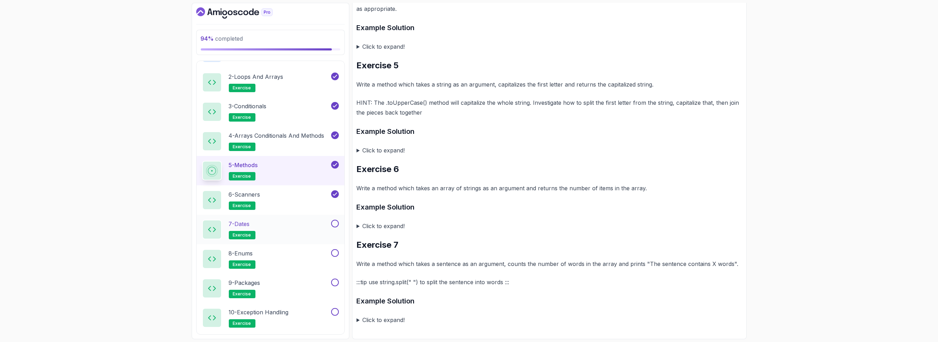
click at [335, 222] on button at bounding box center [335, 224] width 8 height 8
click at [334, 249] on button at bounding box center [335, 253] width 8 height 8
click at [332, 280] on button at bounding box center [335, 282] width 8 height 8
click at [336, 310] on button at bounding box center [335, 312] width 8 height 8
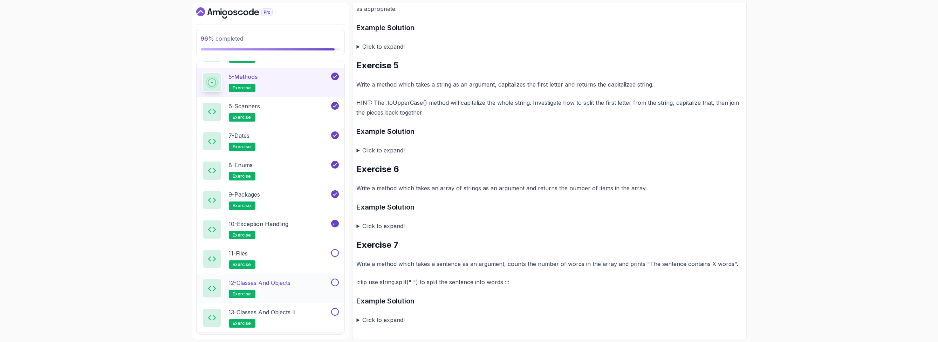
scroll to position [540, 0]
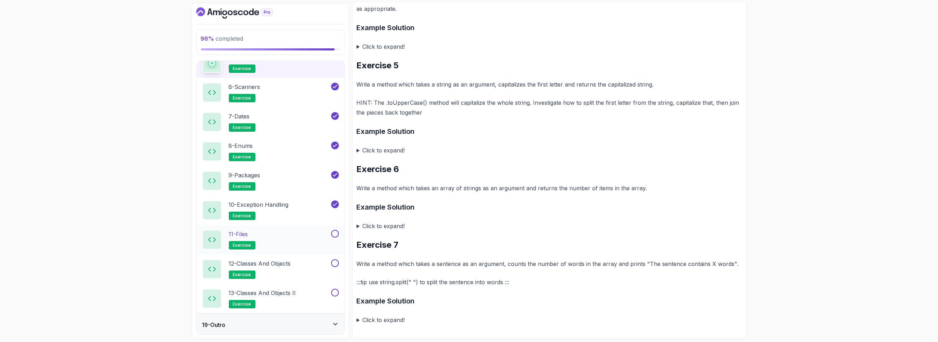
click at [335, 232] on button at bounding box center [335, 234] width 8 height 8
click at [333, 261] on button at bounding box center [335, 263] width 8 height 8
click at [334, 292] on button at bounding box center [335, 293] width 8 height 8
click at [293, 322] on div "19 - Outro" at bounding box center [270, 324] width 137 height 8
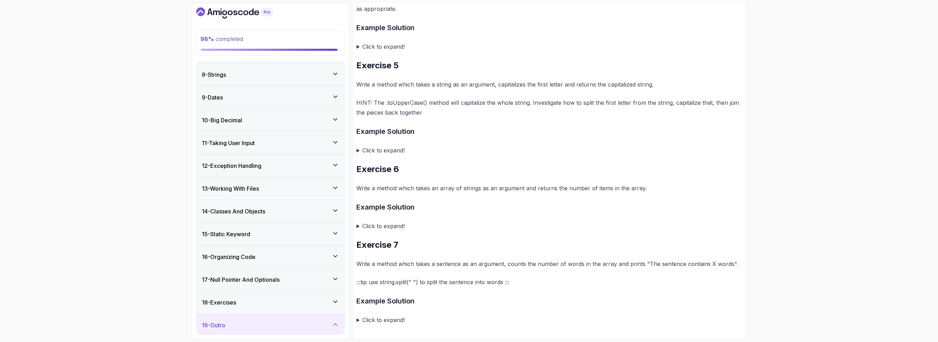
scroll to position [246, 0]
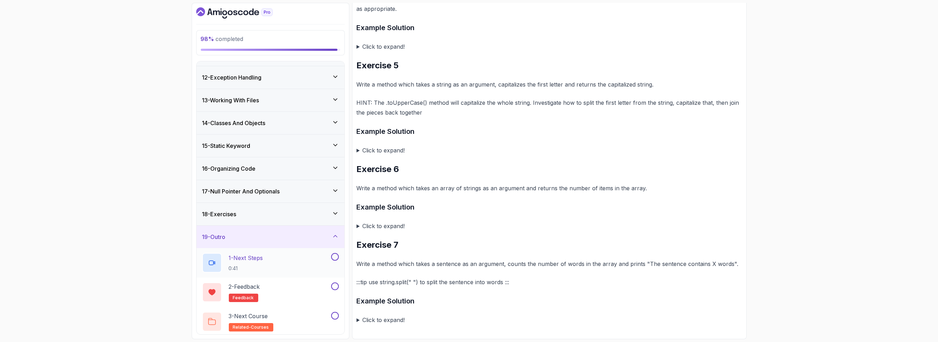
click at [310, 260] on div "1 - Next Steps 0:41" at bounding box center [265, 263] width 127 height 20
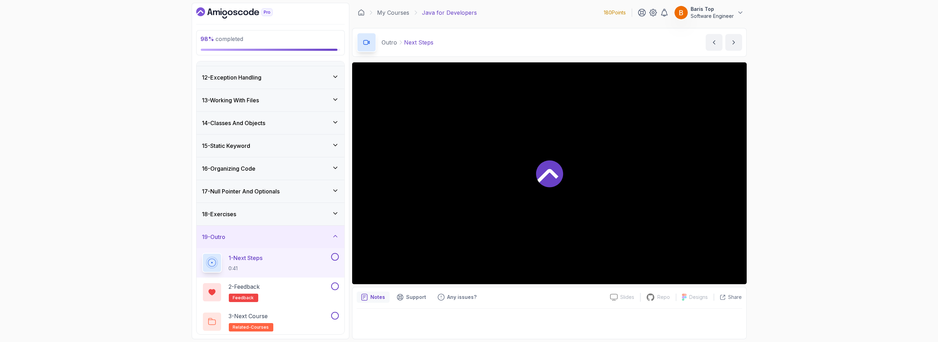
click at [335, 254] on button at bounding box center [335, 257] width 8 height 8
click at [335, 284] on button at bounding box center [335, 286] width 8 height 8
click at [305, 317] on div "3 - Next Course related-courses" at bounding box center [265, 322] width 127 height 20
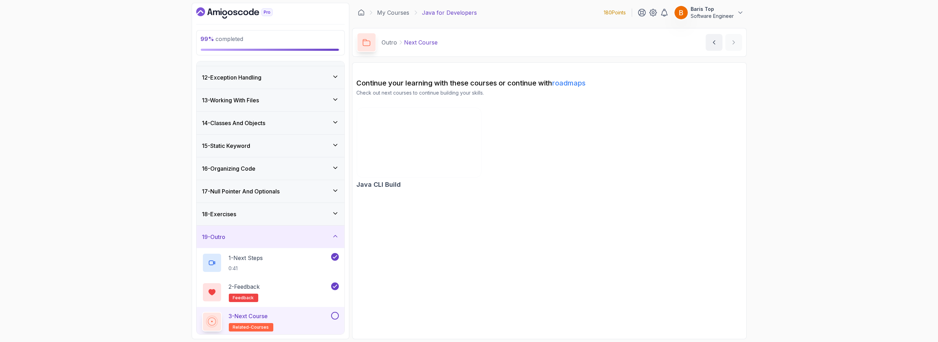
click at [411, 298] on section "Continue your learning with these courses or continue with roadmaps Check out n…" at bounding box center [549, 200] width 394 height 277
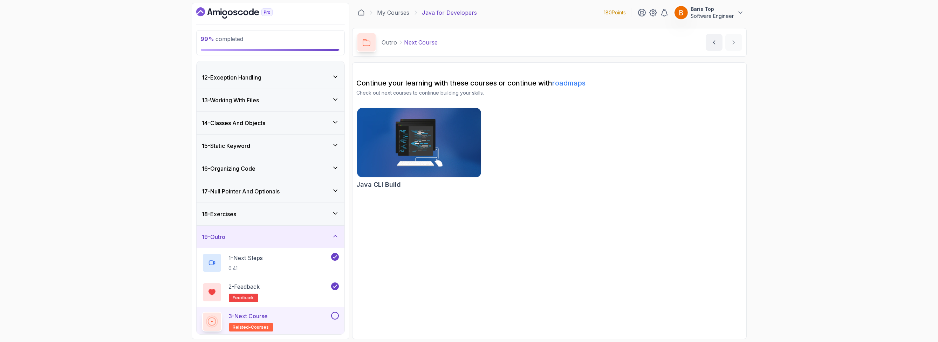
click at [335, 313] on button at bounding box center [335, 316] width 8 height 8
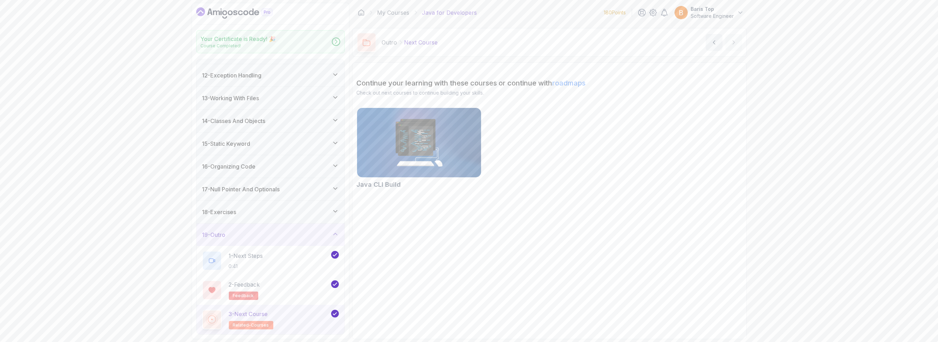
scroll to position [243, 0]
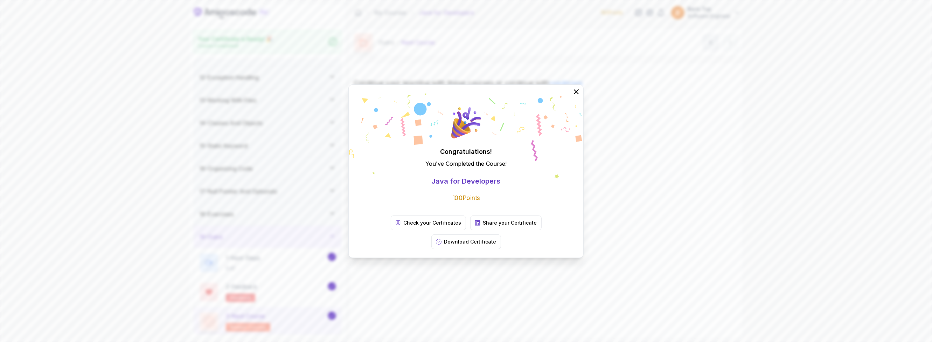
click at [474, 268] on div "Congratulations! You've Completed the Course ! Java for Developers 100 Points C…" at bounding box center [466, 171] width 932 height 342
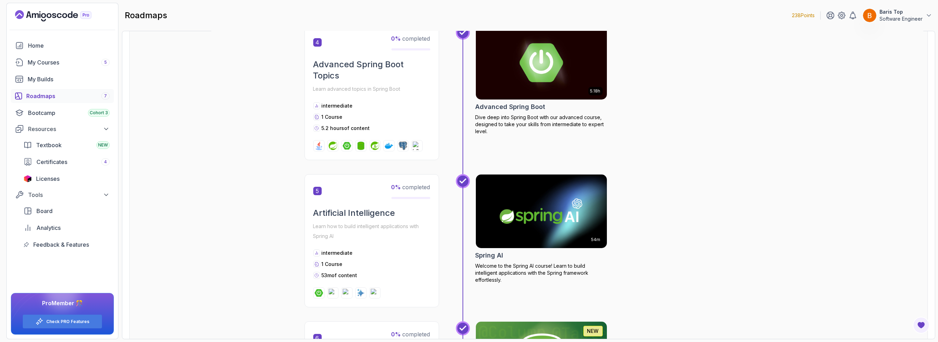
scroll to position [539, 0]
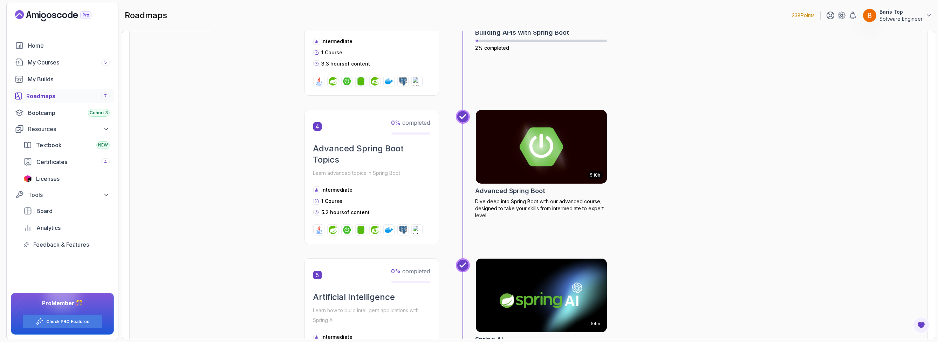
click at [71, 95] on div "Roadmaps 7" at bounding box center [67, 96] width 83 height 8
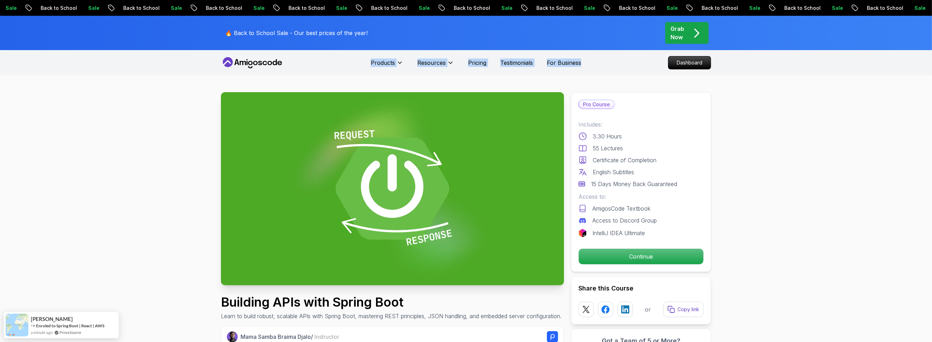
drag, startPoint x: 366, startPoint y: 62, endPoint x: 625, endPoint y: 64, distance: 258.5
click at [625, 64] on nav "Products Resources Pricing Testimonials For Business Dashboard" at bounding box center [466, 62] width 490 height 25
drag, startPoint x: 607, startPoint y: 63, endPoint x: 339, endPoint y: 62, distance: 268.0
click at [339, 62] on nav "Products Products Portfolly The one-click portfolio builder for developers Cour…" at bounding box center [466, 62] width 490 height 25
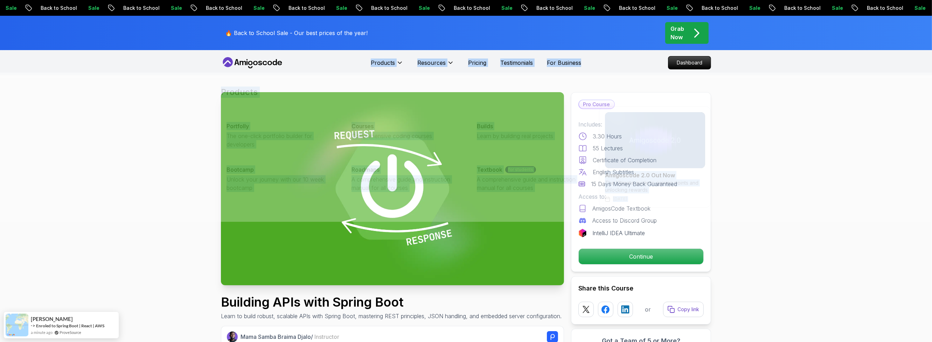
click at [339, 62] on nav "Products Products Portfolly The one-click portfolio builder for developers Cour…" at bounding box center [466, 62] width 490 height 25
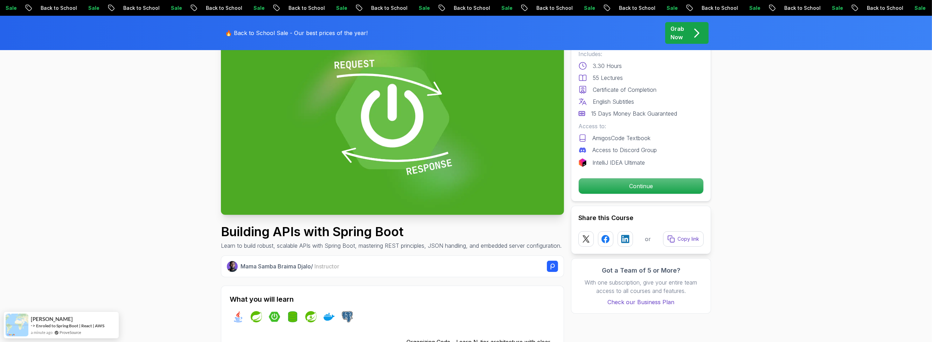
scroll to position [126, 0]
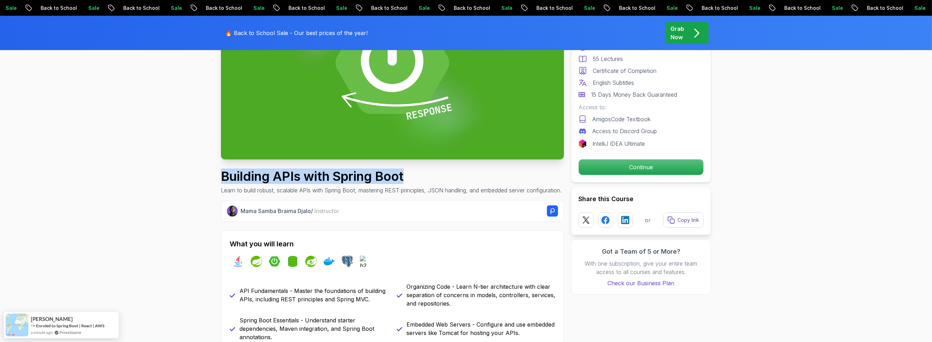
drag, startPoint x: 238, startPoint y: 179, endPoint x: 420, endPoint y: 180, distance: 182.1
click at [429, 180] on h1 "Building APIs with Spring Boot" at bounding box center [391, 176] width 341 height 14
click at [619, 173] on p "Continue" at bounding box center [641, 167] width 118 height 15
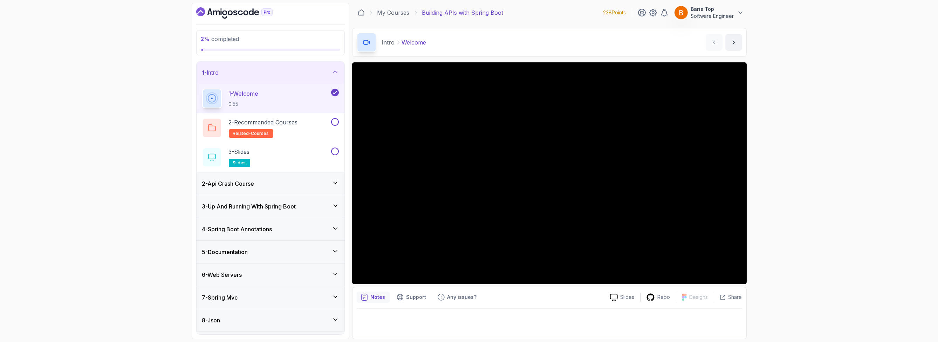
click at [143, 221] on div "2 % completed 1 - Intro 1 - Welcome 0:55 2 - Recommended Courses related-course…" at bounding box center [469, 171] width 938 height 342
click at [318, 125] on div "2 - Recommended Courses related-courses" at bounding box center [265, 128] width 127 height 20
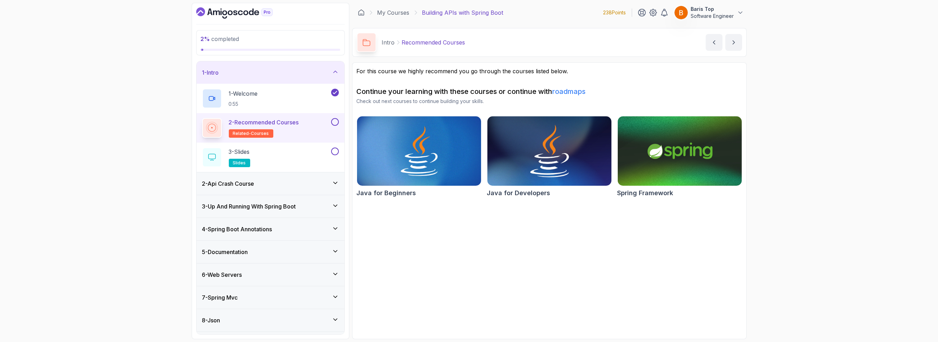
drag, startPoint x: 548, startPoint y: 161, endPoint x: 527, endPoint y: 161, distance: 21.0
click at [335, 122] on button at bounding box center [335, 122] width 8 height 8
click at [336, 151] on button at bounding box center [335, 151] width 8 height 8
click at [295, 184] on div "2 - Api Crash Course" at bounding box center [270, 183] width 137 height 8
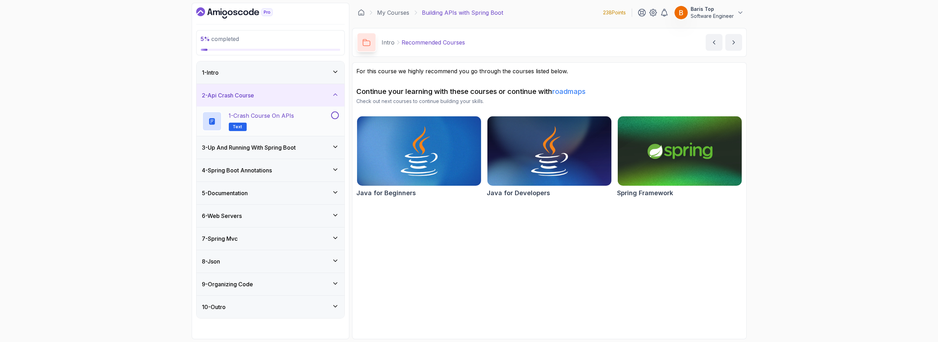
click at [300, 117] on div "1 - Crash Course on APIs Text" at bounding box center [265, 121] width 127 height 20
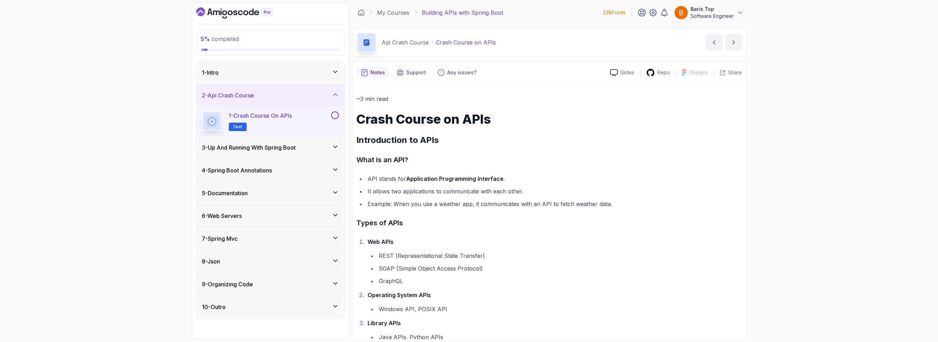
click at [535, 178] on li "API stands for Application Programming Interface ." at bounding box center [554, 179] width 376 height 10
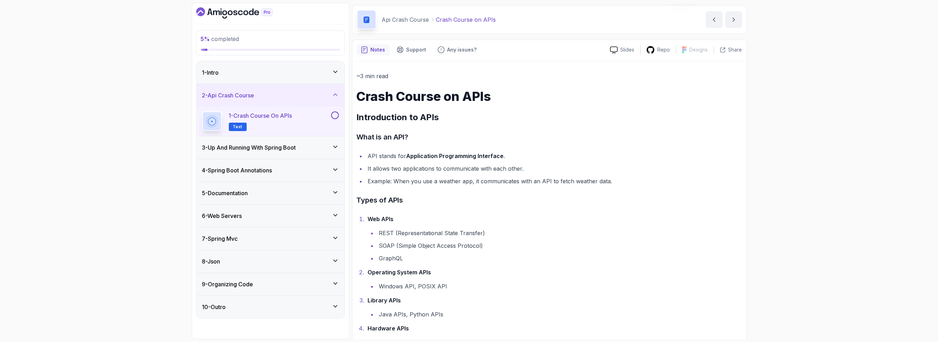
scroll to position [84, 0]
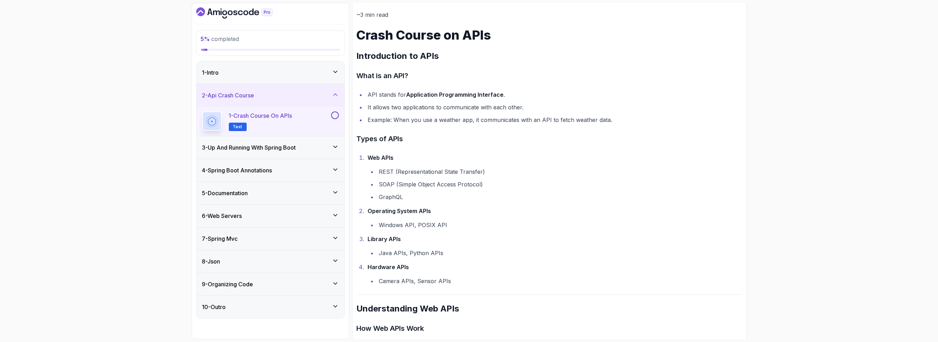
click at [525, 215] on li "Operating System APIs Windows API, POSIX API" at bounding box center [554, 218] width 376 height 24
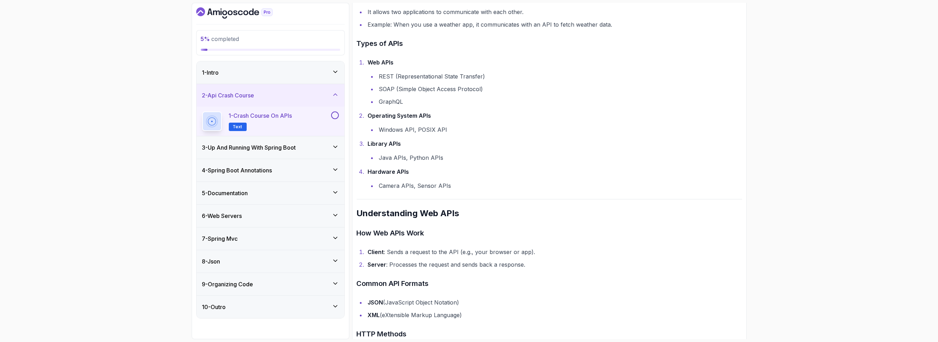
scroll to position [210, 0]
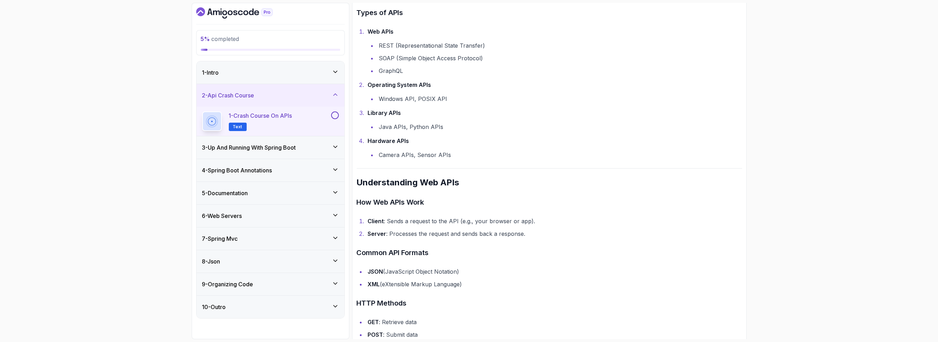
click at [556, 201] on h3 "How Web APIs Work" at bounding box center [549, 202] width 385 height 11
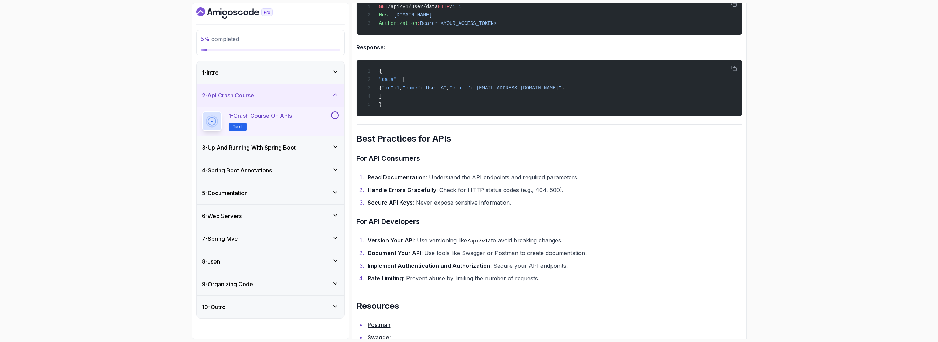
scroll to position [1219, 0]
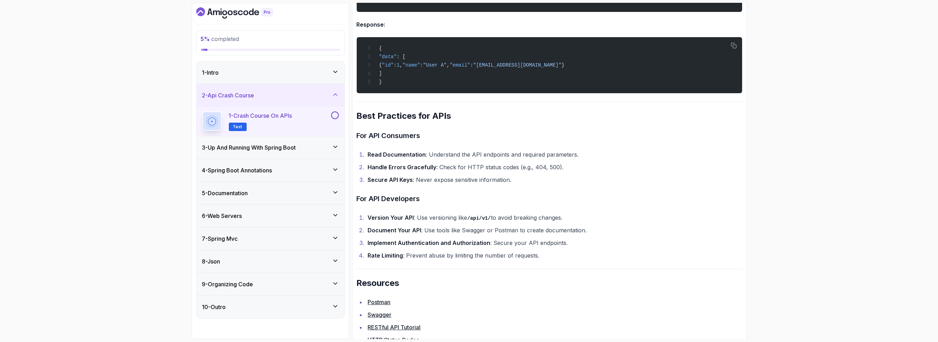
click at [528, 200] on h3 "For API Developers" at bounding box center [549, 198] width 385 height 11
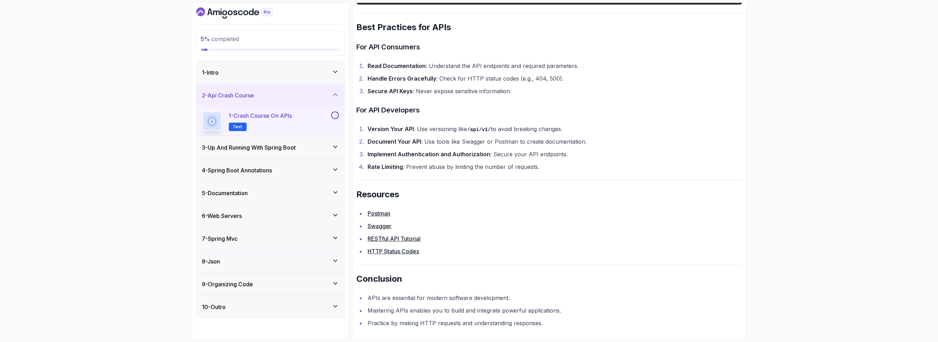
scroll to position [1313, 0]
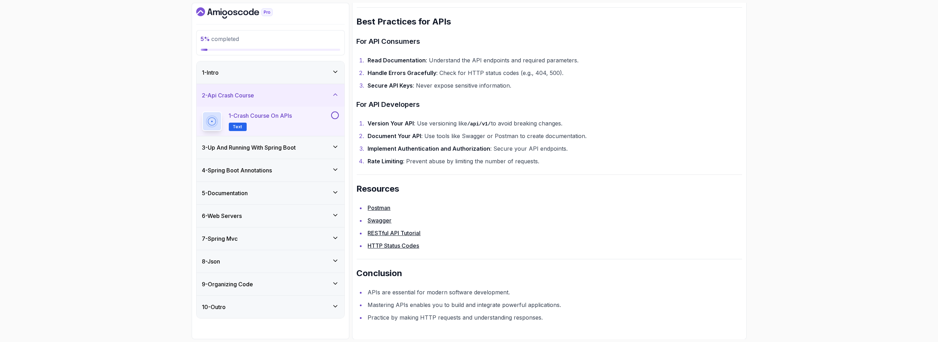
click at [332, 115] on button at bounding box center [335, 115] width 8 height 8
click at [304, 147] on div "3 - Up And Running With Spring Boot" at bounding box center [270, 147] width 137 height 8
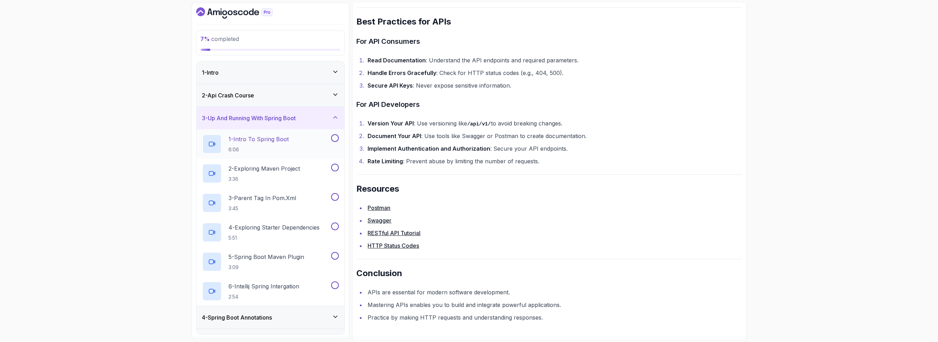
click at [306, 145] on div "1 - Intro To Spring Boot 6:06" at bounding box center [265, 144] width 127 height 20
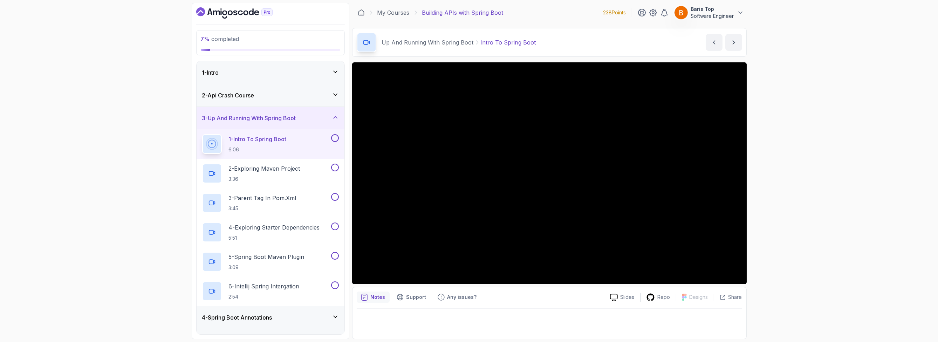
click at [335, 138] on button at bounding box center [335, 138] width 8 height 8
click at [334, 166] on button at bounding box center [335, 168] width 8 height 8
click at [335, 198] on button at bounding box center [335, 197] width 8 height 8
click at [313, 229] on p "4 - Exploring Starter Dependencies" at bounding box center [274, 227] width 91 height 8
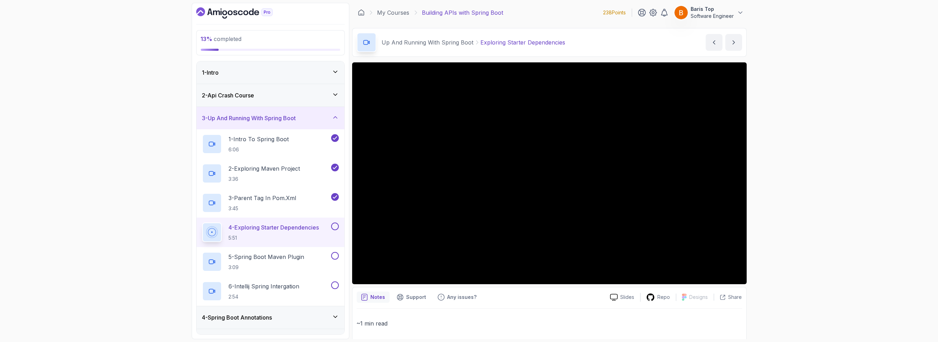
click at [335, 226] on button at bounding box center [335, 226] width 8 height 8
click at [333, 253] on button at bounding box center [335, 256] width 8 height 8
click at [333, 283] on button at bounding box center [335, 285] width 8 height 8
click at [332, 119] on icon at bounding box center [335, 117] width 7 height 7
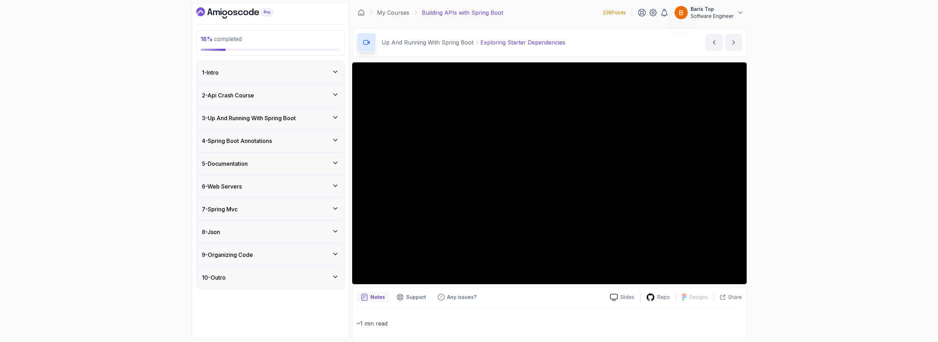
click at [305, 139] on div "4 - Spring Boot Annotations" at bounding box center [270, 141] width 137 height 8
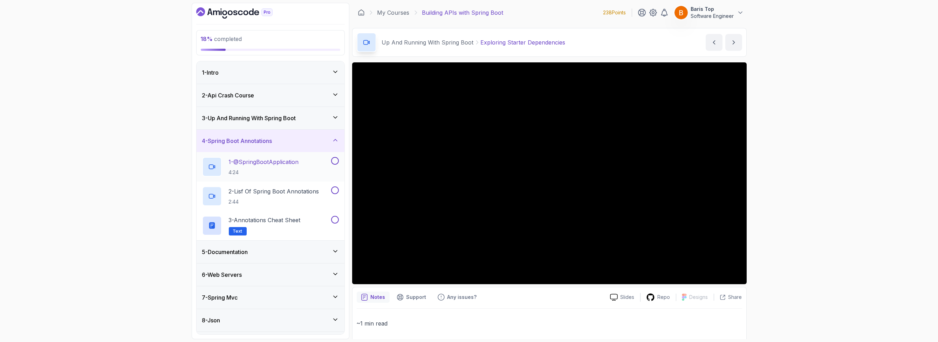
click at [333, 162] on button at bounding box center [335, 161] width 8 height 8
click at [335, 190] on button at bounding box center [335, 190] width 8 height 8
click at [315, 218] on div "3 - Annotations Cheat Sheet Text" at bounding box center [265, 226] width 127 height 20
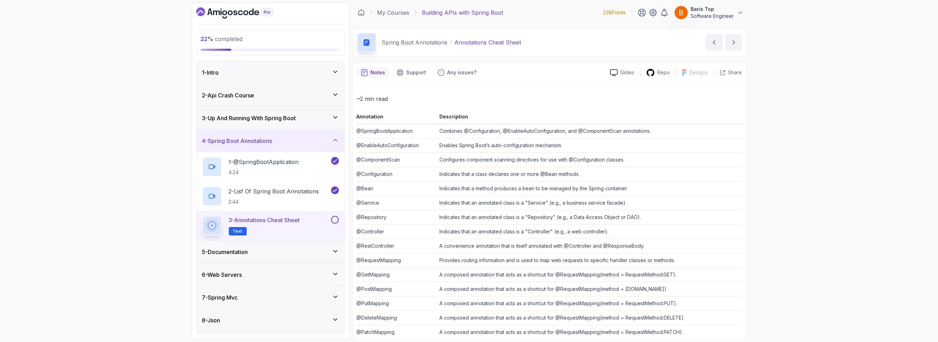
click at [333, 221] on button at bounding box center [335, 220] width 8 height 8
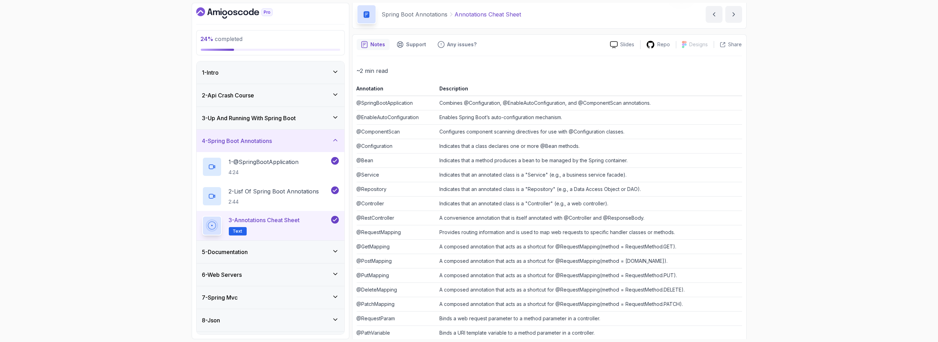
scroll to position [1, 0]
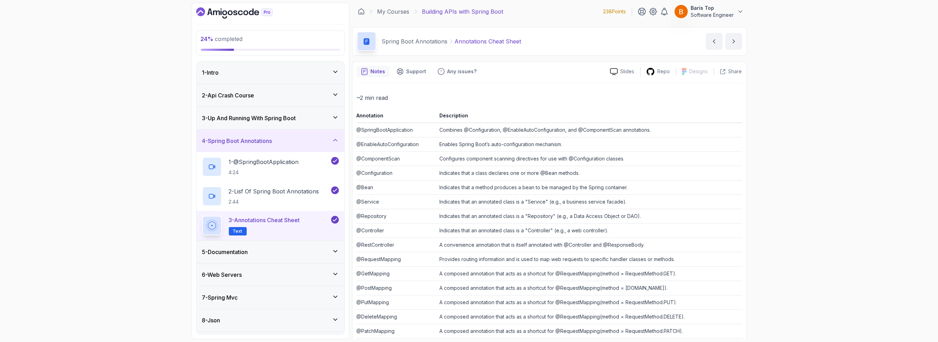
click at [330, 139] on div "4 - Spring Boot Annotations" at bounding box center [270, 141] width 137 height 8
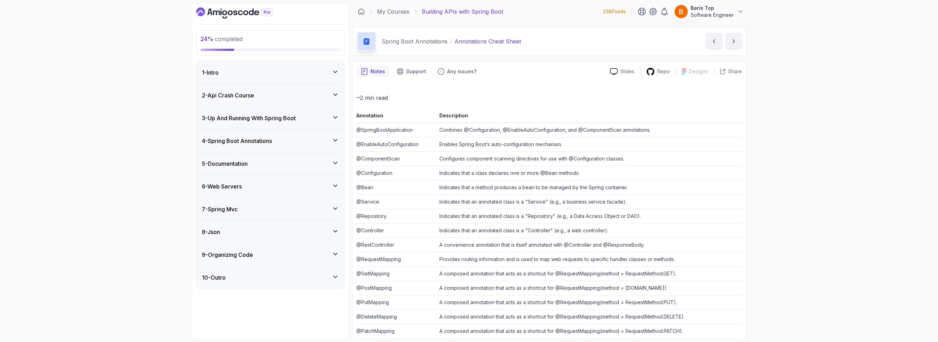
click at [302, 162] on div "5 - Documentation" at bounding box center [270, 163] width 137 height 8
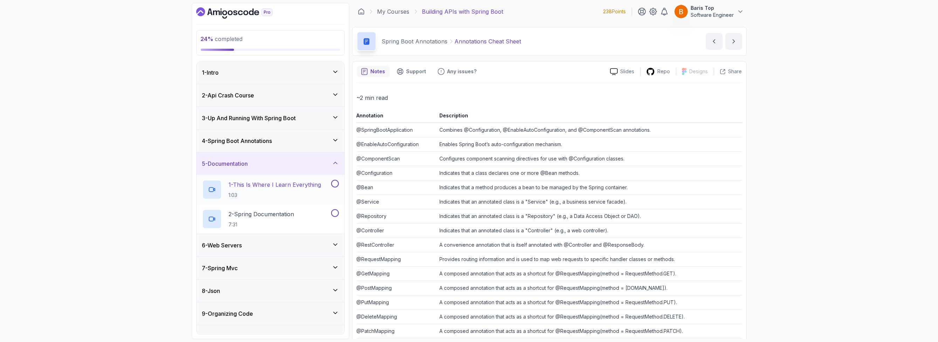
click at [335, 180] on button at bounding box center [335, 184] width 8 height 8
click at [332, 212] on button at bounding box center [335, 213] width 8 height 8
click at [305, 163] on div "5 - Documentation" at bounding box center [270, 163] width 137 height 8
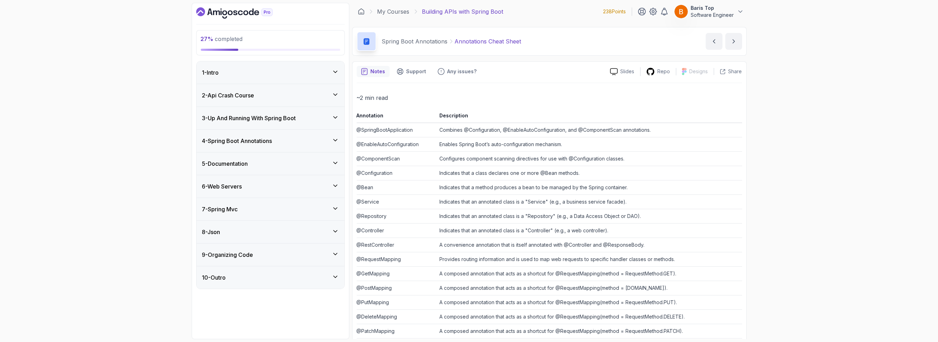
click at [297, 189] on div "6 - Web Servers" at bounding box center [270, 186] width 137 height 8
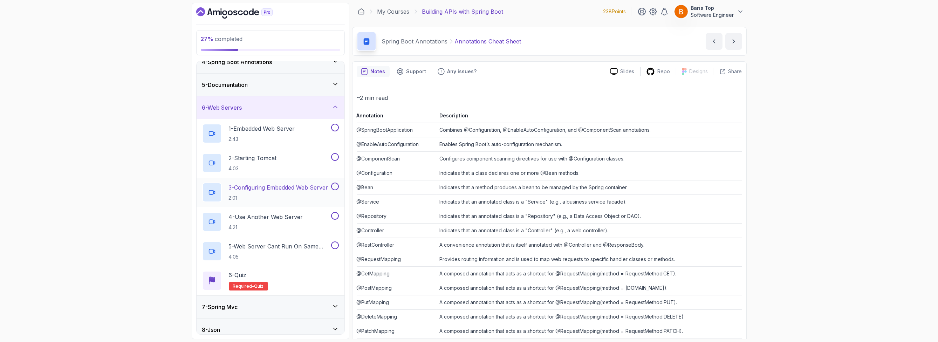
scroll to position [84, 0]
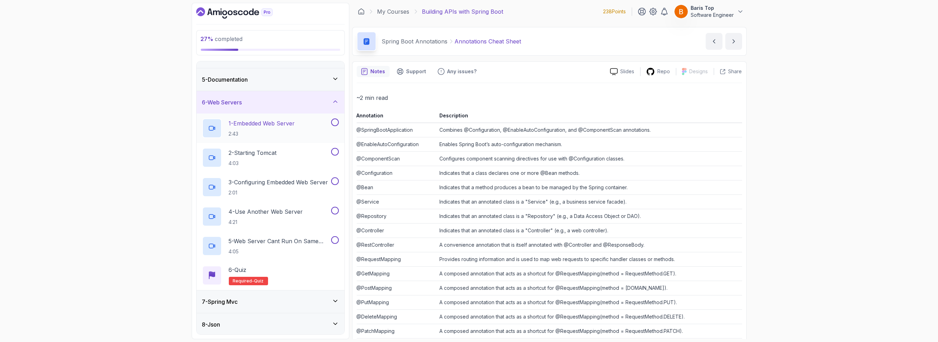
click at [337, 122] on button at bounding box center [335, 122] width 8 height 8
click at [335, 150] on button at bounding box center [335, 152] width 8 height 8
click at [335, 180] on button at bounding box center [335, 181] width 8 height 8
click at [335, 209] on button at bounding box center [335, 211] width 8 height 8
click at [333, 236] on button at bounding box center [335, 240] width 8 height 8
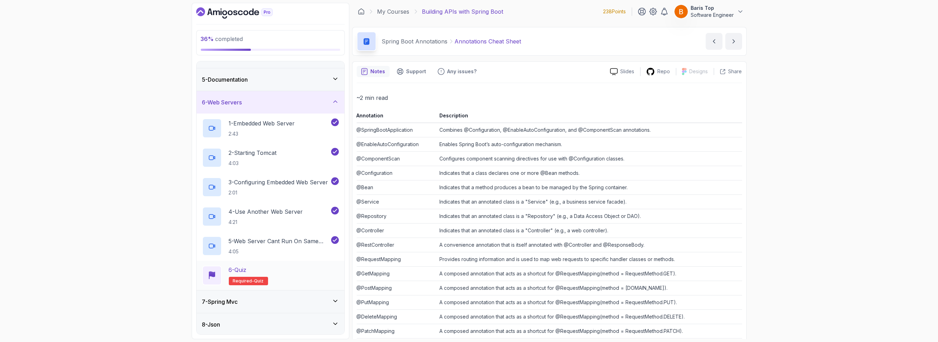
click at [309, 271] on div "6 - Quiz Required- quiz" at bounding box center [270, 276] width 137 height 20
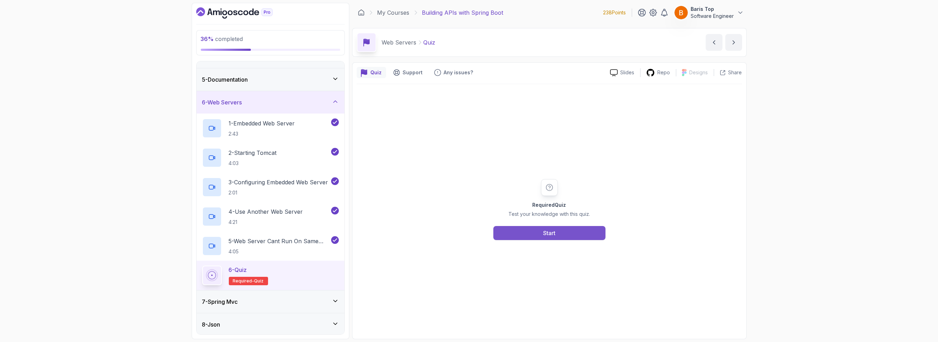
click at [572, 235] on button "Start" at bounding box center [549, 233] width 112 height 14
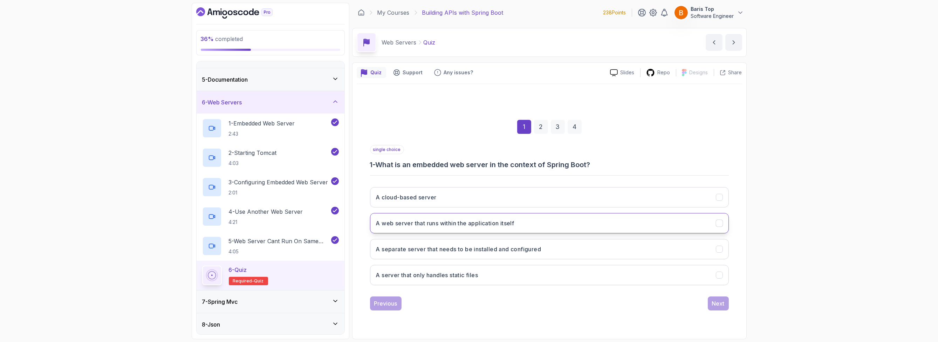
click at [543, 220] on button "A web server that runs within the application itself" at bounding box center [549, 223] width 359 height 20
click at [715, 303] on div "Next" at bounding box center [718, 303] width 13 height 8
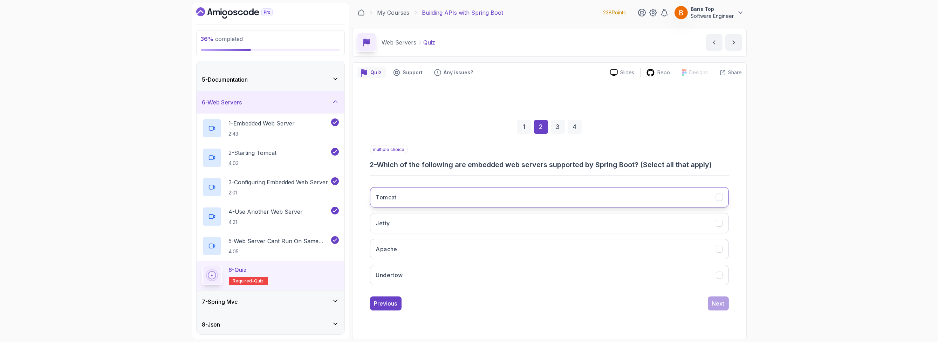
click at [478, 194] on button "Tomcat" at bounding box center [549, 197] width 359 height 20
click at [504, 220] on button "Jetty" at bounding box center [549, 223] width 359 height 20
click at [516, 267] on button "Undertow" at bounding box center [549, 275] width 359 height 20
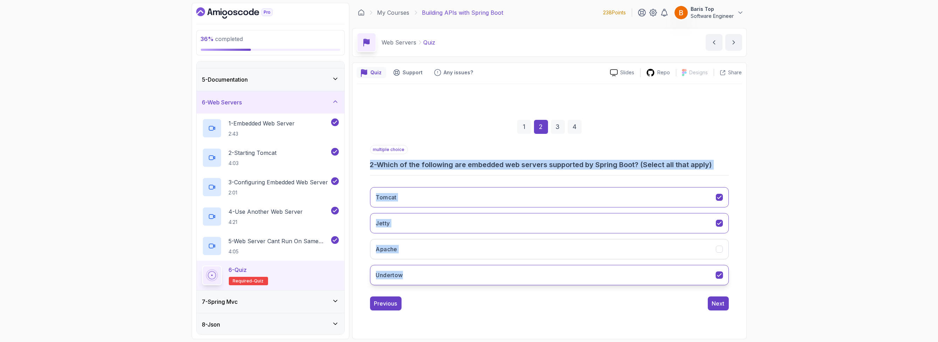
drag, startPoint x: 368, startPoint y: 165, endPoint x: 524, endPoint y: 280, distance: 193.4
click at [524, 280] on div "1 2 3 4 multiple choice 2 - Which of the following are embedded web servers sup…" at bounding box center [549, 209] width 385 height 213
copy div "2 - Which of the following are embedded web servers supported by Spring Boot? (…"
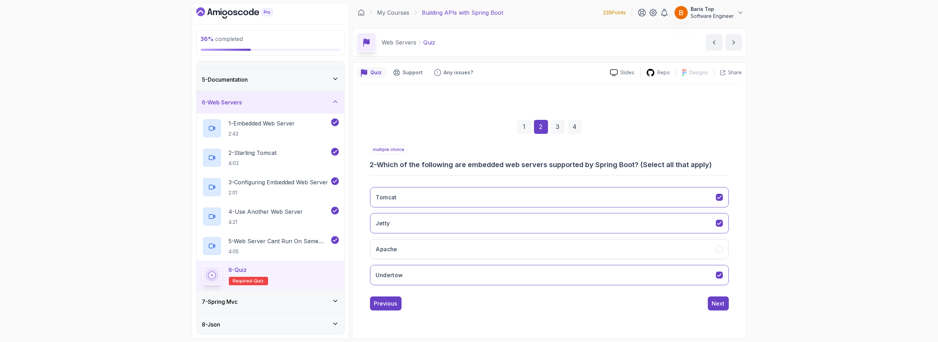
click at [146, 303] on div "36 % completed 1 - Intro 2 - Api Crash Course 3 - Up And Running With Spring Bo…" at bounding box center [469, 171] width 938 height 342
click at [721, 302] on div "Next" at bounding box center [718, 303] width 13 height 8
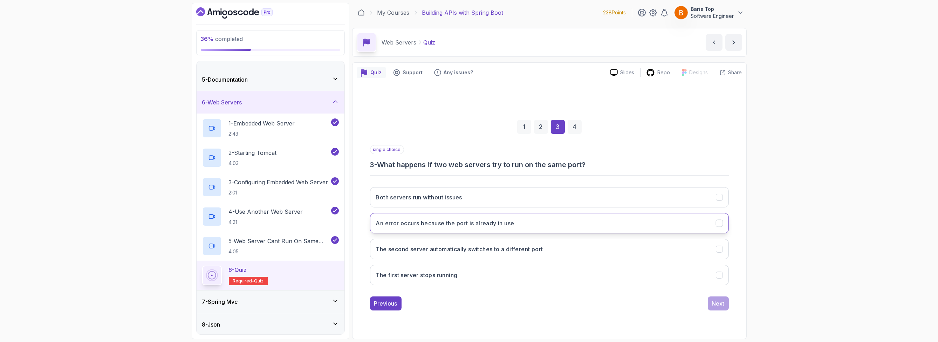
click at [546, 225] on button "An error occurs because the port is already in use" at bounding box center [549, 223] width 359 height 20
click at [713, 297] on button "Next" at bounding box center [718, 303] width 21 height 14
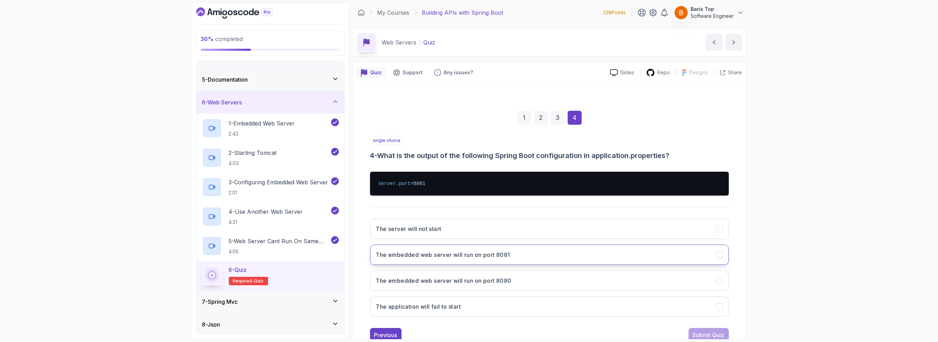
click at [529, 257] on button "The embedded web server will run on port 8081" at bounding box center [549, 254] width 359 height 20
click at [716, 335] on div "Submit Quiz" at bounding box center [708, 335] width 32 height 8
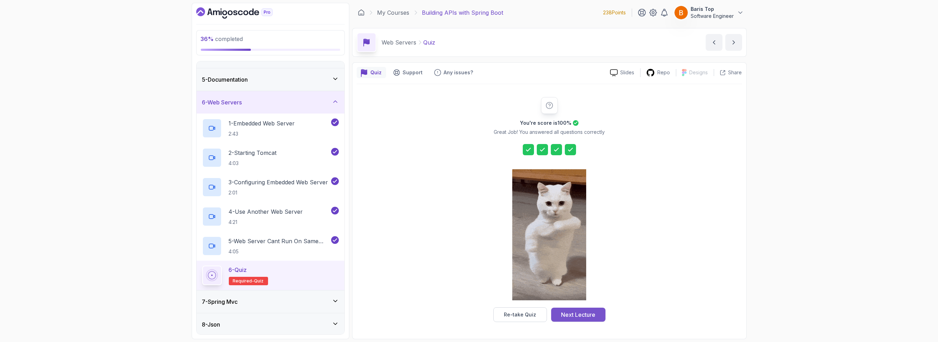
click at [588, 313] on div "Next Lecture" at bounding box center [578, 314] width 34 height 8
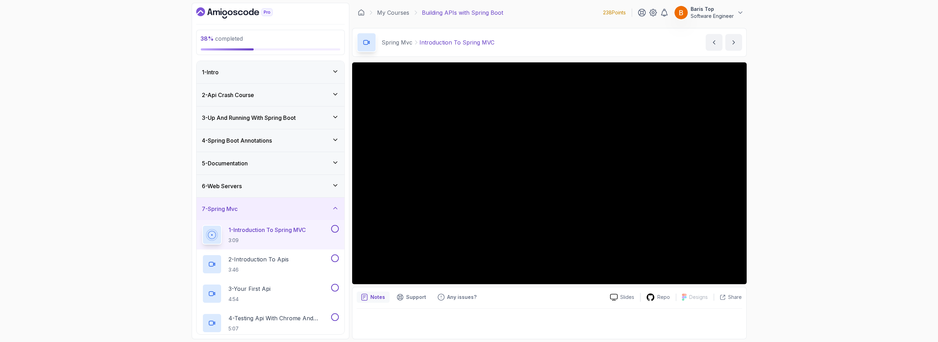
click at [146, 215] on div "38 % completed 1 - Intro 2 - Api Crash Course 3 - Up And Running With Spring Bo…" at bounding box center [469, 171] width 938 height 342
click at [832, 230] on div "38 % completed 1 - Intro 2 - Api Crash Course 3 - Up And Running With Spring Bo…" at bounding box center [469, 171] width 938 height 342
click at [333, 227] on button at bounding box center [335, 229] width 8 height 8
click at [307, 263] on div "2 - Introduction To Apis 3:46" at bounding box center [265, 264] width 127 height 20
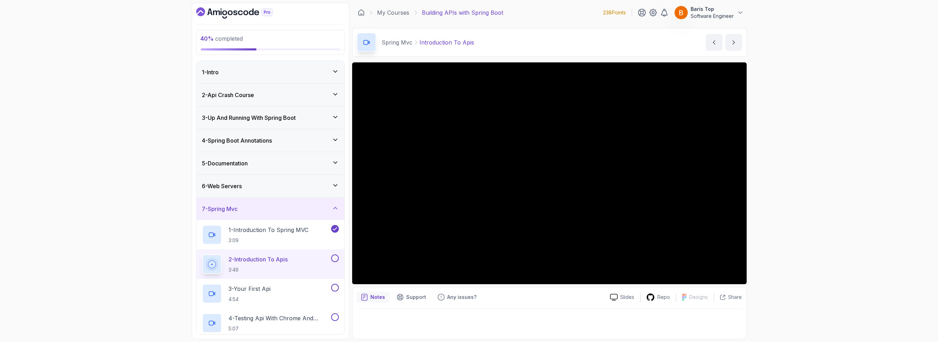
click at [333, 258] on button at bounding box center [335, 258] width 8 height 8
click at [287, 284] on div "3 - Your First Api 4:54" at bounding box center [265, 294] width 127 height 20
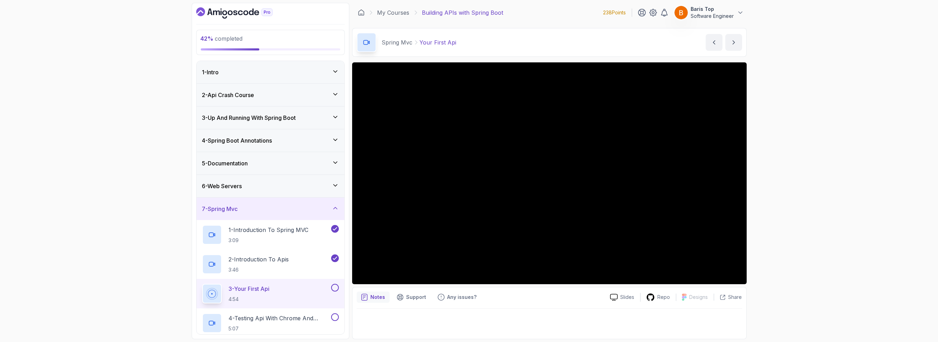
click at [332, 288] on button at bounding box center [335, 288] width 8 height 8
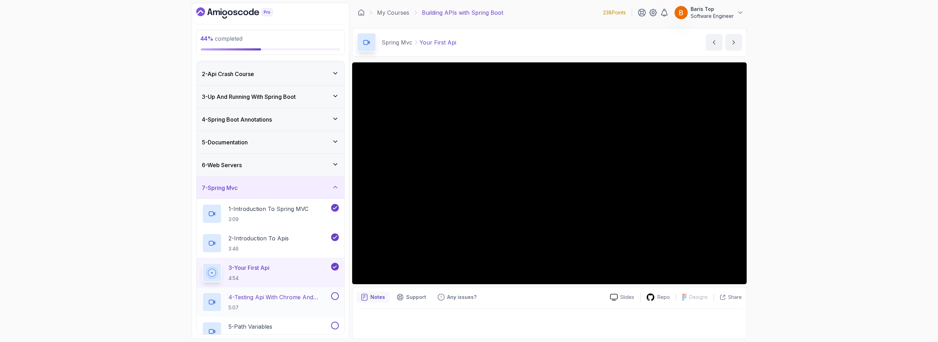
scroll to position [42, 0]
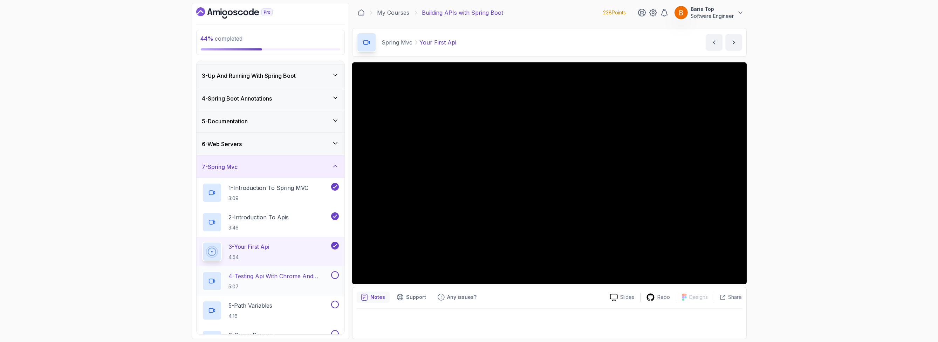
click at [299, 279] on p "4 - Testing Api With Chrome And Intellij" at bounding box center [279, 276] width 101 height 8
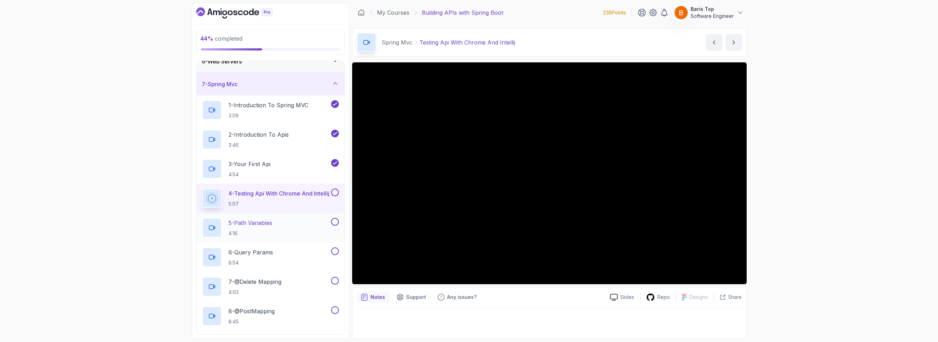
scroll to position [126, 0]
click at [334, 189] on button at bounding box center [335, 191] width 8 height 8
click at [335, 219] on button at bounding box center [335, 220] width 8 height 8
click at [331, 253] on button "6 - Query Params 8:54" at bounding box center [270, 256] width 137 height 20
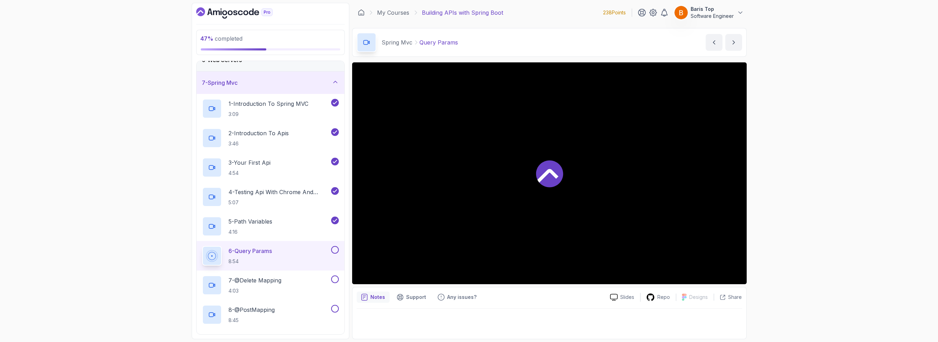
drag, startPoint x: 334, startPoint y: 282, endPoint x: 336, endPoint y: 263, distance: 18.7
click at [334, 281] on button "7 - @Delete Mapping 4:03" at bounding box center [270, 285] width 137 height 20
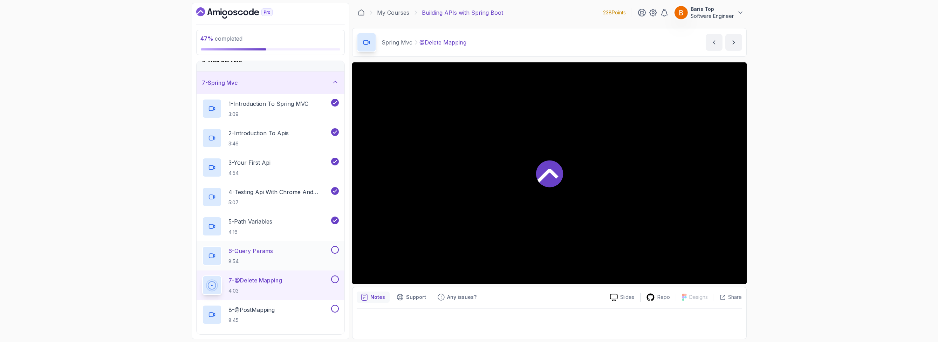
click at [337, 248] on button at bounding box center [335, 250] width 8 height 8
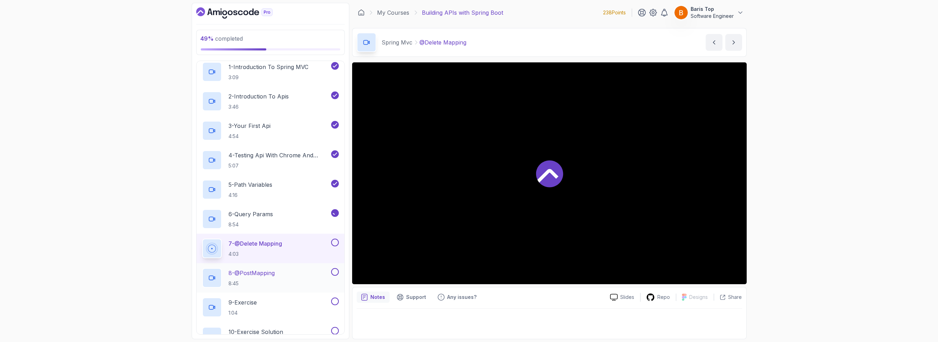
scroll to position [210, 0]
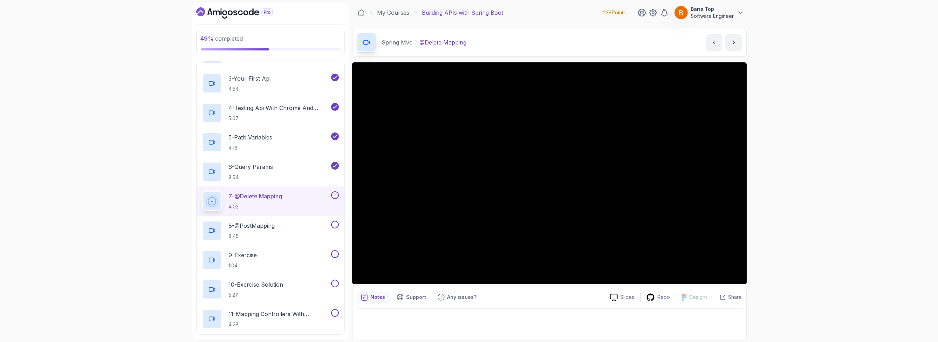
click at [336, 195] on button at bounding box center [335, 195] width 8 height 8
click at [335, 225] on button at bounding box center [335, 225] width 8 height 8
click at [332, 253] on button at bounding box center [335, 254] width 8 height 8
click at [332, 280] on button at bounding box center [335, 284] width 8 height 8
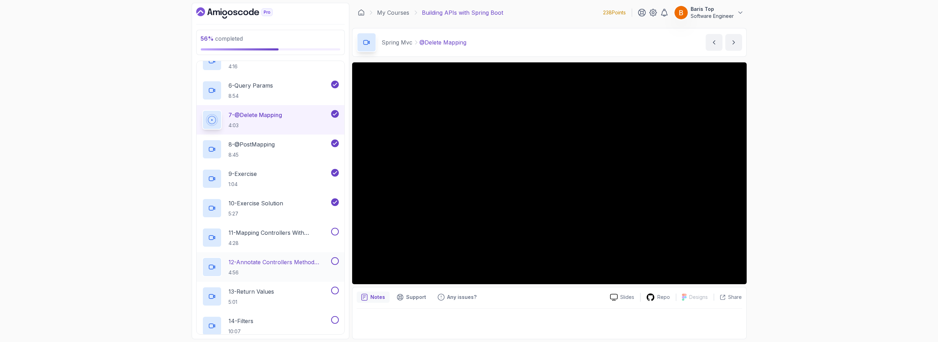
scroll to position [294, 0]
click at [320, 241] on p "4:28" at bounding box center [279, 240] width 101 height 7
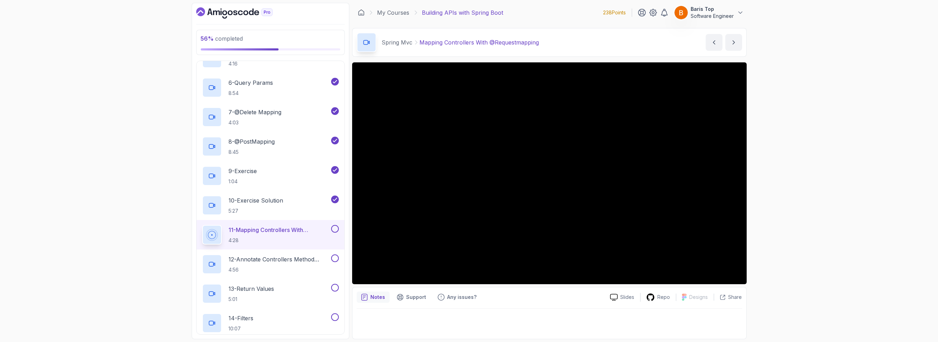
click at [333, 228] on button at bounding box center [335, 229] width 8 height 8
click at [333, 257] on button at bounding box center [335, 258] width 8 height 8
click at [333, 288] on button at bounding box center [335, 288] width 8 height 8
click at [293, 320] on div "14 - Filters 10:07" at bounding box center [265, 323] width 127 height 20
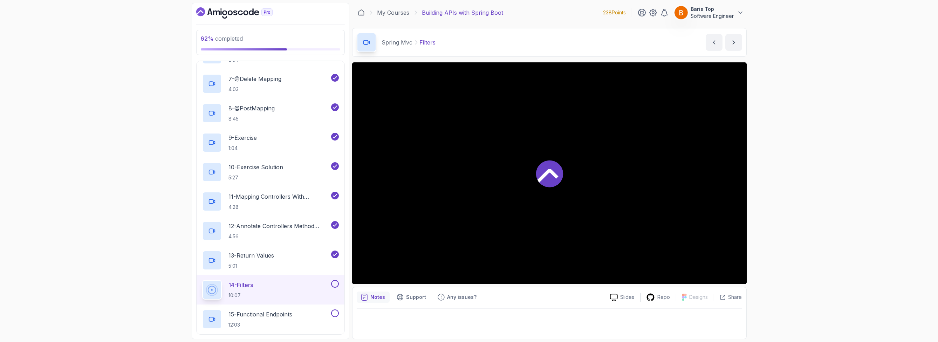
scroll to position [378, 0]
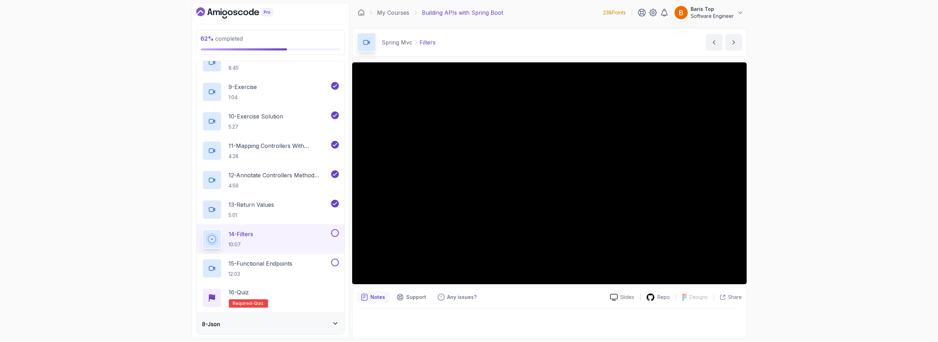
click at [335, 233] on button at bounding box center [335, 233] width 8 height 8
click at [317, 270] on div "15 - Functional Endpoints 12:03" at bounding box center [265, 268] width 127 height 20
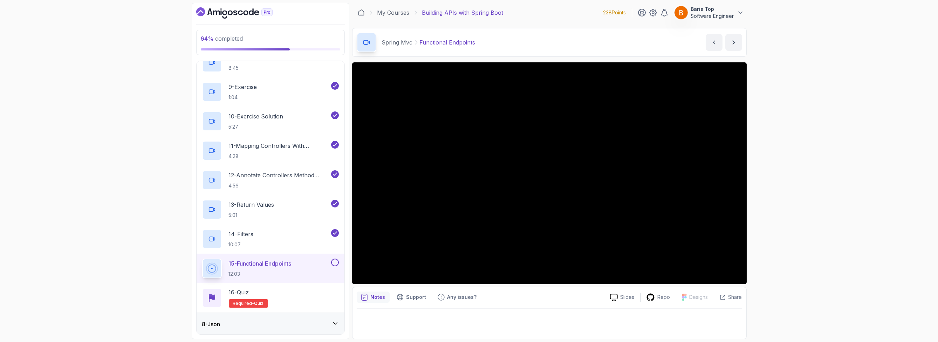
click at [798, 228] on div "64 % completed 1 - Intro 2 - Api Crash Course 3 - Up And Running With Spring Bo…" at bounding box center [469, 171] width 938 height 342
click at [333, 262] on button at bounding box center [335, 262] width 8 height 8
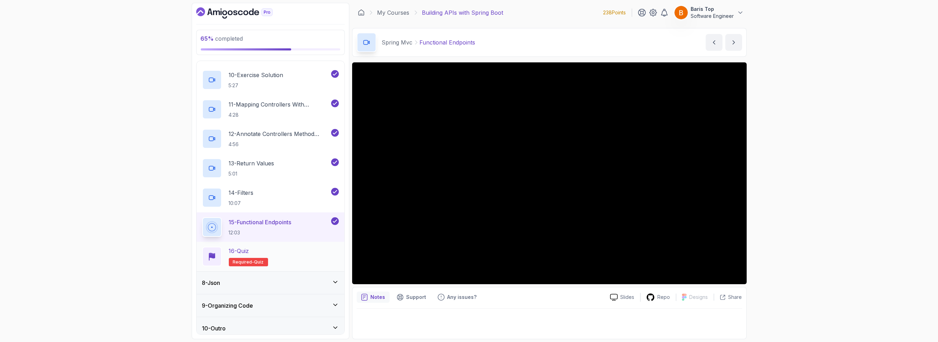
scroll to position [420, 0]
click at [307, 254] on div "16 - Quiz Required- quiz" at bounding box center [270, 256] width 137 height 20
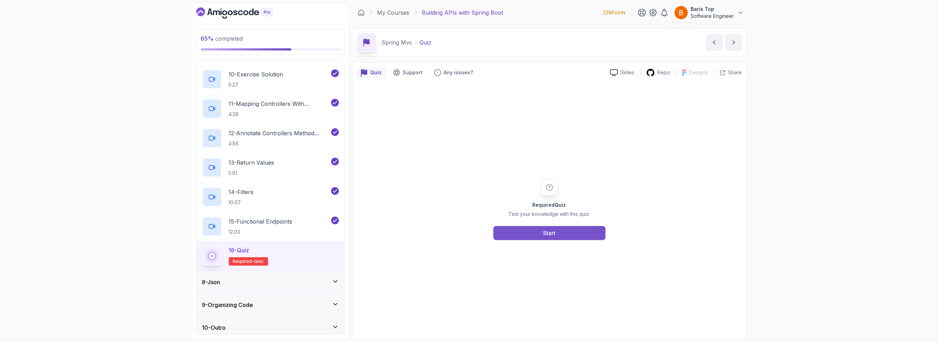
click at [553, 237] on button "Start" at bounding box center [549, 233] width 112 height 14
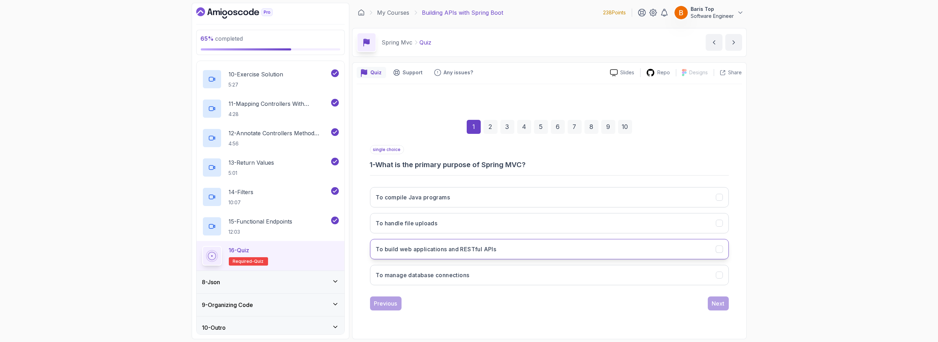
click at [529, 248] on button "To build web applications and RESTful APIs" at bounding box center [549, 249] width 359 height 20
click at [723, 304] on div "Next" at bounding box center [718, 303] width 13 height 8
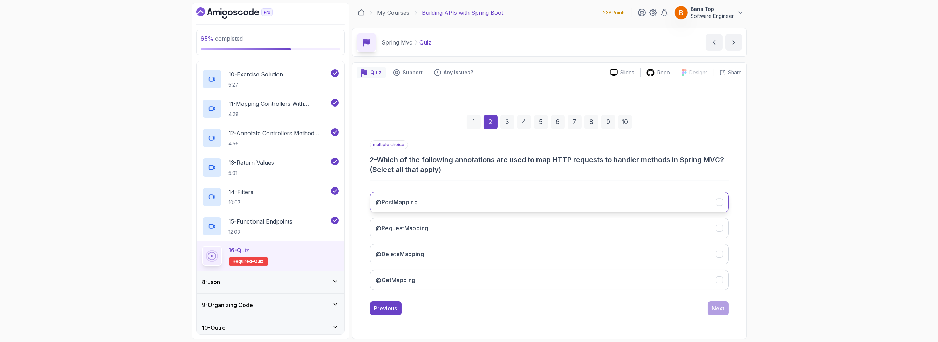
click at [427, 201] on button "@PostMapping" at bounding box center [549, 202] width 359 height 20
drag, startPoint x: 552, startPoint y: 160, endPoint x: 601, endPoint y: 160, distance: 48.7
click at [601, 160] on h3 "2 - Which of the following annotations are used to map HTTP requests to handler…" at bounding box center [549, 165] width 359 height 20
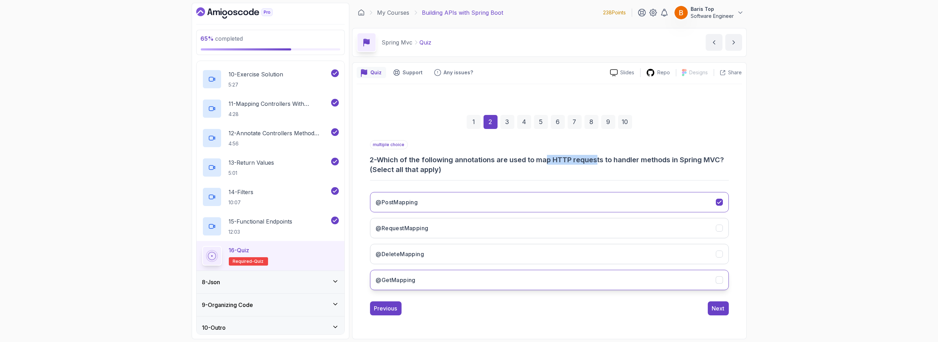
drag, startPoint x: 420, startPoint y: 256, endPoint x: 434, endPoint y: 286, distance: 33.2
click at [421, 256] on h3 "@DeleteMapping" at bounding box center [400, 254] width 48 height 8
drag, startPoint x: 437, startPoint y: 282, endPoint x: 555, endPoint y: 292, distance: 118.1
click at [438, 282] on button "@GetMapping" at bounding box center [549, 280] width 359 height 20
click at [711, 311] on button "Next" at bounding box center [718, 308] width 21 height 14
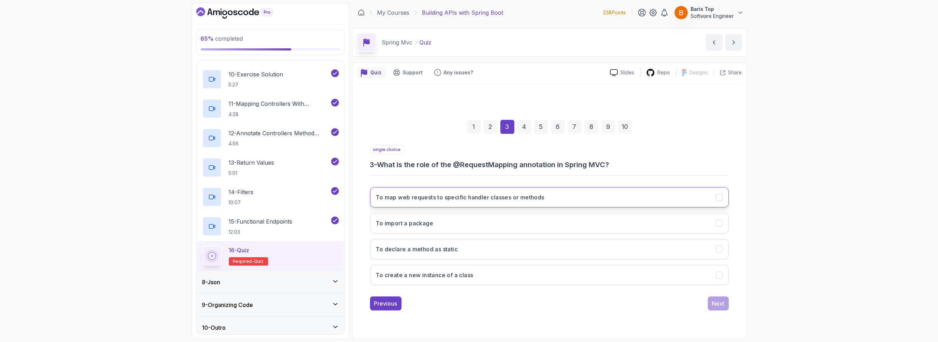
click at [567, 195] on button "To map web requests to specific handler classes or methods" at bounding box center [549, 197] width 359 height 20
click at [712, 302] on div "Next" at bounding box center [718, 303] width 13 height 8
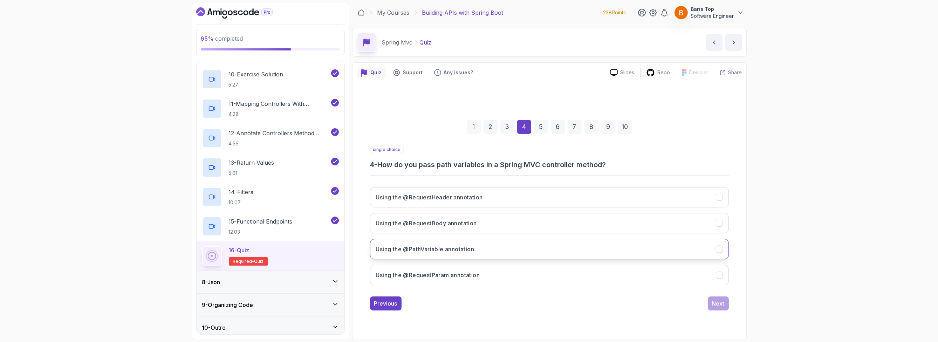
click at [504, 253] on button "Using the @PathVariable annotation" at bounding box center [549, 249] width 359 height 20
click at [496, 268] on button "Using the @RequestParam annotation" at bounding box center [549, 275] width 359 height 20
click at [497, 259] on div "Using the @RequestHeader annotation Using the @RequestBody annotation Using the…" at bounding box center [549, 235] width 359 height 109
click at [498, 252] on button "Using the @PathVariable annotation" at bounding box center [549, 249] width 359 height 20
click at [716, 305] on div "Next" at bounding box center [718, 303] width 13 height 8
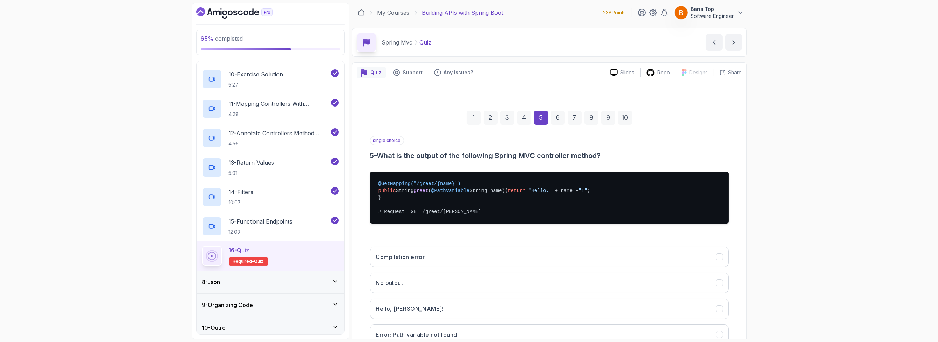
scroll to position [42, 0]
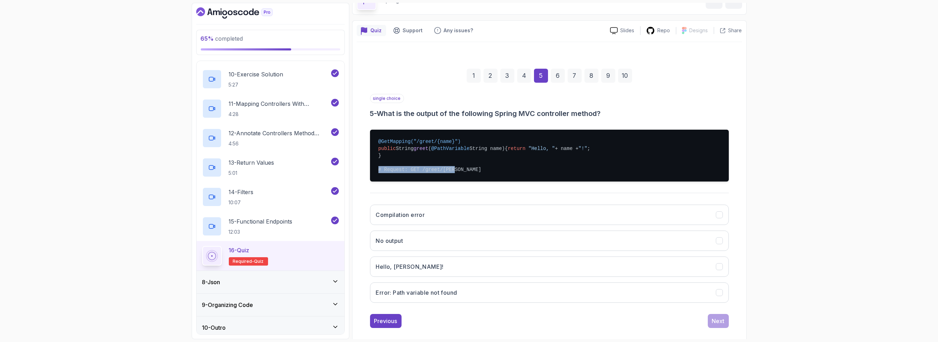
drag, startPoint x: 401, startPoint y: 176, endPoint x: 468, endPoint y: 176, distance: 66.9
click at [468, 176] on pre "@GetMapping("/greet/{name}") public String greet ( @PathVariable String name) {…" at bounding box center [549, 156] width 359 height 52
click at [469, 176] on pre "@GetMapping("/greet/{name}") public String greet ( @PathVariable String name) {…" at bounding box center [549, 156] width 359 height 52
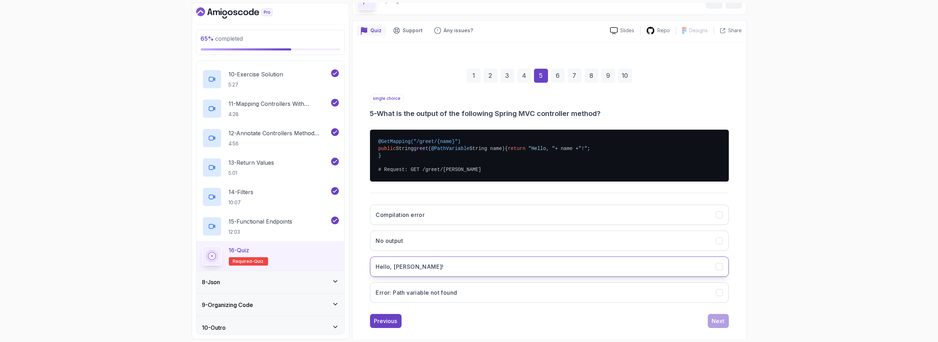
click at [439, 277] on button "Hello, John!" at bounding box center [549, 266] width 359 height 20
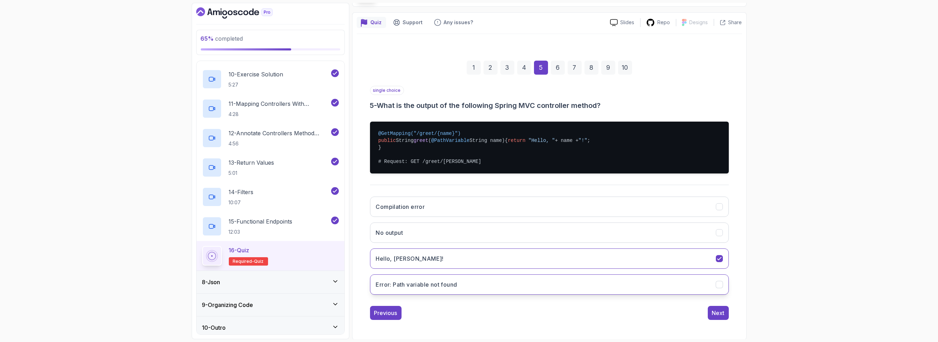
scroll to position [56, 0]
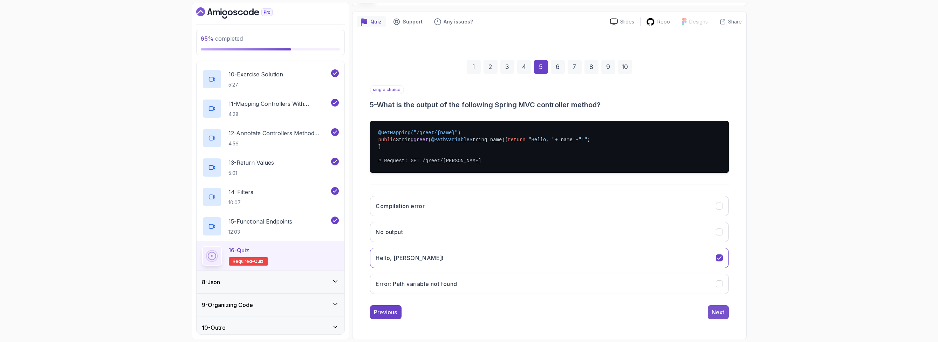
click at [720, 312] on div "Next" at bounding box center [718, 312] width 13 height 8
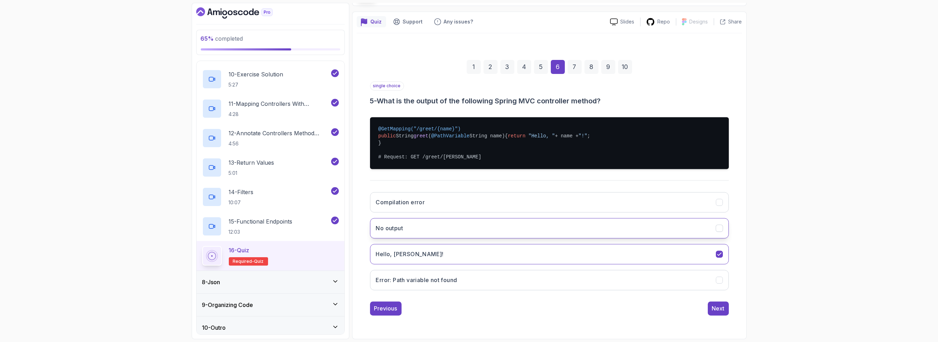
scroll to position [0, 0]
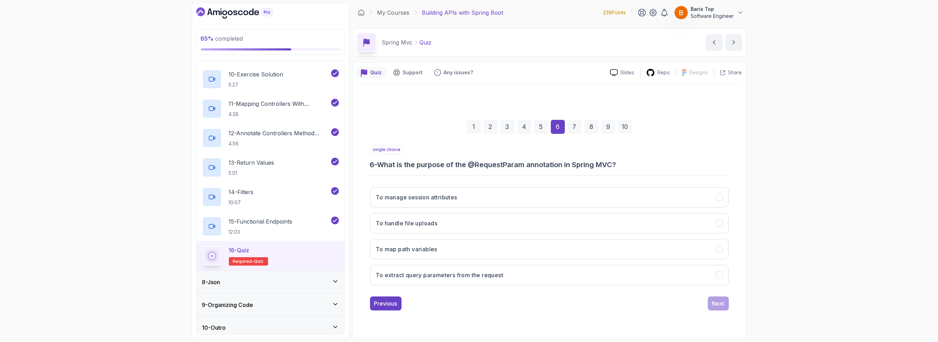
click at [442, 160] on h3 "6 - What is the purpose of the @RequestParam annotation in Spring MVC?" at bounding box center [549, 165] width 359 height 10
click at [508, 248] on button "To map path variables" at bounding box center [549, 249] width 359 height 20
click at [544, 274] on button "To extract query parameters from the request" at bounding box center [549, 275] width 359 height 20
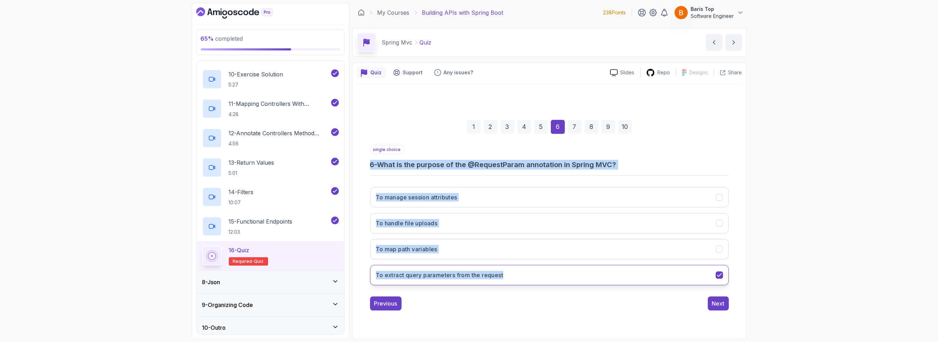
drag, startPoint x: 368, startPoint y: 161, endPoint x: 517, endPoint y: 273, distance: 186.1
click at [517, 273] on div "1 2 3 4 5 6 7 8 9 10 single choice 6 - What is the purpose of the @RequestParam…" at bounding box center [549, 209] width 385 height 213
copy div "6 - What is the purpose of the @RequestParam annotation in Spring MVC? To manag…"
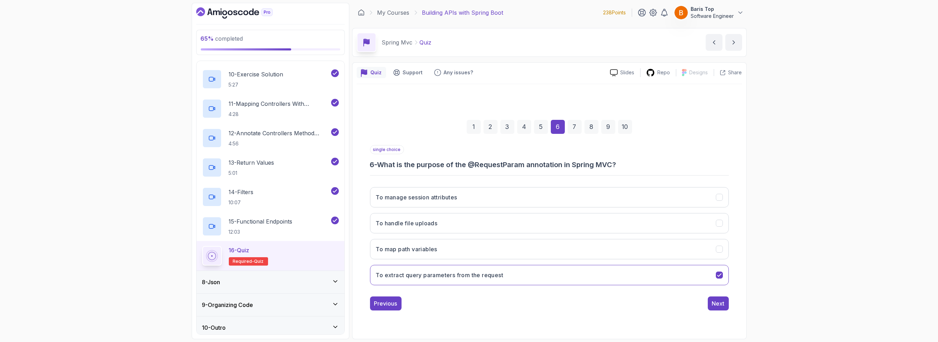
click at [488, 329] on div "1 2 3 4 5 6 7 8 9 10 single choice 6 - What is the purpose of the @RequestParam…" at bounding box center [549, 209] width 385 height 250
click at [724, 305] on div "Next" at bounding box center [718, 303] width 13 height 8
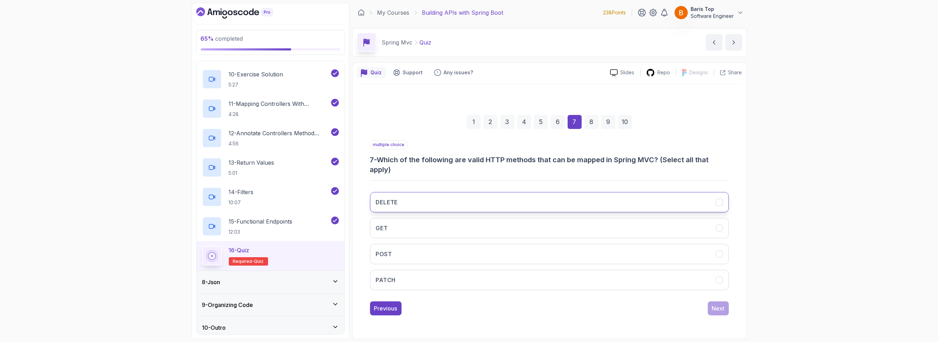
click at [447, 195] on button "DELETE" at bounding box center [549, 202] width 359 height 20
click at [430, 226] on button "GET" at bounding box center [549, 228] width 359 height 20
click at [425, 247] on button "POST" at bounding box center [549, 254] width 359 height 20
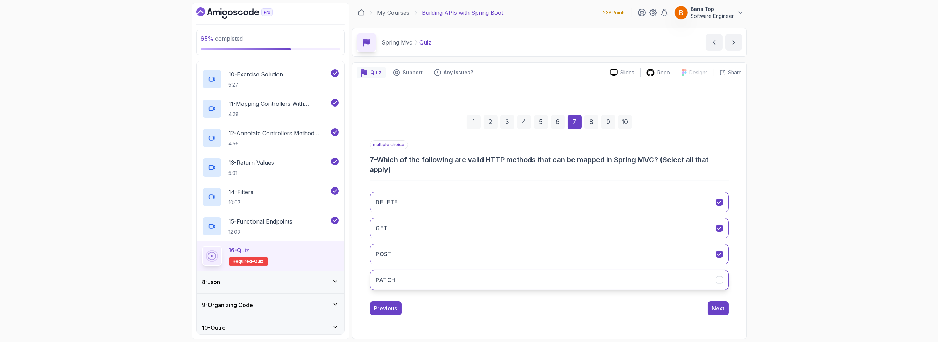
click at [427, 278] on button "PATCH" at bounding box center [549, 280] width 359 height 20
click at [721, 308] on div "Next" at bounding box center [718, 308] width 13 height 8
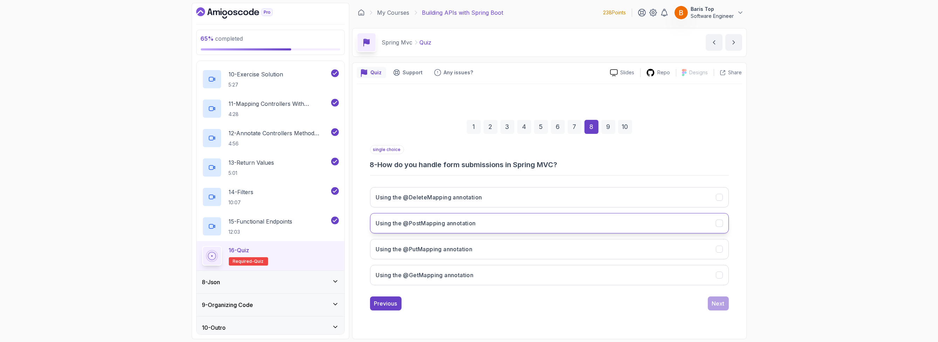
click at [480, 223] on button "Using the @PostMapping annotation" at bounding box center [549, 223] width 359 height 20
click at [538, 247] on button "Using the @PutMapping annotation" at bounding box center [549, 249] width 359 height 20
click at [512, 227] on button "Using the @PostMapping annotation" at bounding box center [549, 223] width 359 height 20
click at [712, 304] on div "Next" at bounding box center [718, 303] width 13 height 8
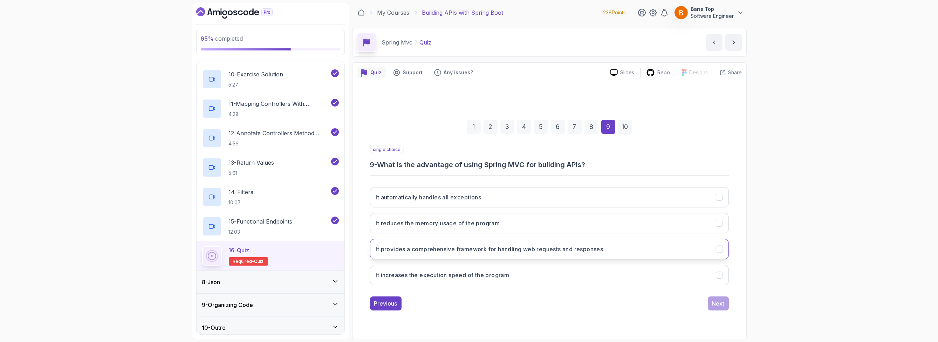
click at [665, 249] on button "It provides a comprehensive framework for handling web requests and responses" at bounding box center [549, 249] width 359 height 20
click at [721, 306] on div "Next" at bounding box center [718, 303] width 13 height 8
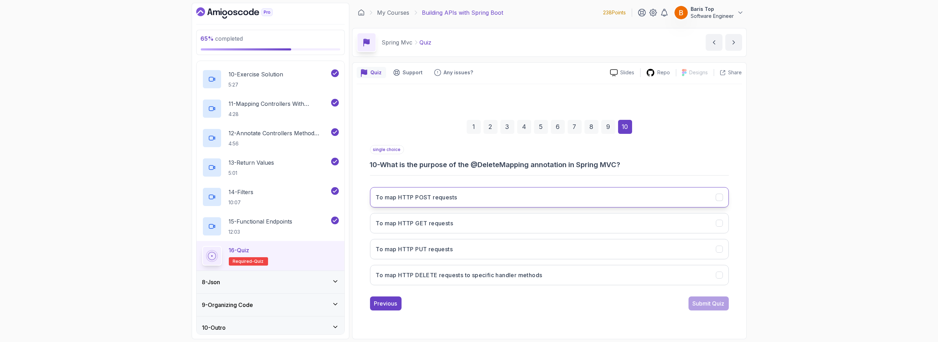
click at [473, 198] on button "To map HTTP POST requests" at bounding box center [549, 197] width 359 height 20
drag, startPoint x: 461, startPoint y: 272, endPoint x: 588, endPoint y: 289, distance: 127.9
click at [461, 273] on h3 "To map HTTP DELETE requests to specific handler methods" at bounding box center [459, 275] width 166 height 8
click at [702, 304] on div "Submit Quiz" at bounding box center [708, 303] width 32 height 8
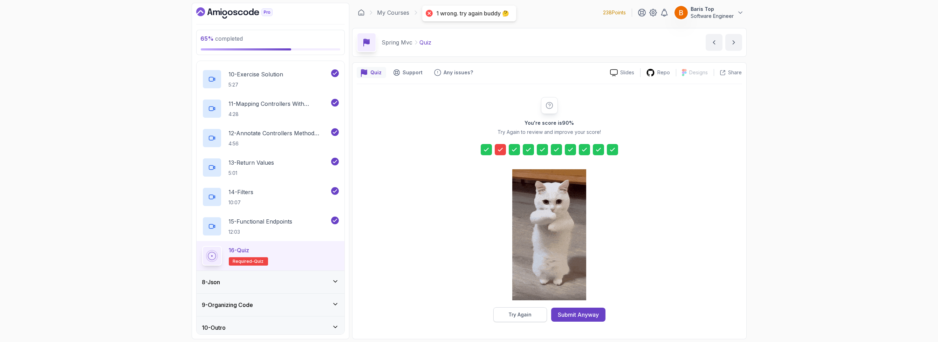
click at [513, 314] on div "Try Again" at bounding box center [519, 314] width 23 height 7
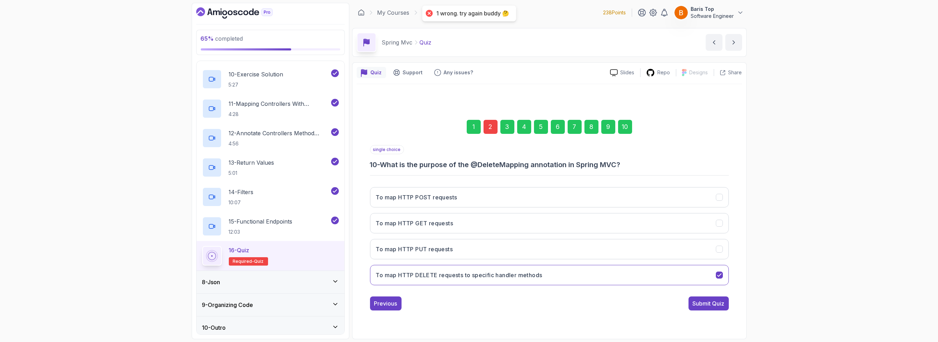
click at [492, 128] on div "2" at bounding box center [490, 127] width 14 height 14
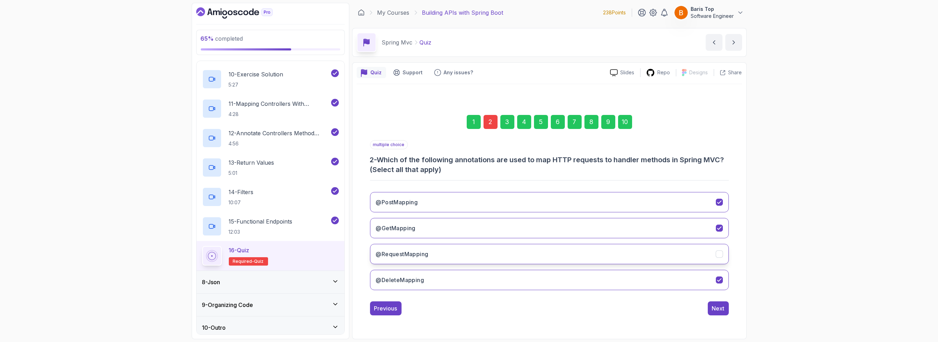
click at [454, 256] on button "@RequestMapping" at bounding box center [549, 254] width 359 height 20
click at [625, 123] on div "10" at bounding box center [625, 122] width 14 height 14
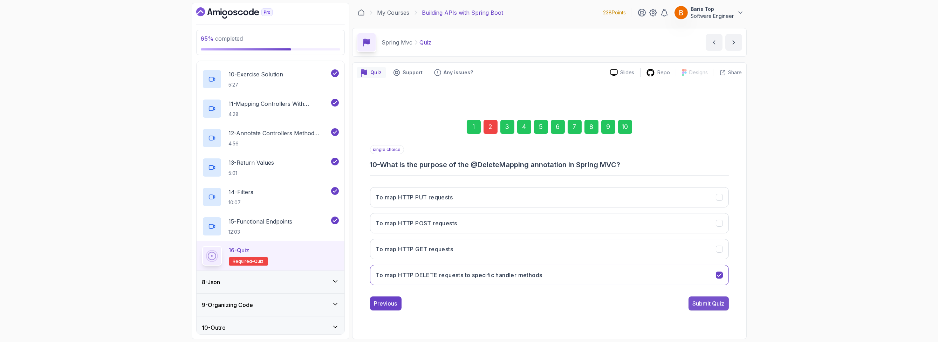
click at [711, 303] on div "Submit Quiz" at bounding box center [708, 303] width 32 height 8
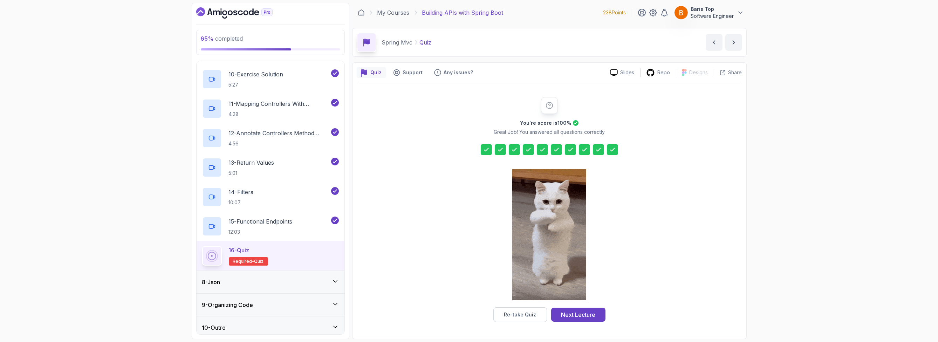
click at [594, 312] on div "Next Lecture" at bounding box center [578, 314] width 34 height 8
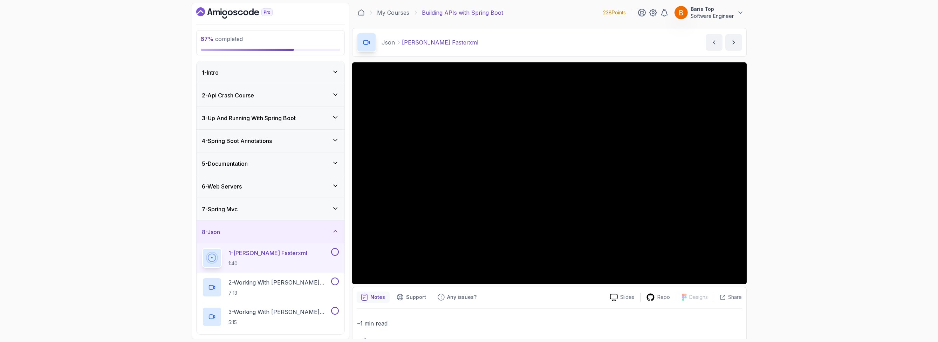
click at [335, 250] on button at bounding box center [335, 252] width 8 height 8
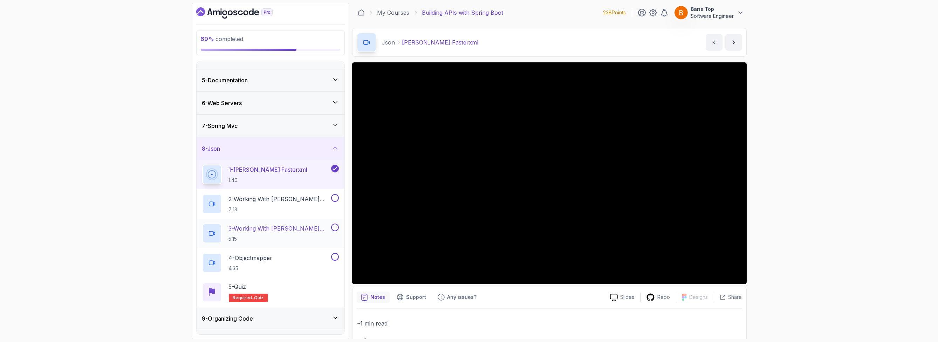
scroll to position [84, 0]
click at [336, 198] on button at bounding box center [335, 197] width 8 height 8
click at [336, 226] on button at bounding box center [335, 227] width 8 height 8
click at [312, 258] on div "4 - Objectmapper 4:35" at bounding box center [265, 262] width 127 height 20
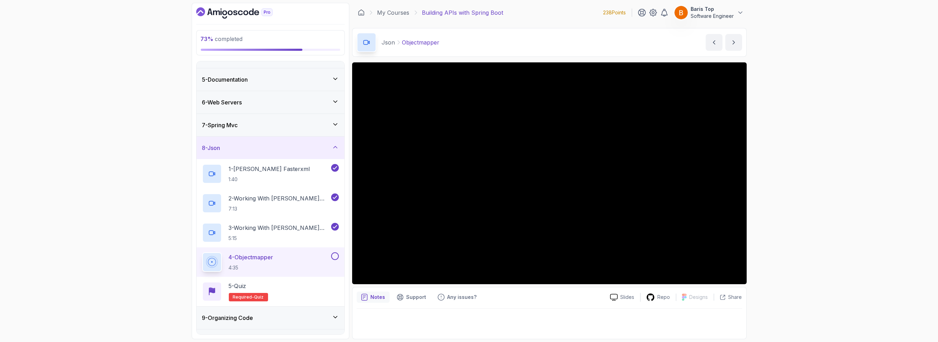
click at [337, 255] on button at bounding box center [335, 256] width 8 height 8
click at [333, 286] on div "5 - Quiz Required- quiz" at bounding box center [270, 292] width 137 height 20
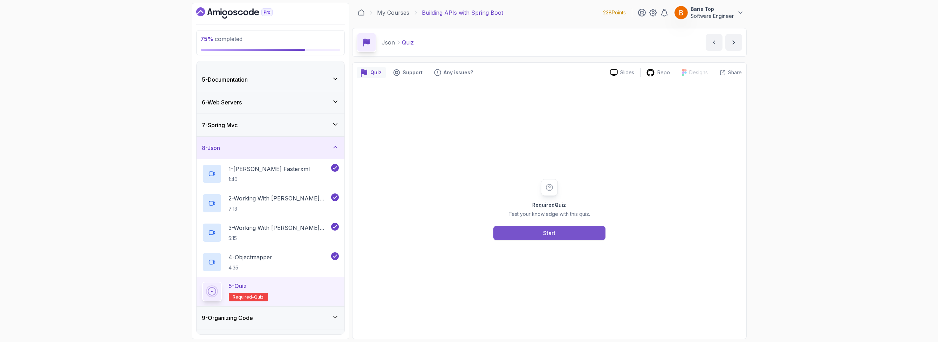
click at [524, 235] on button "Start" at bounding box center [549, 233] width 112 height 14
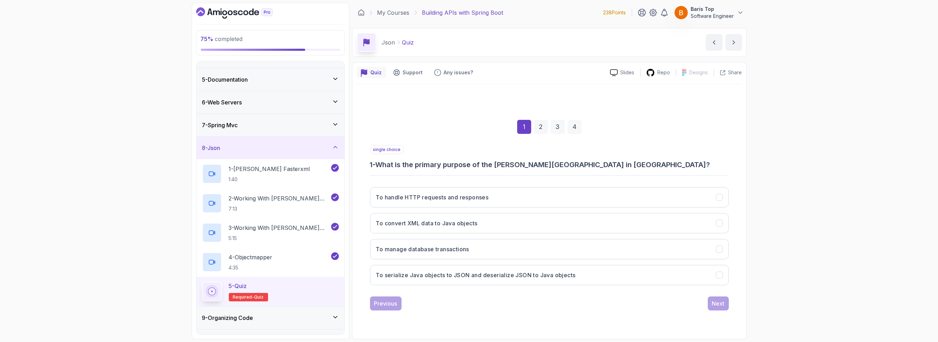
drag, startPoint x: 488, startPoint y: 272, endPoint x: 576, endPoint y: 289, distance: 90.2
click at [489, 272] on h3 "To serialize Java objects to JSON and deserialize JSON to Java objects" at bounding box center [476, 275] width 200 height 8
click at [715, 303] on div "Next" at bounding box center [718, 303] width 13 height 8
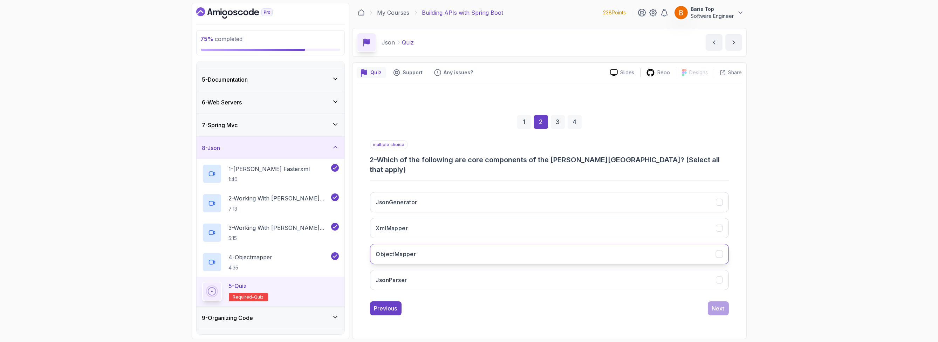
click at [433, 252] on button "ObjectMapper" at bounding box center [549, 254] width 359 height 20
click at [433, 274] on button "JsonParser" at bounding box center [549, 280] width 359 height 20
click at [490, 196] on button "JsonGenerator" at bounding box center [549, 202] width 359 height 20
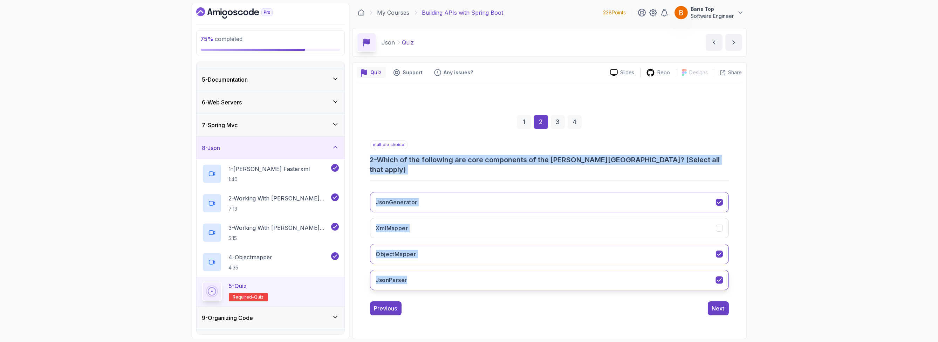
drag, startPoint x: 365, startPoint y: 166, endPoint x: 433, endPoint y: 280, distance: 132.6
click at [433, 280] on div "1 2 3 4 multiple choice 2 - Which of the following are core components of the J…" at bounding box center [549, 209] width 385 height 223
copy div "2 - Which of the following are core components of the Jackson library? (Select …"
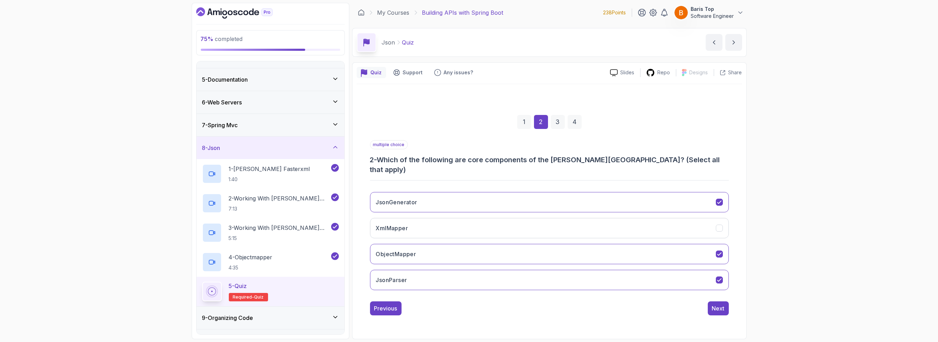
click at [477, 308] on div "Previous Next" at bounding box center [549, 308] width 359 height 14
click at [724, 308] on button "Next" at bounding box center [718, 308] width 21 height 14
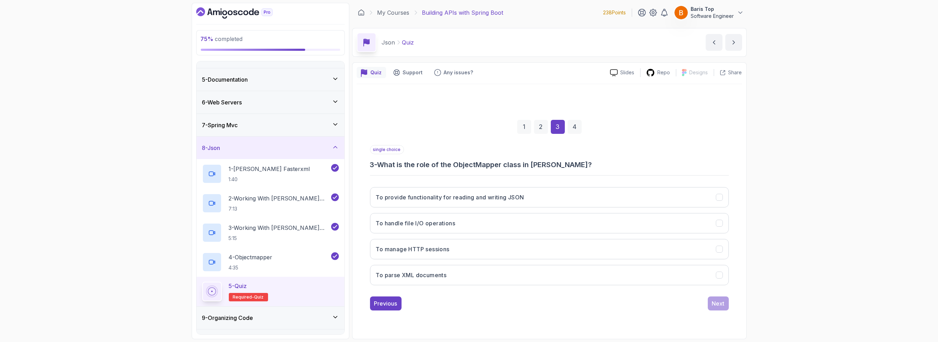
click at [459, 145] on div "single choice 3 - What is the role of the ObjectMapper class in Jackson?" at bounding box center [549, 157] width 359 height 25
click at [543, 195] on button "To provide functionality for reading and writing JSON" at bounding box center [549, 197] width 359 height 20
click at [719, 304] on div "Next" at bounding box center [718, 303] width 13 height 8
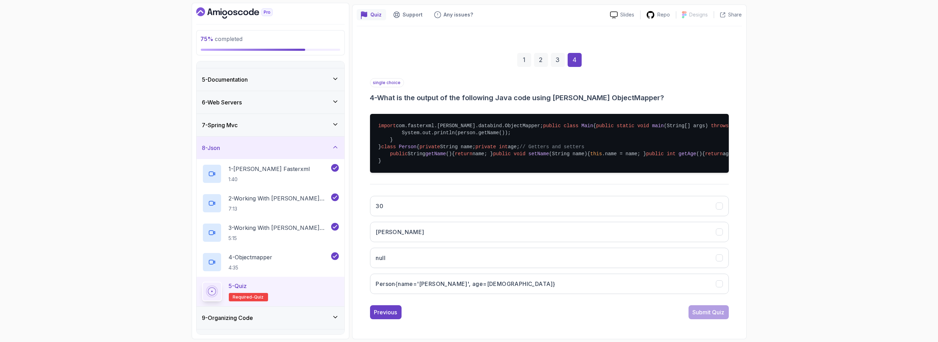
scroll to position [84, 0]
drag, startPoint x: 542, startPoint y: 125, endPoint x: 450, endPoint y: 124, distance: 91.8
click at [450, 124] on pre "import com.fasterxml.jackson.databind.ObjectMapper; public class Main { public …" at bounding box center [549, 143] width 359 height 59
drag, startPoint x: 444, startPoint y: 134, endPoint x: 548, endPoint y: 131, distance: 103.4
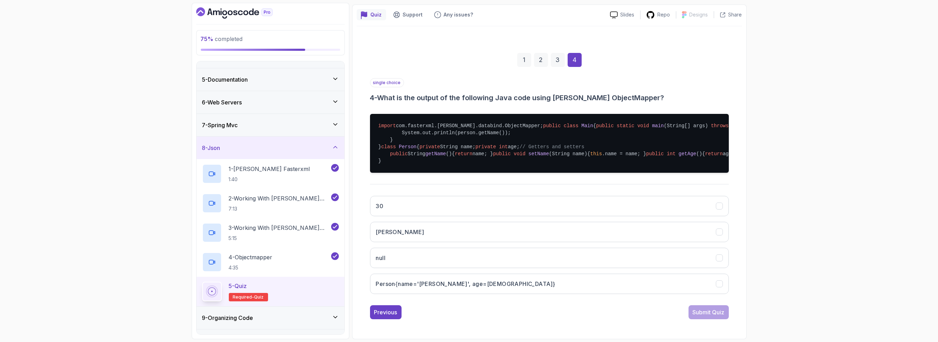
click at [548, 131] on pre "import com.fasterxml.jackson.databind.ObjectMapper; public class Main { public …" at bounding box center [549, 143] width 359 height 59
click at [552, 132] on pre "import com.fasterxml.jackson.databind.ObjectMapper; public class Main { public …" at bounding box center [549, 143] width 359 height 59
drag, startPoint x: 482, startPoint y: 132, endPoint x: 506, endPoint y: 133, distance: 23.8
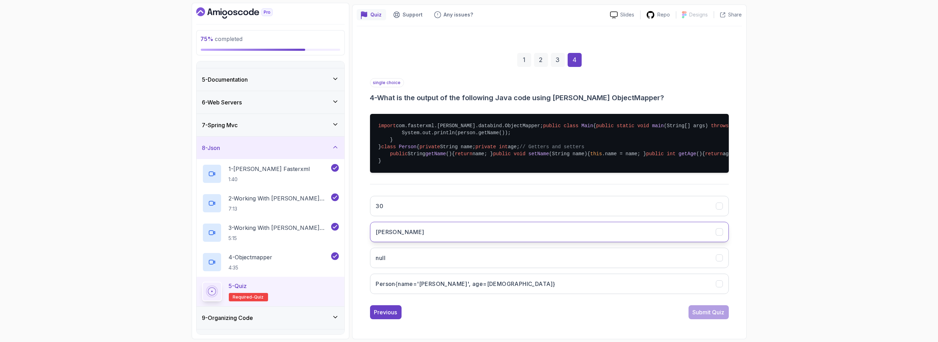
click at [459, 234] on button "John" at bounding box center [549, 232] width 359 height 20
click at [710, 311] on div "Submit Quiz" at bounding box center [708, 312] width 32 height 8
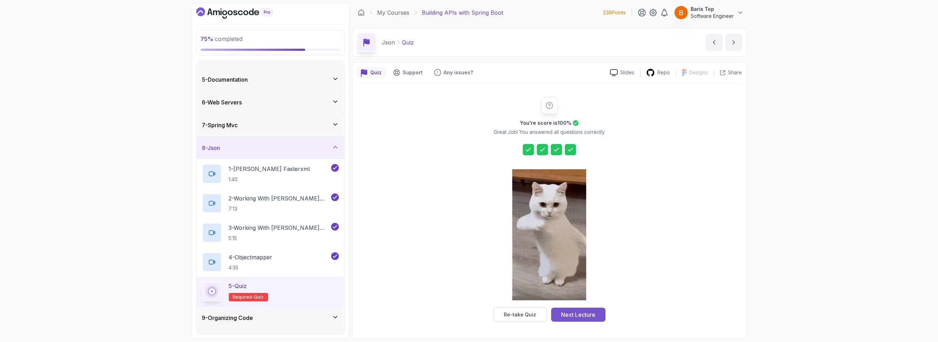
click at [570, 316] on div "Next Lecture" at bounding box center [578, 314] width 34 height 8
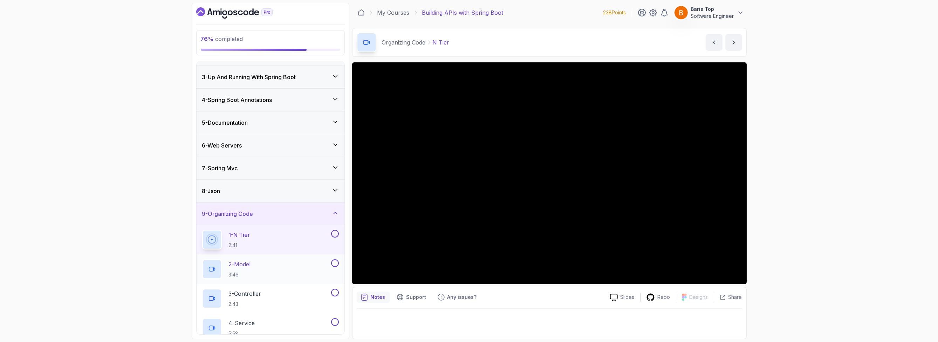
scroll to position [126, 0]
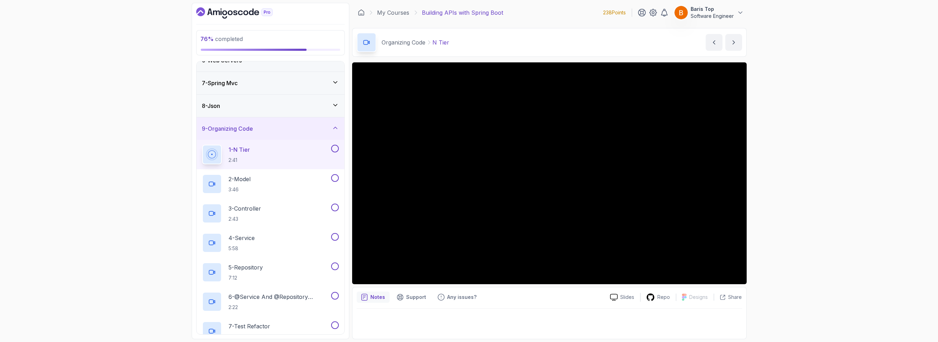
click at [335, 147] on button at bounding box center [335, 149] width 8 height 8
click at [333, 177] on button at bounding box center [335, 178] width 8 height 8
click at [317, 215] on div "3 - Controller 2:43" at bounding box center [265, 214] width 127 height 20
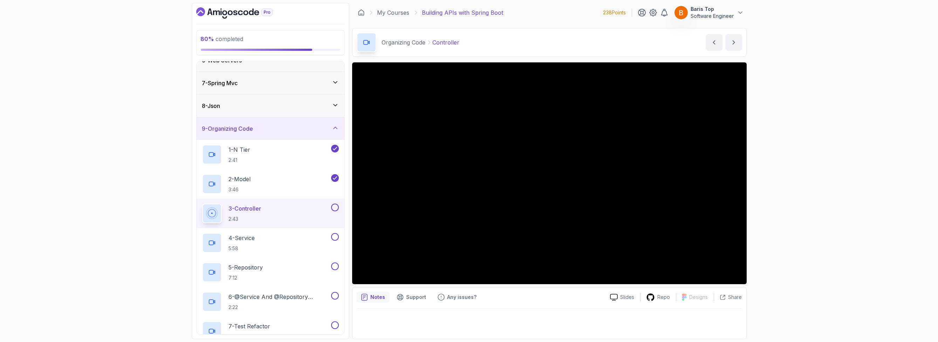
click at [336, 206] on button at bounding box center [335, 208] width 8 height 8
click at [332, 235] on button at bounding box center [335, 237] width 8 height 8
click at [335, 266] on button at bounding box center [335, 266] width 8 height 8
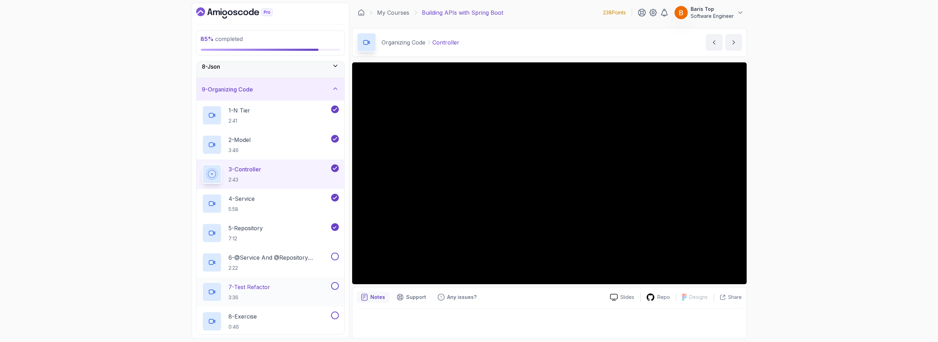
scroll to position [210, 0]
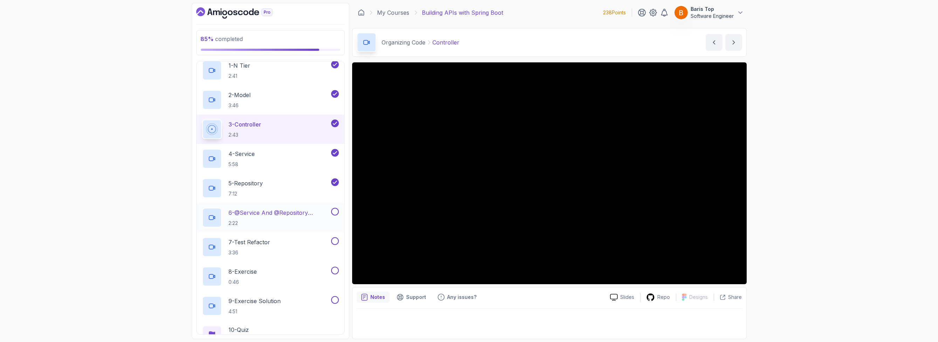
click at [333, 209] on button at bounding box center [335, 212] width 8 height 8
click at [307, 244] on div "7 - Test Refactor 3:36" at bounding box center [265, 247] width 127 height 20
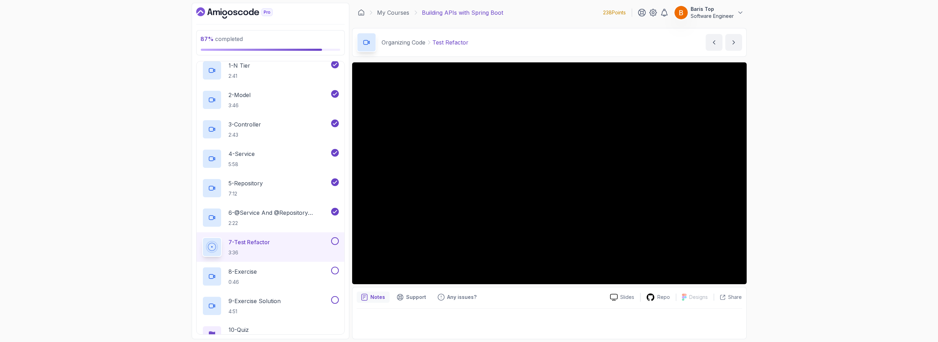
click at [336, 241] on button at bounding box center [335, 241] width 8 height 8
click at [333, 269] on button at bounding box center [335, 271] width 8 height 8
click at [333, 297] on button at bounding box center [335, 300] width 8 height 8
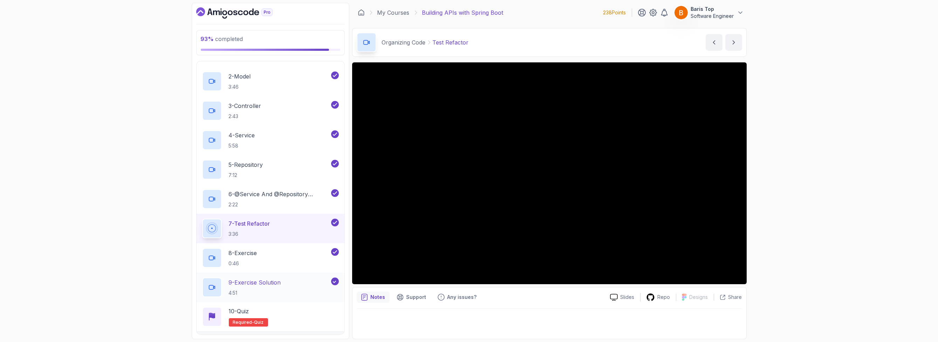
scroll to position [247, 0]
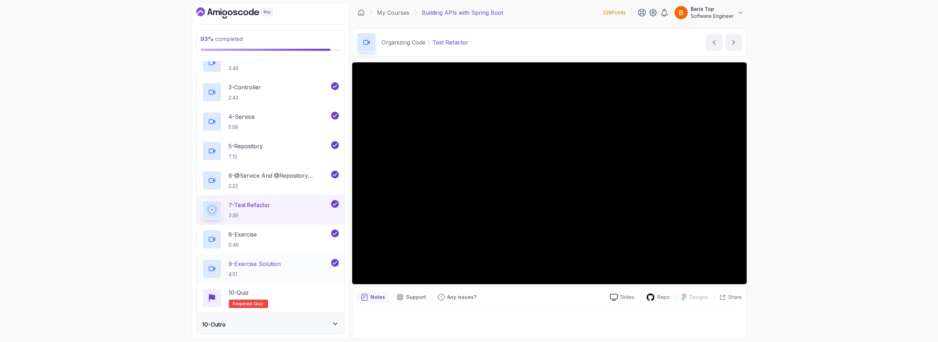
click at [310, 281] on div "9 - Exercise Solution 4:51" at bounding box center [271, 268] width 148 height 29
click at [312, 291] on div "10 - Quiz Required- quiz" at bounding box center [270, 298] width 137 height 20
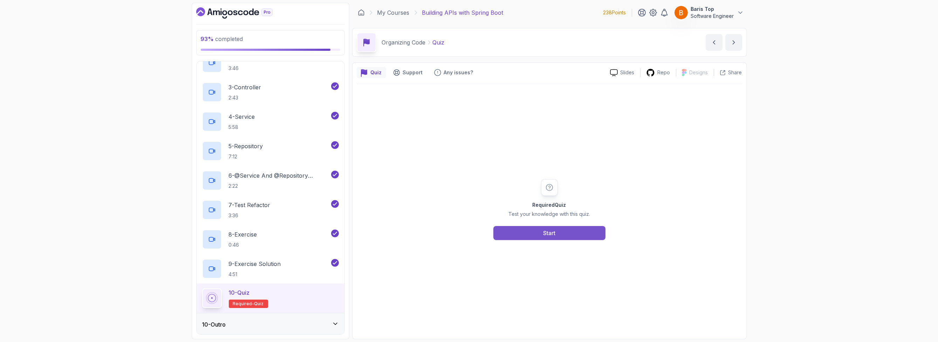
click at [533, 234] on button "Start" at bounding box center [549, 233] width 112 height 14
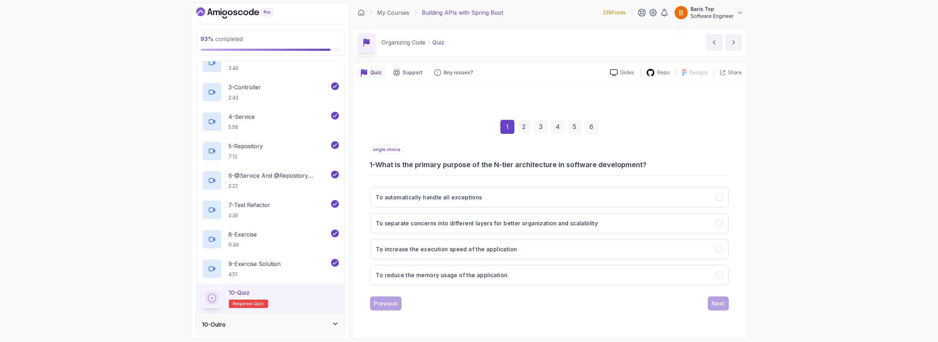
click at [463, 154] on div "single choice 1 - What is the primary purpose of the N-tier architecture in sof…" at bounding box center [549, 157] width 359 height 25
click at [654, 224] on button "To separate concerns into different layers for better organization and scalabil…" at bounding box center [549, 223] width 359 height 20
click at [724, 306] on div "Next" at bounding box center [718, 303] width 13 height 8
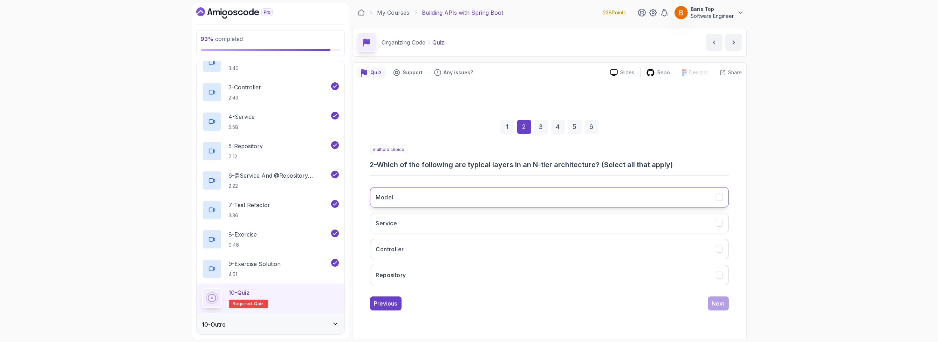
click at [453, 200] on button "Model" at bounding box center [549, 197] width 359 height 20
click at [445, 223] on button "Service" at bounding box center [549, 223] width 359 height 20
click at [440, 251] on button "Controller" at bounding box center [549, 249] width 359 height 20
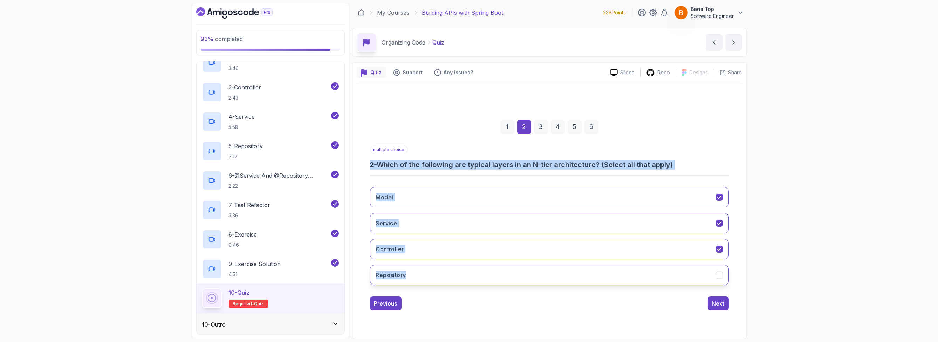
drag, startPoint x: 370, startPoint y: 161, endPoint x: 424, endPoint y: 278, distance: 129.4
click at [424, 278] on div "multiple choice 2 - Which of the following are typical layers in an N-tier arch…" at bounding box center [549, 218] width 359 height 146
copy div "2 - Which of the following are typical layers in an N-tier architecture? (Selec…"
click at [492, 278] on button "Repository" at bounding box center [549, 275] width 359 height 20
click at [621, 315] on div "1 2 3 4 5 6 multiple choice 2 - Which of the following are typical layers in an…" at bounding box center [549, 209] width 385 height 250
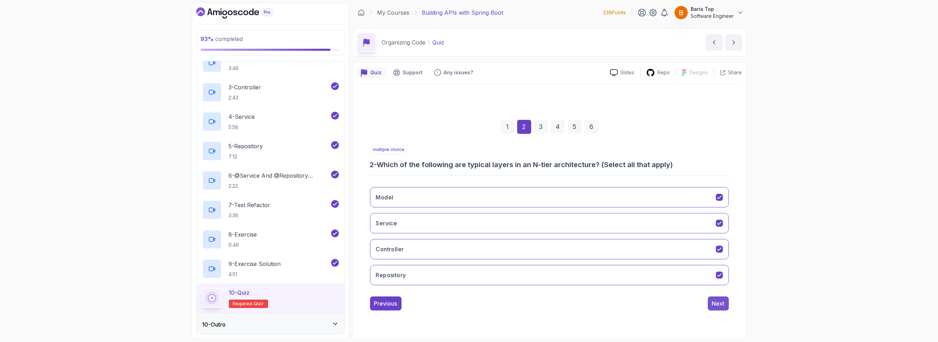
click at [708, 305] on button "Next" at bounding box center [718, 303] width 21 height 14
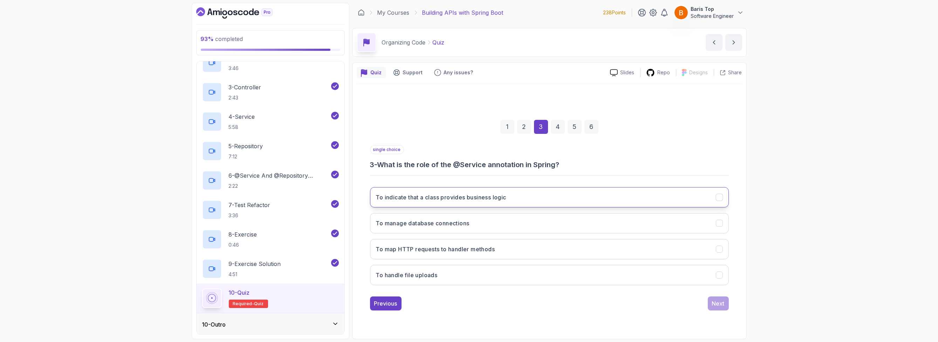
click at [535, 197] on button "To indicate that a class provides business logic" at bounding box center [549, 197] width 359 height 20
click at [713, 306] on div "Next" at bounding box center [718, 303] width 13 height 8
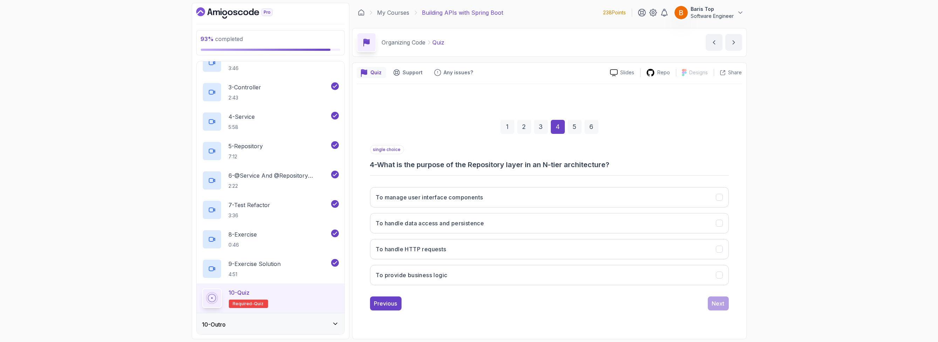
click at [478, 146] on div "single choice 4 - What is the purpose of the Repository layer in an N-tier arch…" at bounding box center [549, 157] width 359 height 25
click at [506, 229] on button "To handle data access and persistence" at bounding box center [549, 223] width 359 height 20
click at [719, 302] on div "Next" at bounding box center [718, 303] width 13 height 8
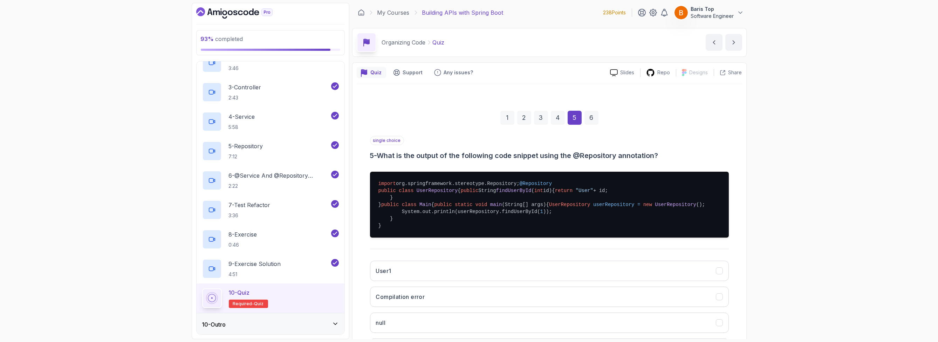
click at [461, 140] on div "single choice 5 - What is the output of the following code snippet using the @R…" at bounding box center [549, 148] width 359 height 25
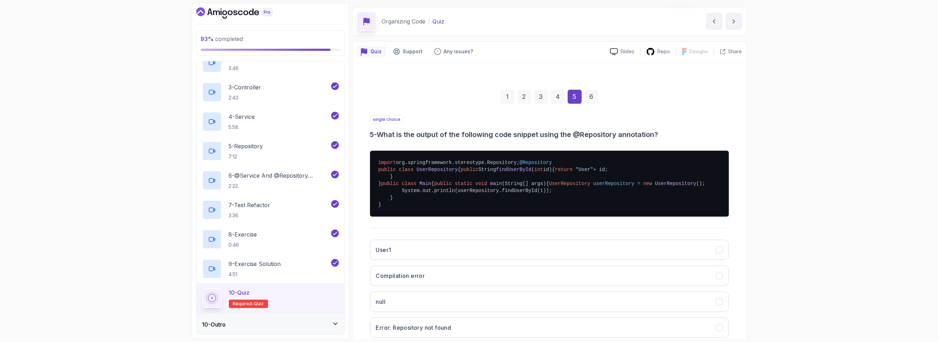
scroll to position [42, 0]
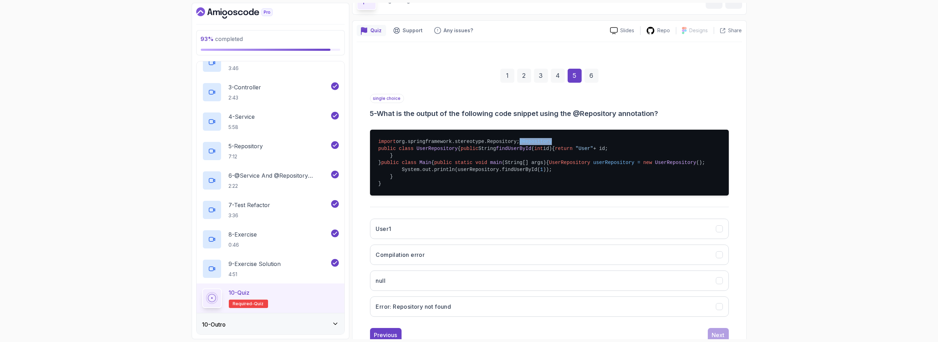
drag, startPoint x: 373, startPoint y: 153, endPoint x: 438, endPoint y: 153, distance: 64.8
click at [437, 153] on pre "import org.springframework.stereotype.Repository; @Repository public class User…" at bounding box center [549, 163] width 359 height 66
click at [442, 154] on pre "import org.springframework.stereotype.Repository; @Repository public class User…" at bounding box center [549, 163] width 359 height 66
drag, startPoint x: 431, startPoint y: 168, endPoint x: 466, endPoint y: 173, distance: 35.8
click at [466, 172] on pre "import org.springframework.stereotype.Repository; @Repository public class User…" at bounding box center [549, 163] width 359 height 66
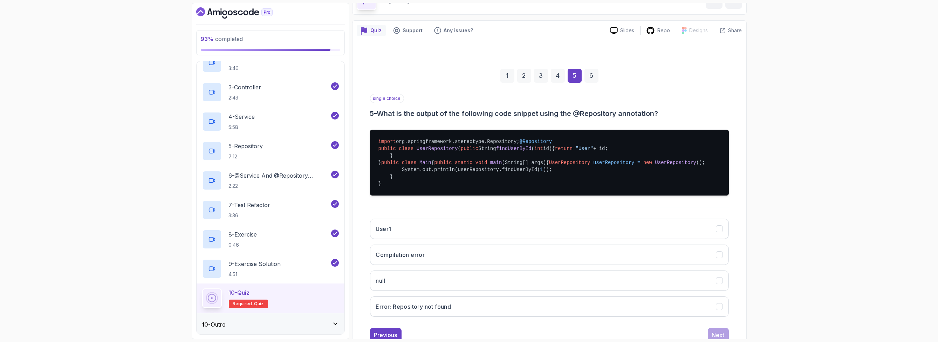
click at [444, 195] on pre "import org.springframework.stereotype.Repository; @Repository public class User…" at bounding box center [549, 163] width 359 height 66
drag, startPoint x: 499, startPoint y: 218, endPoint x: 547, endPoint y: 218, distance: 47.3
click at [547, 195] on pre "import org.springframework.stereotype.Repository; @Repository public class User…" at bounding box center [549, 163] width 359 height 66
click at [655, 165] on span "UserRepository" at bounding box center [675, 163] width 41 height 6
click at [496, 151] on span "findUserById" at bounding box center [513, 149] width 35 height 6
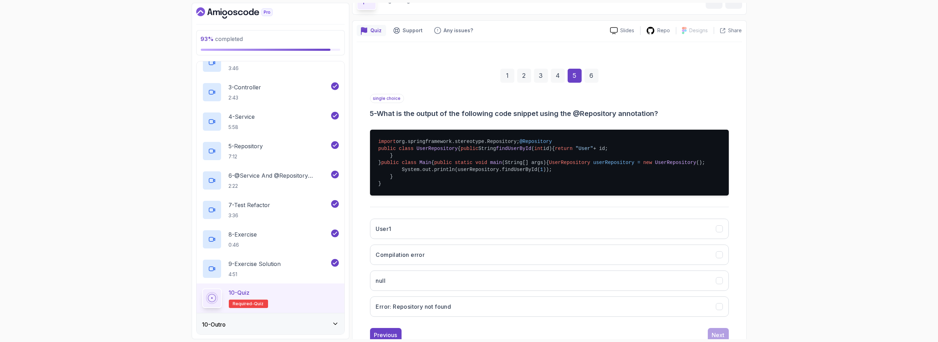
click at [524, 195] on pre "import org.springframework.stereotype.Repository; @Repository public class User…" at bounding box center [549, 163] width 359 height 66
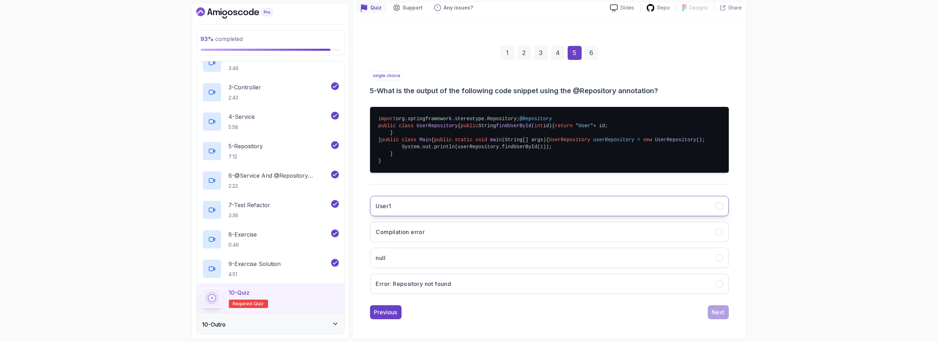
scroll to position [119, 0]
click at [436, 203] on button "User1" at bounding box center [549, 206] width 359 height 20
click at [713, 314] on div "Next" at bounding box center [718, 312] width 13 height 8
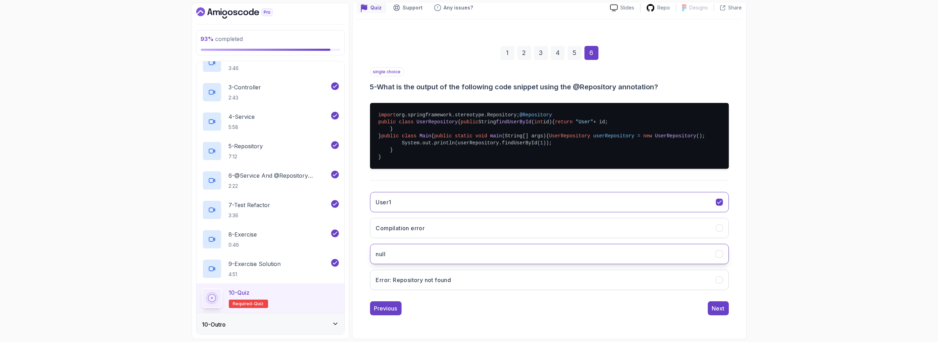
scroll to position [0, 0]
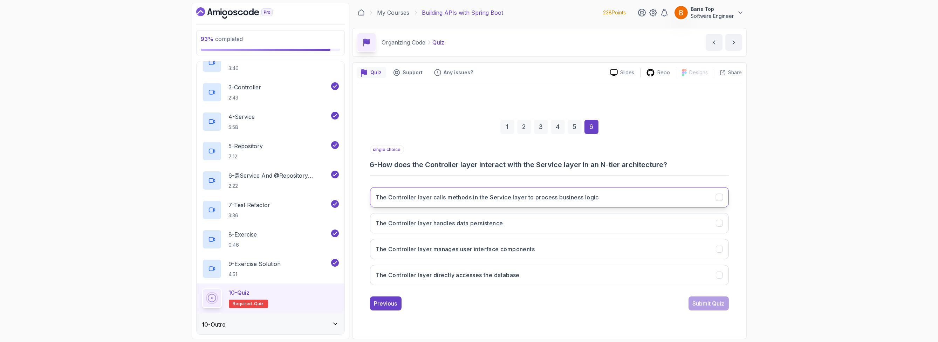
click at [539, 199] on h3 "The Controller layer calls methods in the Service layer to process business log…" at bounding box center [487, 197] width 223 height 8
click at [696, 302] on div "Submit Quiz" at bounding box center [708, 303] width 32 height 8
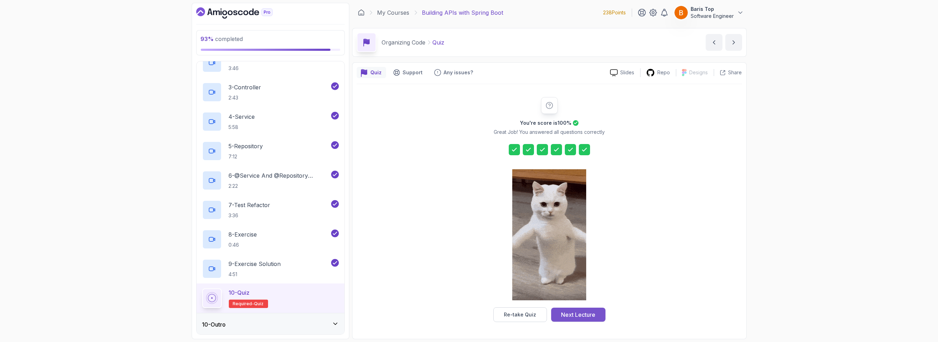
click at [576, 311] on div "Next Lecture" at bounding box center [578, 314] width 34 height 8
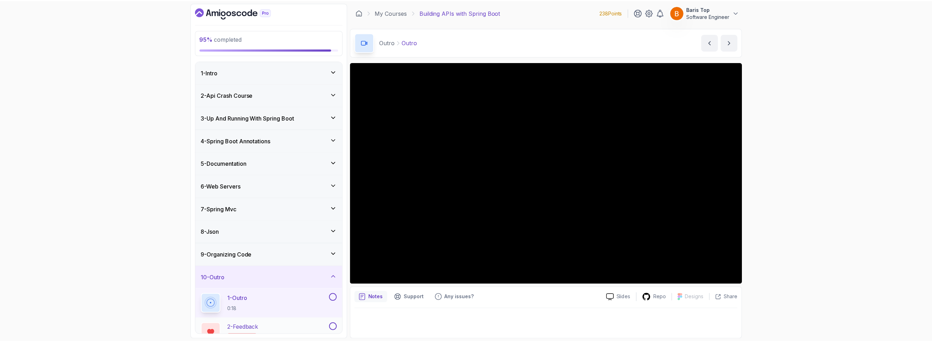
scroll to position [42, 0]
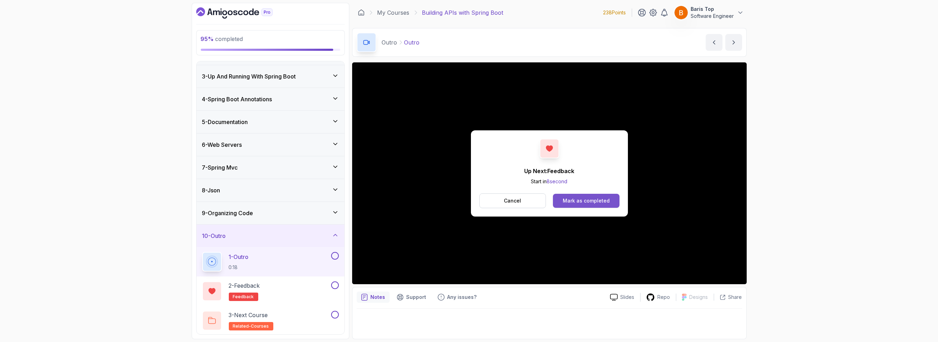
click at [587, 200] on div "Mark as completed" at bounding box center [586, 200] width 47 height 7
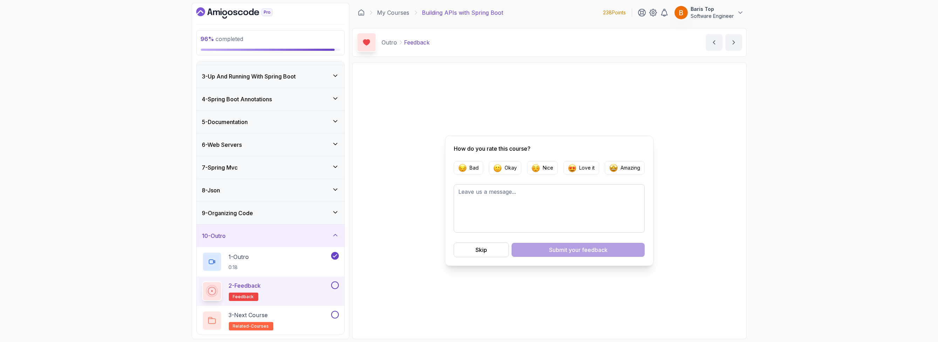
click at [334, 285] on button at bounding box center [335, 285] width 8 height 8
click at [315, 314] on div "3 - Next Course related-courses" at bounding box center [265, 321] width 127 height 20
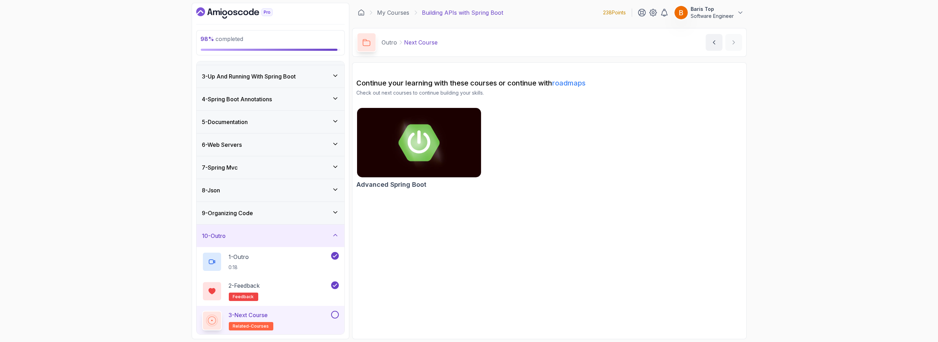
click at [335, 314] on button at bounding box center [335, 315] width 8 height 8
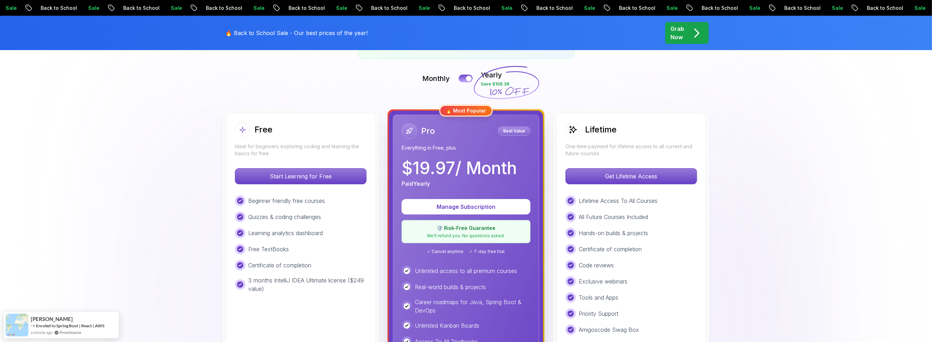
scroll to position [126, 0]
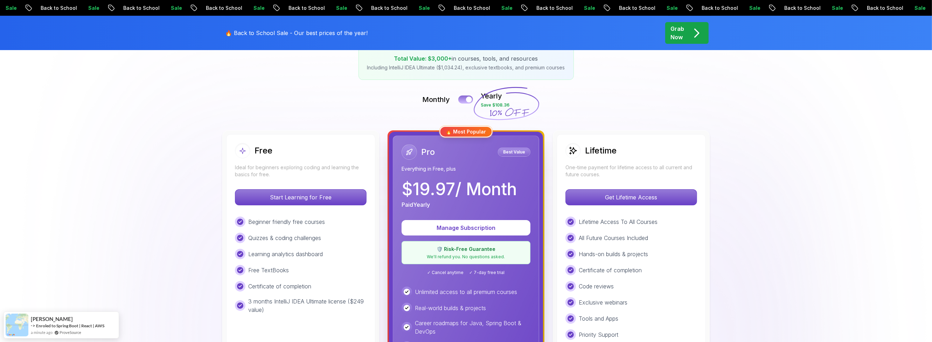
click at [462, 101] on button at bounding box center [466, 99] width 15 height 8
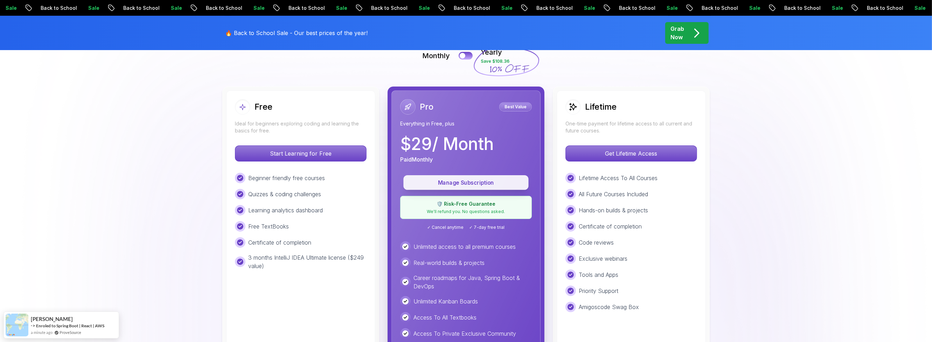
scroll to position [252, 0]
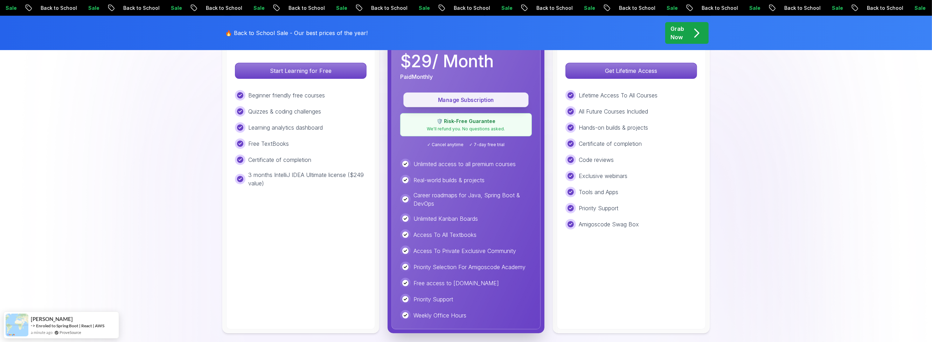
click at [465, 99] on p "Manage Subscription" at bounding box center [466, 100] width 109 height 8
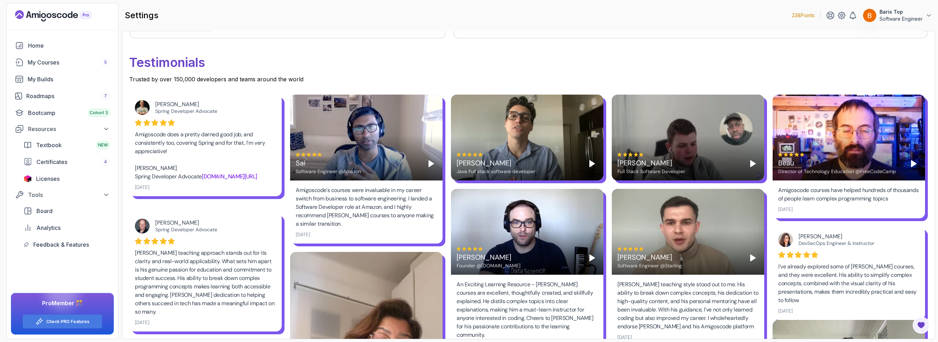
scroll to position [126, 0]
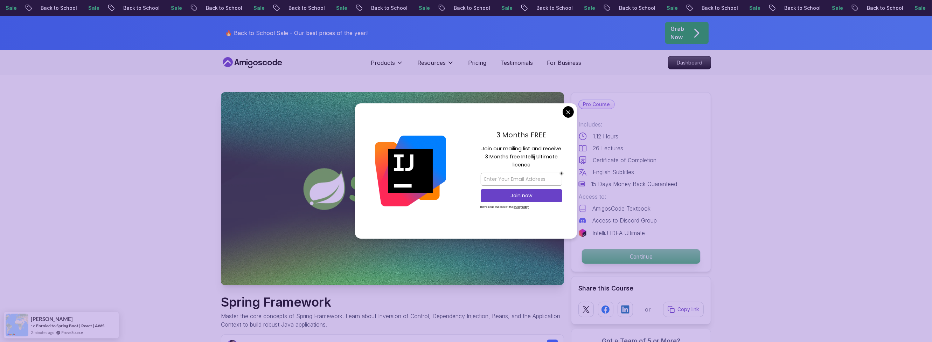
click at [601, 249] on p "Continue" at bounding box center [641, 256] width 118 height 15
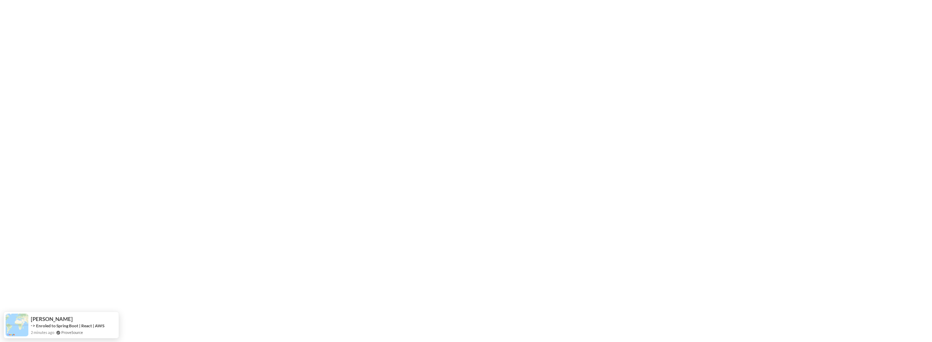
click at [567, 0] on html "[PERSON_NAME] -> Enroled to Spring Boot | React | AWS 2 minutes ago ProveSource" at bounding box center [466, 0] width 932 height 0
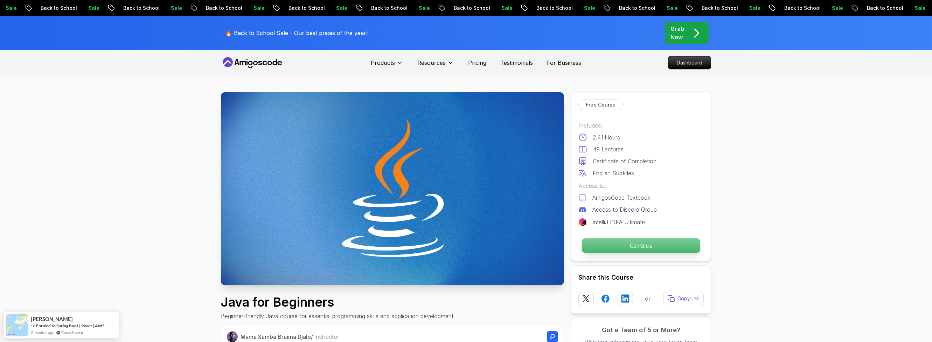
click at [605, 243] on p "Continue" at bounding box center [641, 245] width 118 height 15
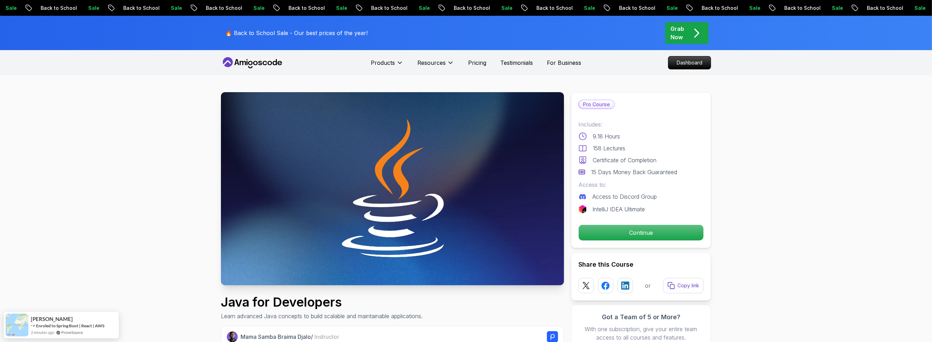
click at [634, 230] on p "Continue" at bounding box center [641, 232] width 118 height 15
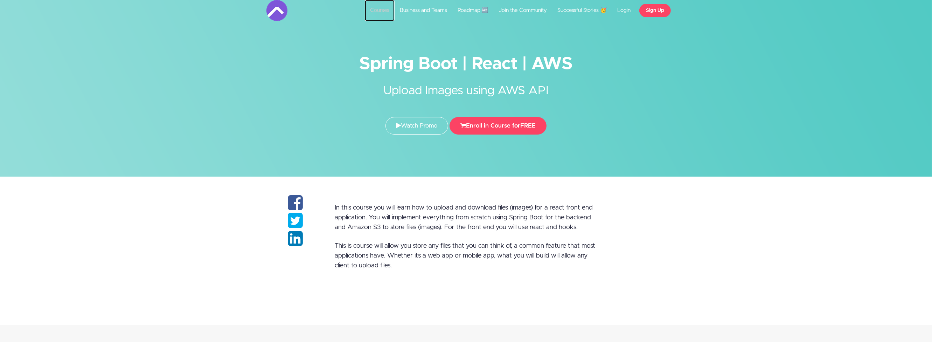
click at [379, 12] on link "Courses" at bounding box center [380, 10] width 30 height 21
click at [382, 11] on link "Courses" at bounding box center [380, 10] width 30 height 21
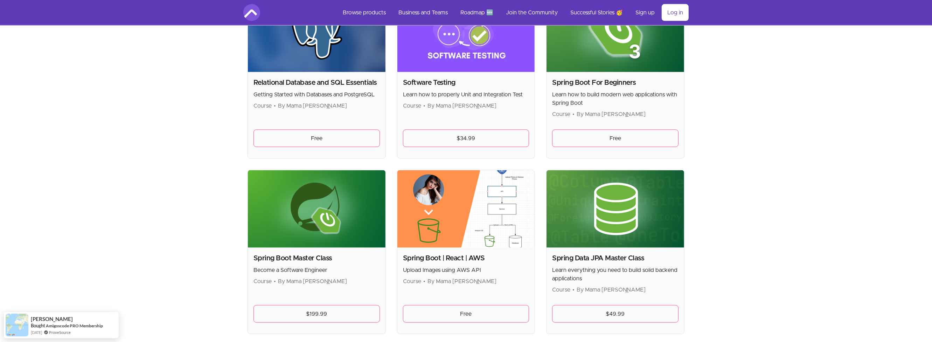
scroll to position [1597, 0]
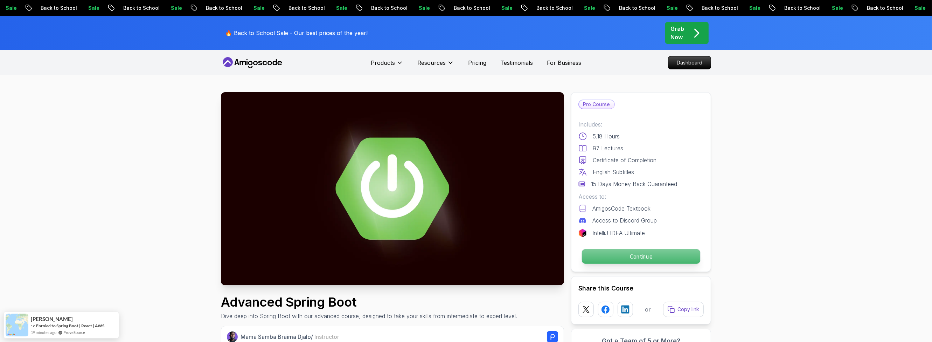
click at [651, 258] on p "Continue" at bounding box center [641, 256] width 118 height 15
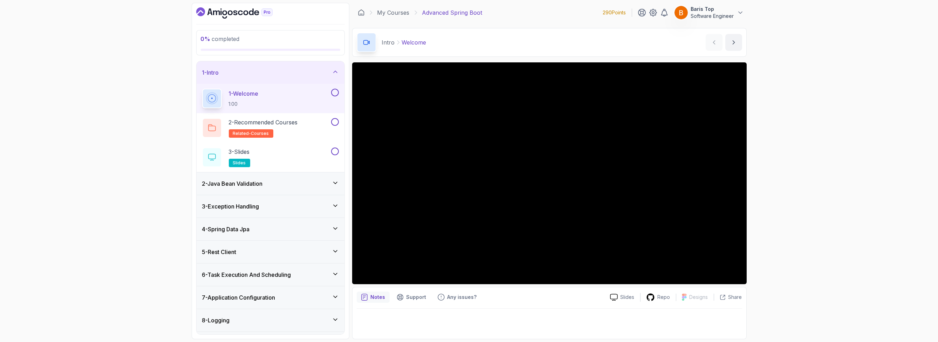
click at [334, 91] on button at bounding box center [335, 93] width 8 height 8
click at [335, 123] on button at bounding box center [335, 122] width 8 height 8
click at [317, 132] on div "2 - Recommended Courses related-courses" at bounding box center [265, 128] width 127 height 20
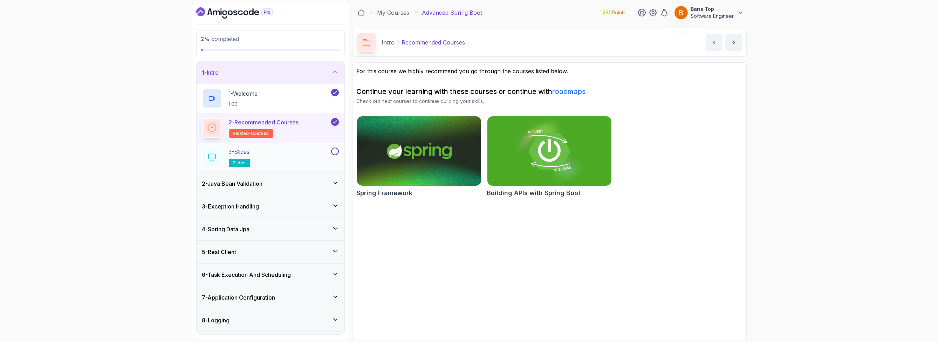
click at [312, 152] on div "3 - Slides slides" at bounding box center [265, 157] width 127 height 20
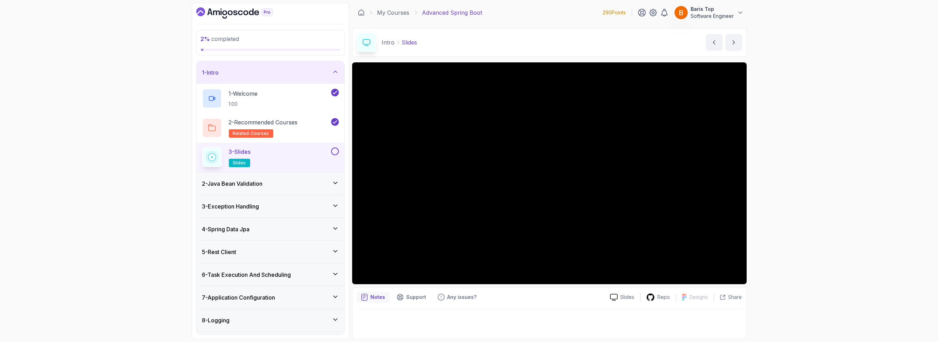
click at [333, 151] on button at bounding box center [335, 151] width 8 height 8
click at [299, 184] on div "2 - Java Bean Validation" at bounding box center [270, 183] width 137 height 8
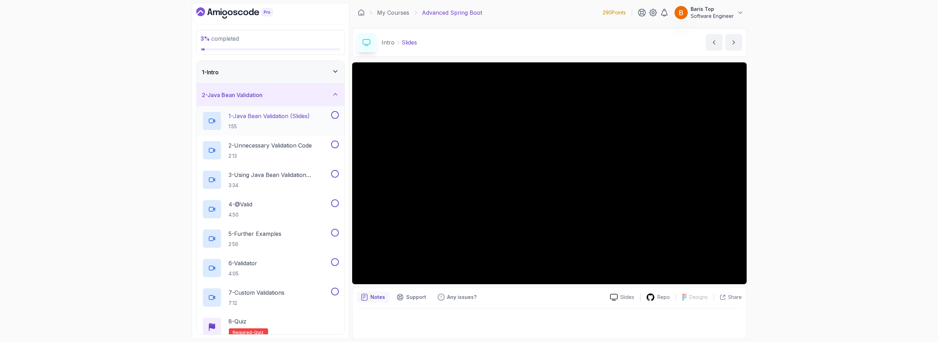
click at [308, 119] on p "1 - Java Bean Validation (Slides)" at bounding box center [269, 116] width 81 height 8
click at [155, 192] on div "3 % completed 1 - Intro 2 - Java Bean Validation 1 - Java Bean Validation (Slid…" at bounding box center [469, 171] width 938 height 342
